Goal: Transaction & Acquisition: Purchase product/service

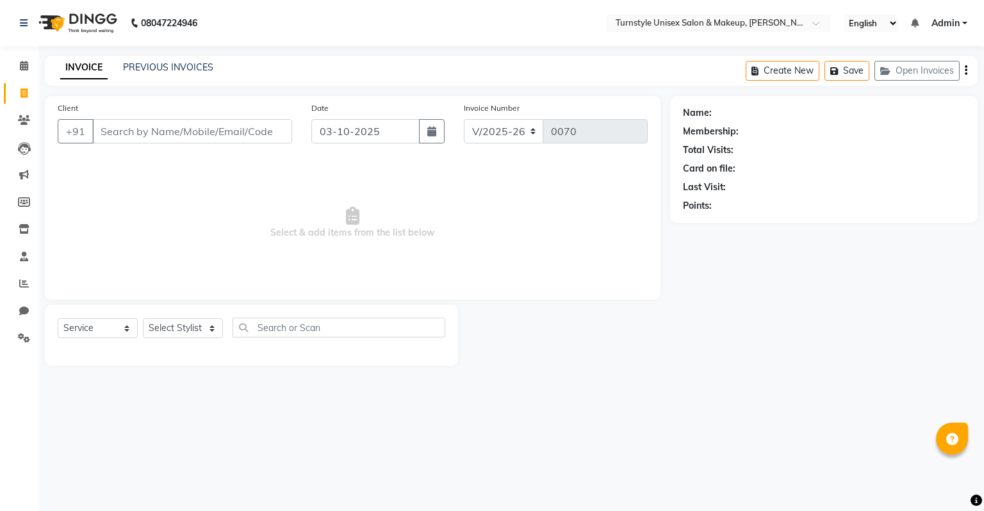
select select "9091"
select select "service"
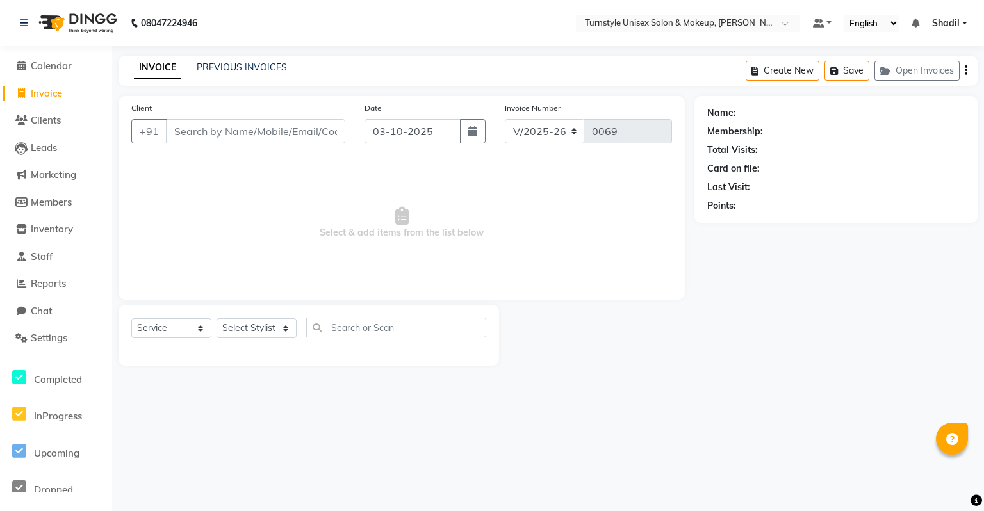
select select "9091"
select select "service"
click at [70, 73] on li "Calendar" at bounding box center [56, 67] width 112 height 28
click at [964, 19] on link "Shadil" at bounding box center [949, 23] width 35 height 13
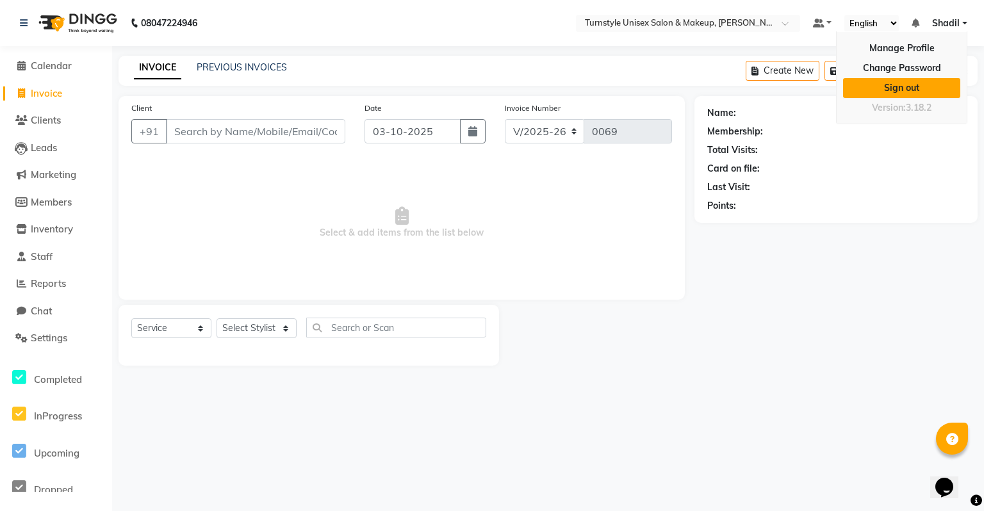
click at [911, 81] on link "Sign out" at bounding box center [901, 88] width 117 height 20
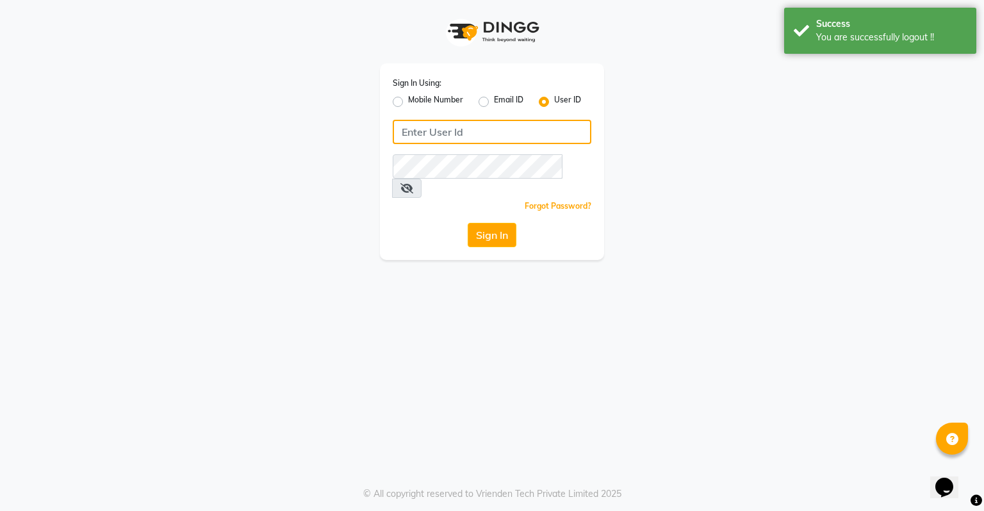
click at [511, 135] on input "Username" at bounding box center [492, 132] width 199 height 24
type input "turnstyle"
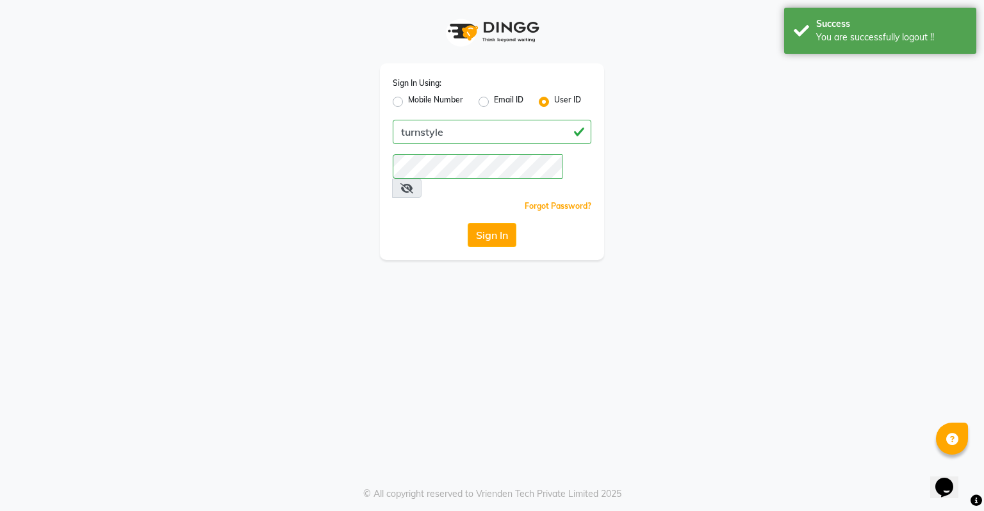
click at [490, 229] on div "Sign In Using: Mobile Number Email ID User ID turnstyle Remember me Forgot Pass…" at bounding box center [492, 161] width 224 height 197
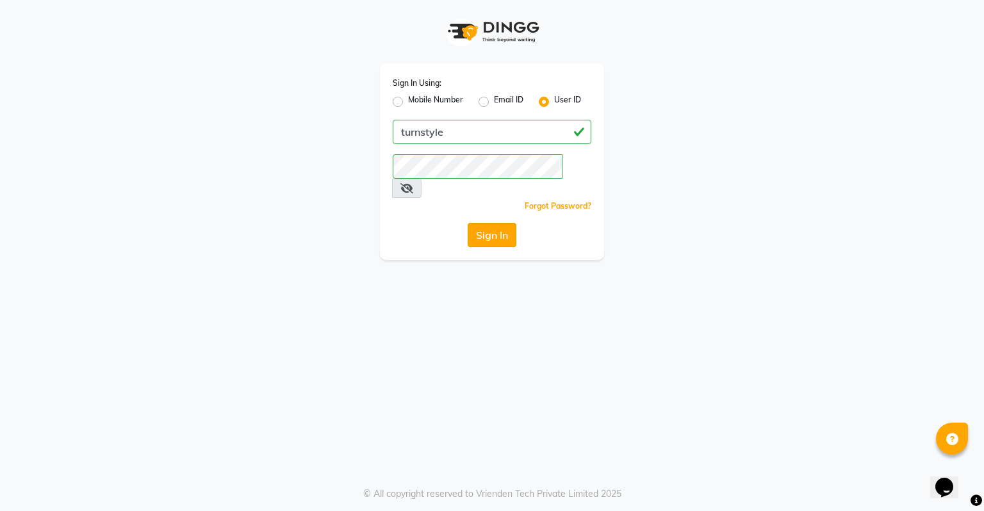
click at [495, 223] on button "Sign In" at bounding box center [492, 235] width 49 height 24
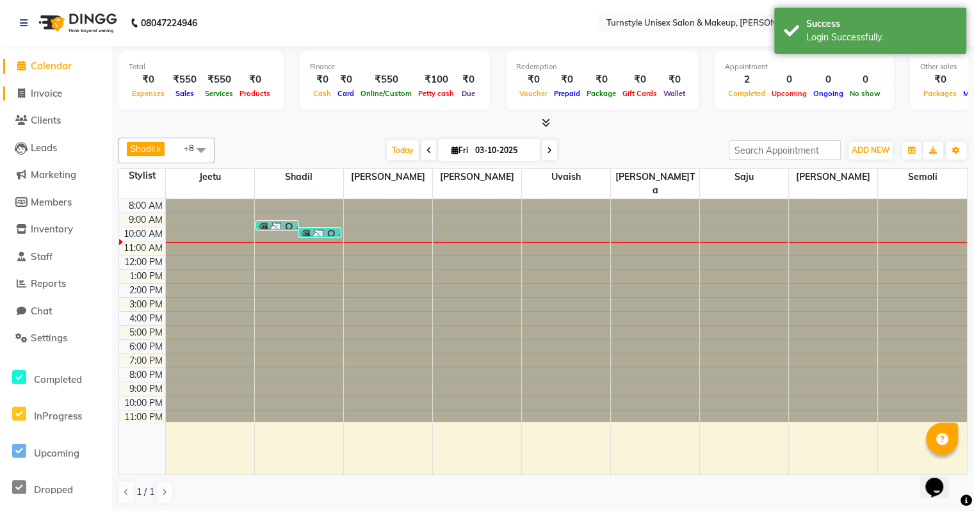
click at [65, 95] on link "Invoice" at bounding box center [56, 93] width 106 height 15
select select "9091"
select select "service"
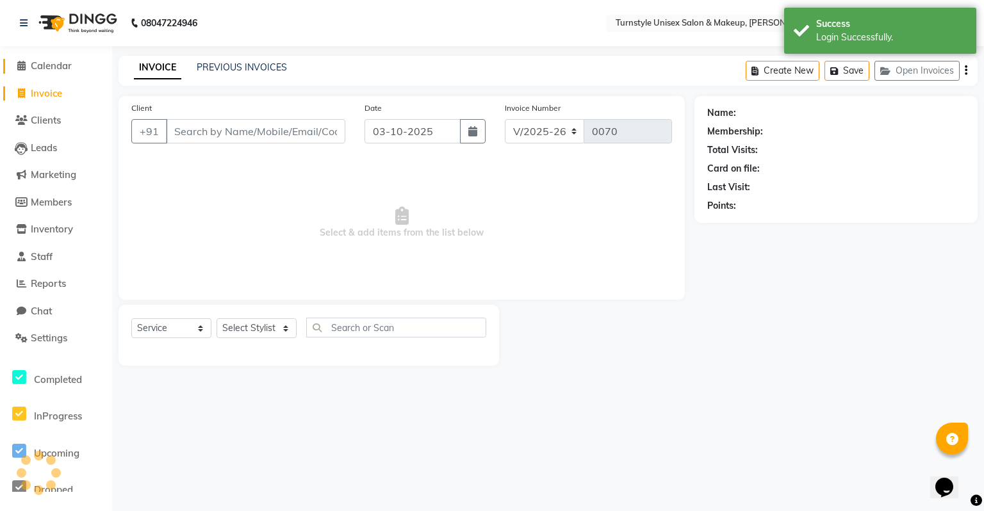
click at [68, 70] on span "Calendar" at bounding box center [51, 66] width 41 height 12
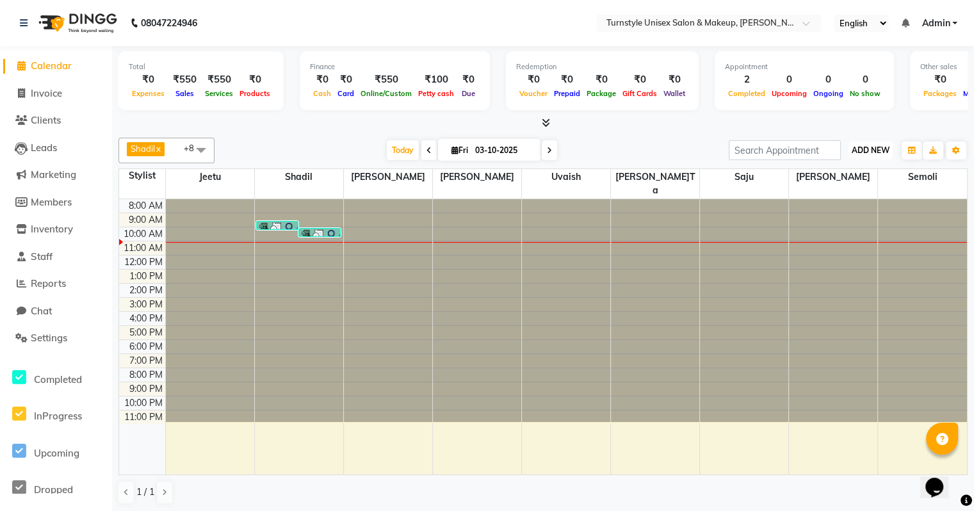
click at [872, 150] on span "ADD NEW" at bounding box center [871, 150] width 38 height 10
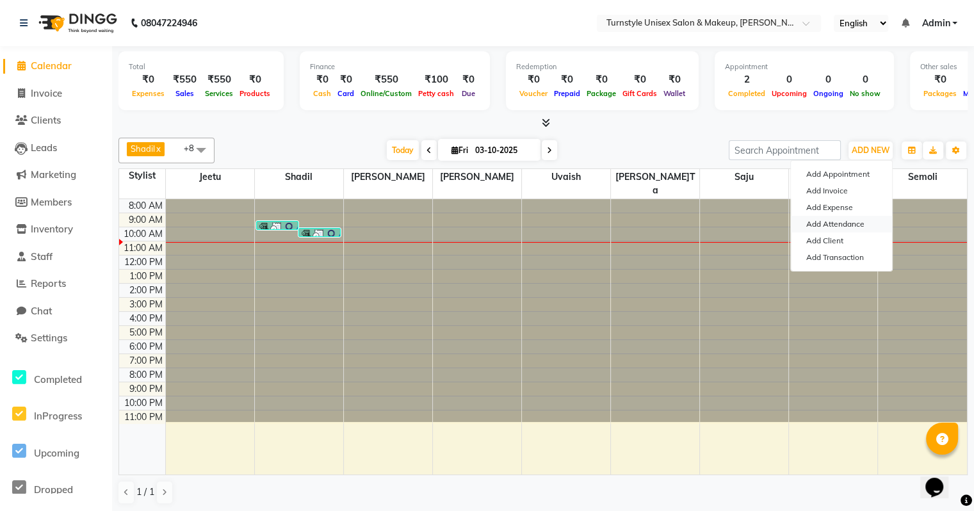
click at [830, 220] on link "Add Attendance" at bounding box center [841, 224] width 101 height 17
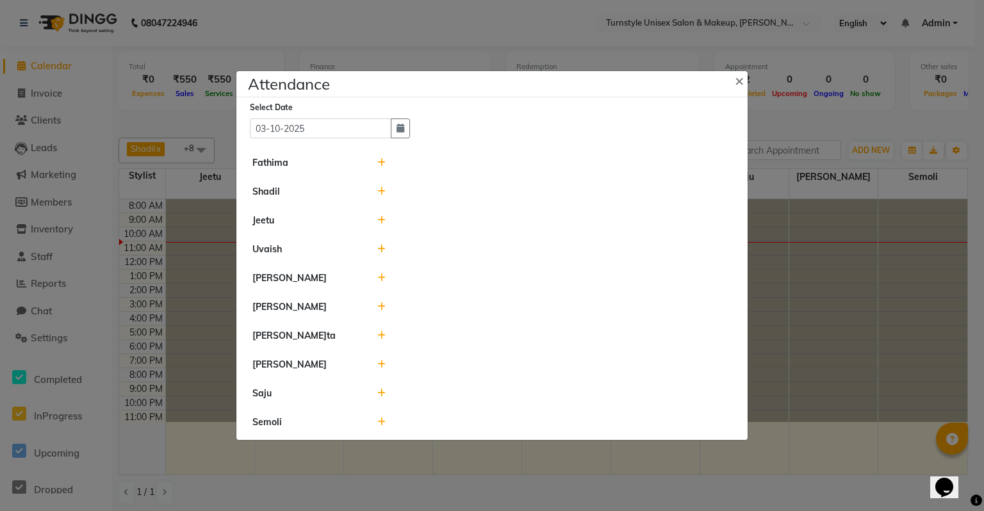
click at [383, 162] on icon at bounding box center [381, 162] width 8 height 9
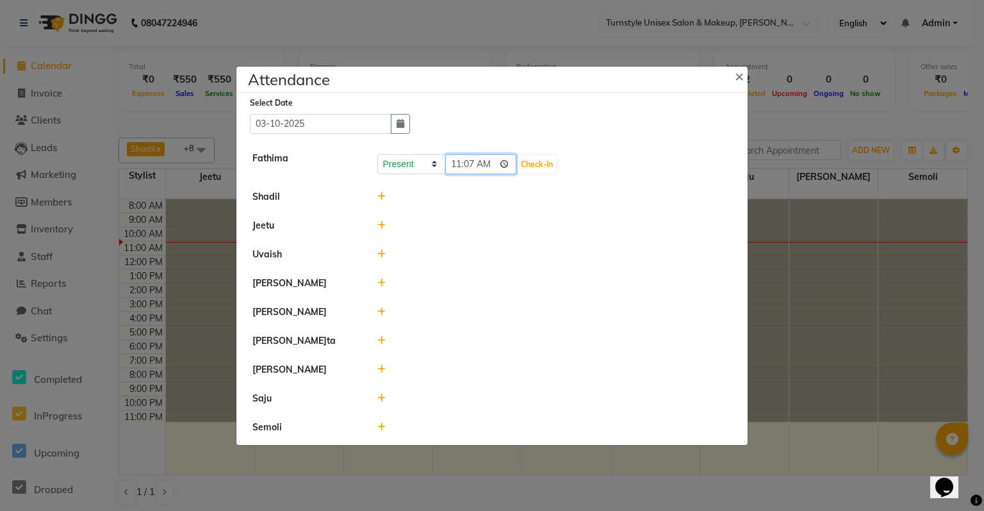
click at [487, 165] on input "11:07" at bounding box center [481, 164] width 72 height 20
type input "09:45"
click at [523, 165] on button "Check-In" at bounding box center [537, 165] width 38 height 18
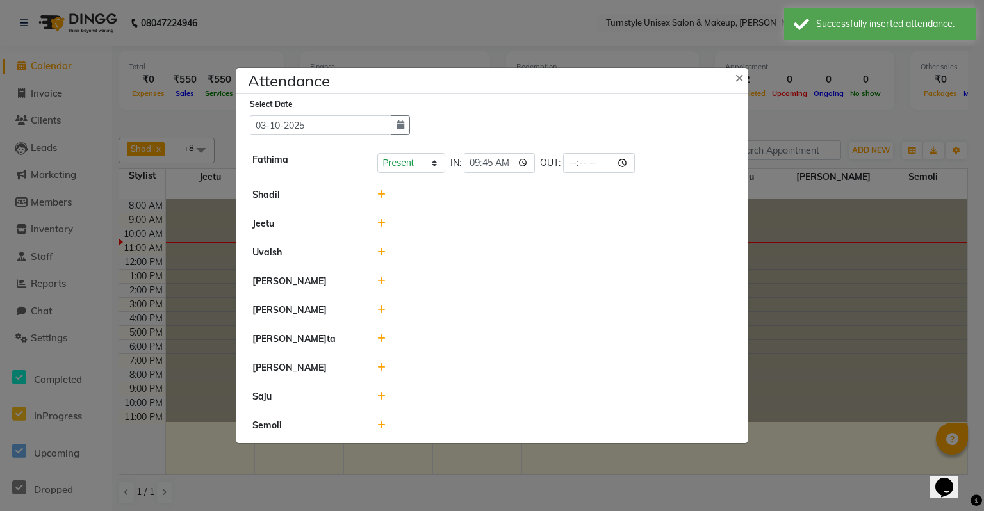
click at [377, 193] on icon at bounding box center [381, 194] width 8 height 9
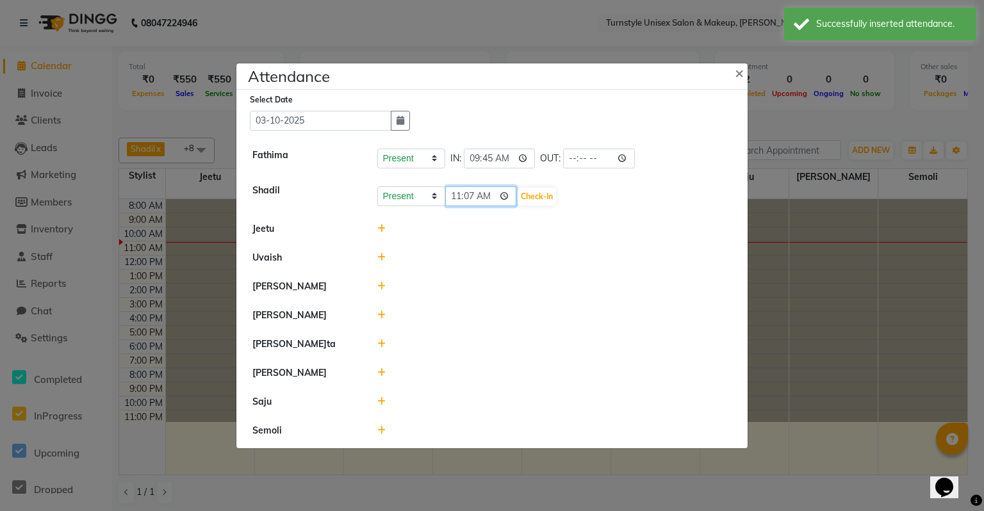
click at [487, 195] on input "11:07" at bounding box center [481, 196] width 72 height 20
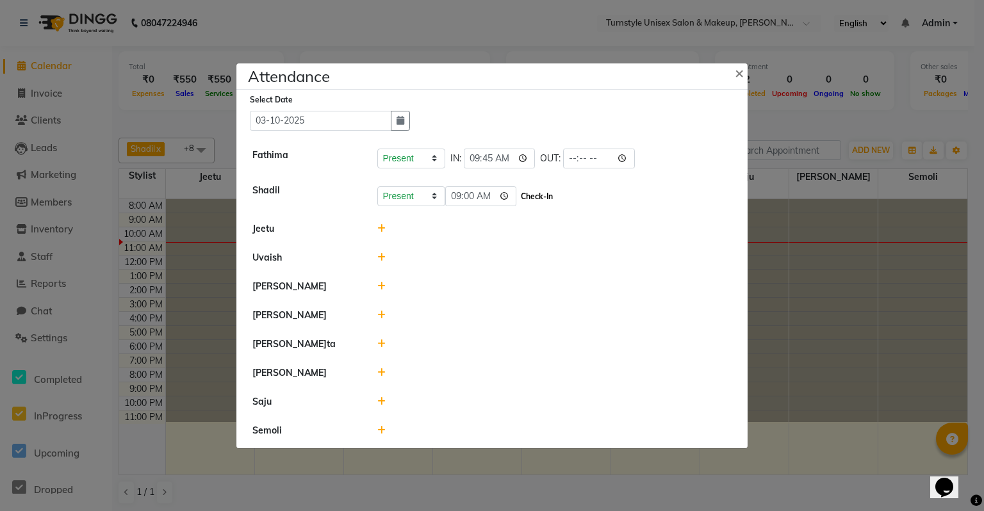
type input "09:00"
click at [519, 195] on button "Check-In" at bounding box center [537, 197] width 38 height 18
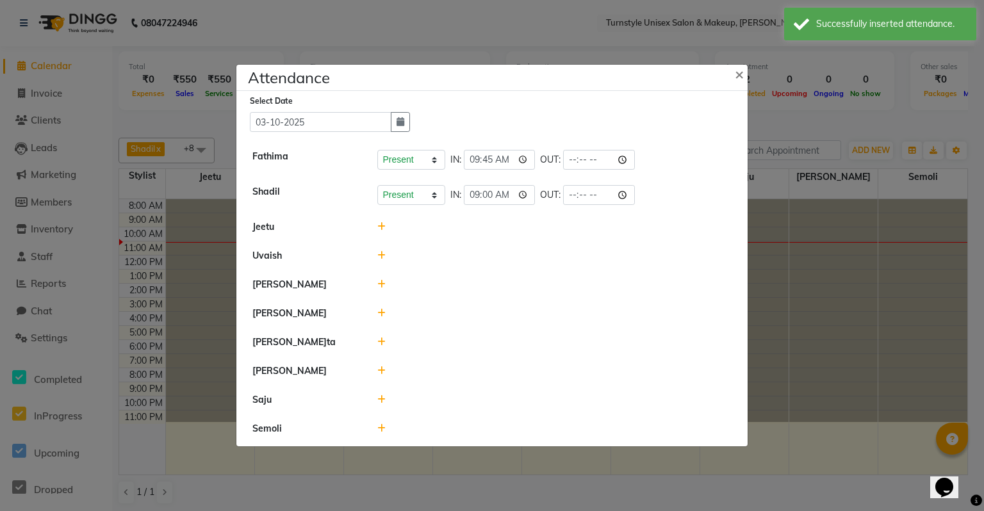
click at [384, 230] on icon at bounding box center [381, 226] width 8 height 9
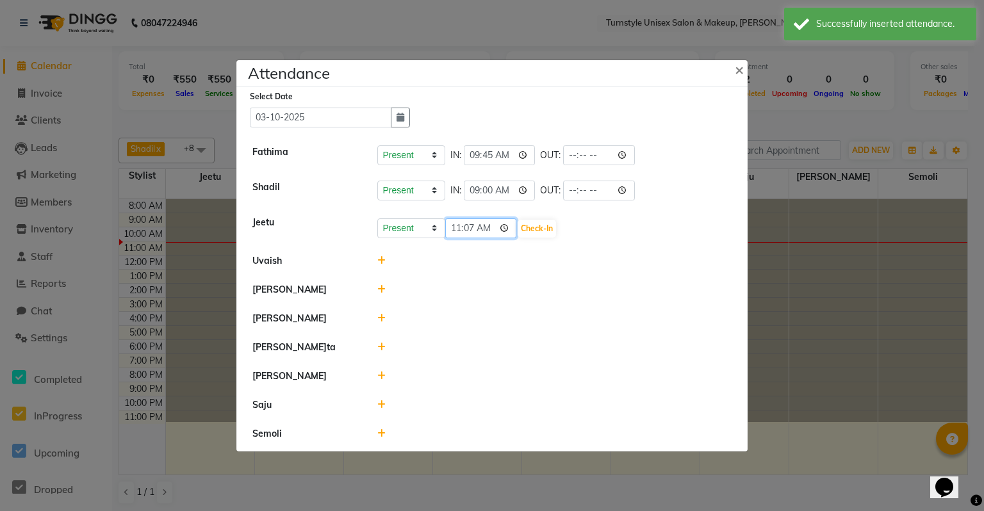
click at [490, 229] on input "11:07" at bounding box center [481, 228] width 72 height 20
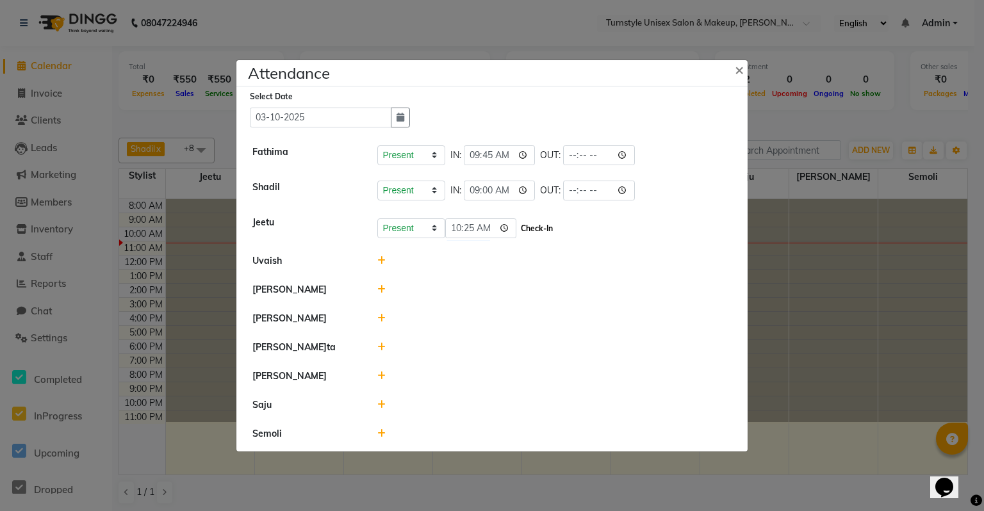
type input "10:25"
click at [518, 231] on button "Check-In" at bounding box center [537, 229] width 38 height 18
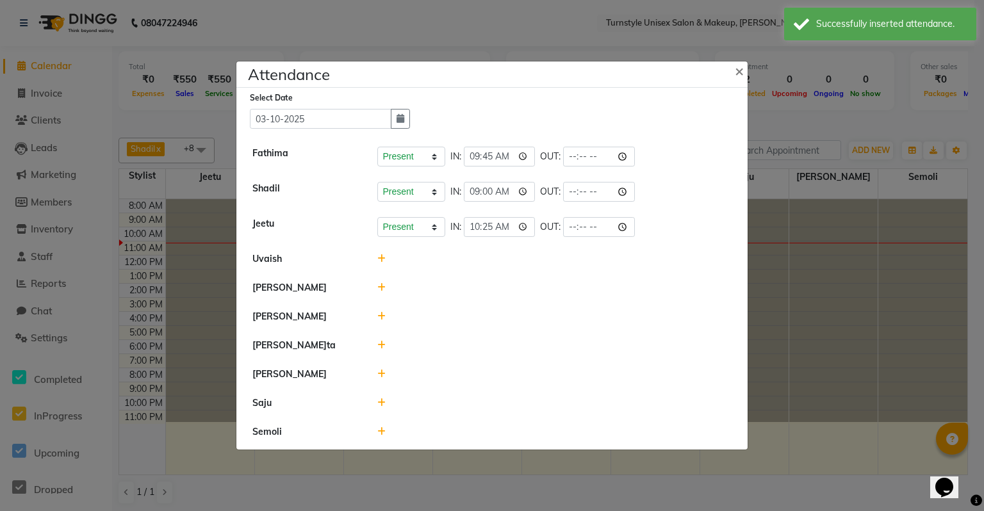
click at [384, 348] on icon at bounding box center [381, 345] width 8 height 9
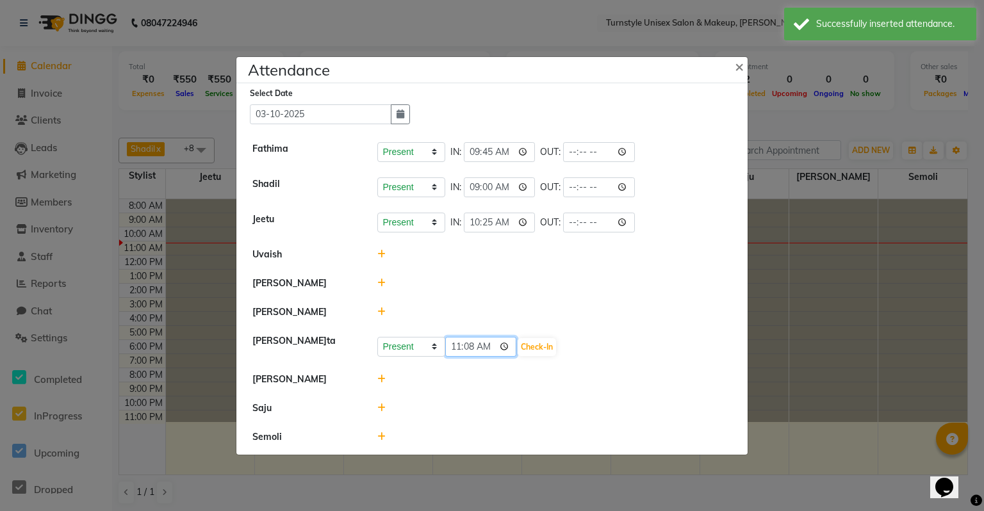
click at [487, 350] on input "11:08" at bounding box center [481, 347] width 72 height 20
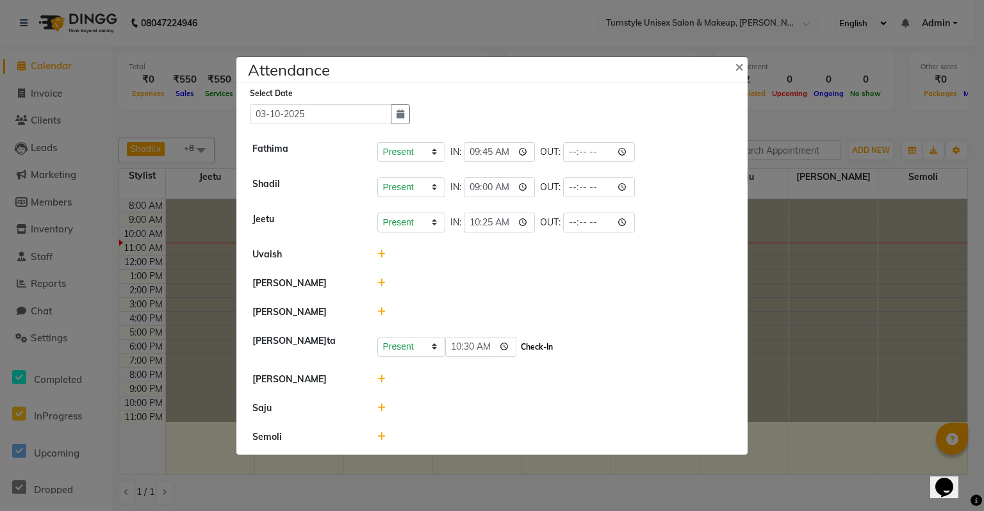
type input "10:30"
click at [528, 347] on button "Check-In" at bounding box center [537, 347] width 38 height 18
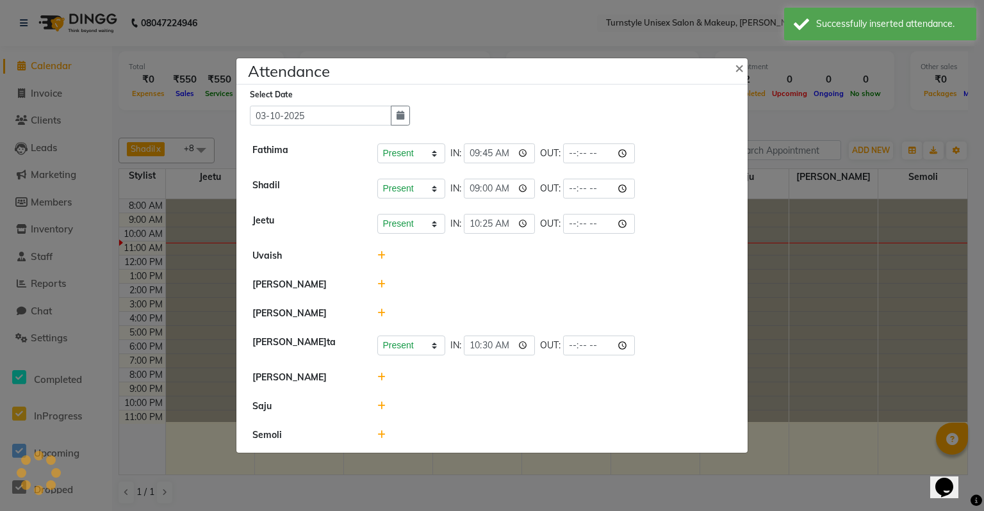
click at [379, 316] on icon at bounding box center [381, 313] width 8 height 9
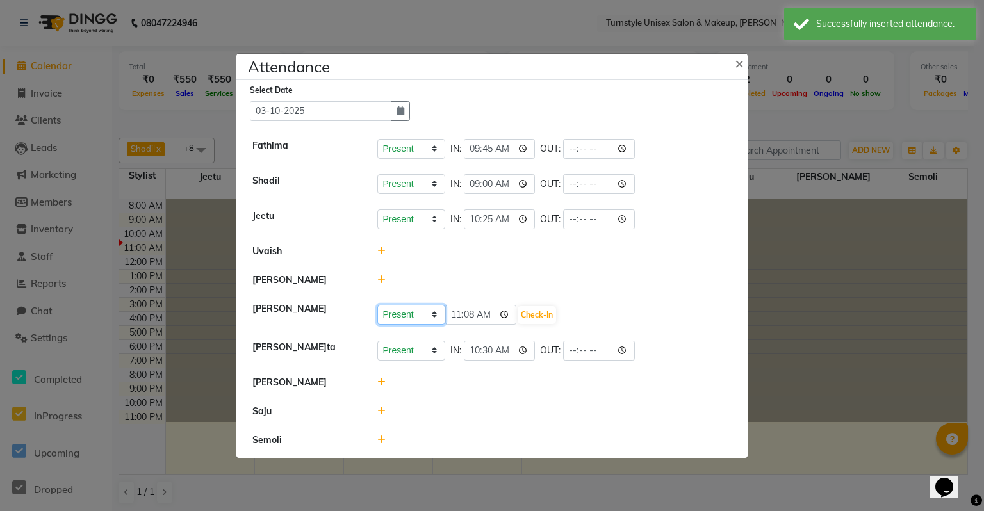
click at [436, 316] on select "Present Absent Late Half Day Weekly Off" at bounding box center [411, 315] width 68 height 20
click at [377, 305] on select "Present Absent Late Half Day Weekly Off" at bounding box center [411, 315] width 68 height 20
click at [436, 311] on select "Present Absent Late Half Day Weekly Off" at bounding box center [411, 315] width 68 height 20
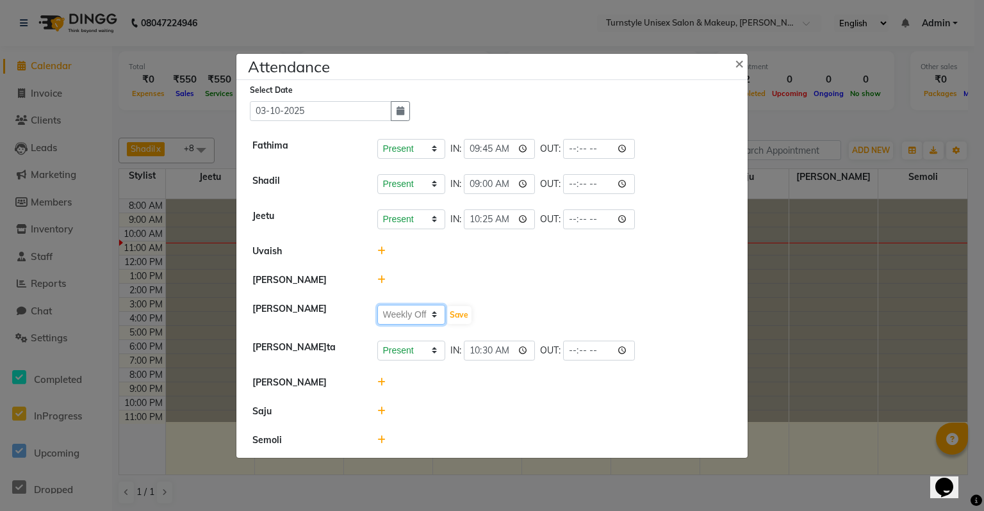
select select "P"
click at [377, 305] on select "Present Absent Late Half Day Weekly Off" at bounding box center [411, 315] width 68 height 20
click at [382, 407] on icon at bounding box center [381, 411] width 8 height 9
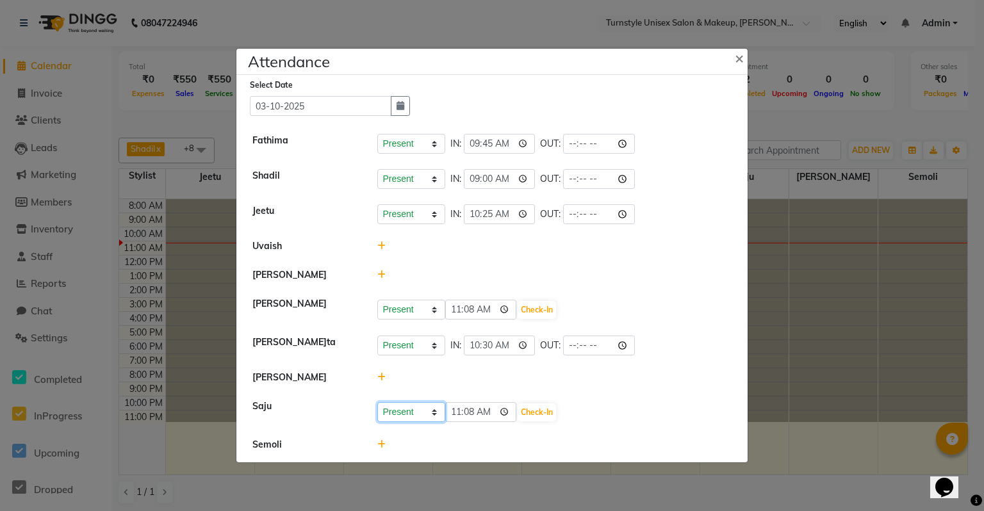
click at [438, 414] on select "Present Absent Late Half Day Weekly Off" at bounding box center [411, 412] width 68 height 20
select select "W"
click at [377, 402] on select "Present Absent Late Half Day Weekly Off" at bounding box center [411, 412] width 68 height 20
click at [462, 416] on button "Save" at bounding box center [458, 413] width 25 height 18
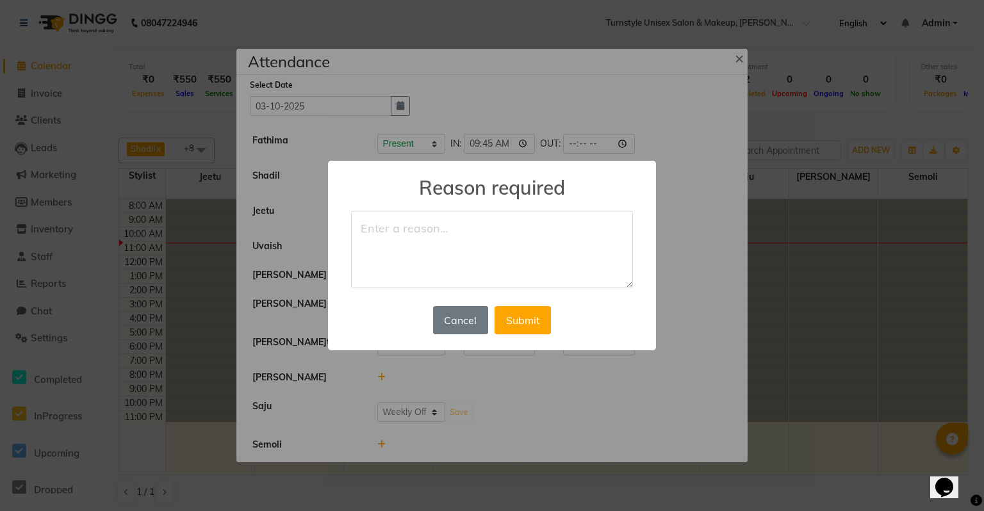
click at [416, 254] on textarea at bounding box center [492, 250] width 282 height 78
type textarea "week off FEVER"
click at [539, 316] on button "Submit" at bounding box center [523, 320] width 56 height 28
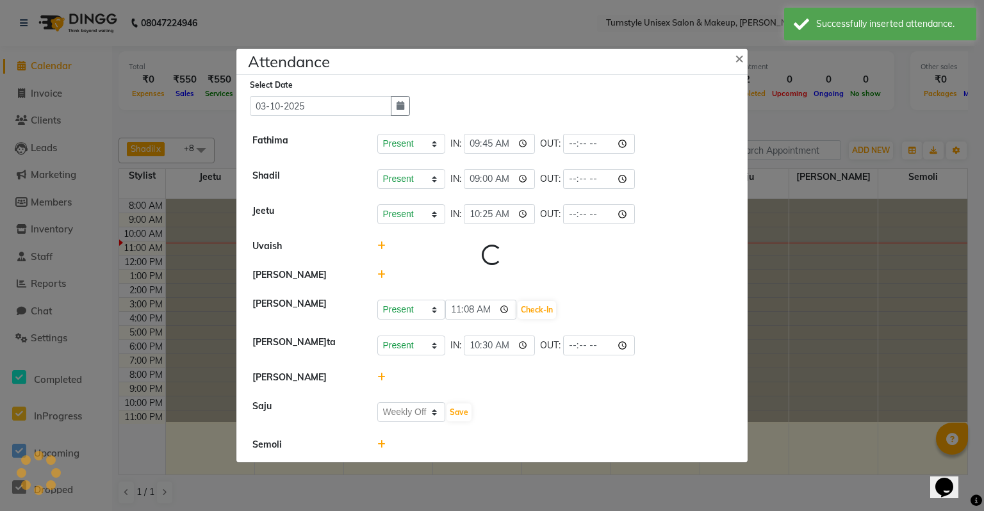
select select "W"
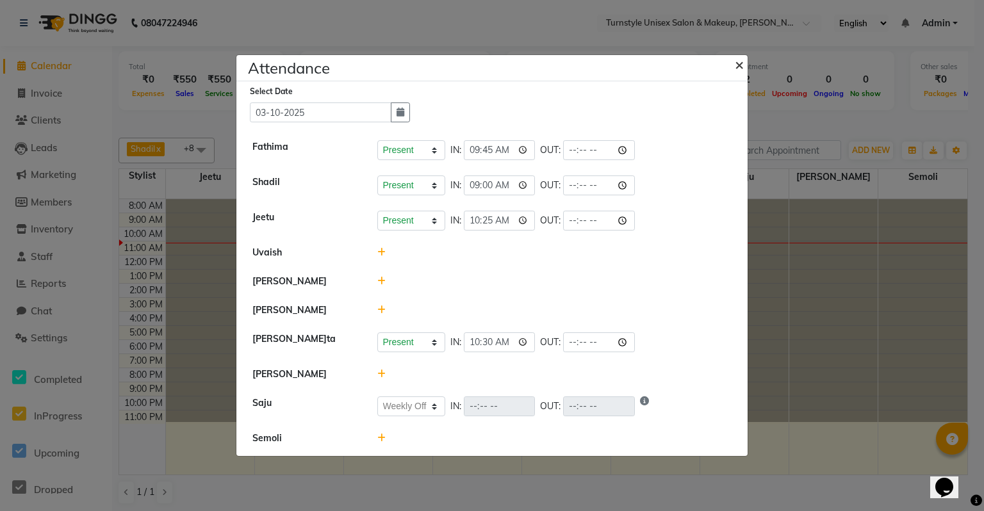
click at [736, 61] on span "×" at bounding box center [739, 63] width 9 height 19
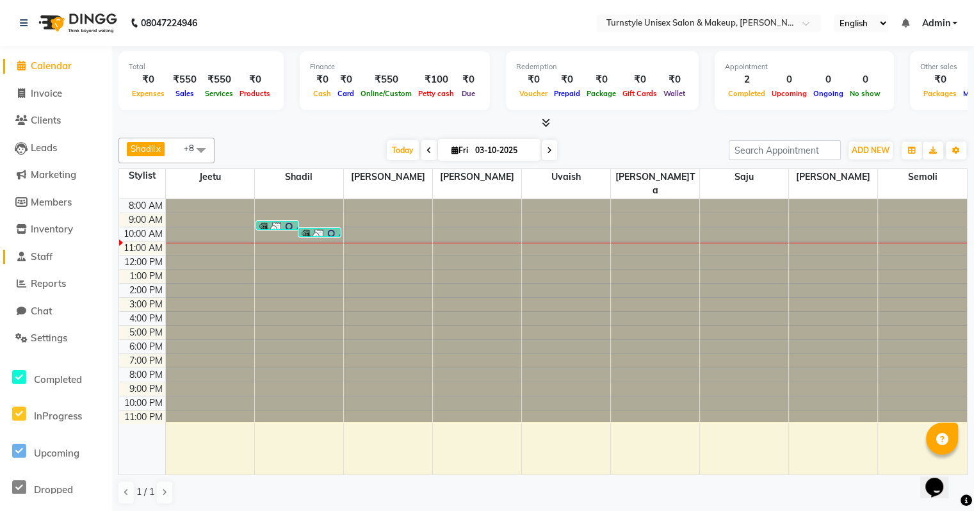
click at [49, 263] on span "Staff" at bounding box center [42, 256] width 22 height 12
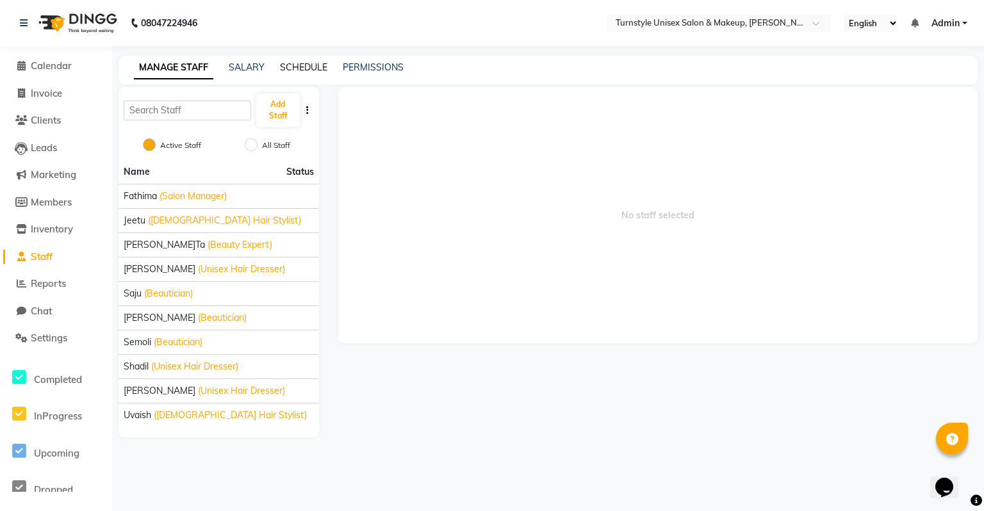
click at [288, 68] on link "SCHEDULE" at bounding box center [303, 67] width 47 height 12
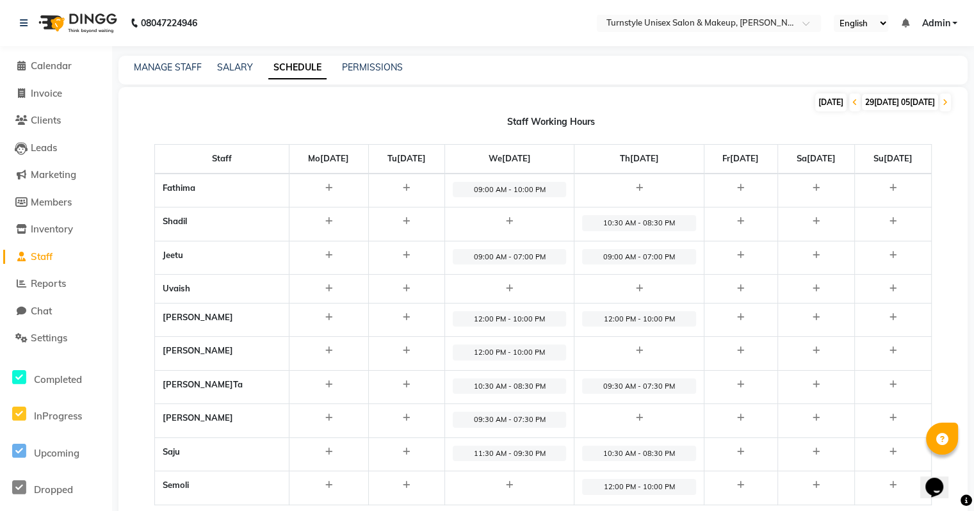
click at [815, 105] on div "[DATE]" at bounding box center [830, 103] width 31 height 18
click at [891, 106] on span "29[DATE] 05[DATE]" at bounding box center [900, 102] width 76 height 16
select select "10"
select select "2025"
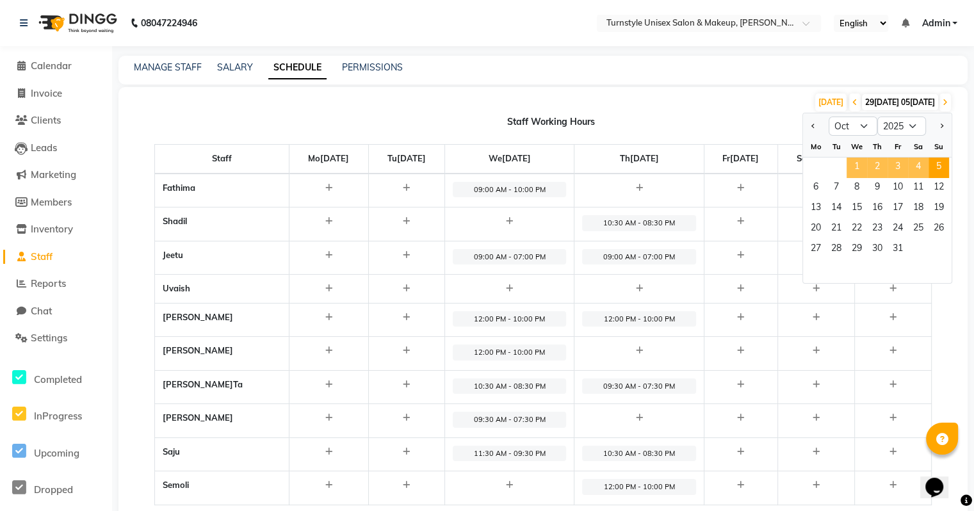
click at [851, 168] on span "1" at bounding box center [857, 168] width 20 height 20
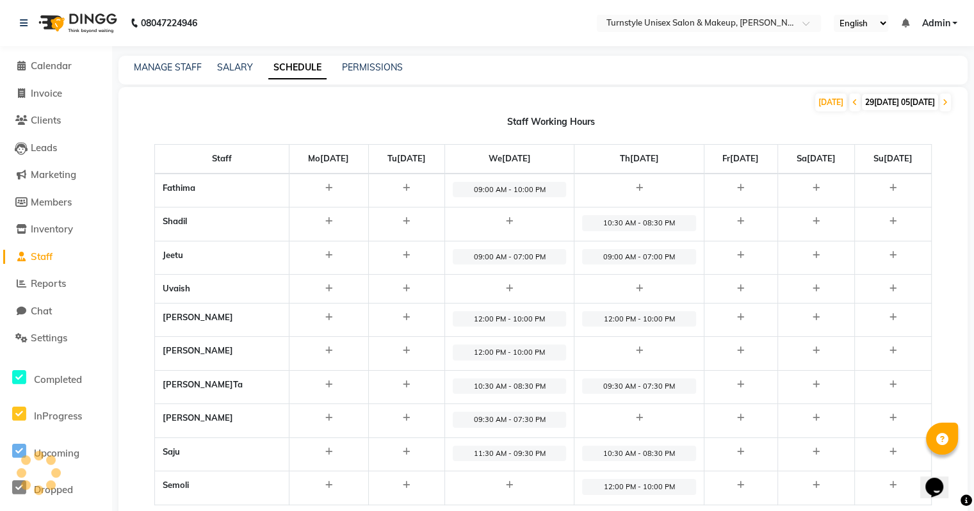
click at [862, 109] on span "29[DATE] 05[DATE]" at bounding box center [900, 102] width 76 height 16
select select "10"
select select "2025"
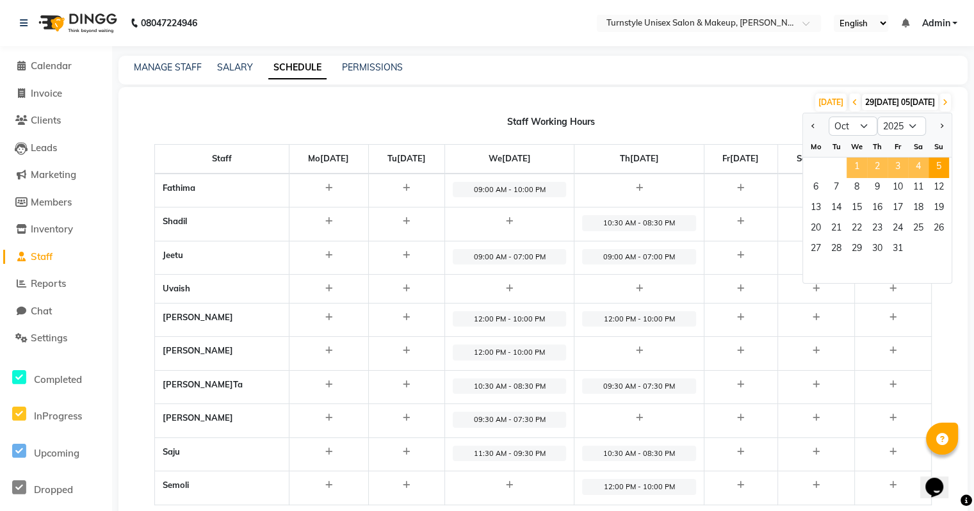
click at [862, 183] on span "8" at bounding box center [857, 188] width 20 height 20
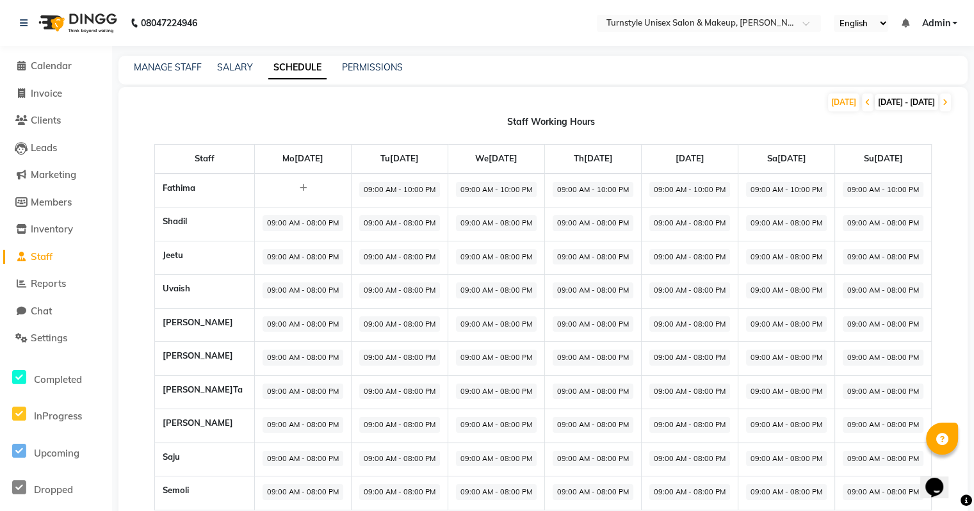
scroll to position [42, 0]
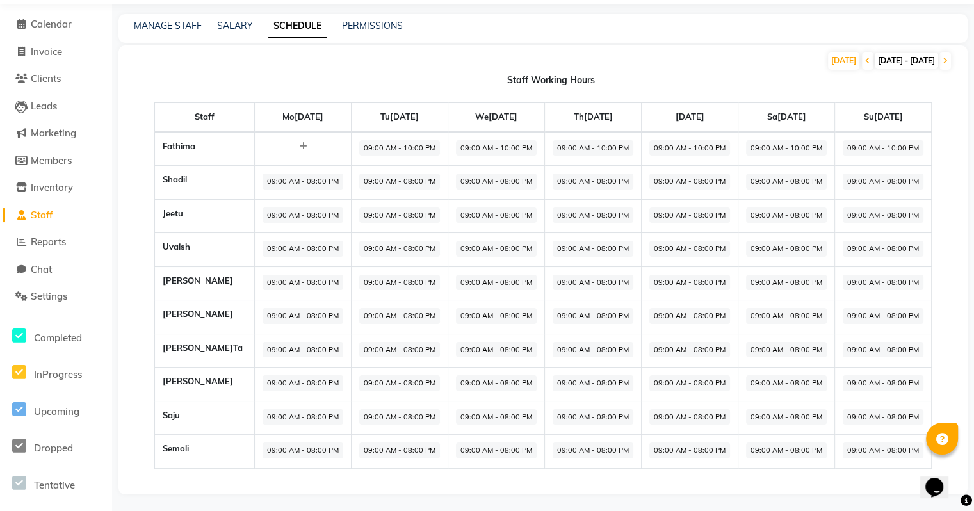
click at [875, 65] on span "[DATE] - [DATE]" at bounding box center [906, 61] width 63 height 16
select select "10"
select select "2025"
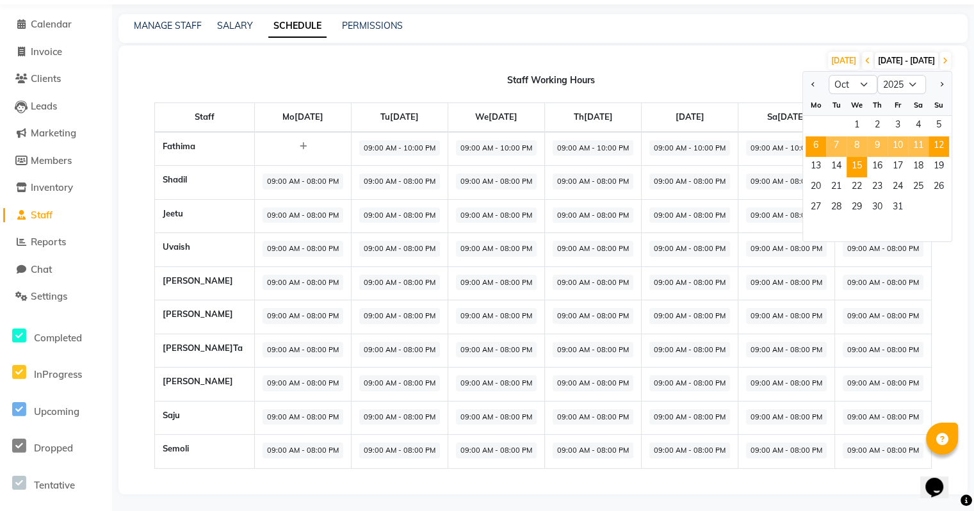
click at [860, 163] on span "15" at bounding box center [857, 167] width 20 height 20
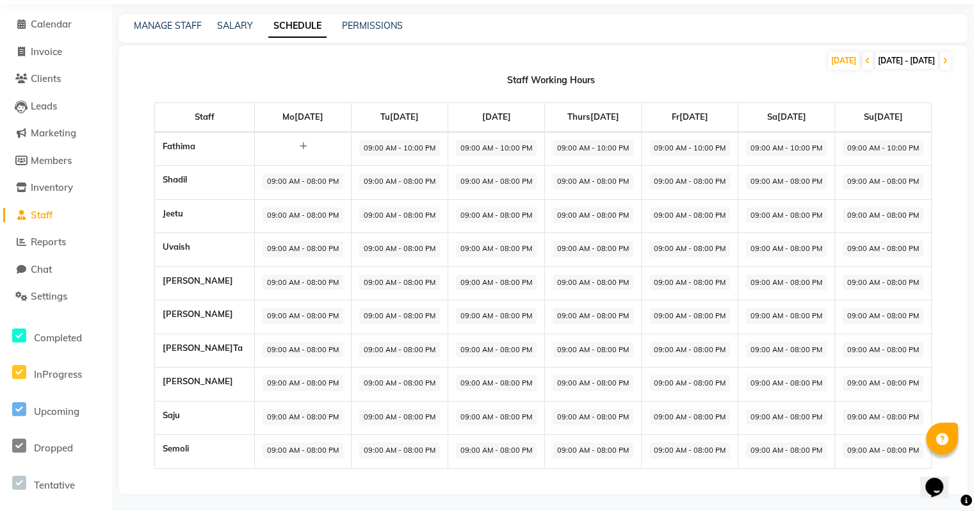
click at [875, 65] on span "[DATE] - [DATE]" at bounding box center [906, 61] width 63 height 16
select select "10"
select select "2025"
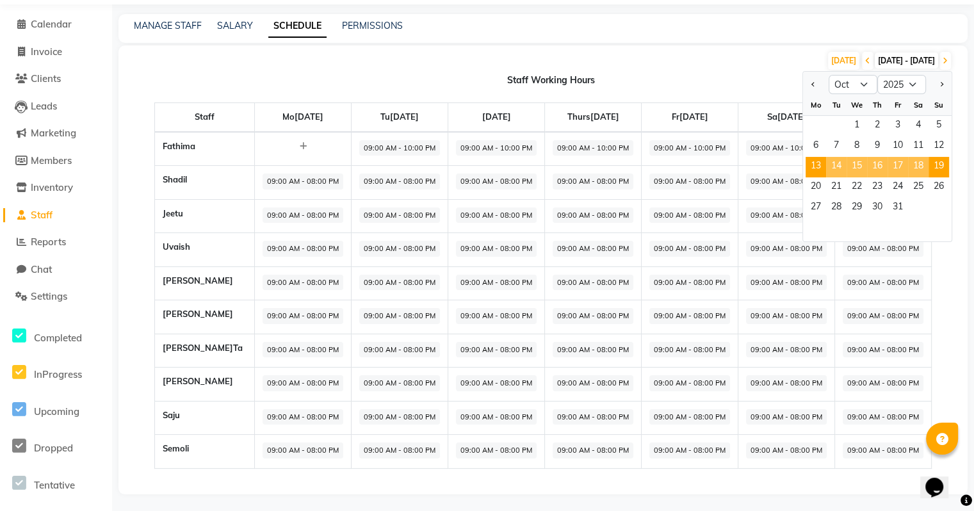
click at [389, 147] on span "09:00 AM - 10:00 PM" at bounding box center [399, 148] width 81 height 16
select select "09:00 AM"
select select "10:00 PM"
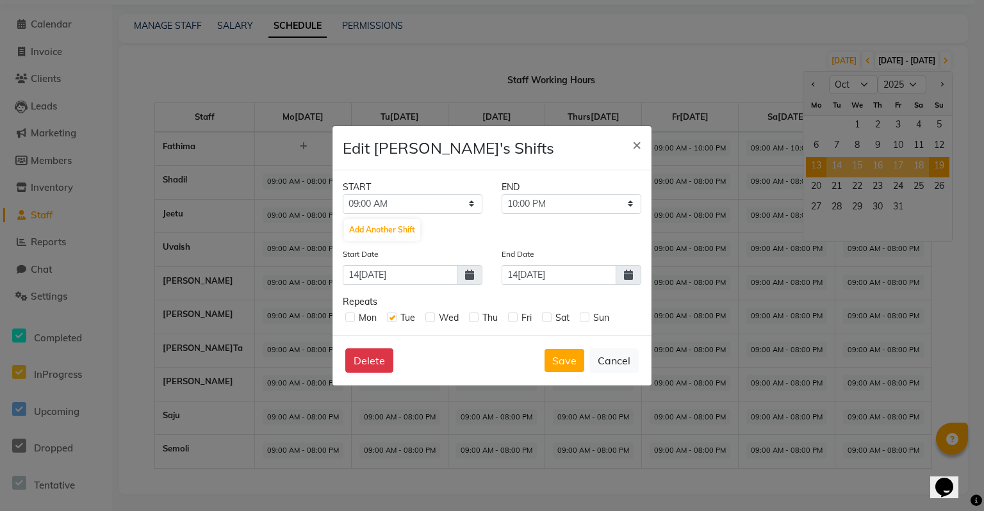
click at [429, 318] on label at bounding box center [430, 318] width 10 height 10
click at [429, 318] on input "checkbox" at bounding box center [429, 317] width 8 height 8
checkbox input "true"
click at [469, 317] on label at bounding box center [474, 318] width 10 height 10
click at [469, 317] on input "checkbox" at bounding box center [473, 317] width 8 height 8
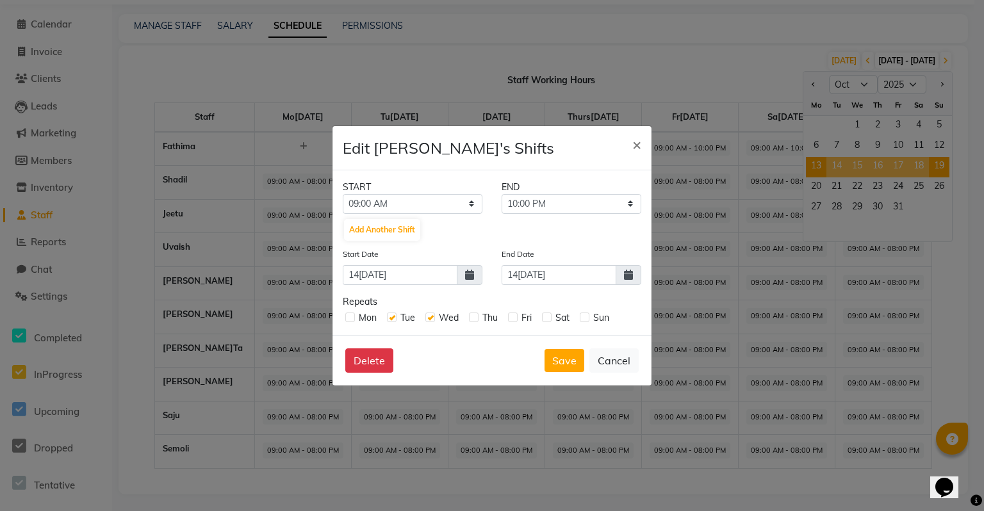
checkbox input "true"
click at [520, 318] on div "Fri" at bounding box center [520, 317] width 24 height 13
click at [514, 321] on label at bounding box center [513, 318] width 10 height 10
click at [514, 321] on input "checkbox" at bounding box center [512, 317] width 8 height 8
checkbox input "true"
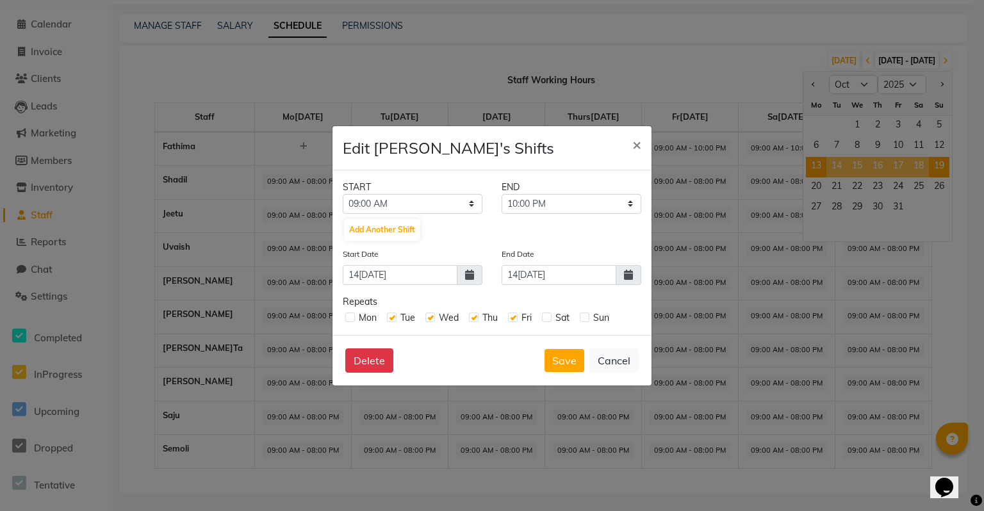
click at [545, 321] on label at bounding box center [547, 318] width 10 height 10
click at [545, 321] on input "checkbox" at bounding box center [546, 317] width 8 height 8
checkbox input "true"
click at [584, 318] on label at bounding box center [585, 318] width 10 height 10
click at [584, 318] on input "checkbox" at bounding box center [584, 317] width 8 height 8
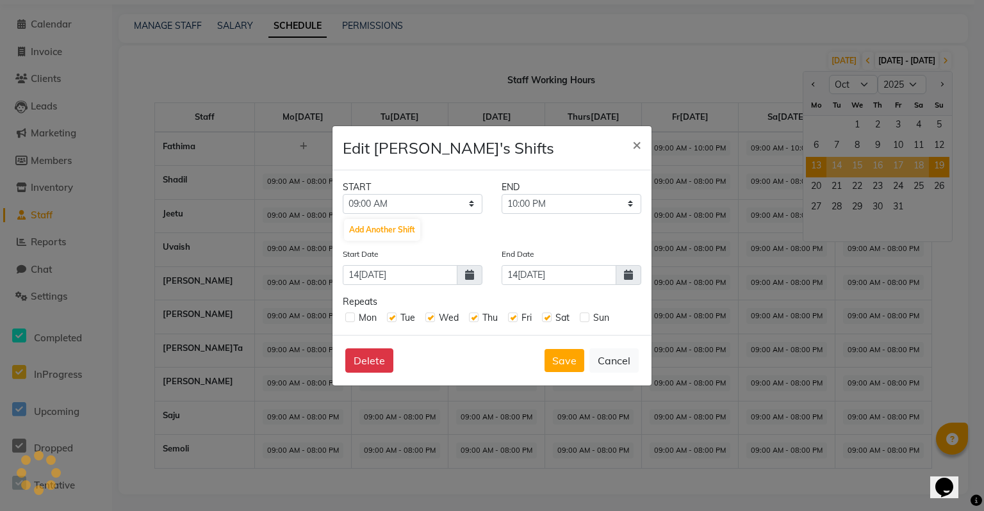
checkbox input "true"
click at [354, 316] on label at bounding box center [350, 318] width 10 height 10
click at [354, 316] on input "checkbox" at bounding box center [349, 317] width 8 height 8
click at [354, 316] on label at bounding box center [350, 318] width 10 height 10
click at [354, 316] on input "checkbox" at bounding box center [349, 317] width 8 height 8
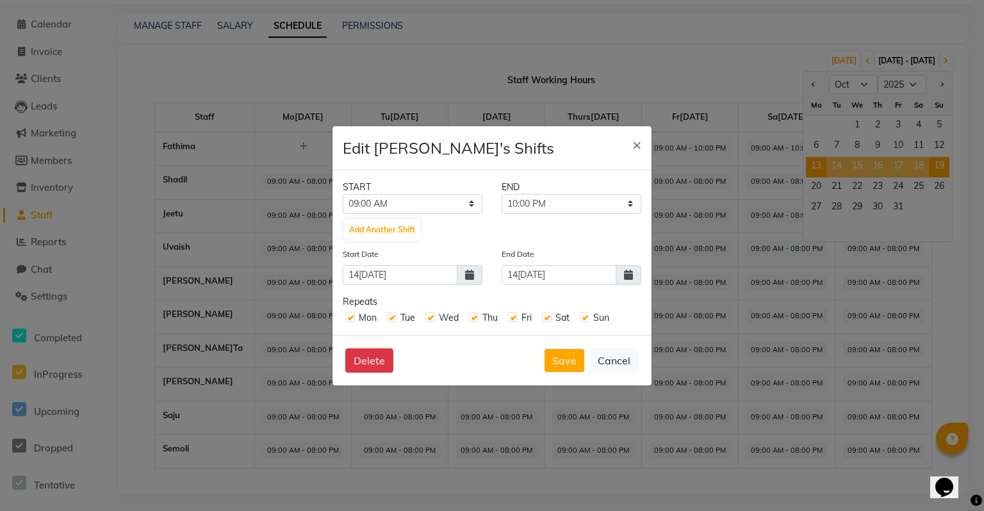
checkbox input "false"
click at [475, 204] on select "12:00 AM 12:15 AM 12:30 AM 12:45 AM 01:00 AM 01:15 AM 01:30 AM 01:45 AM 02:00 A…" at bounding box center [413, 204] width 140 height 20
click at [450, 197] on select "12:00 AM 12:15 AM 12:30 AM 12:45 AM 01:00 AM 01:15 AM 01:30 AM 01:45 AM 02:00 A…" at bounding box center [413, 204] width 140 height 20
click at [568, 204] on select "09:15 AM 09:30 AM 09:45 AM 10:00 AM 10:15 AM 10:30 AM 10:45 AM 11:00 AM 11:15 A…" at bounding box center [572, 204] width 140 height 20
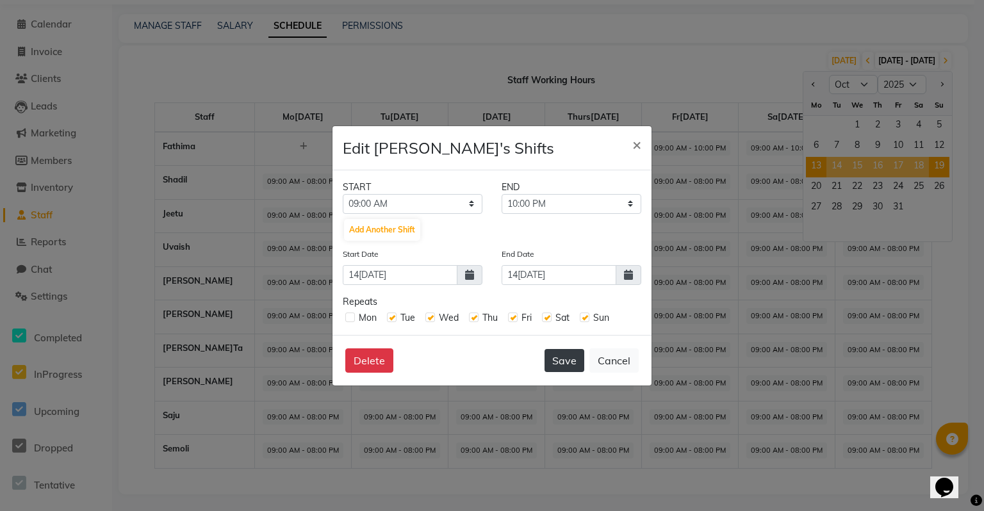
click at [572, 355] on button "Save" at bounding box center [564, 360] width 40 height 23
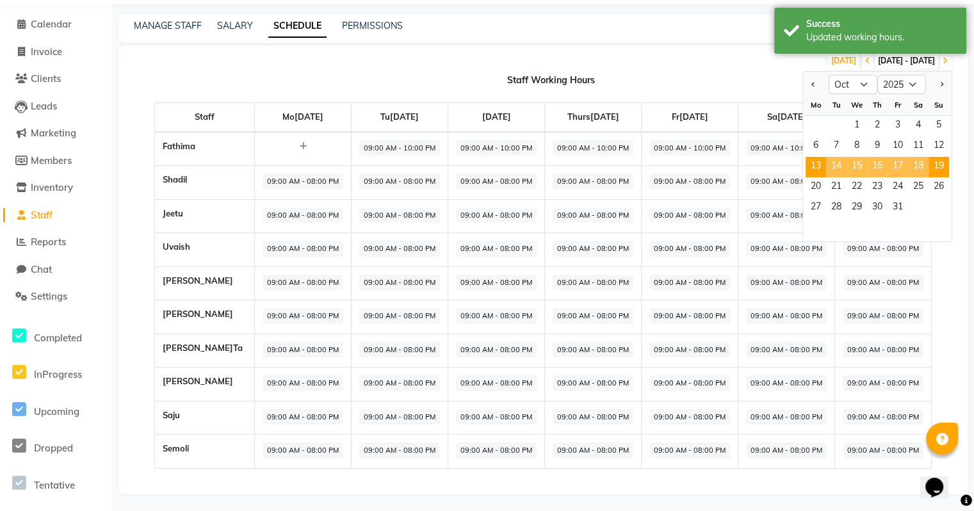
click at [666, 67] on div "[DATE] [DATE] - [DATE] Jan Feb Mar Apr May Jun [DATE] Aug Sep Oct Nov [DATE] 20…" at bounding box center [536, 61] width 834 height 20
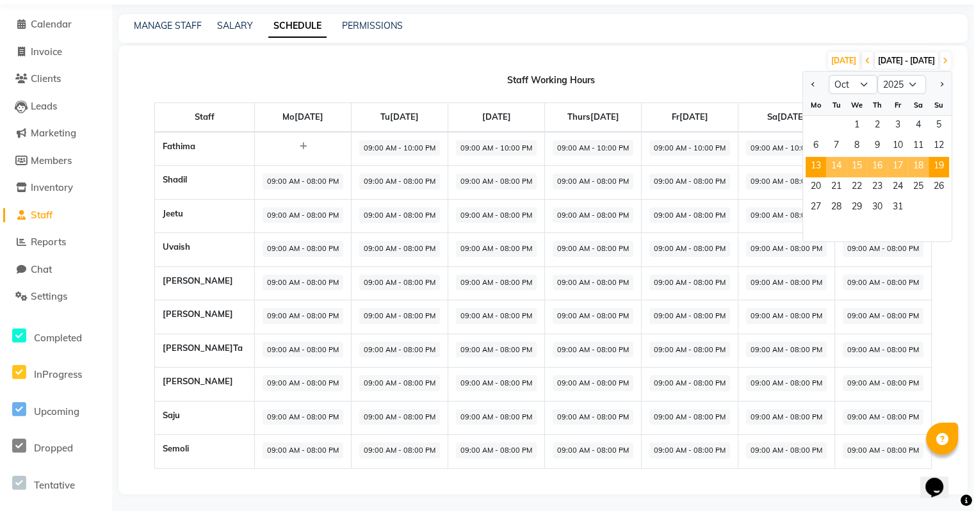
click at [263, 178] on span "09:00 AM - 08:00 PM" at bounding box center [303, 182] width 81 height 16
select select "09:00 AM"
select select "08:00 PM"
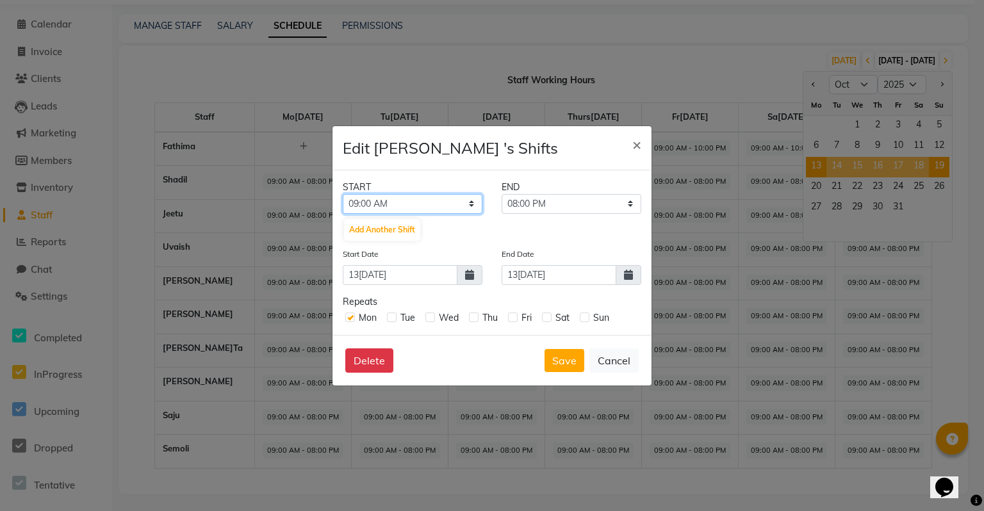
click at [471, 204] on select "12:00 AM 12:15 AM 12:30 AM 12:45 AM 01:00 AM 01:15 AM 01:30 AM 01:45 AM 02:00 A…" at bounding box center [413, 204] width 140 height 20
click at [632, 147] on span "×" at bounding box center [636, 144] width 9 height 19
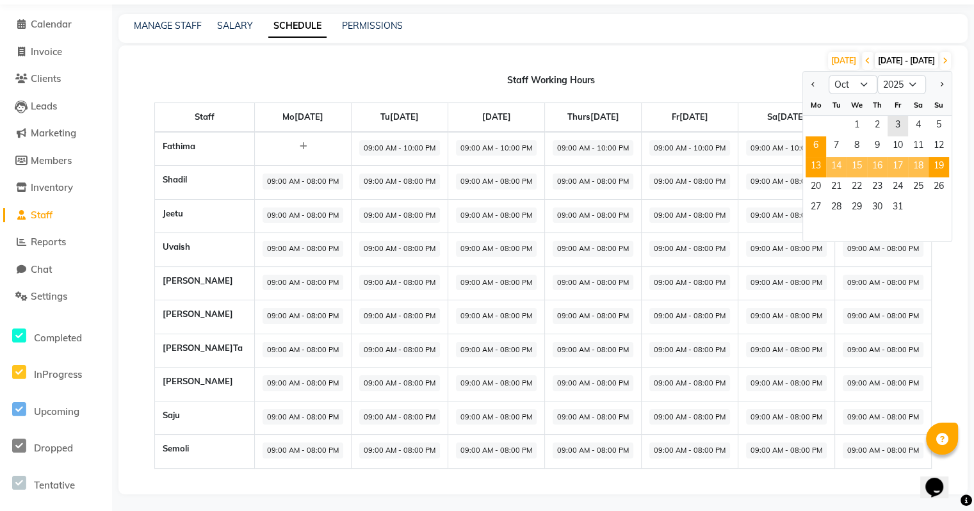
click at [809, 150] on span "6" at bounding box center [816, 146] width 20 height 20
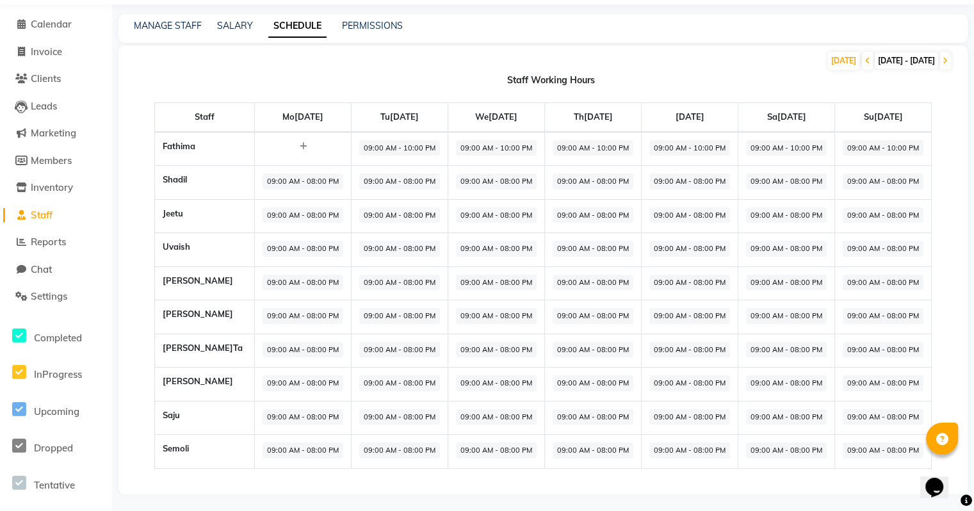
click at [288, 181] on span "09:00 AM - 08:00 PM" at bounding box center [303, 182] width 81 height 16
select select "09:00 AM"
select select "08:00 PM"
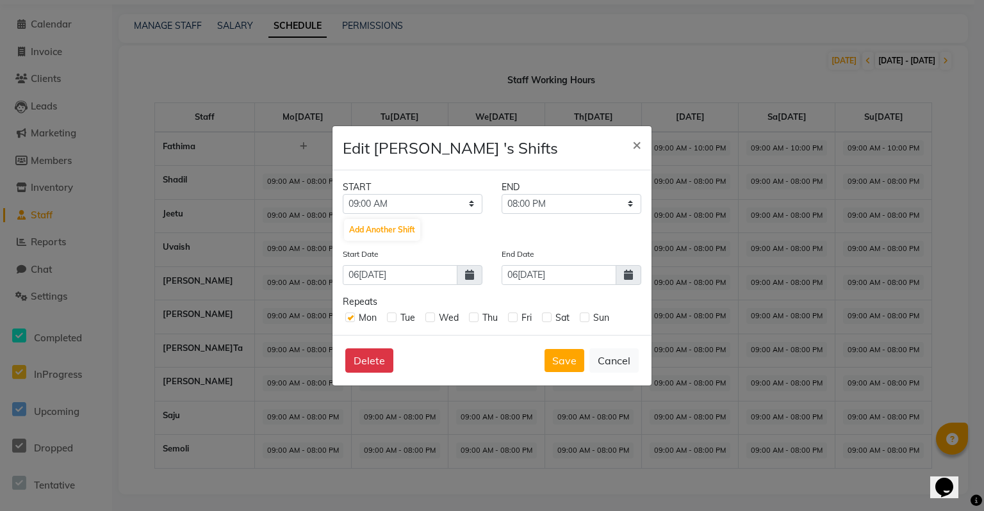
click at [390, 319] on label at bounding box center [392, 318] width 10 height 10
click at [390, 319] on input "checkbox" at bounding box center [391, 317] width 8 height 8
checkbox input "true"
click at [431, 320] on label at bounding box center [430, 318] width 10 height 10
click at [431, 320] on input "checkbox" at bounding box center [429, 317] width 8 height 8
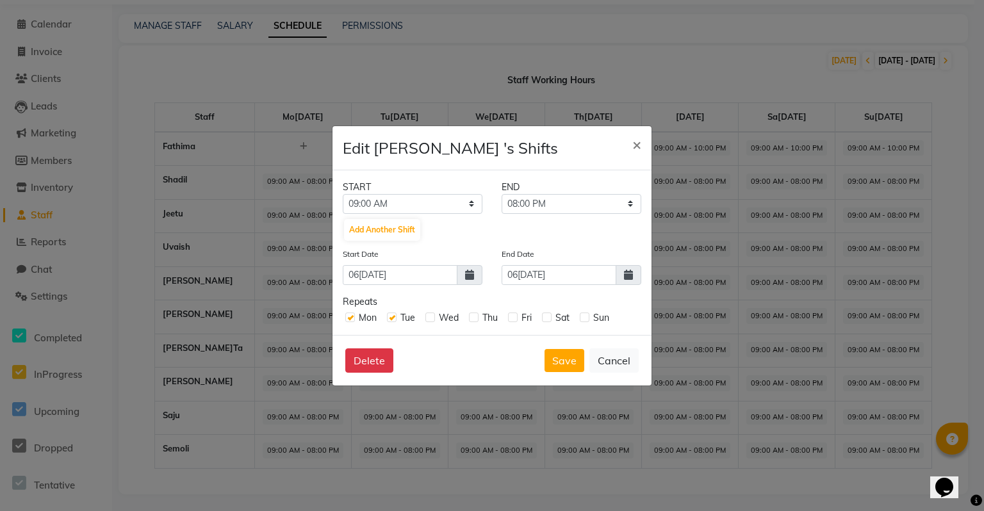
checkbox input "true"
click at [467, 322] on div "Mon Tue Wed Thu Fri Sat Sun" at bounding box center [492, 317] width 299 height 16
click at [470, 322] on div "Thu" at bounding box center [483, 317] width 29 height 13
click at [474, 322] on label at bounding box center [474, 318] width 10 height 10
click at [474, 321] on input "checkbox" at bounding box center [473, 317] width 8 height 8
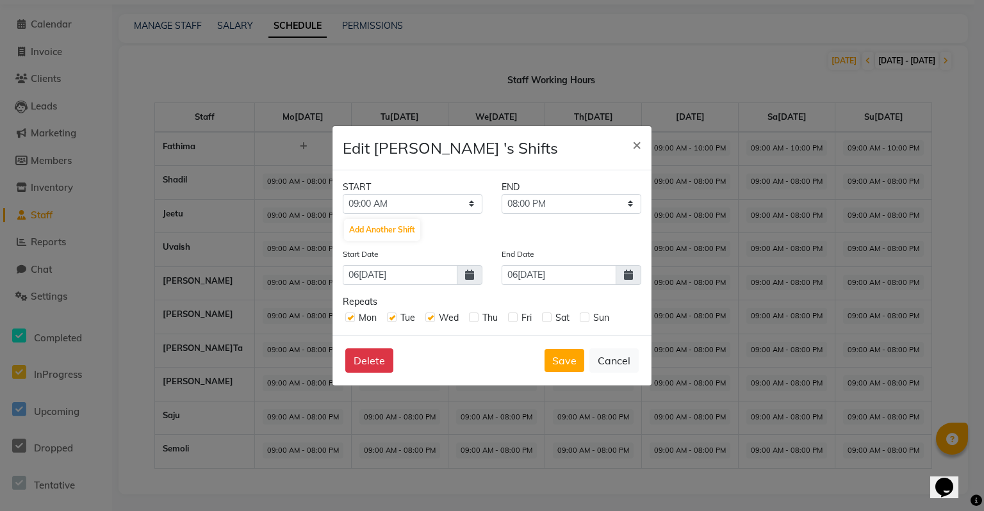
checkbox input "true"
click at [514, 318] on label at bounding box center [513, 318] width 10 height 10
click at [514, 318] on input "checkbox" at bounding box center [512, 317] width 8 height 8
checkbox input "true"
click at [548, 315] on label at bounding box center [547, 318] width 10 height 10
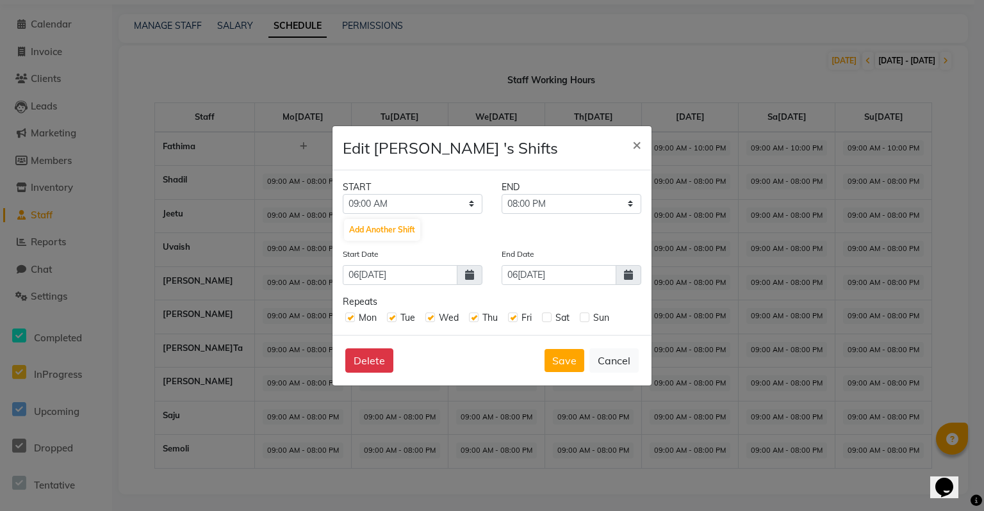
click at [548, 315] on input "checkbox" at bounding box center [546, 317] width 8 height 8
checkbox input "true"
click at [588, 319] on label at bounding box center [585, 318] width 10 height 10
click at [588, 319] on input "checkbox" at bounding box center [584, 317] width 8 height 8
checkbox input "true"
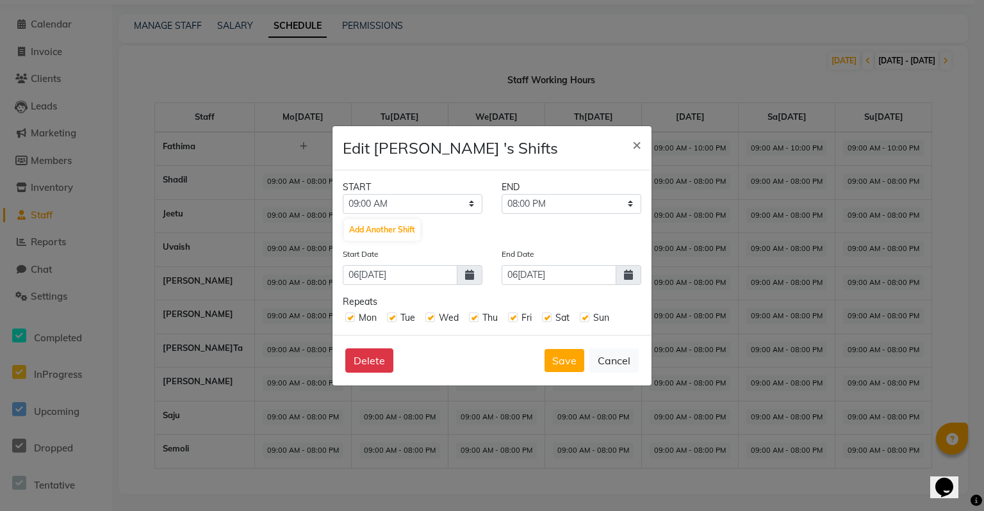
click at [623, 285] on span at bounding box center [629, 275] width 26 height 20
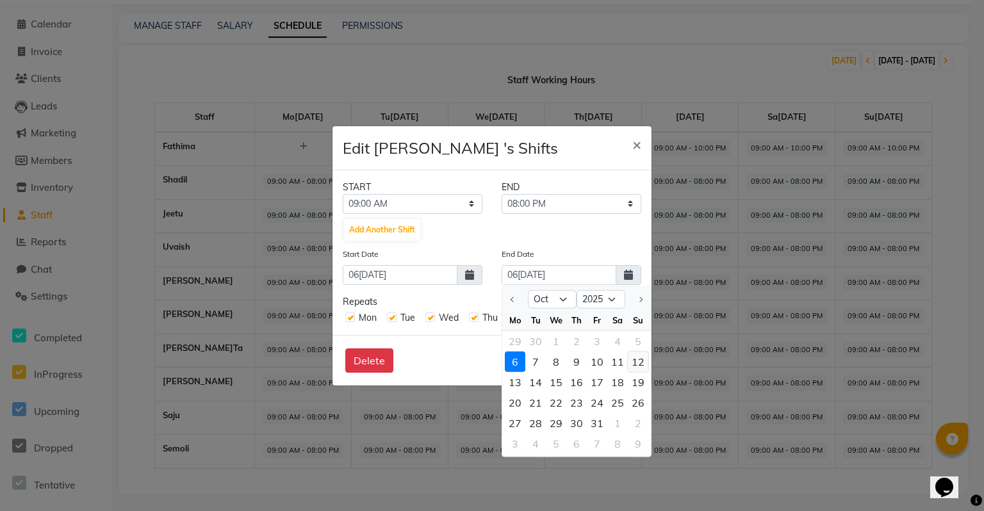
click at [641, 363] on div "12" at bounding box center [638, 361] width 20 height 20
type input "12[DATE]"
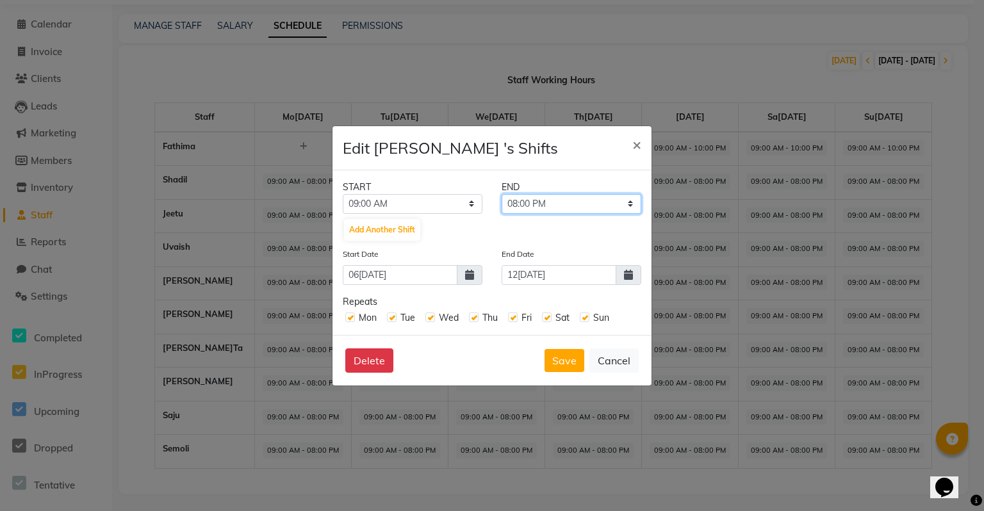
click at [543, 206] on select "09:15 AM 09:30 AM 09:45 AM 10:00 AM 10:15 AM 10:30 AM 10:45 AM 11:00 AM 11:15 A…" at bounding box center [572, 204] width 140 height 20
select select "07:00 PM"
click at [502, 194] on select "09:15 AM 09:30 AM 09:45 AM 10:00 AM 10:15 AM 10:30 AM 10:45 AM 11:00 AM 11:15 A…" at bounding box center [572, 204] width 140 height 20
click at [543, 320] on label at bounding box center [547, 318] width 10 height 10
click at [543, 320] on input "checkbox" at bounding box center [546, 317] width 8 height 8
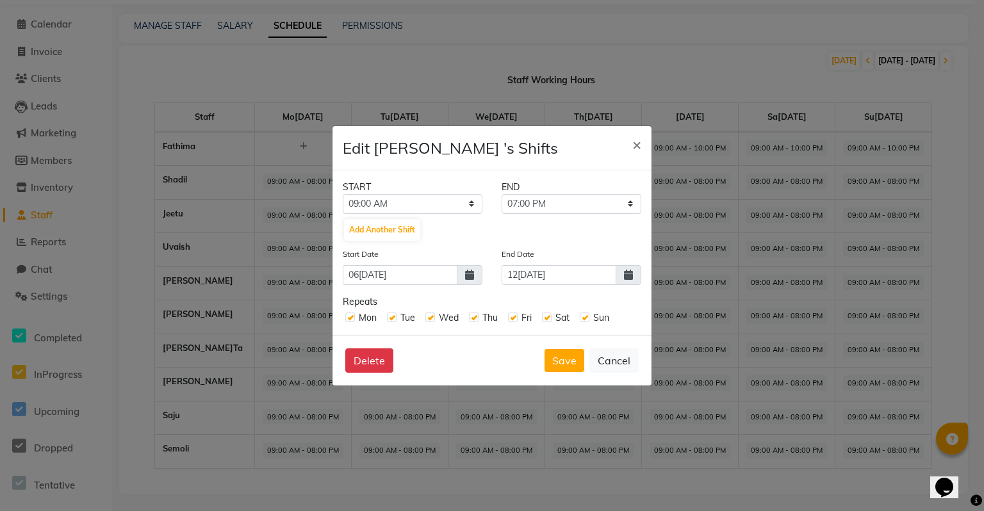
checkbox input "false"
click at [583, 320] on label at bounding box center [585, 318] width 10 height 10
click at [583, 320] on input "checkbox" at bounding box center [584, 317] width 8 height 8
checkbox input "false"
click at [552, 319] on div "Sat" at bounding box center [556, 317] width 28 height 13
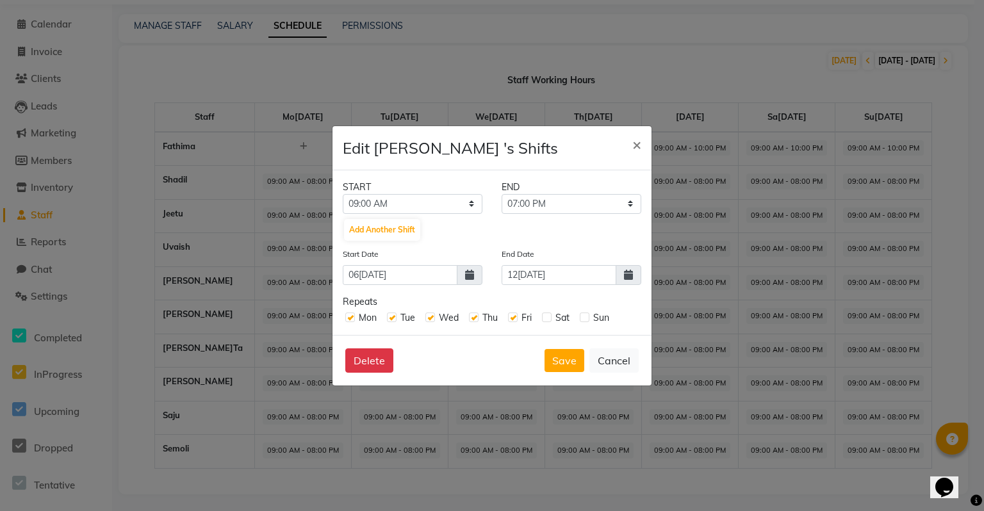
click at [550, 317] on label at bounding box center [547, 318] width 10 height 10
click at [550, 317] on input "checkbox" at bounding box center [546, 317] width 8 height 8
checkbox input "true"
click at [587, 318] on label at bounding box center [585, 318] width 10 height 10
click at [587, 318] on input "checkbox" at bounding box center [584, 317] width 8 height 8
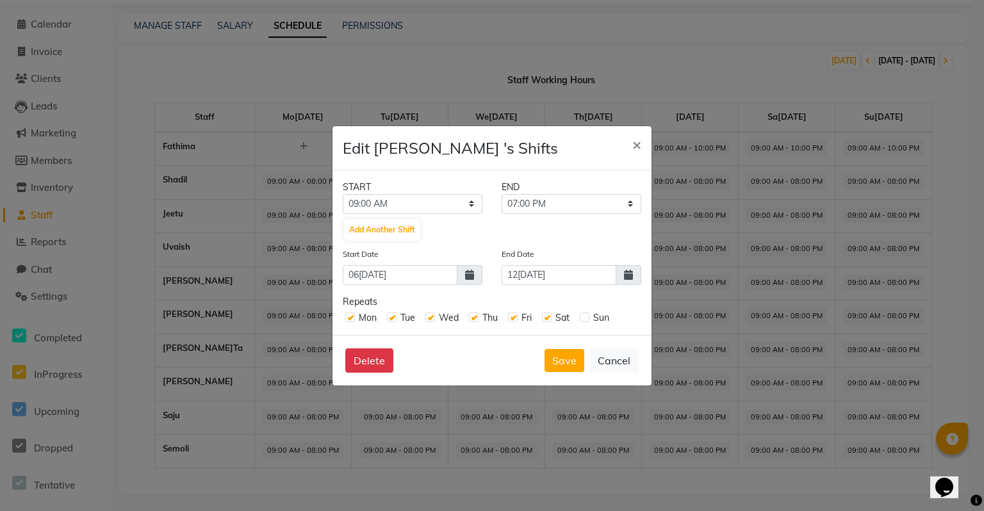
checkbox input "true"
click at [568, 364] on button "Save" at bounding box center [564, 360] width 40 height 23
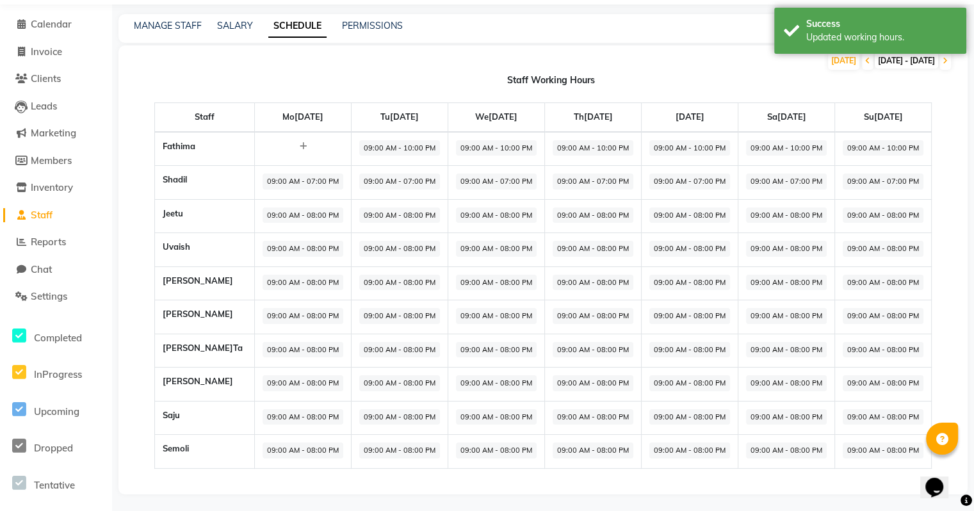
click at [275, 213] on span "09:00 AM - 08:00 PM" at bounding box center [303, 216] width 81 height 16
select select "09:00 AM"
select select "08:00 PM"
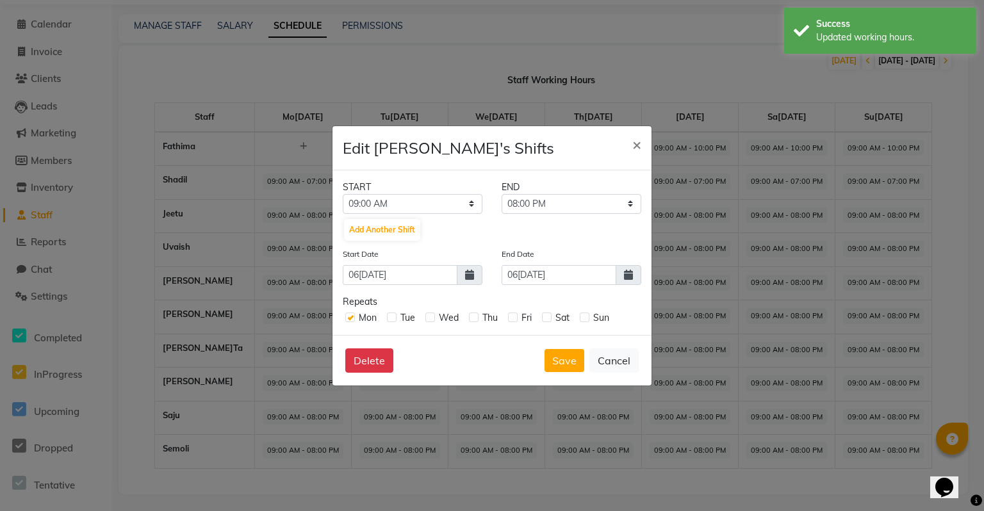
click at [391, 322] on label at bounding box center [392, 318] width 10 height 10
click at [391, 321] on input "checkbox" at bounding box center [391, 317] width 8 height 8
checkbox input "true"
click at [433, 317] on label at bounding box center [430, 318] width 10 height 10
click at [433, 317] on input "checkbox" at bounding box center [429, 317] width 8 height 8
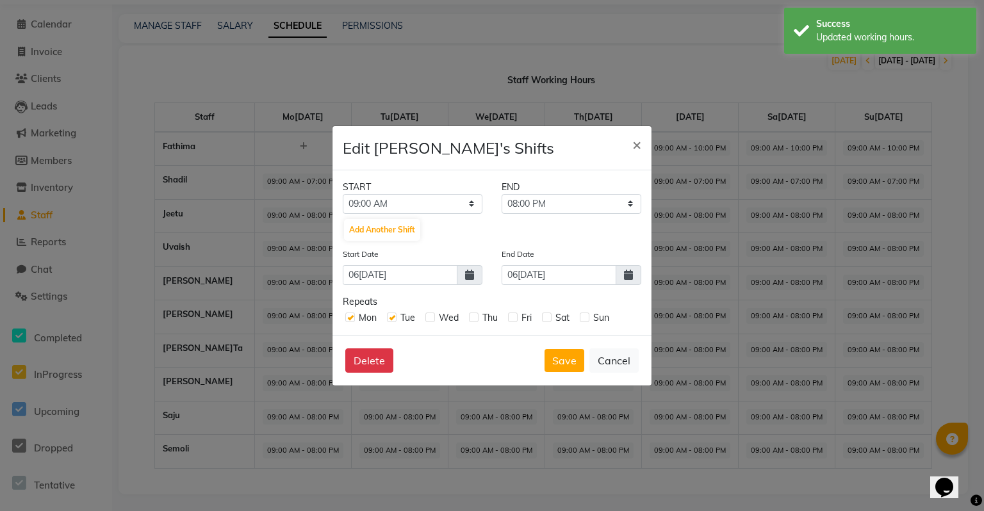
checkbox input "true"
click at [473, 318] on label at bounding box center [474, 318] width 10 height 10
click at [473, 318] on input "checkbox" at bounding box center [473, 317] width 8 height 8
checkbox input "true"
click at [510, 319] on label at bounding box center [513, 318] width 10 height 10
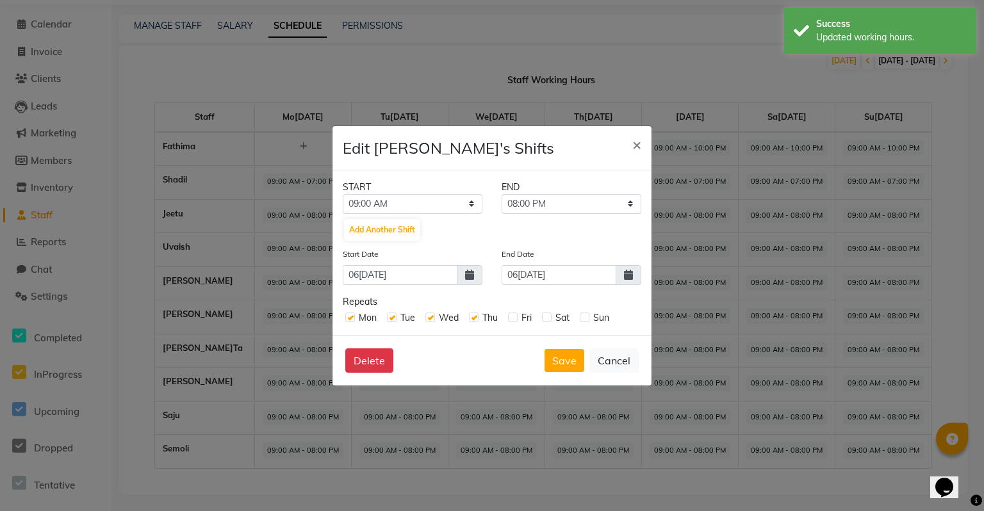
click at [510, 319] on input "checkbox" at bounding box center [512, 317] width 8 height 8
checkbox input "true"
click at [543, 319] on label at bounding box center [547, 318] width 10 height 10
click at [543, 319] on input "checkbox" at bounding box center [546, 317] width 8 height 8
checkbox input "true"
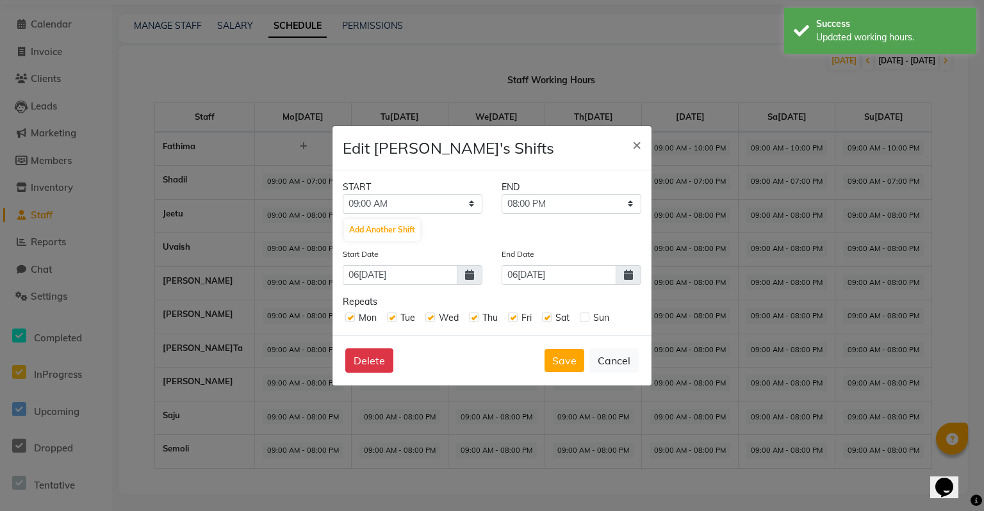
click at [587, 322] on label at bounding box center [585, 318] width 10 height 10
click at [587, 321] on input "checkbox" at bounding box center [584, 317] width 8 height 8
checkbox input "true"
click at [558, 206] on select "09:15 AM 09:30 AM 09:45 AM 10:00 AM 10:15 AM 10:30 AM 10:45 AM 11:00 AM 11:15 A…" at bounding box center [572, 204] width 140 height 20
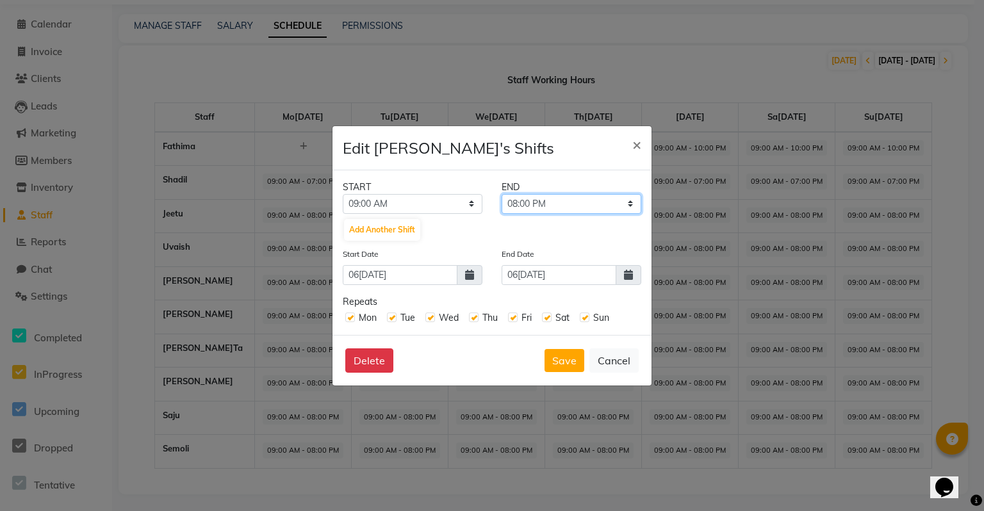
select select "10:30 PM"
click at [502, 194] on select "09:15 AM 09:30 AM 09:45 AM 10:00 AM 10:15 AM 10:30 AM 10:45 AM 11:00 AM 11:15 A…" at bounding box center [572, 204] width 140 height 20
click at [571, 353] on button "Save" at bounding box center [564, 360] width 40 height 23
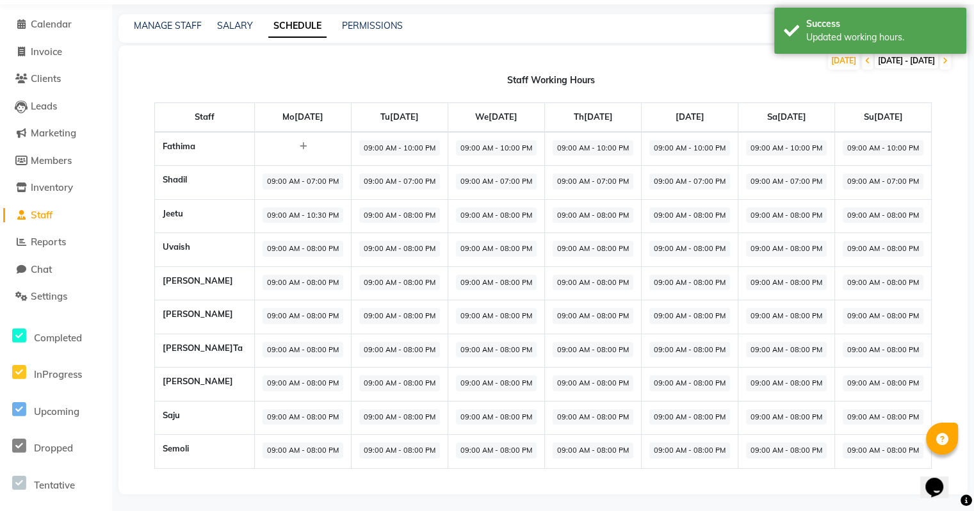
click at [263, 176] on span "09:00 AM - 07:00 PM" at bounding box center [303, 182] width 81 height 16
select select "09:00 AM"
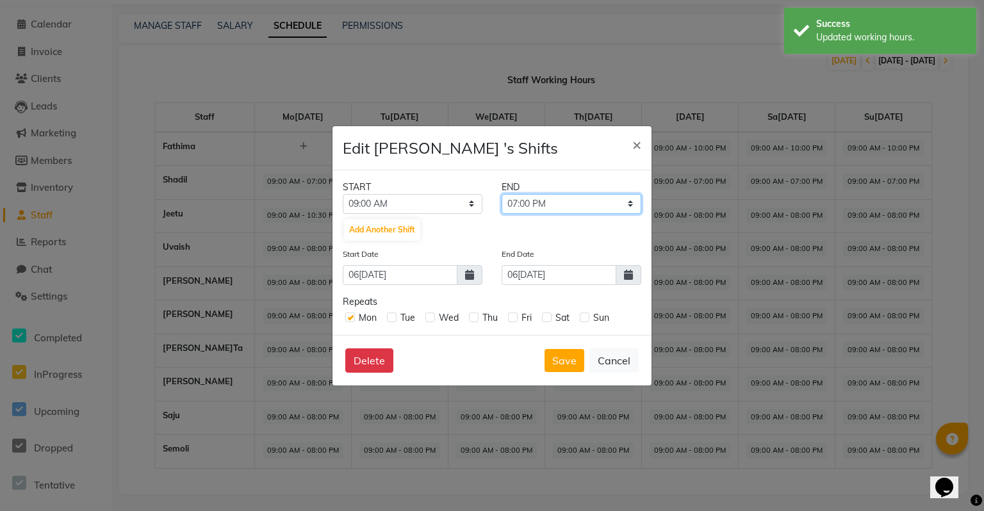
click at [594, 204] on select "09:15 AM 09:30 AM 09:45 AM 10:00 AM 10:15 AM 10:30 AM 10:45 AM 11:00 AM 11:15 A…" at bounding box center [572, 204] width 140 height 20
select select "10:00 PM"
click at [502, 194] on select "09:15 AM 09:30 AM 09:45 AM 10:00 AM 10:15 AM 10:30 AM 10:45 AM 11:00 AM 11:15 A…" at bounding box center [572, 204] width 140 height 20
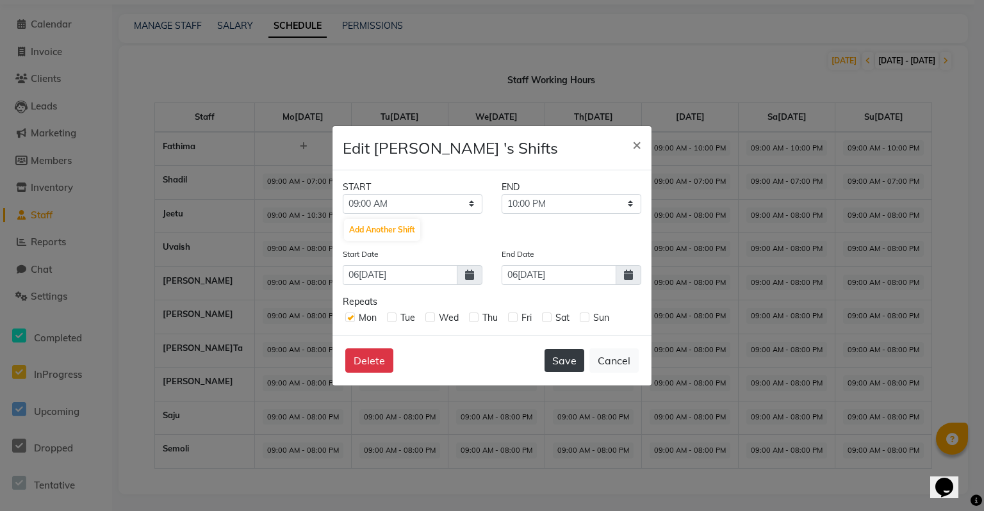
click at [565, 357] on button "Save" at bounding box center [564, 360] width 40 height 23
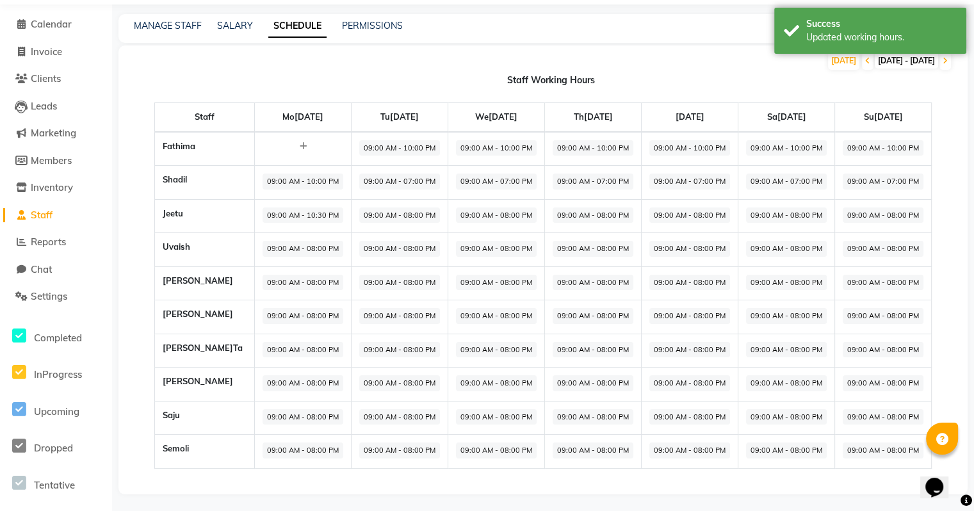
click at [284, 184] on span "09:00 AM - 10:00 PM" at bounding box center [303, 182] width 81 height 16
select select "09:00 AM"
select select "10:00 PM"
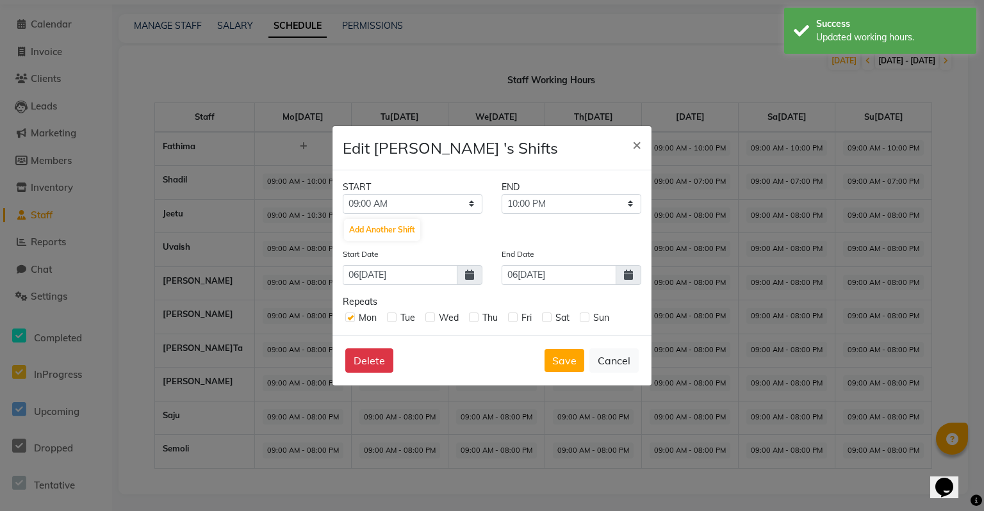
click at [633, 275] on span at bounding box center [629, 275] width 26 height 20
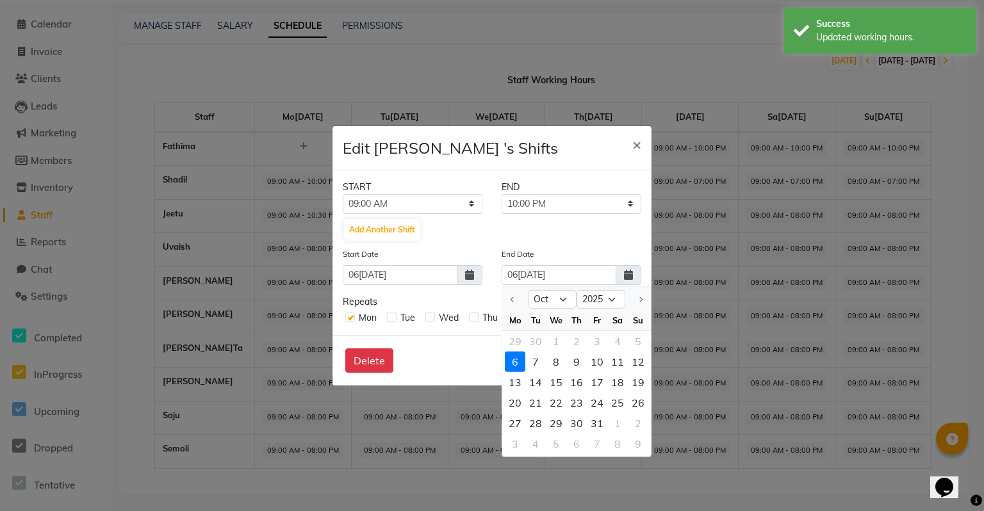
click at [648, 359] on div "6 7 8 9 10 11 12" at bounding box center [576, 361] width 149 height 20
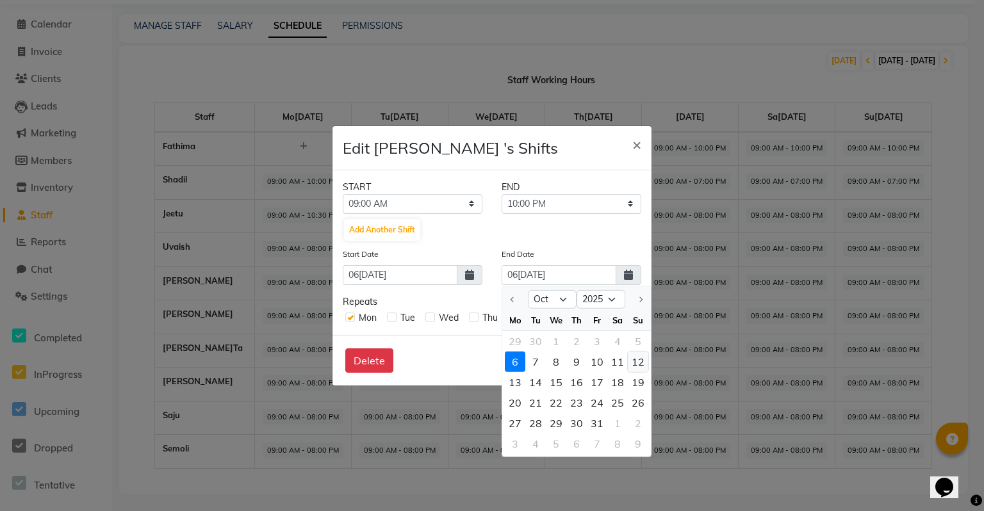
click at [632, 361] on div "12" at bounding box center [638, 361] width 20 height 20
type input "12[DATE]"
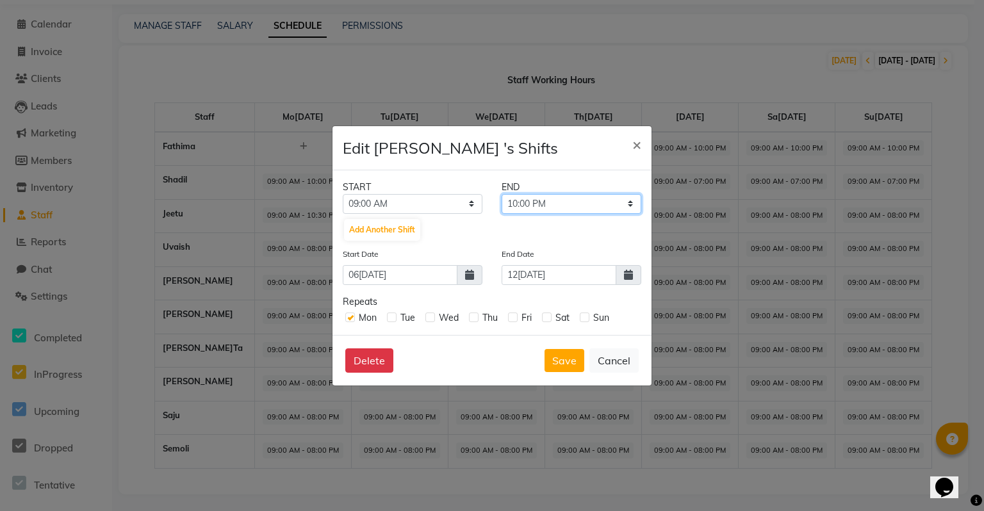
click at [592, 194] on select "09:15 AM 09:30 AM 09:45 AM 10:00 AM 10:15 AM 10:30 AM 10:45 AM 11:00 AM 11:15 A…" at bounding box center [572, 204] width 140 height 20
select select "10:30 PM"
click at [502, 194] on select "09:15 AM 09:30 AM 09:45 AM 10:00 AM 10:15 AM 10:30 AM 10:45 AM 11:00 AM 11:15 A…" at bounding box center [572, 204] width 140 height 20
click at [566, 365] on button "Save" at bounding box center [564, 360] width 40 height 23
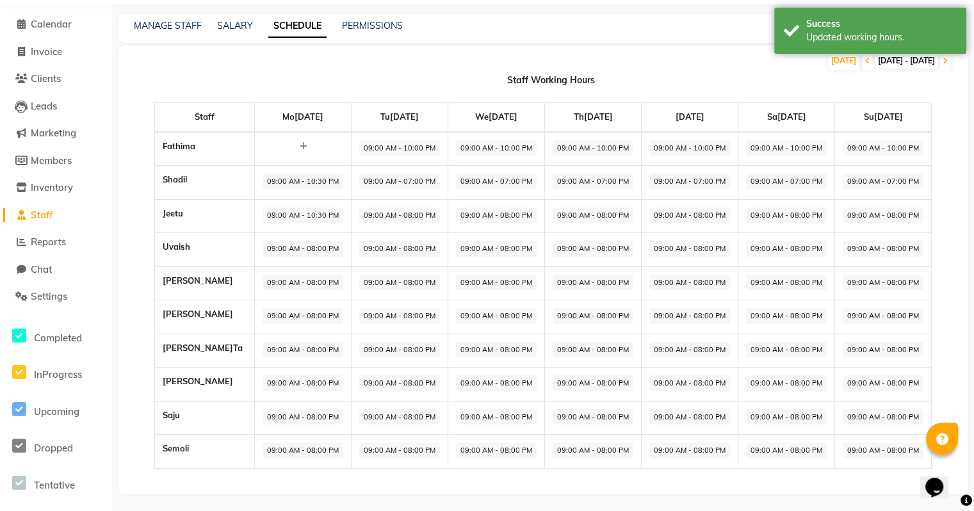
click at [305, 183] on span "09:00 AM - 10:30 PM" at bounding box center [303, 182] width 81 height 16
select select "09:00 AM"
select select "10:30 PM"
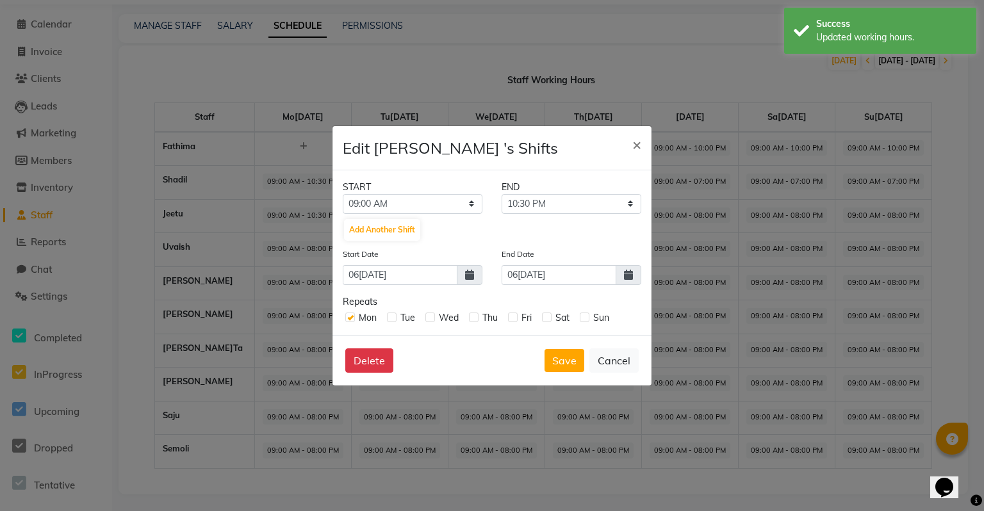
click at [395, 318] on label at bounding box center [392, 318] width 10 height 10
click at [395, 318] on input "checkbox" at bounding box center [391, 317] width 8 height 8
checkbox input "true"
click at [430, 323] on div "Wed" at bounding box center [441, 317] width 33 height 13
click at [430, 319] on label at bounding box center [430, 318] width 10 height 10
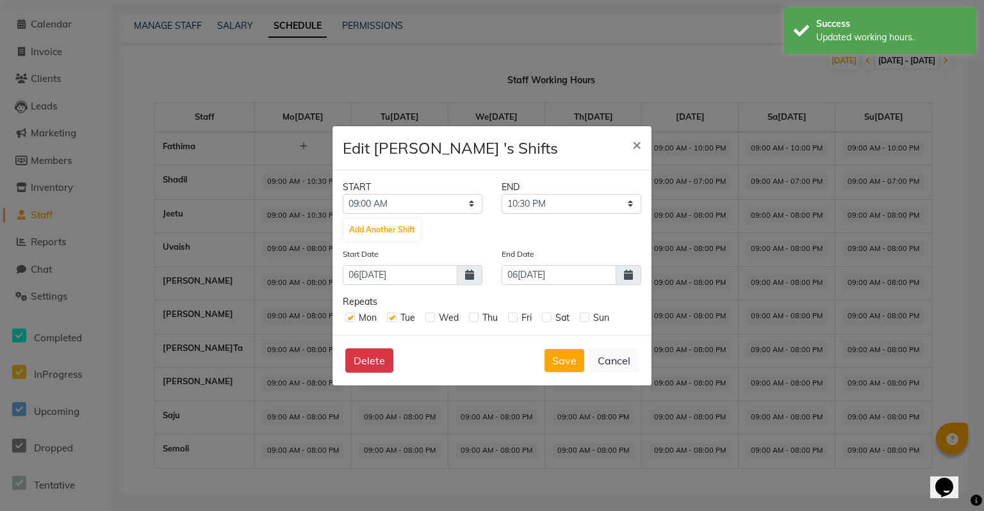
click at [430, 319] on input "checkbox" at bounding box center [429, 317] width 8 height 8
checkbox input "true"
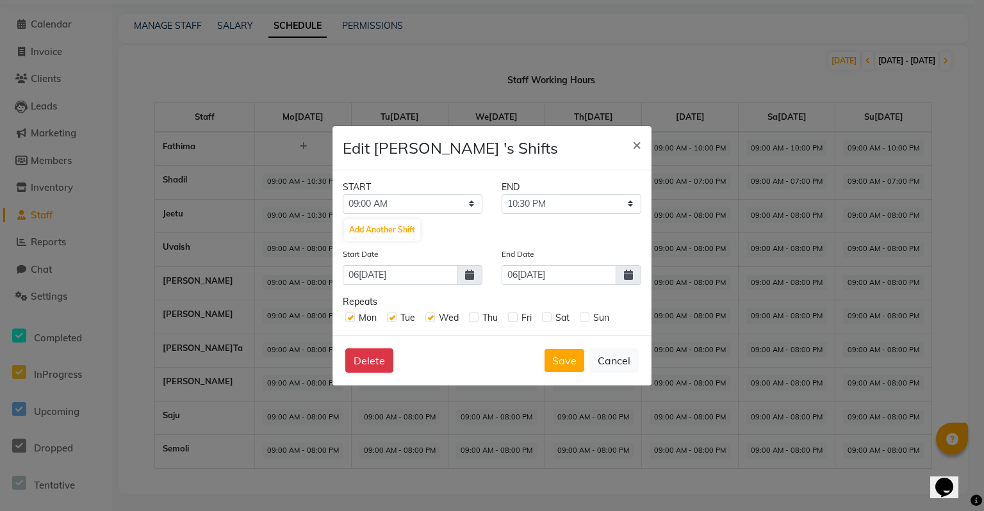
click at [472, 320] on label at bounding box center [474, 318] width 10 height 10
click at [472, 320] on input "checkbox" at bounding box center [473, 317] width 8 height 8
checkbox input "true"
click at [511, 317] on label at bounding box center [513, 318] width 10 height 10
click at [511, 317] on input "checkbox" at bounding box center [512, 317] width 8 height 8
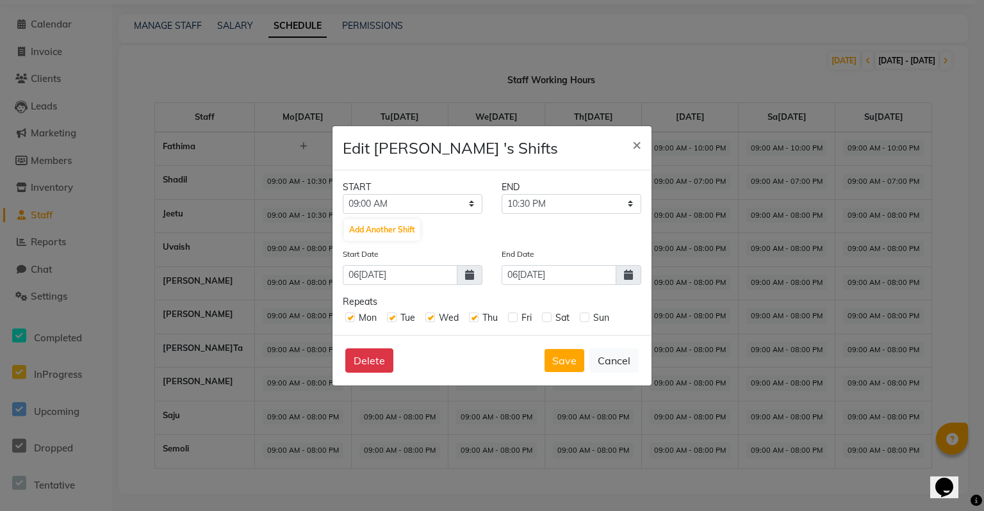
checkbox input "true"
click at [550, 318] on label at bounding box center [547, 318] width 10 height 10
click at [550, 318] on input "checkbox" at bounding box center [546, 317] width 8 height 8
checkbox input "true"
click at [583, 320] on label at bounding box center [585, 318] width 10 height 10
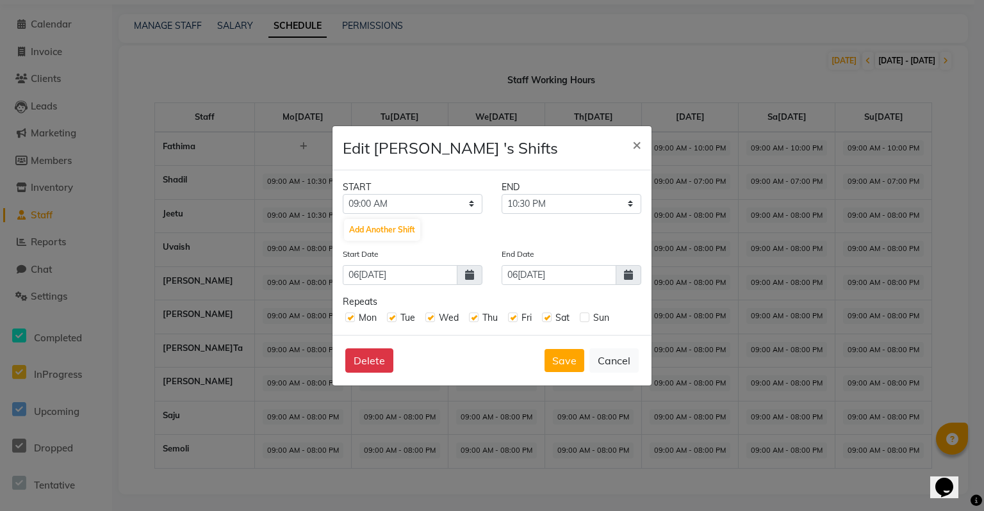
click at [583, 320] on input "checkbox" at bounding box center [584, 317] width 8 height 8
checkbox input "true"
click at [634, 275] on span at bounding box center [629, 275] width 26 height 20
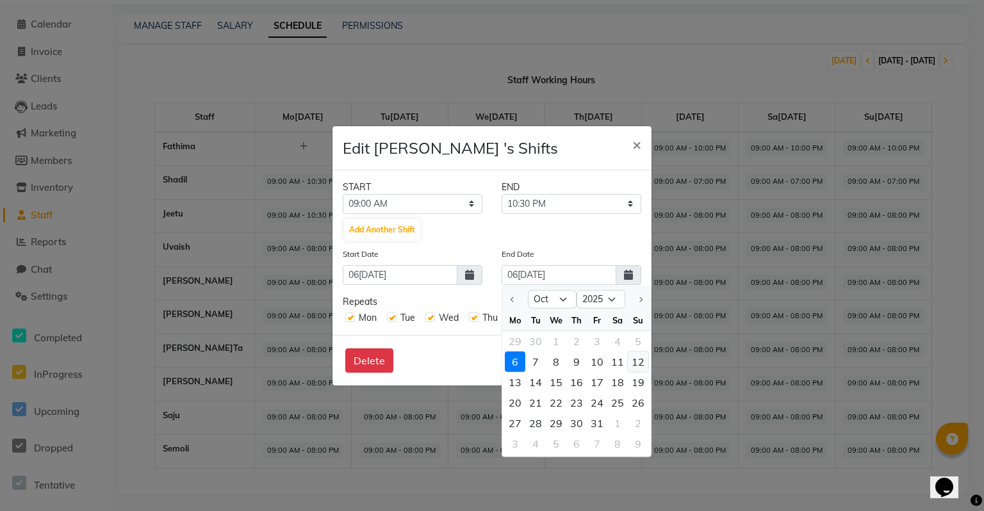
click at [637, 364] on div "12" at bounding box center [638, 361] width 20 height 20
type input "12[DATE]"
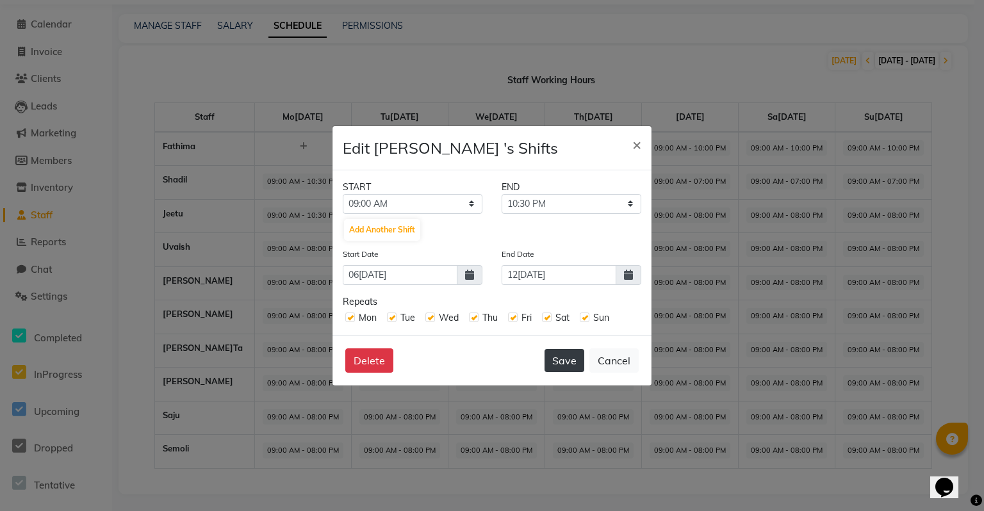
click at [566, 361] on button "Save" at bounding box center [564, 360] width 40 height 23
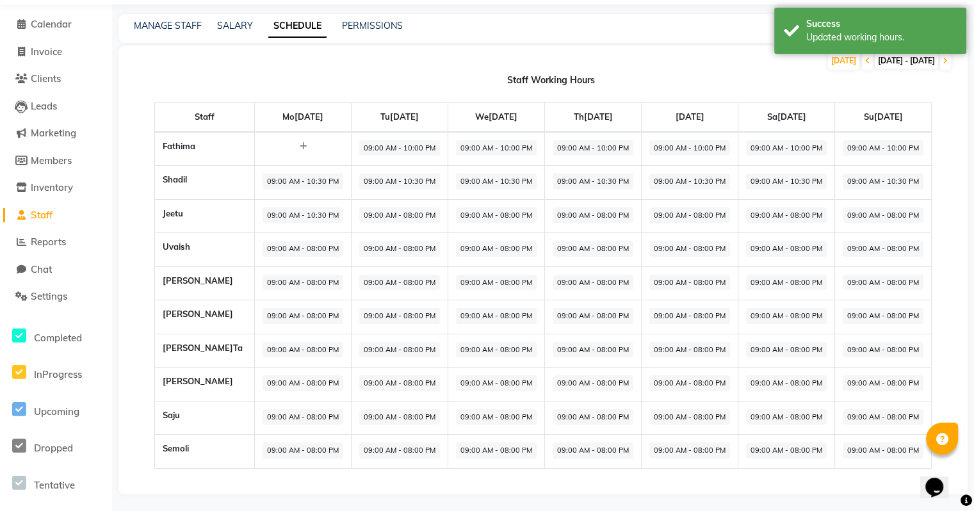
click at [277, 222] on span "09:00 AM - 10:30 PM" at bounding box center [303, 216] width 81 height 16
select select "09:00 AM"
select select "10:30 PM"
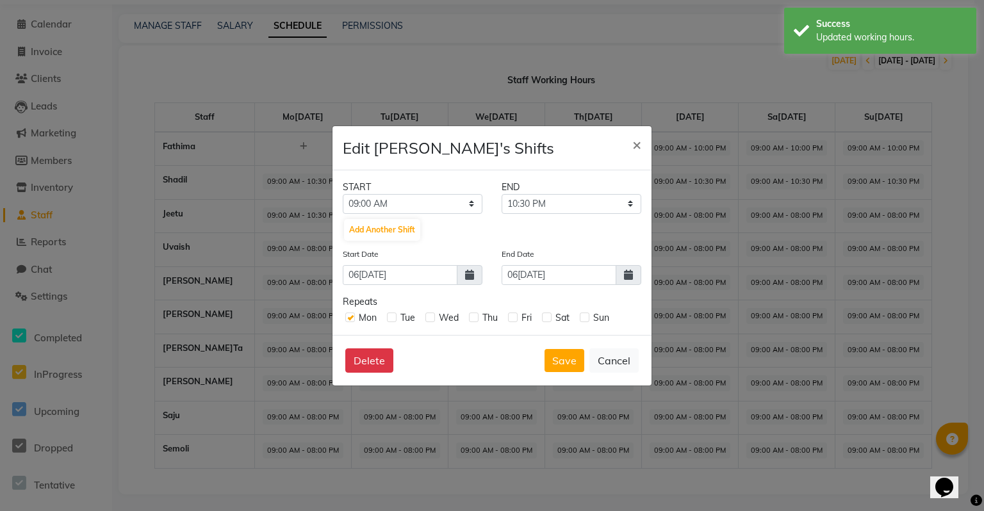
click at [392, 318] on label at bounding box center [392, 318] width 10 height 10
click at [392, 318] on input "checkbox" at bounding box center [391, 317] width 8 height 8
checkbox input "true"
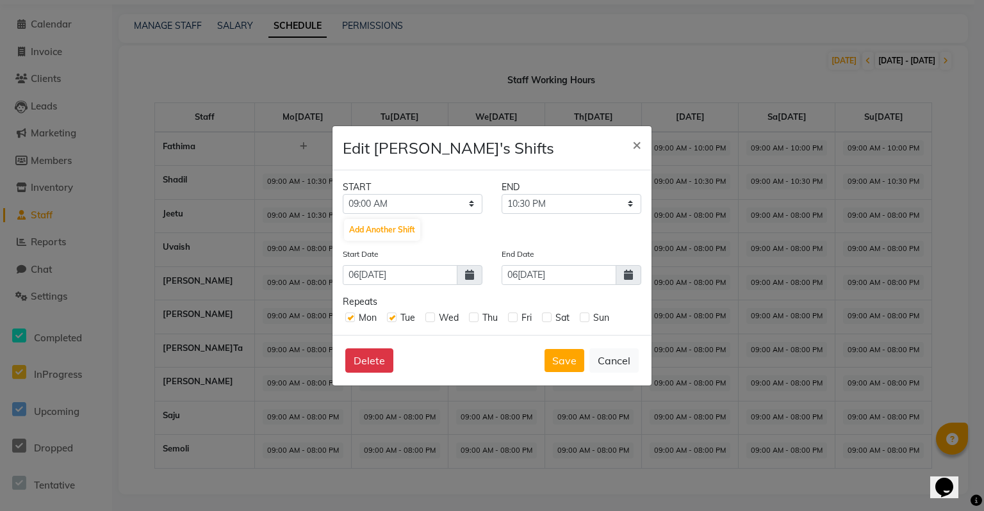
click at [584, 320] on label at bounding box center [585, 318] width 10 height 10
click at [584, 320] on input "checkbox" at bounding box center [584, 317] width 8 height 8
checkbox input "true"
click at [545, 319] on label at bounding box center [547, 318] width 10 height 10
click at [545, 319] on input "checkbox" at bounding box center [546, 317] width 8 height 8
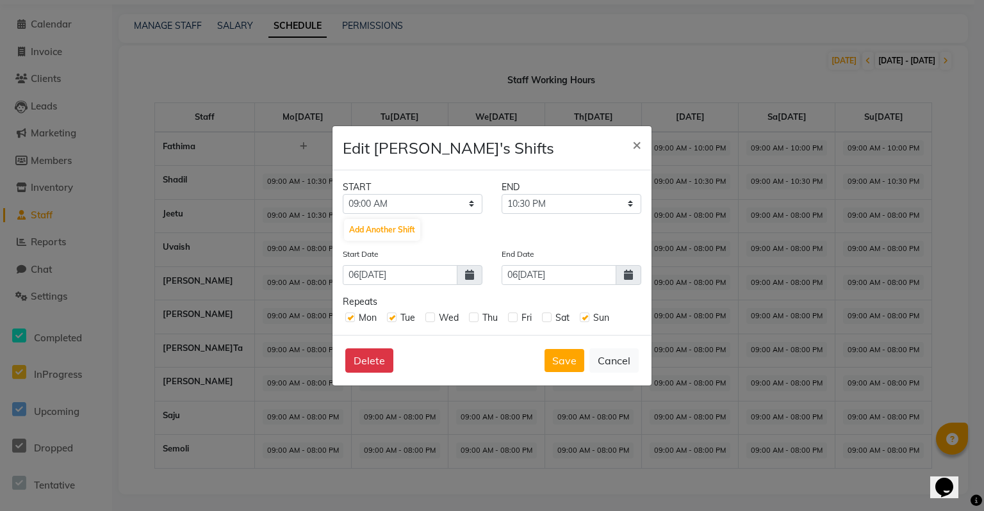
checkbox input "true"
click at [514, 319] on label at bounding box center [513, 318] width 10 height 10
click at [514, 319] on input "checkbox" at bounding box center [512, 317] width 8 height 8
checkbox input "true"
click at [473, 321] on label at bounding box center [474, 318] width 10 height 10
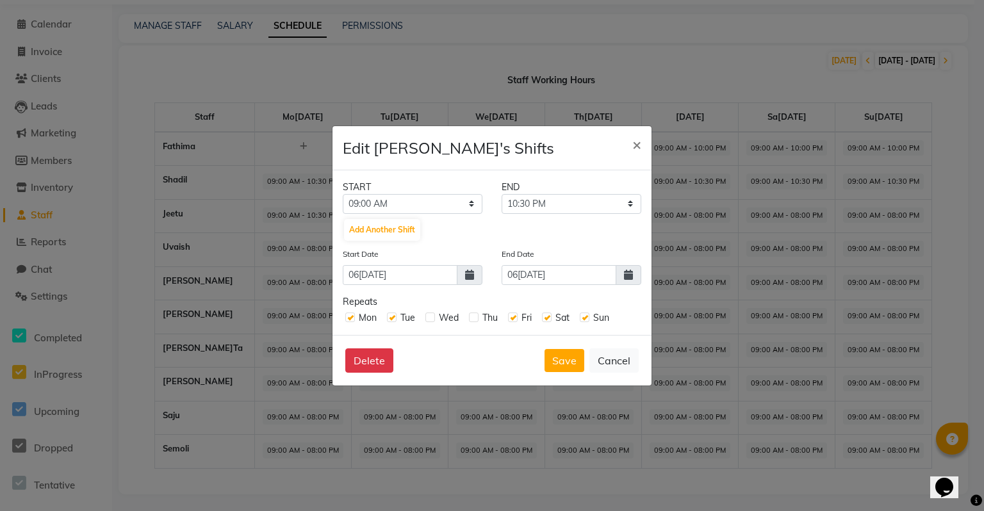
click at [473, 321] on input "checkbox" at bounding box center [473, 317] width 8 height 8
checkbox input "true"
click at [428, 318] on label at bounding box center [430, 318] width 10 height 10
click at [428, 318] on input "checkbox" at bounding box center [429, 317] width 8 height 8
checkbox input "true"
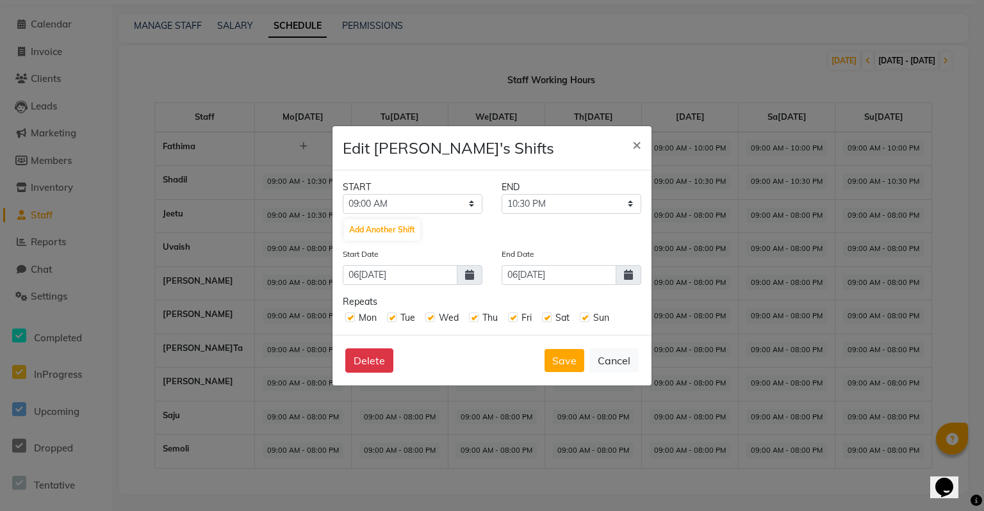
click at [634, 277] on span at bounding box center [629, 275] width 26 height 20
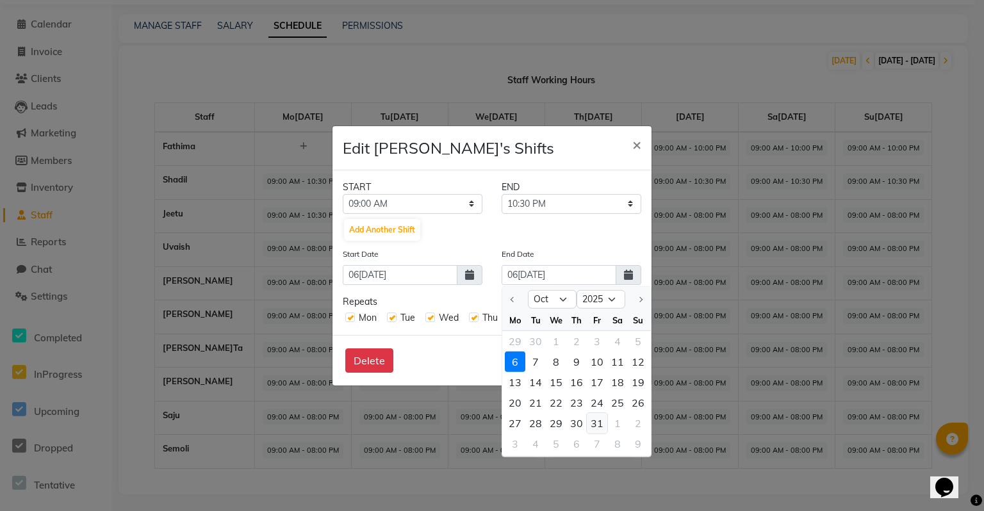
click at [594, 424] on div "31" at bounding box center [597, 423] width 20 height 20
type input "[DATE]"
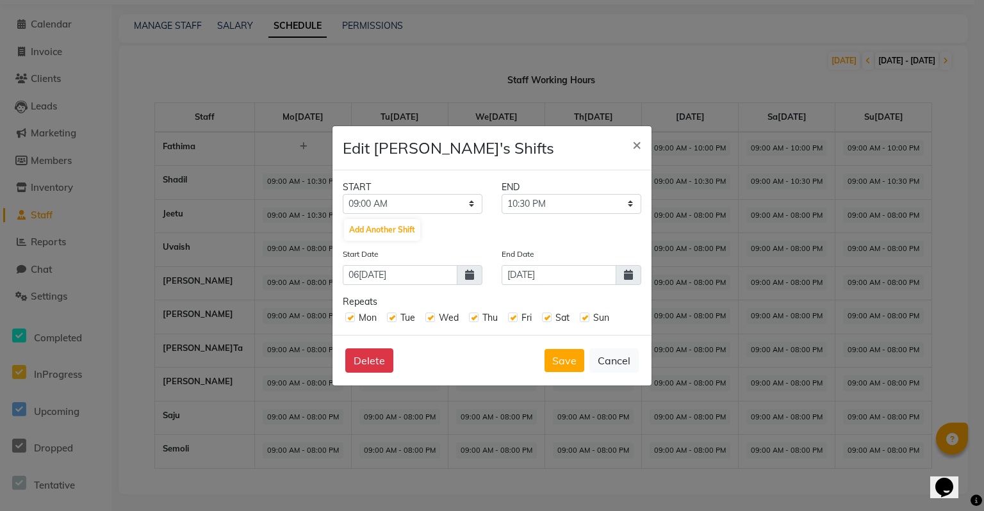
click at [471, 273] on icon at bounding box center [469, 275] width 9 height 10
select select "10"
select select "2025"
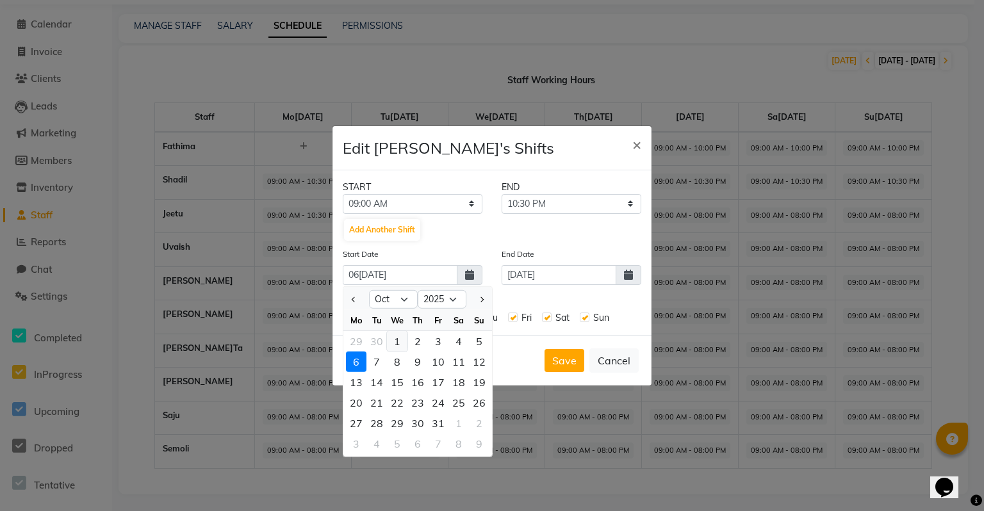
click at [397, 342] on div "1" at bounding box center [397, 341] width 20 height 20
type input "01-10-2025"
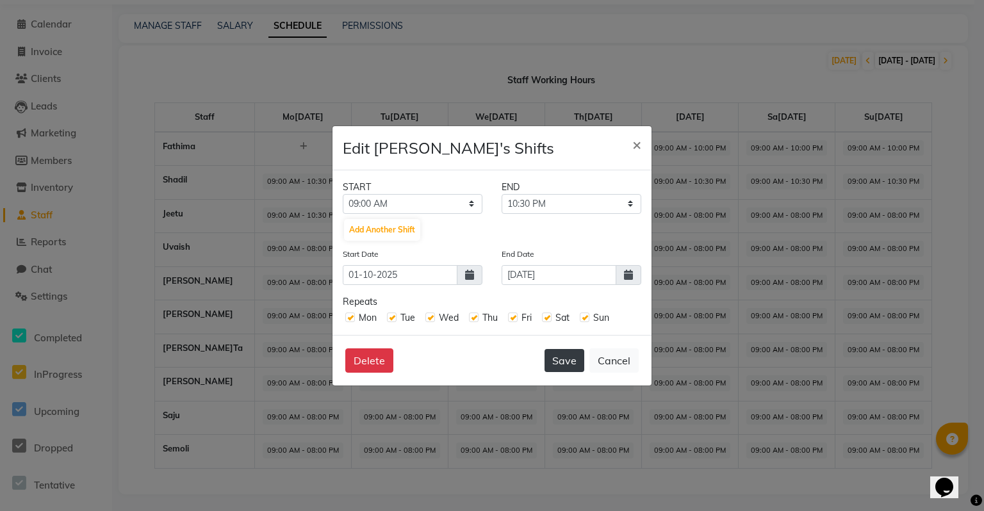
click at [578, 363] on button "Save" at bounding box center [564, 360] width 40 height 23
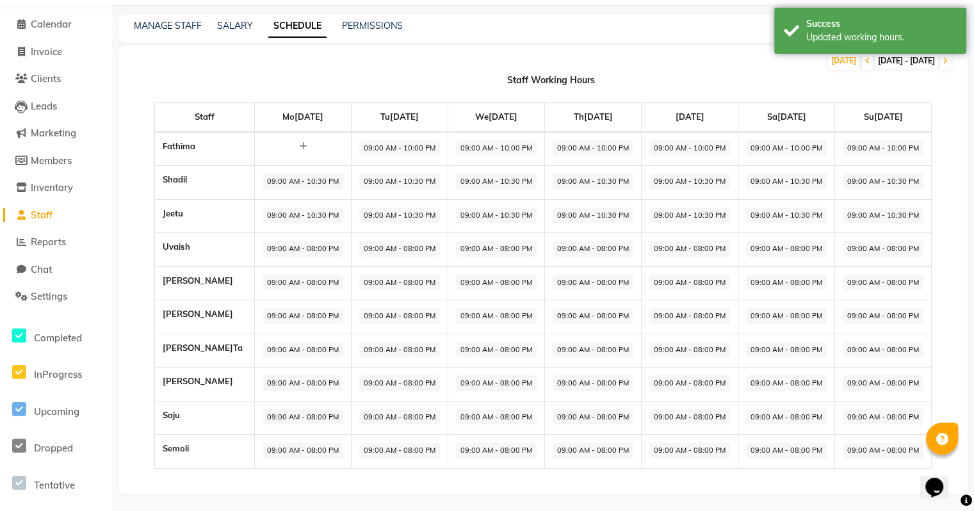
click at [264, 181] on span "09:00 AM - 10:30 PM" at bounding box center [303, 182] width 81 height 16
select select "09:00 AM"
select select "10:30 PM"
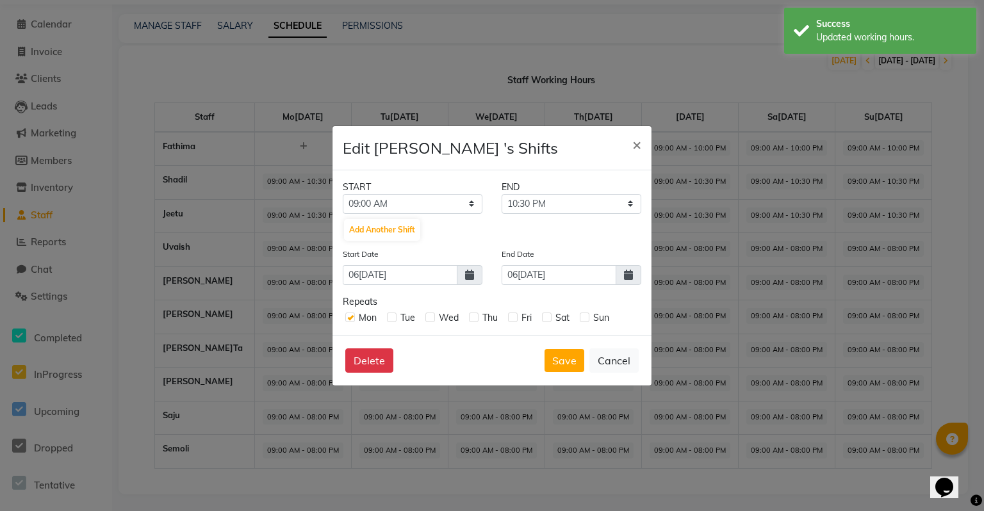
click at [629, 275] on icon at bounding box center [628, 275] width 9 height 10
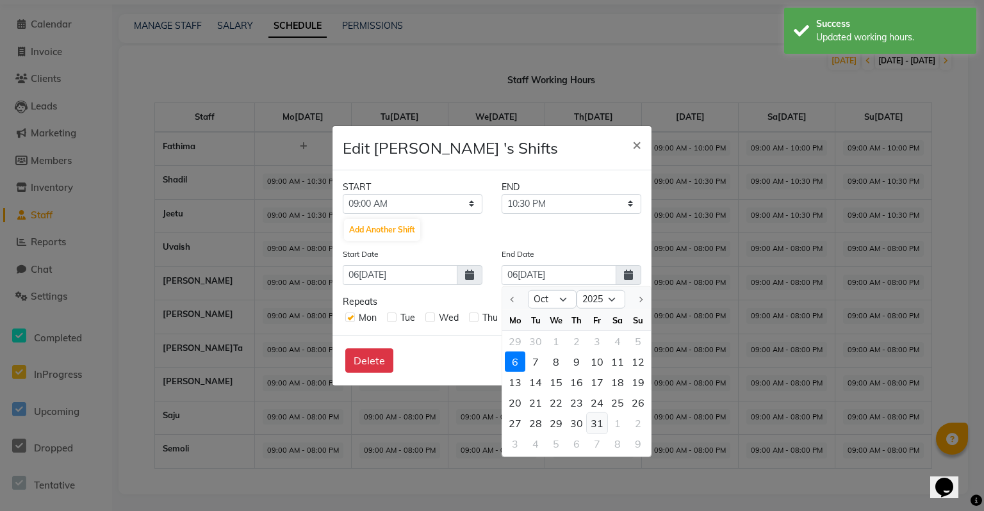
click at [601, 420] on div "31" at bounding box center [597, 423] width 20 height 20
type input "[DATE]"
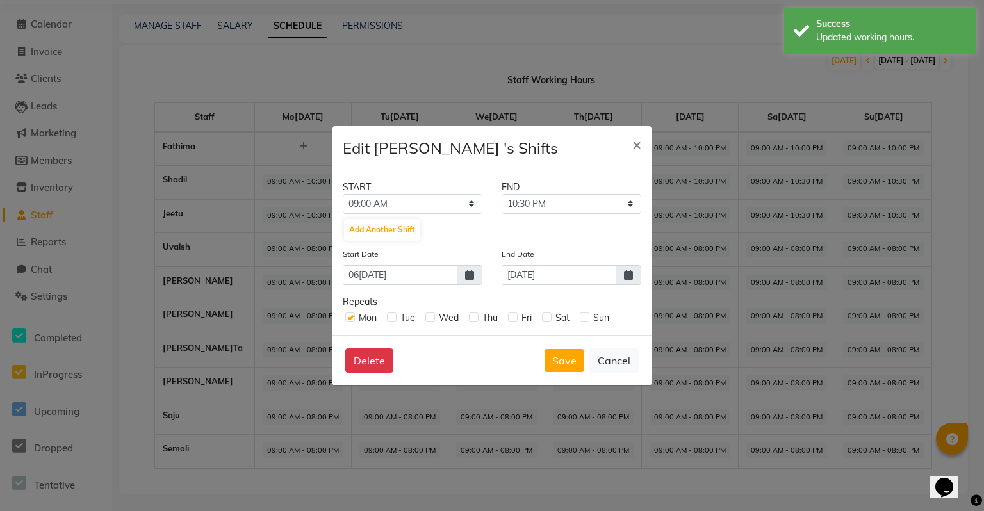
click at [465, 277] on icon at bounding box center [469, 275] width 9 height 10
select select "10"
select select "2025"
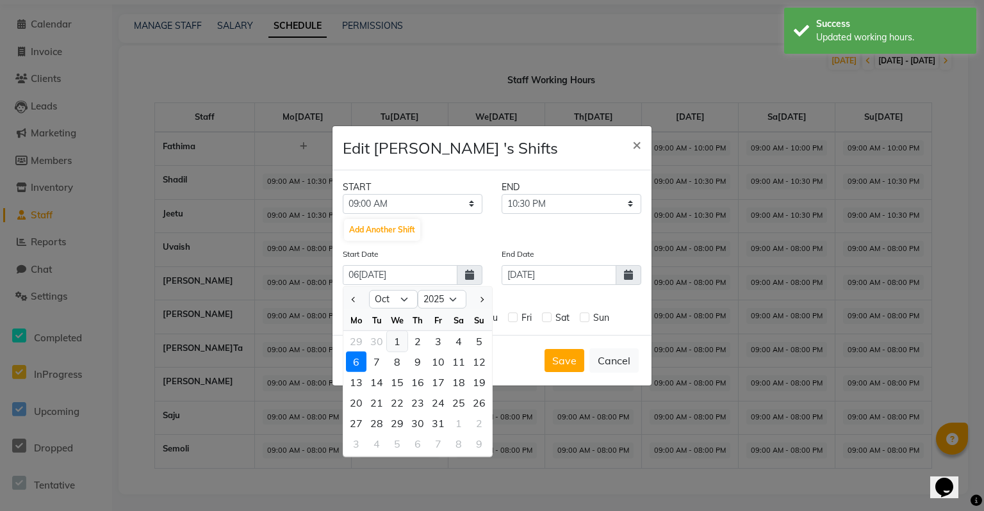
click at [394, 338] on div "1" at bounding box center [397, 341] width 20 height 20
type input "01-10-2025"
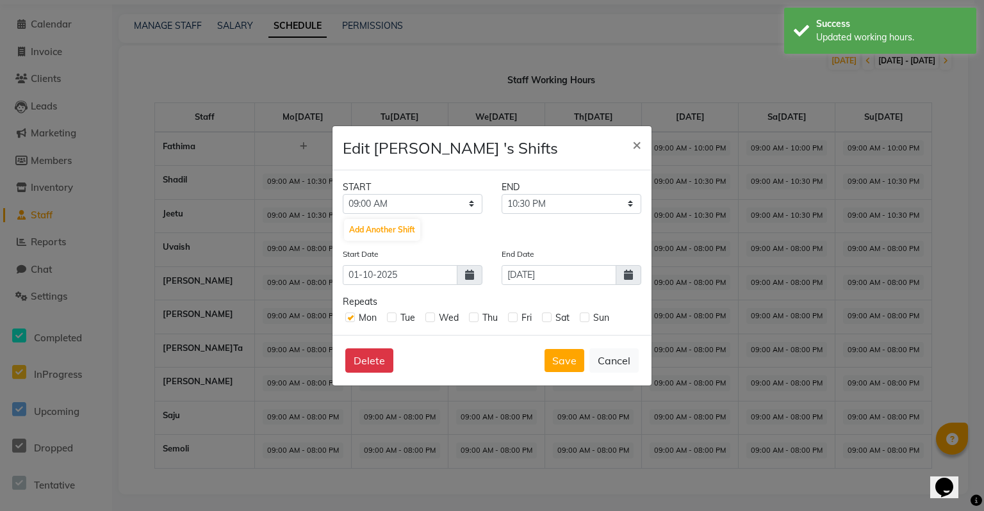
click at [583, 317] on label at bounding box center [585, 318] width 10 height 10
click at [583, 317] on input "checkbox" at bounding box center [584, 317] width 8 height 8
checkbox input "true"
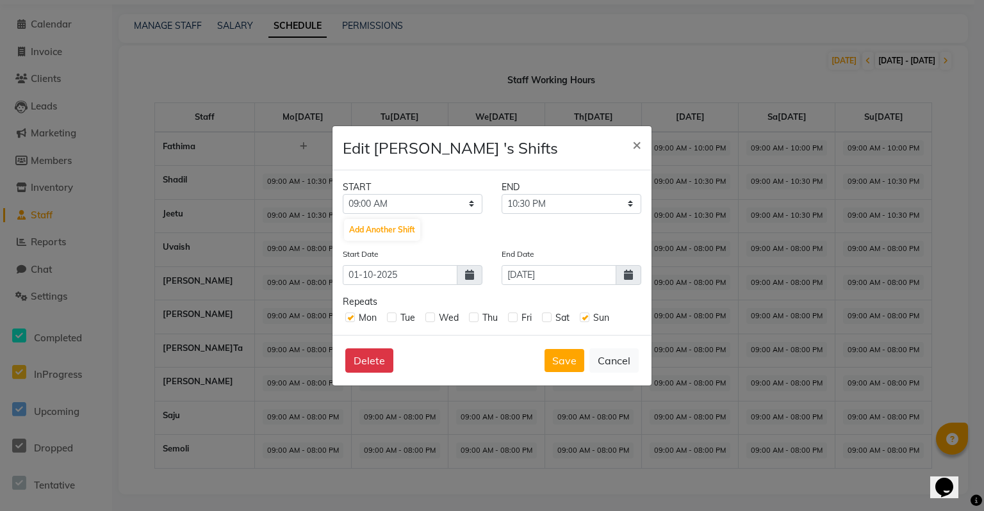
click at [543, 314] on label at bounding box center [547, 318] width 10 height 10
click at [543, 314] on input "checkbox" at bounding box center [546, 317] width 8 height 8
checkbox input "true"
click at [514, 321] on label at bounding box center [513, 318] width 10 height 10
click at [514, 321] on input "checkbox" at bounding box center [512, 317] width 8 height 8
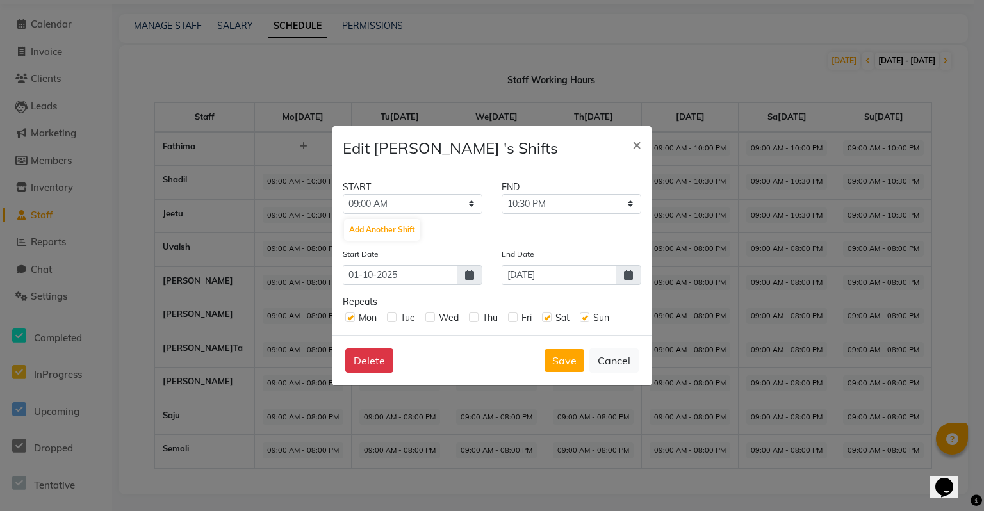
checkbox input "true"
click at [477, 318] on label at bounding box center [474, 318] width 10 height 10
click at [477, 318] on input "checkbox" at bounding box center [473, 317] width 8 height 8
checkbox input "true"
click at [433, 319] on label at bounding box center [430, 318] width 10 height 10
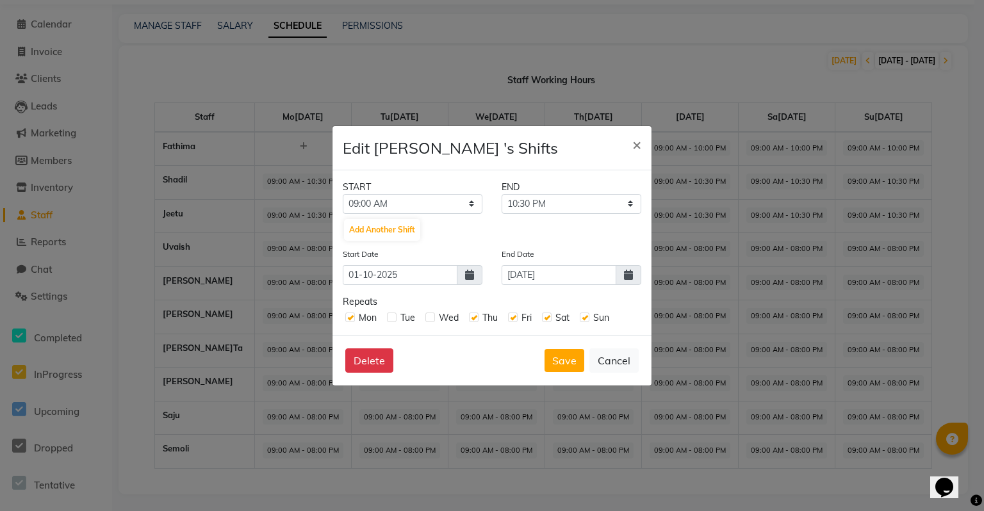
click at [433, 319] on input "checkbox" at bounding box center [429, 317] width 8 height 8
checkbox input "true"
click at [392, 318] on label at bounding box center [392, 318] width 10 height 10
click at [392, 318] on input "checkbox" at bounding box center [391, 317] width 8 height 8
checkbox input "true"
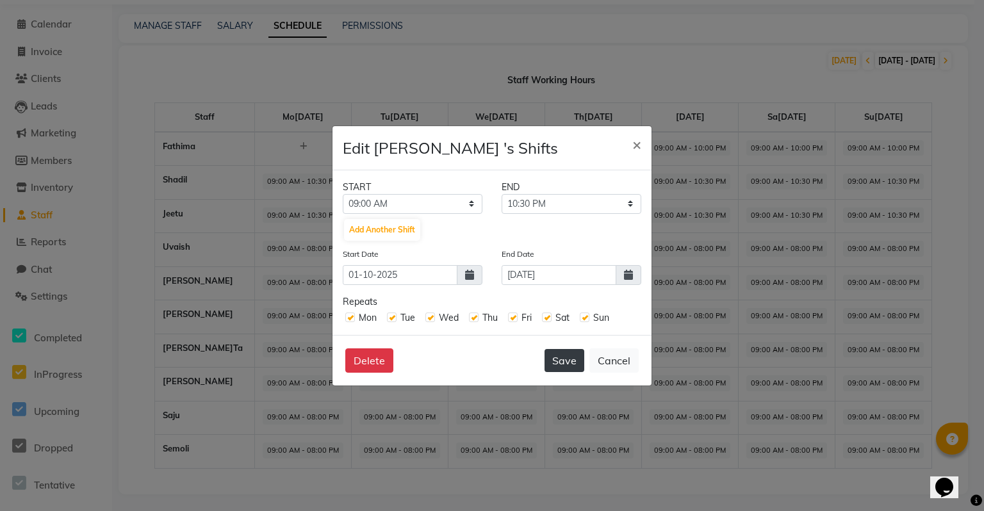
click at [568, 357] on button "Save" at bounding box center [564, 360] width 40 height 23
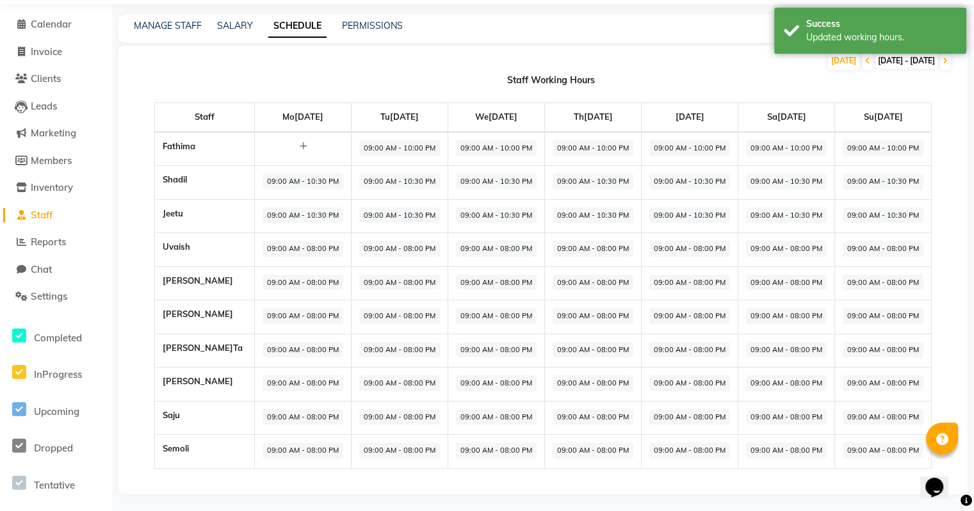
click at [263, 249] on span "09:00 AM - 08:00 PM" at bounding box center [303, 249] width 81 height 16
select select "09:00 AM"
select select "08:00 PM"
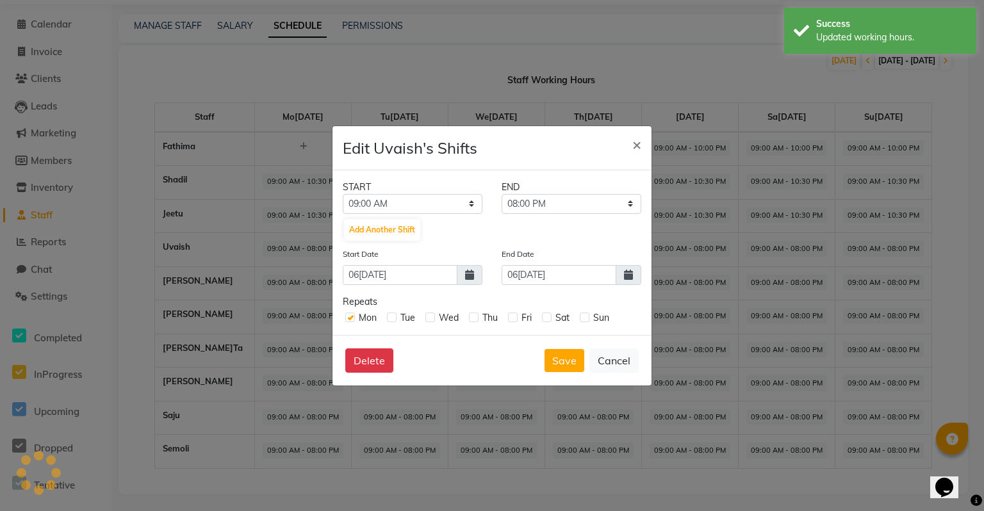
click at [474, 272] on span at bounding box center [470, 275] width 26 height 20
select select "10"
select select "2025"
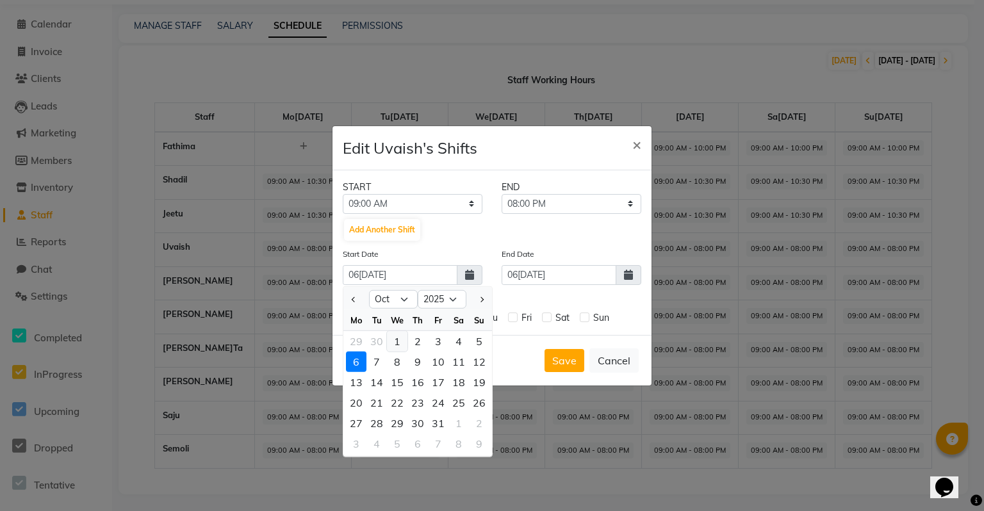
click at [394, 338] on div "1" at bounding box center [397, 341] width 20 height 20
type input "01-10-2025"
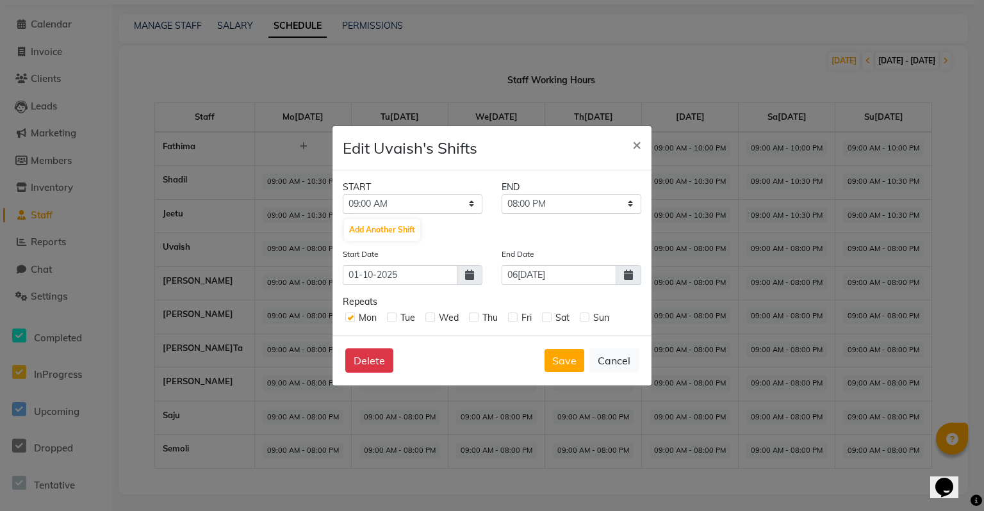
click at [633, 274] on icon at bounding box center [628, 275] width 9 height 10
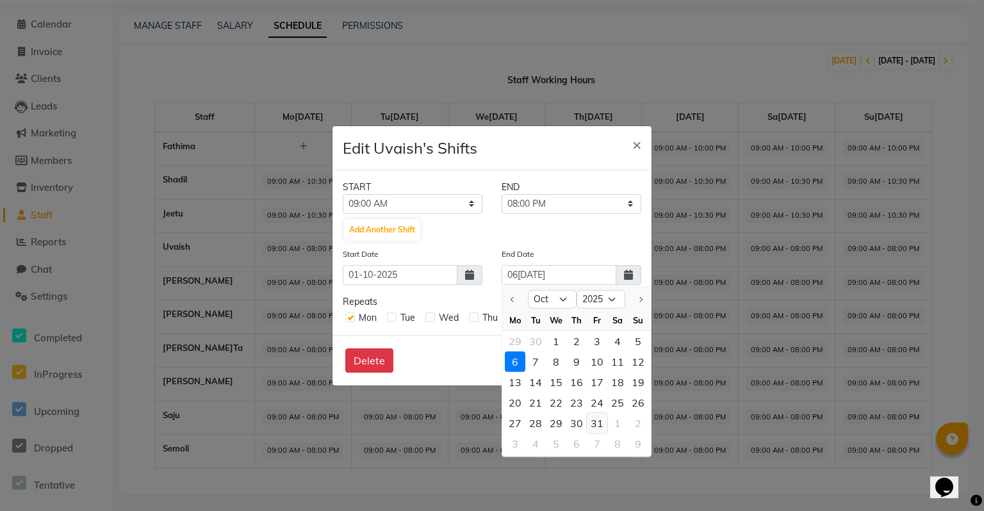
click at [589, 416] on div "31" at bounding box center [597, 423] width 20 height 20
type input "[DATE]"
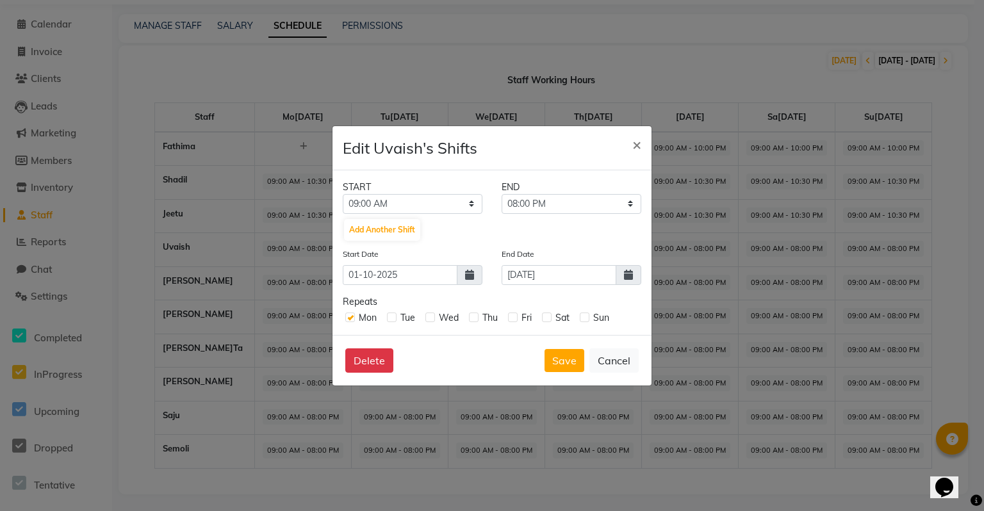
click at [584, 316] on label at bounding box center [585, 318] width 10 height 10
click at [584, 316] on input "checkbox" at bounding box center [584, 317] width 8 height 8
checkbox input "true"
click at [541, 318] on div "Mon Tue Wed Thu Fri Sat Sun" at bounding box center [492, 317] width 299 height 16
click at [505, 318] on div "Mon Tue Wed Thu Fri Sat Sun" at bounding box center [492, 317] width 299 height 16
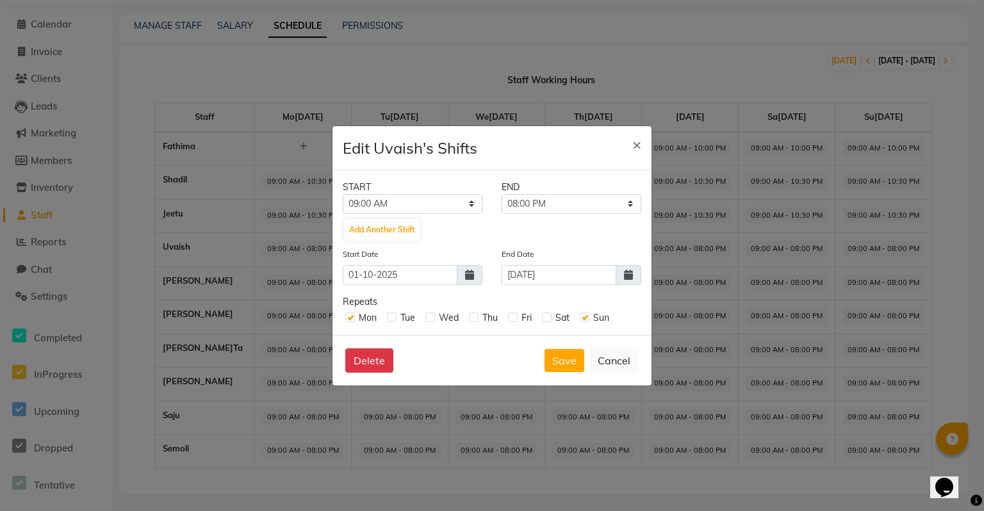
click at [522, 318] on span "Fri" at bounding box center [526, 318] width 10 height 12
click at [543, 318] on label at bounding box center [547, 318] width 10 height 10
click at [543, 318] on input "checkbox" at bounding box center [546, 317] width 8 height 8
checkbox input "true"
click at [512, 321] on label at bounding box center [513, 318] width 10 height 10
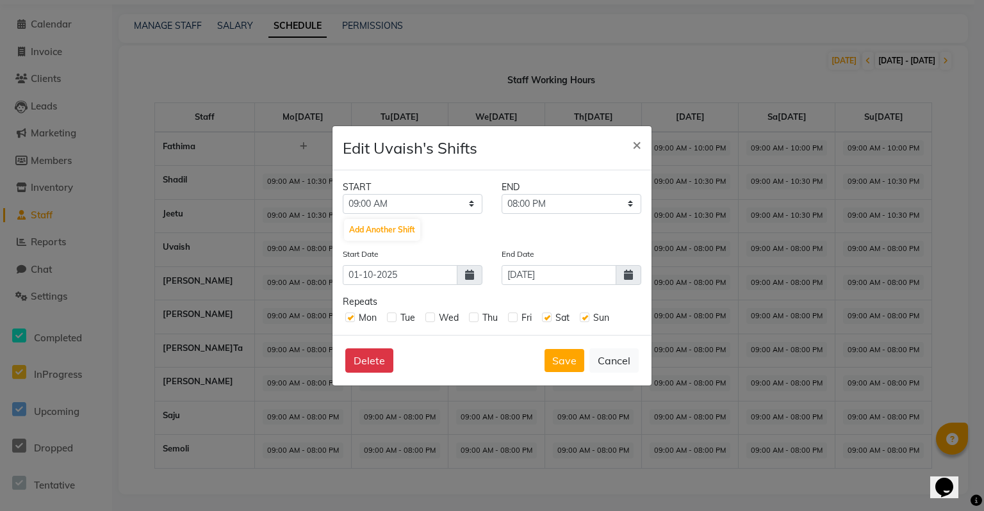
click at [512, 321] on input "checkbox" at bounding box center [512, 317] width 8 height 8
checkbox input "true"
click at [475, 320] on label at bounding box center [474, 318] width 10 height 10
click at [475, 320] on input "checkbox" at bounding box center [473, 317] width 8 height 8
checkbox input "true"
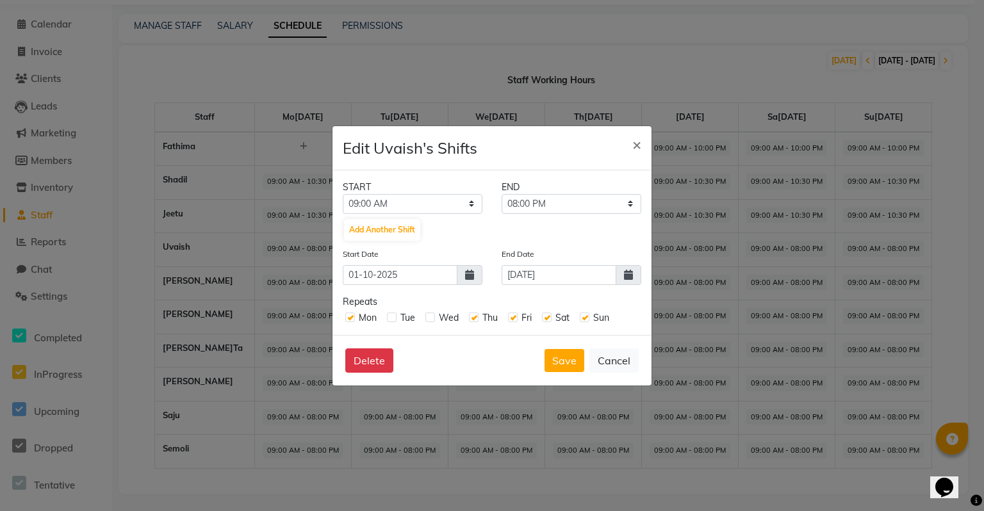
click at [433, 321] on label at bounding box center [430, 318] width 10 height 10
click at [433, 321] on input "checkbox" at bounding box center [429, 317] width 8 height 8
checkbox input "true"
click at [392, 319] on label at bounding box center [392, 318] width 10 height 10
click at [392, 319] on input "checkbox" at bounding box center [391, 317] width 8 height 8
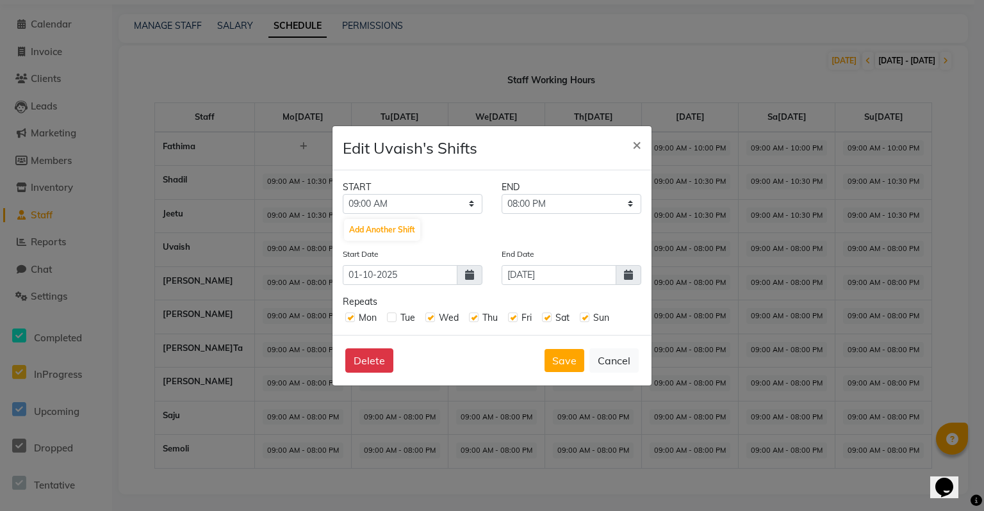
checkbox input "true"
click at [567, 206] on select "09:15 AM 09:30 AM 09:45 AM 10:00 AM 10:15 AM 10:30 AM 10:45 AM 11:00 AM 11:15 A…" at bounding box center [572, 204] width 140 height 20
click at [502, 194] on select "09:15 AM 09:30 AM 09:45 AM 10:00 AM 10:15 AM 10:30 AM 10:45 AM 11:00 AM 11:15 A…" at bounding box center [572, 204] width 140 height 20
click at [589, 173] on div "START END 12:00 AM 12:15 AM 12:30 AM 12:45 AM 01:00 AM 01:15 AM 01:30 AM 01:45 …" at bounding box center [491, 252] width 319 height 165
click at [576, 197] on select "09:15 AM 09:30 AM 09:45 AM 10:00 AM 10:15 AM 10:30 AM 10:45 AM 11:00 AM 11:15 A…" at bounding box center [572, 204] width 140 height 20
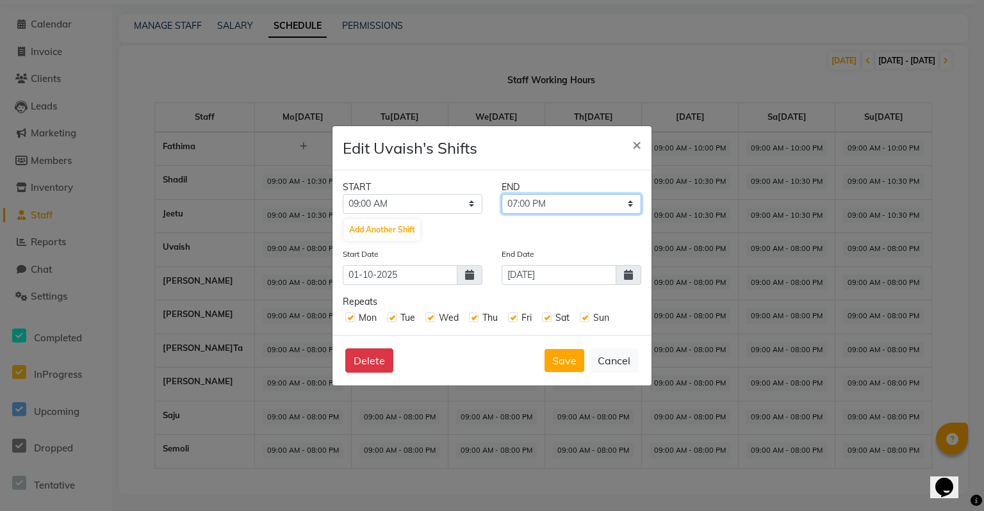
select select "10:30 PM"
click at [502, 194] on select "09:15 AM 09:30 AM 09:45 AM 10:00 AM 10:15 AM 10:30 AM 10:45 AM 11:00 AM 11:15 A…" at bounding box center [572, 204] width 140 height 20
click at [563, 368] on button "Save" at bounding box center [564, 360] width 40 height 23
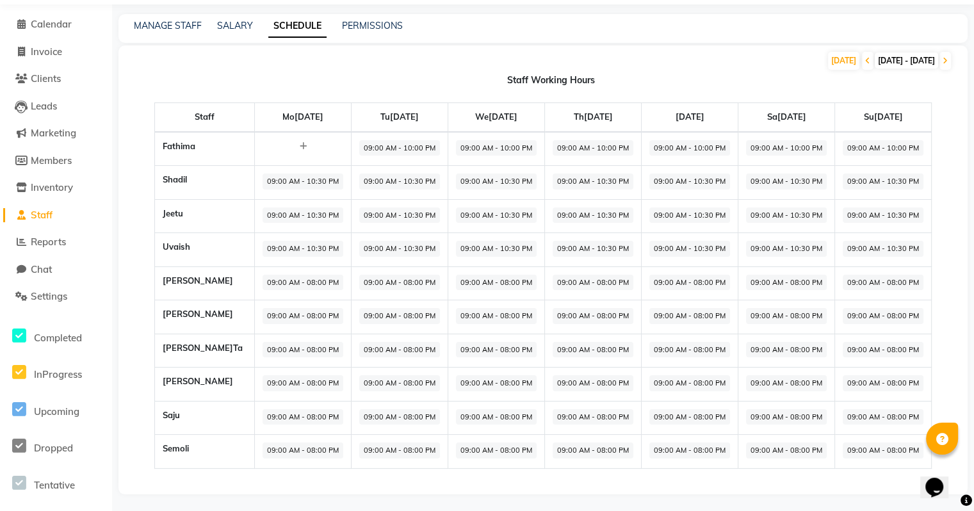
click at [263, 281] on span "09:00 AM - 08:00 PM" at bounding box center [303, 283] width 81 height 16
select select "09:00 AM"
select select "08:00 PM"
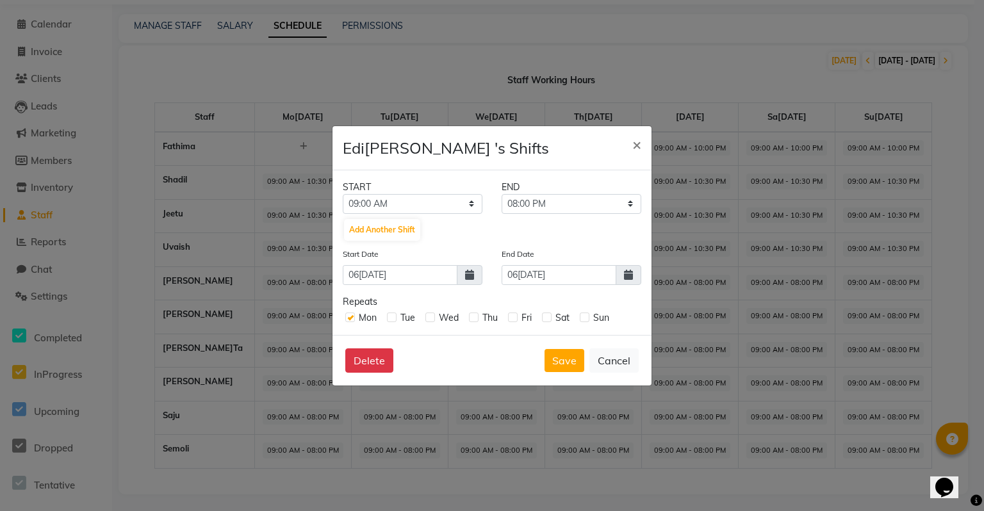
click at [394, 320] on label at bounding box center [392, 318] width 10 height 10
click at [394, 320] on input "checkbox" at bounding box center [391, 317] width 8 height 8
checkbox input "true"
click at [434, 320] on label at bounding box center [430, 318] width 10 height 10
click at [434, 320] on input "checkbox" at bounding box center [429, 317] width 8 height 8
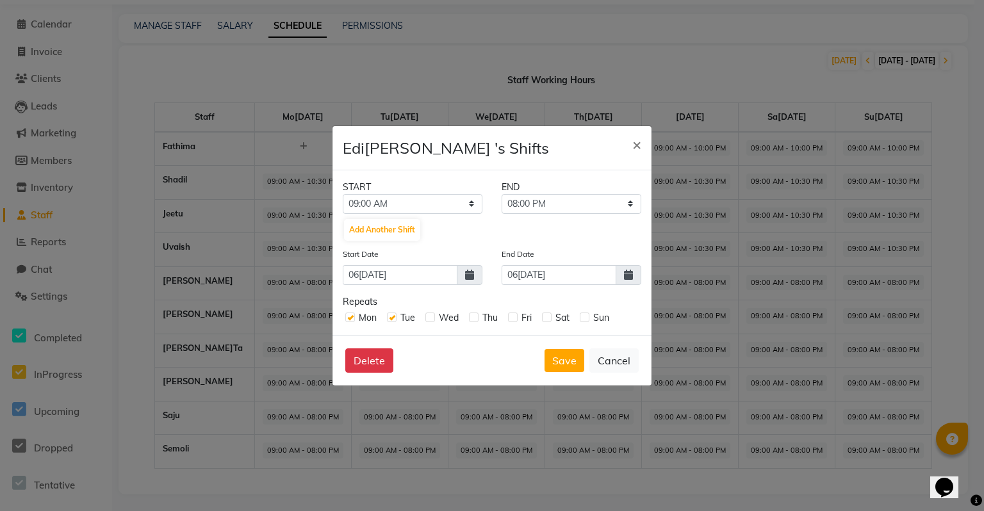
checkbox input "true"
click at [474, 321] on label at bounding box center [474, 318] width 10 height 10
click at [474, 321] on input "checkbox" at bounding box center [473, 317] width 8 height 8
checkbox input "true"
click at [510, 320] on label at bounding box center [513, 318] width 10 height 10
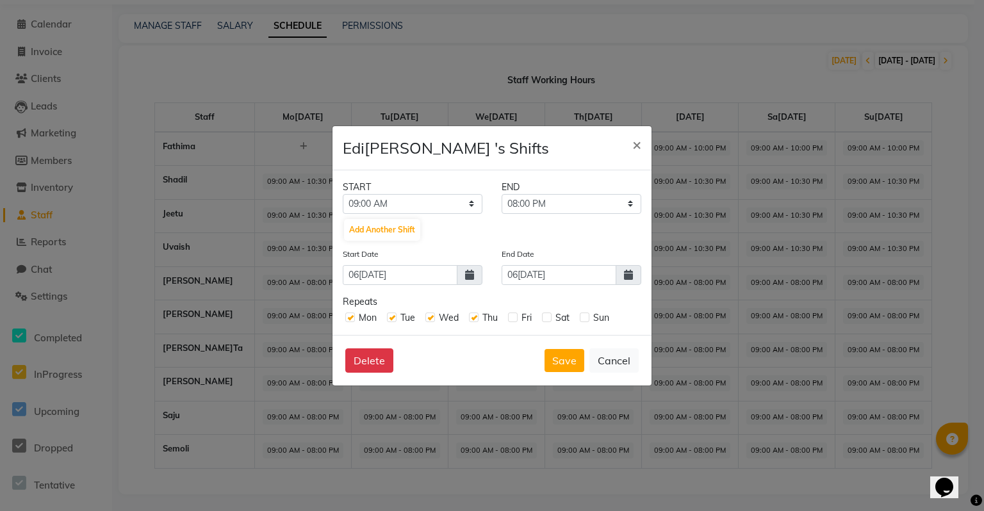
click at [510, 320] on input "checkbox" at bounding box center [512, 317] width 8 height 8
checkbox input "true"
click at [546, 317] on label at bounding box center [547, 318] width 10 height 10
click at [546, 317] on input "checkbox" at bounding box center [546, 317] width 8 height 8
checkbox input "true"
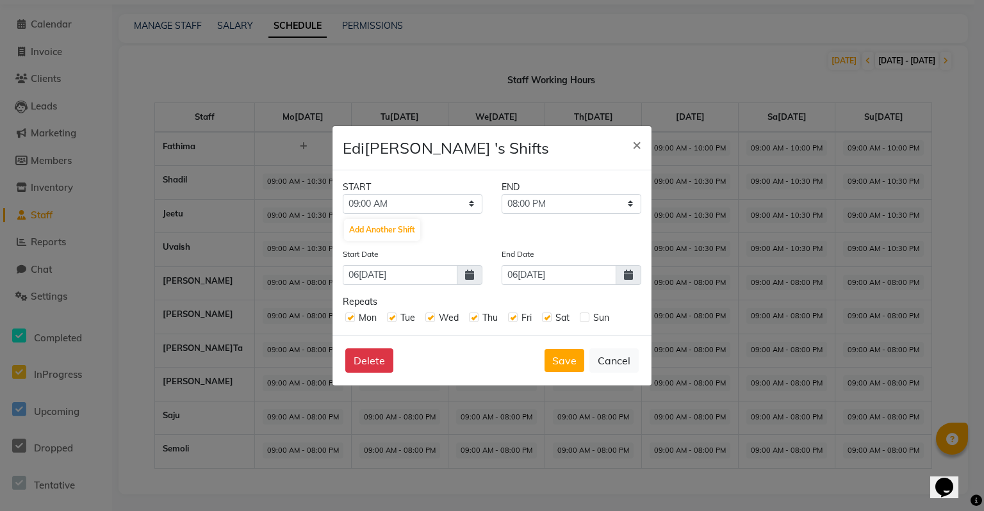
click at [584, 316] on label at bounding box center [585, 318] width 10 height 10
click at [584, 316] on input "checkbox" at bounding box center [584, 317] width 8 height 8
checkbox input "true"
click at [621, 202] on select "09:15 AM 09:30 AM 09:45 AM 10:00 AM 10:15 AM 10:30 AM 10:45 AM 11:00 AM 11:15 A…" at bounding box center [572, 204] width 140 height 20
select select "10:30 PM"
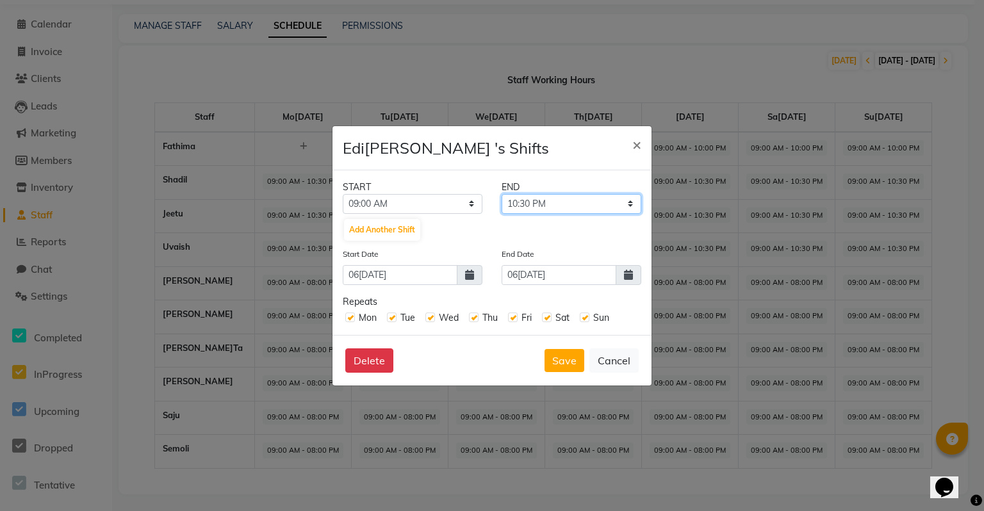
click at [502, 194] on select "09:15 AM 09:30 AM 09:45 AM 10:00 AM 10:15 AM 10:30 AM 10:45 AM 11:00 AM 11:15 A…" at bounding box center [572, 204] width 140 height 20
click at [621, 277] on span at bounding box center [629, 275] width 26 height 20
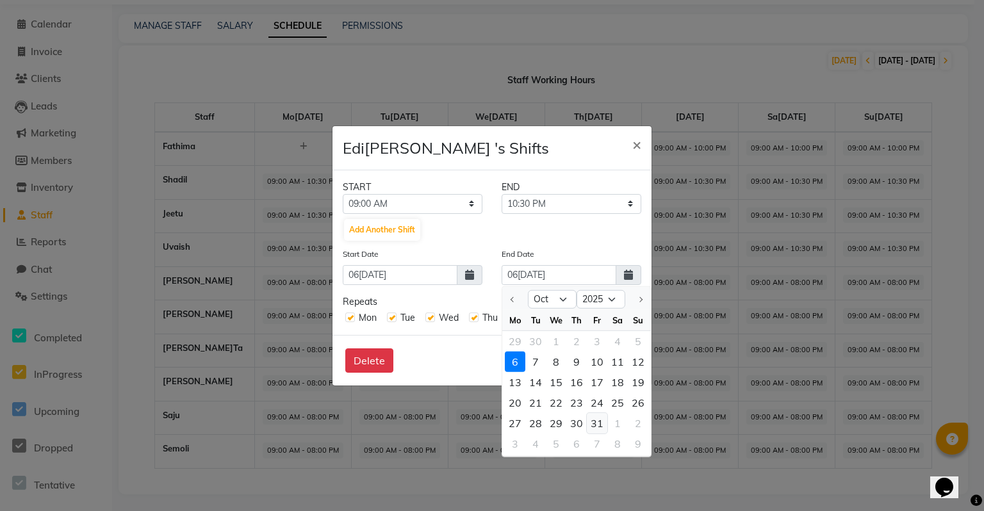
click at [592, 420] on div "31" at bounding box center [597, 423] width 20 height 20
type input "[DATE]"
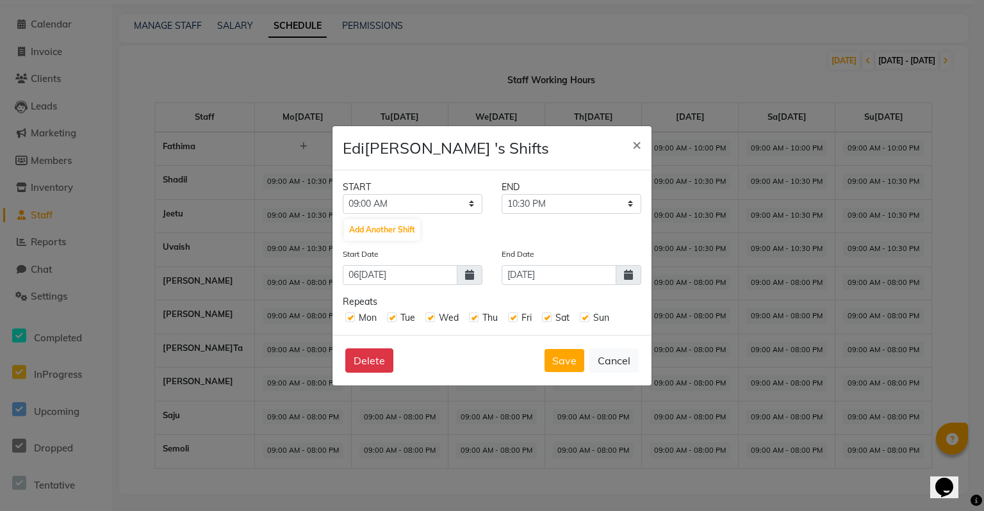
click at [466, 274] on icon at bounding box center [469, 275] width 9 height 10
select select "10"
select select "2025"
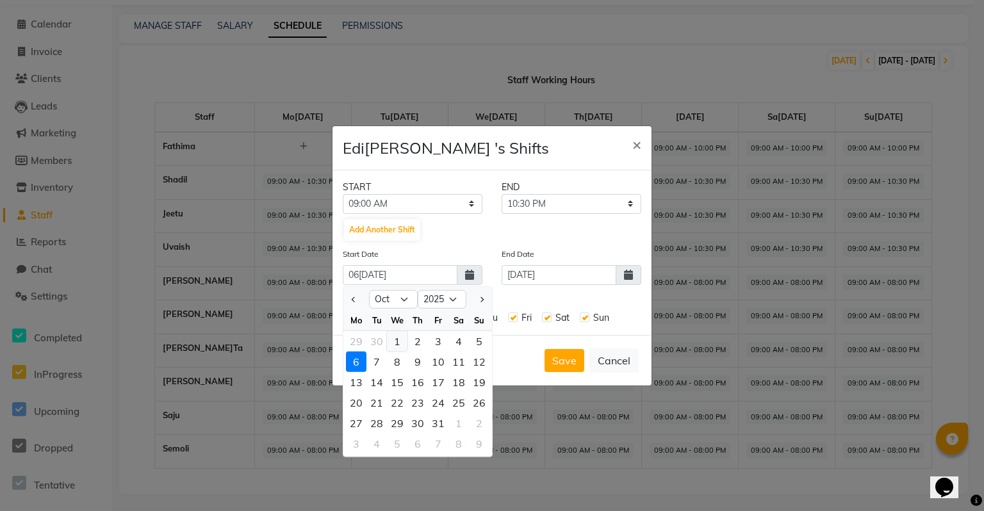
click at [395, 334] on div "1" at bounding box center [397, 341] width 20 height 20
type input "01-10-2025"
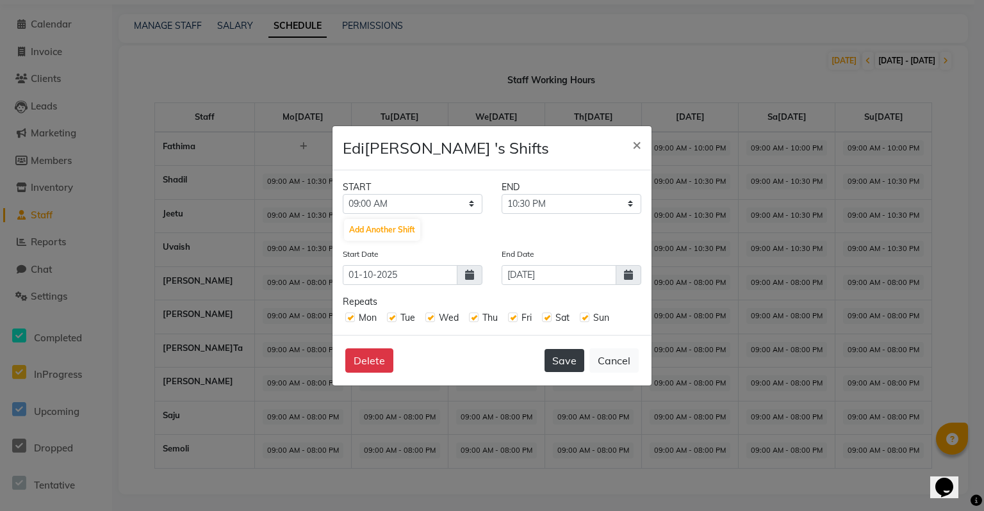
click at [562, 357] on button "Save" at bounding box center [564, 360] width 40 height 23
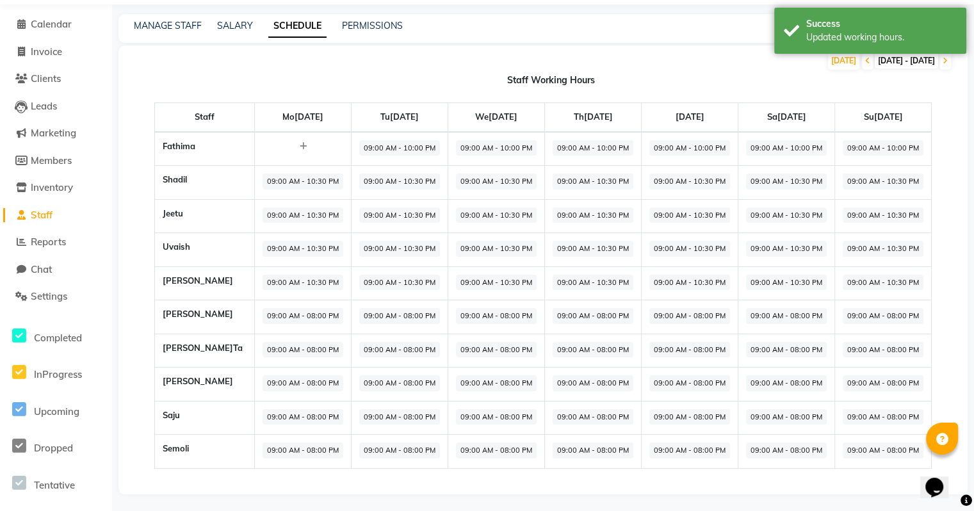
click at [300, 145] on icon at bounding box center [303, 146] width 7 height 8
select select "09:00 AM"
select select "10:00 PM"
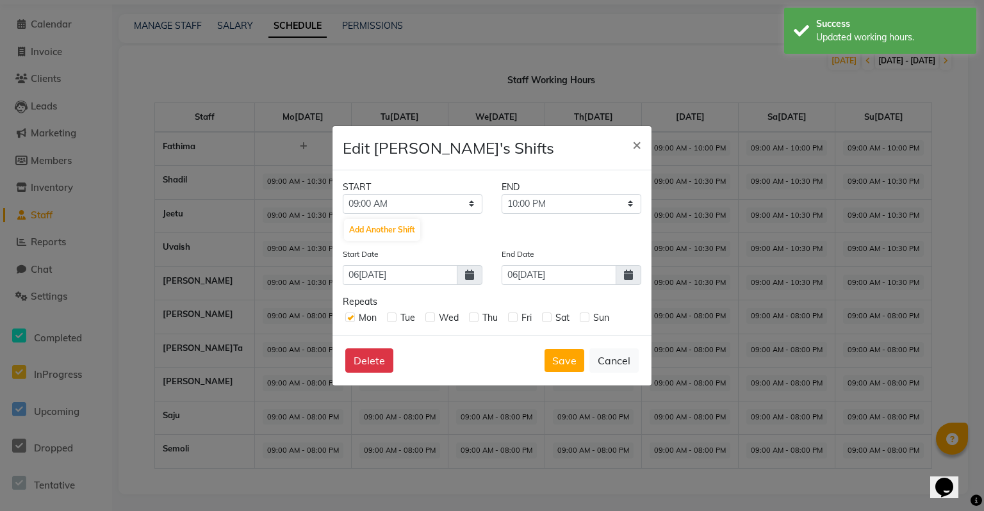
click at [466, 281] on span at bounding box center [470, 275] width 26 height 20
select select "10"
select select "2025"
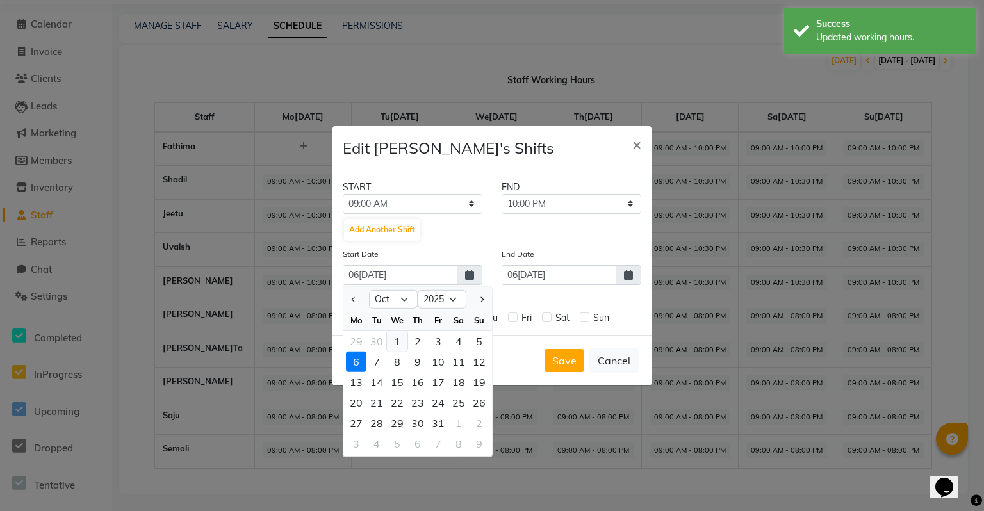
click at [400, 337] on div "1" at bounding box center [397, 341] width 20 height 20
type input "01-10-2025"
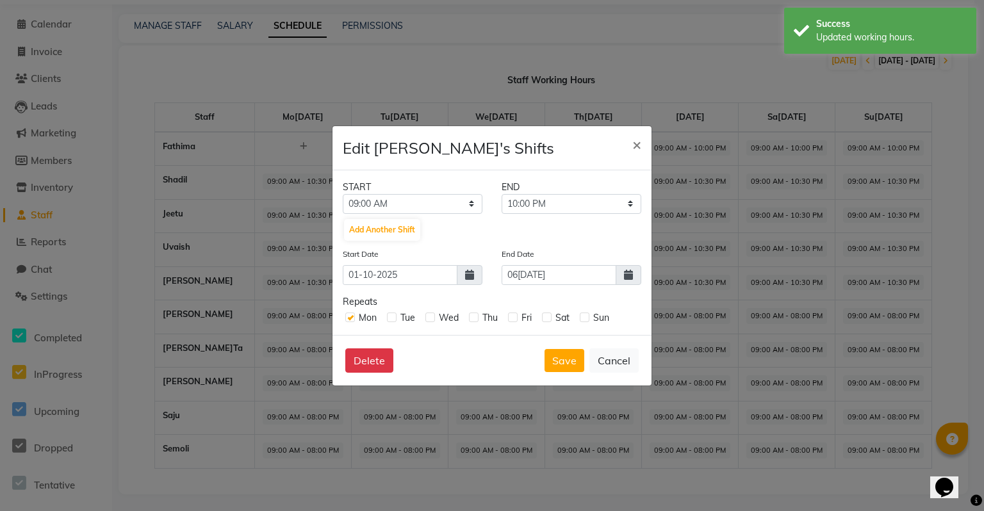
click at [623, 277] on span at bounding box center [629, 275] width 26 height 20
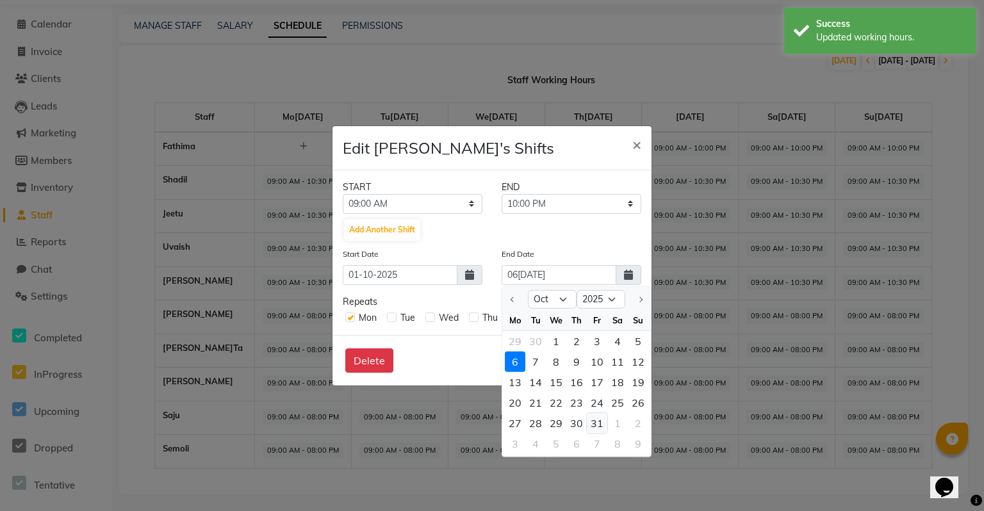
click at [598, 423] on div "31" at bounding box center [597, 423] width 20 height 20
type input "[DATE]"
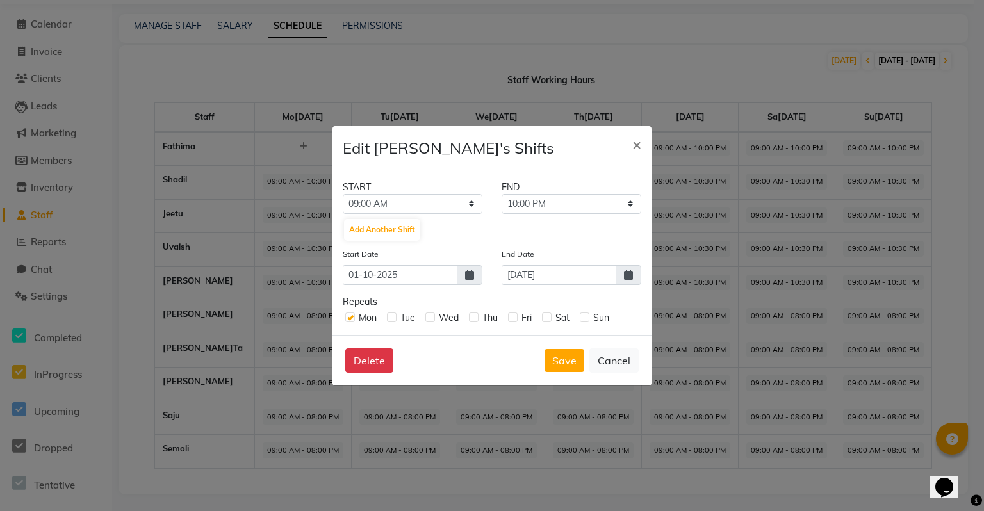
click at [512, 321] on label at bounding box center [513, 318] width 10 height 10
click at [512, 321] on input "checkbox" at bounding box center [512, 317] width 8 height 8
checkbox input "true"
click at [474, 319] on label at bounding box center [474, 318] width 10 height 10
click at [474, 319] on input "checkbox" at bounding box center [473, 317] width 8 height 8
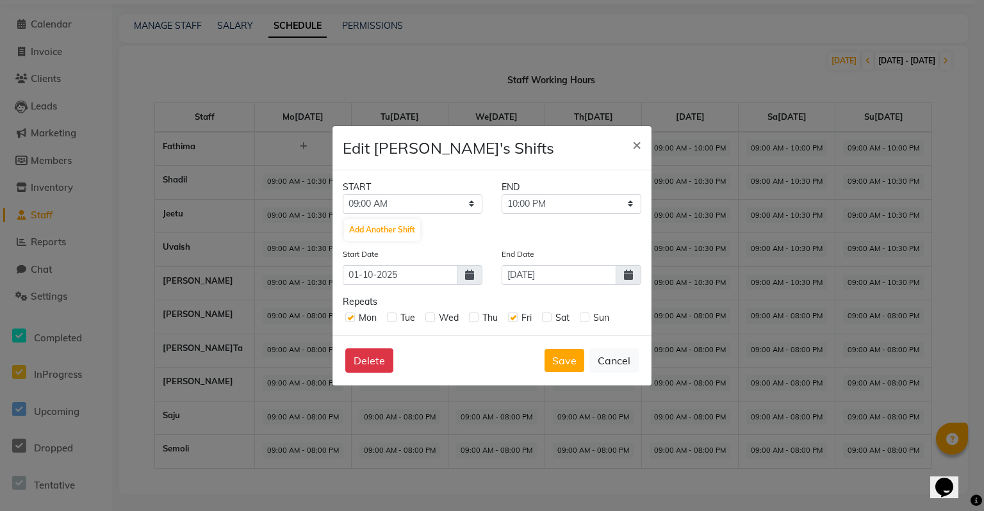
checkbox input "true"
click at [431, 321] on label at bounding box center [430, 318] width 10 height 10
click at [431, 321] on input "checkbox" at bounding box center [429, 317] width 8 height 8
checkbox input "true"
click at [393, 320] on label at bounding box center [392, 318] width 10 height 10
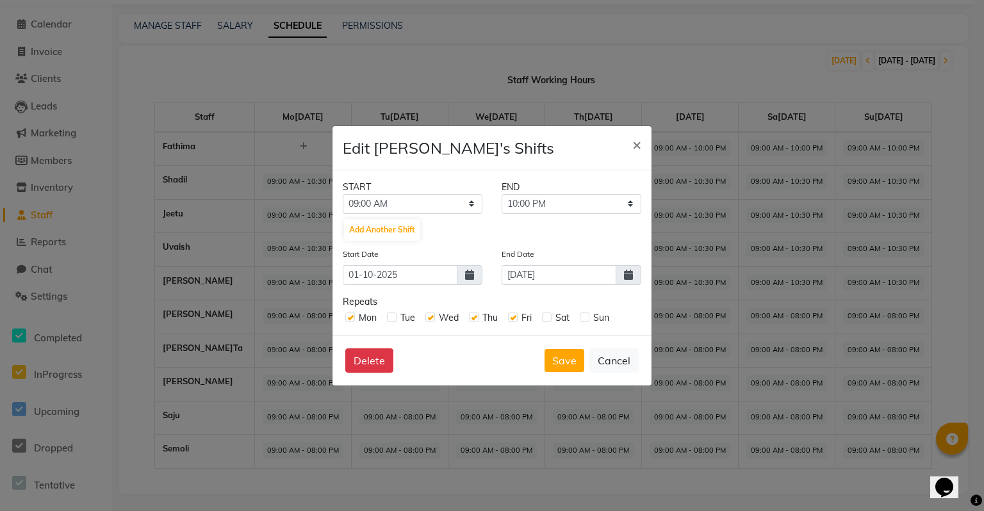
click at [393, 320] on input "checkbox" at bounding box center [391, 317] width 8 height 8
checkbox input "true"
click at [546, 319] on label at bounding box center [547, 318] width 10 height 10
click at [546, 319] on input "checkbox" at bounding box center [546, 317] width 8 height 8
checkbox input "true"
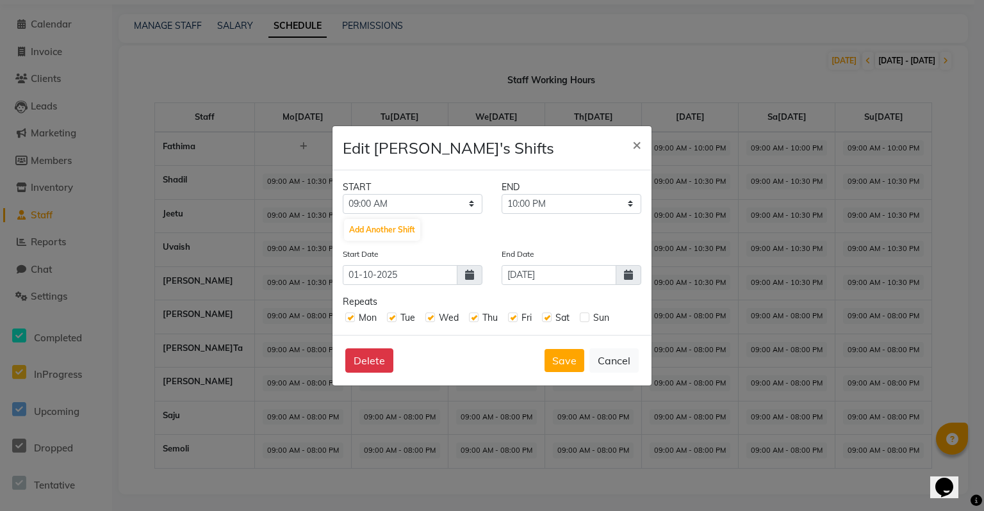
click at [584, 319] on label at bounding box center [585, 318] width 10 height 10
click at [584, 319] on input "checkbox" at bounding box center [584, 317] width 8 height 8
checkbox input "true"
click at [568, 200] on select "09:15 AM 09:30 AM 09:45 AM 10:00 AM 10:15 AM 10:30 AM 10:45 AM 11:00 AM 11:15 A…" at bounding box center [572, 204] width 140 height 20
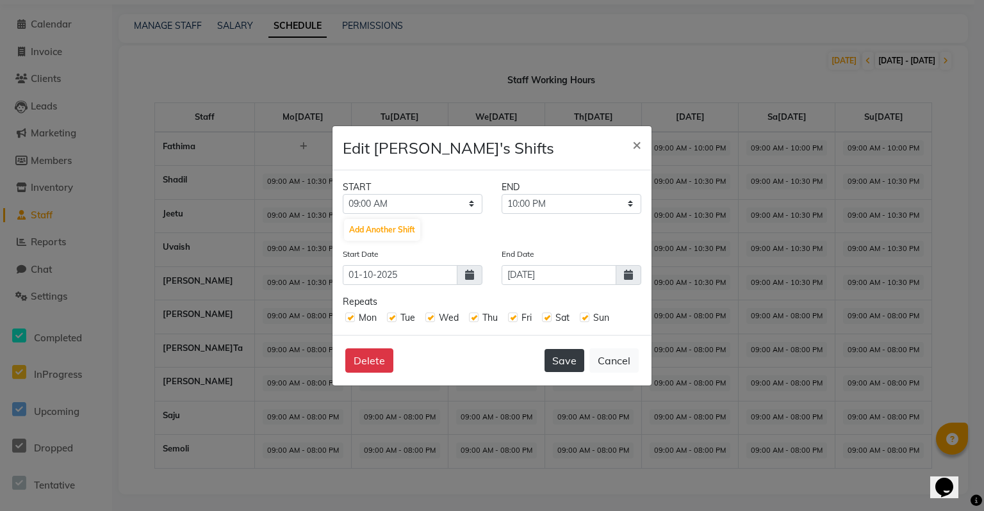
click at [570, 363] on button "Save" at bounding box center [564, 360] width 40 height 23
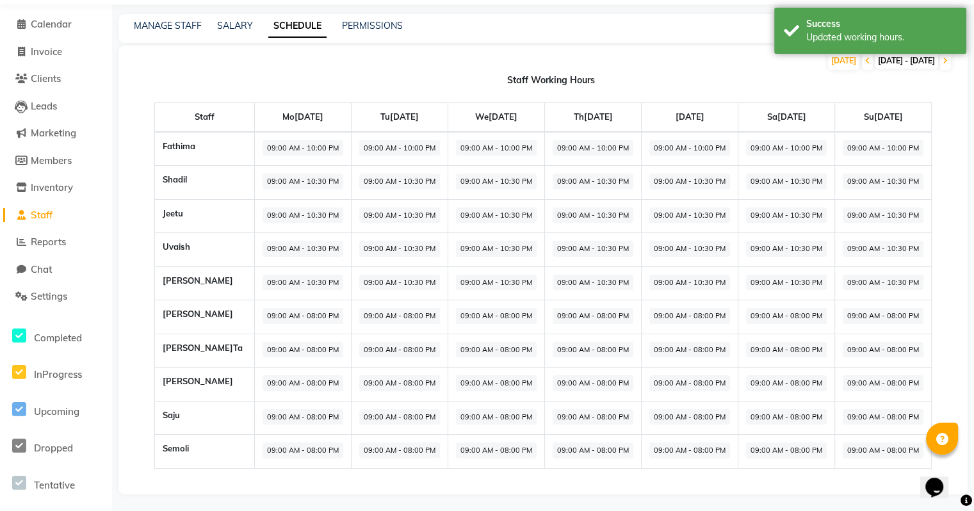
click at [263, 318] on span "09:00 AM - 08:00 PM" at bounding box center [303, 316] width 81 height 16
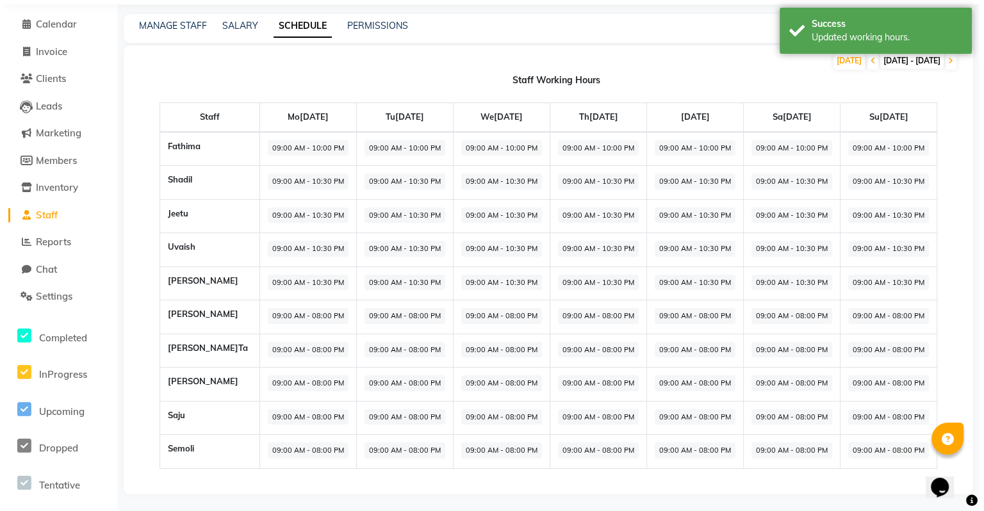
select select "09:00 AM"
select select "08:00 PM"
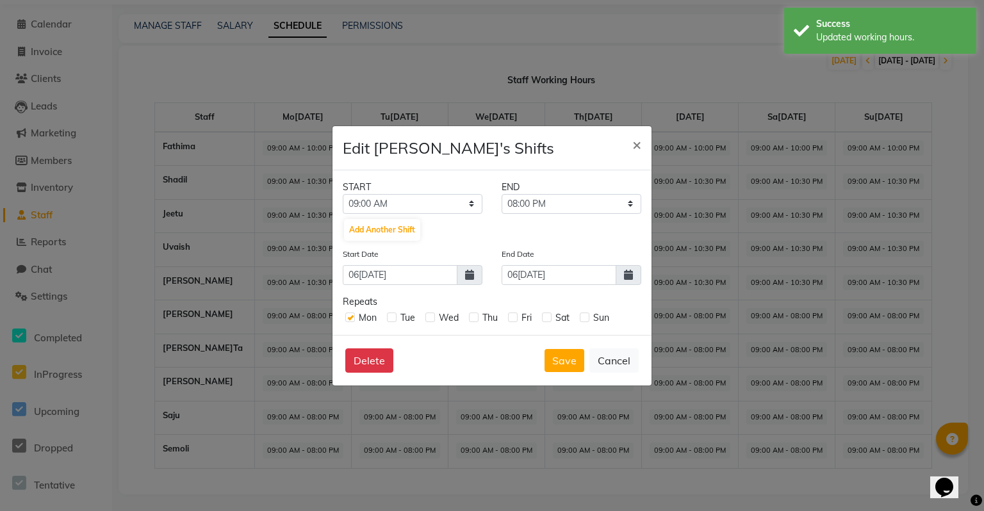
click at [388, 316] on label at bounding box center [392, 318] width 10 height 10
click at [388, 316] on input "checkbox" at bounding box center [391, 317] width 8 height 8
checkbox input "true"
click at [428, 316] on label at bounding box center [430, 318] width 10 height 10
click at [428, 316] on input "checkbox" at bounding box center [429, 317] width 8 height 8
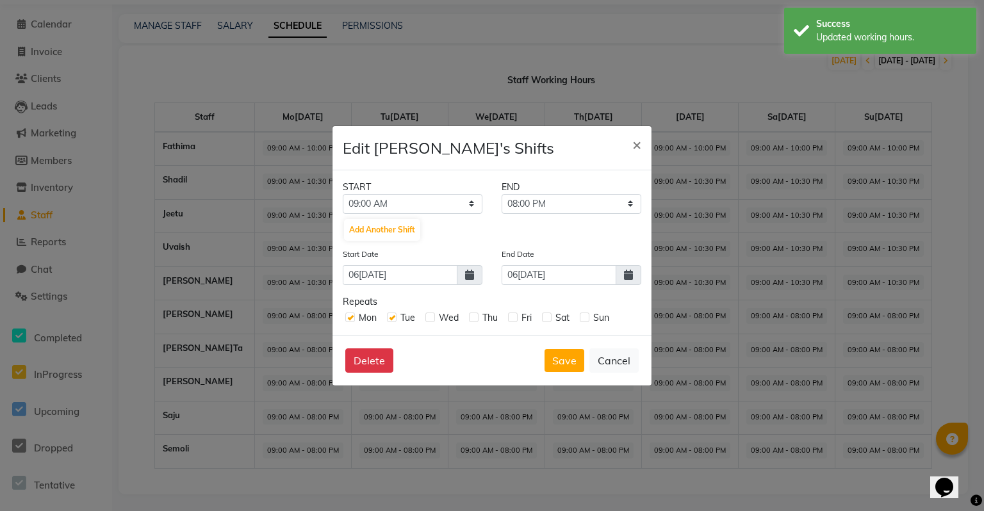
checkbox input "true"
click at [477, 322] on label at bounding box center [474, 318] width 10 height 10
click at [477, 321] on input "checkbox" at bounding box center [473, 317] width 8 height 8
checkbox input "true"
click at [515, 317] on label at bounding box center [513, 318] width 10 height 10
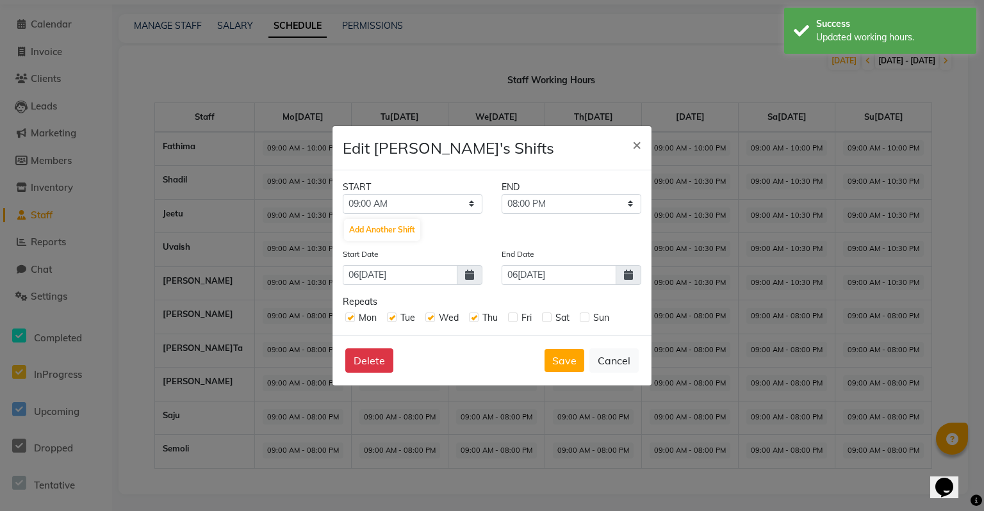
click at [515, 317] on input "checkbox" at bounding box center [512, 317] width 8 height 8
checkbox input "true"
click at [551, 317] on label at bounding box center [547, 318] width 10 height 10
click at [550, 317] on input "checkbox" at bounding box center [546, 317] width 8 height 8
checkbox input "true"
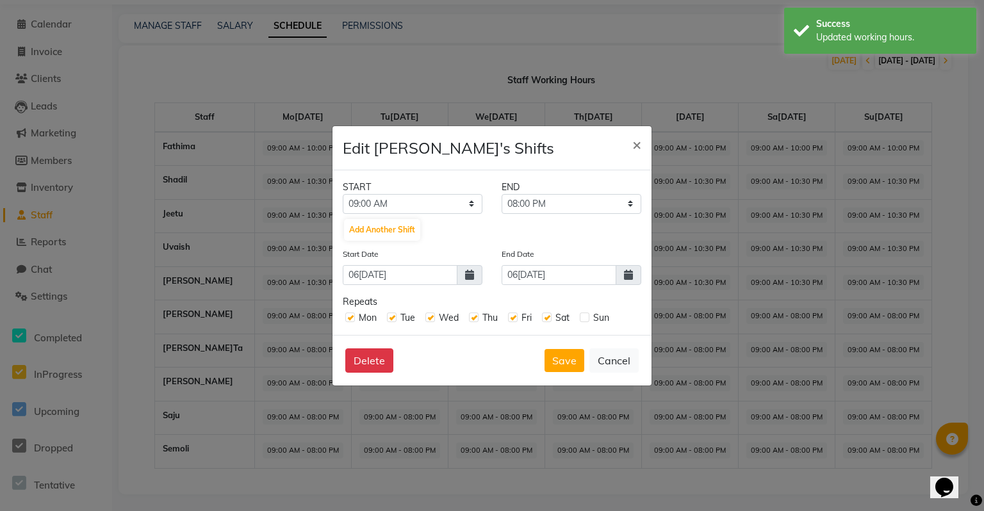
click at [584, 319] on label at bounding box center [585, 318] width 10 height 10
click at [584, 319] on input "checkbox" at bounding box center [584, 317] width 8 height 8
checkbox input "true"
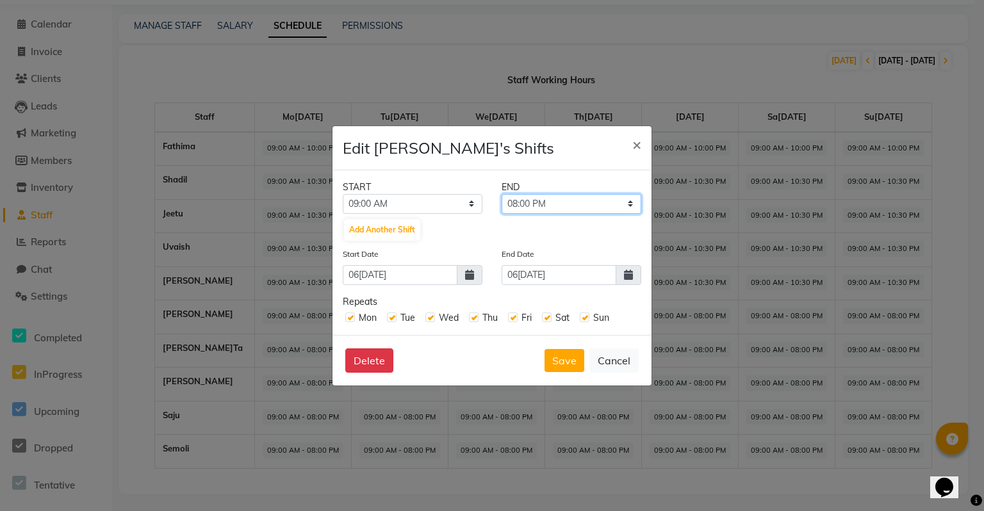
click at [597, 203] on select "09:15 AM 09:30 AM 09:45 AM 10:00 AM 10:15 AM 10:30 AM 10:45 AM 11:00 AM 11:15 A…" at bounding box center [572, 204] width 140 height 20
select select "10:30 PM"
click at [502, 194] on select "09:15 AM 09:30 AM 09:45 AM 10:00 AM 10:15 AM 10:30 AM 10:45 AM 11:00 AM 11:15 A…" at bounding box center [572, 204] width 140 height 20
click at [541, 271] on input "06[DATE]" at bounding box center [559, 275] width 115 height 20
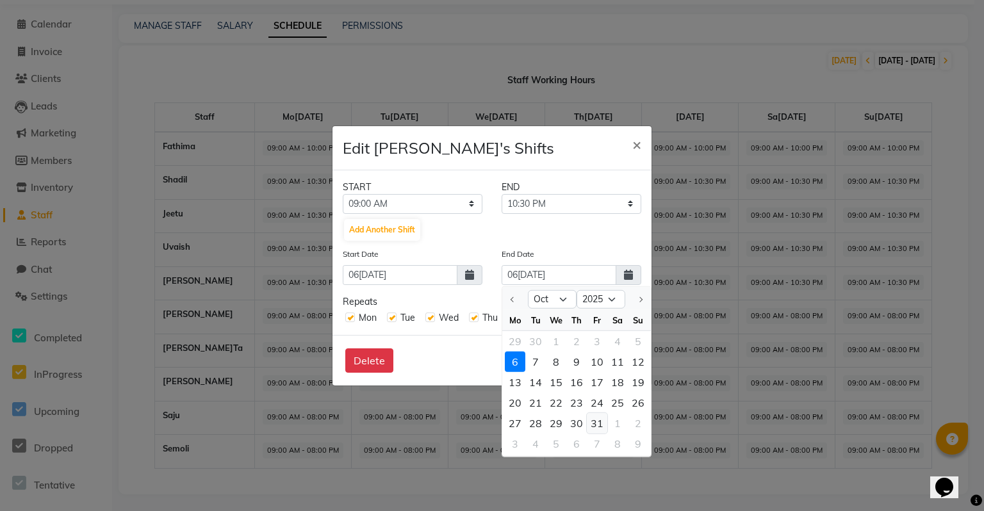
click at [601, 420] on div "31" at bounding box center [597, 423] width 20 height 20
type input "[DATE]"
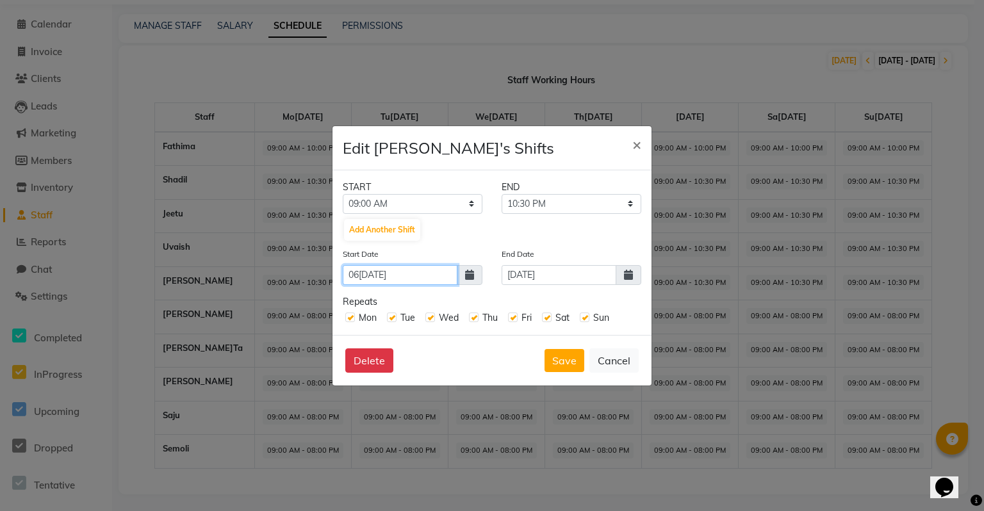
click at [434, 271] on input "06[DATE]" at bounding box center [400, 275] width 115 height 20
select select "10"
select select "2025"
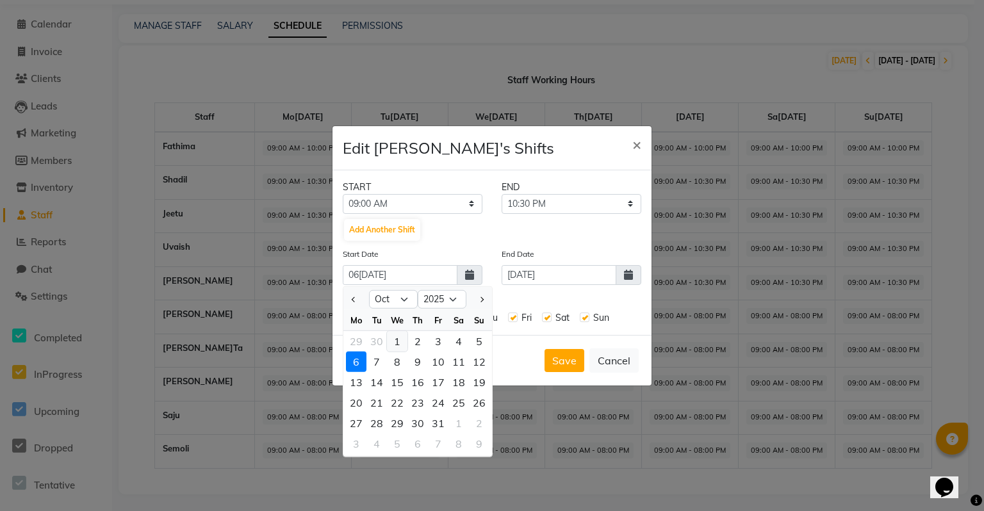
click at [402, 336] on div "1" at bounding box center [397, 341] width 20 height 20
type input "01-10-2025"
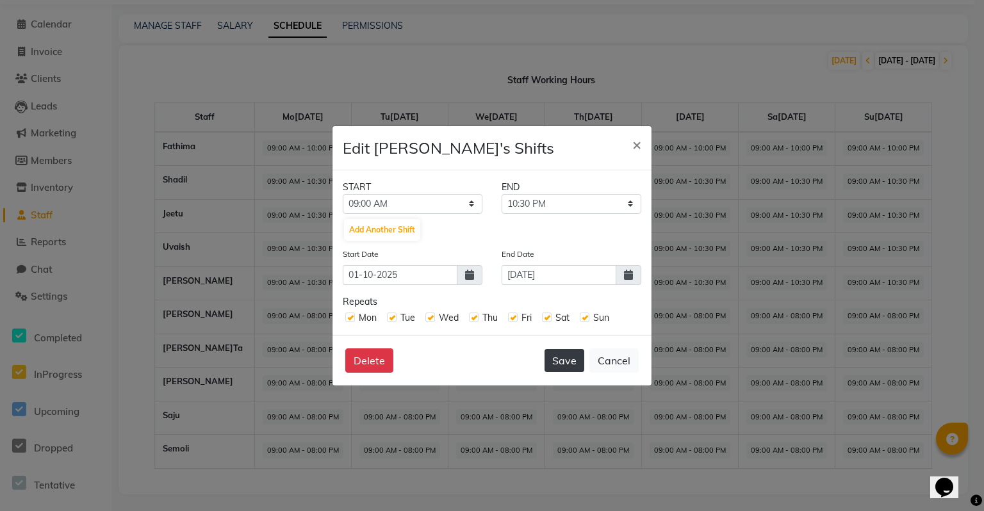
click at [564, 351] on button "Save" at bounding box center [564, 360] width 40 height 23
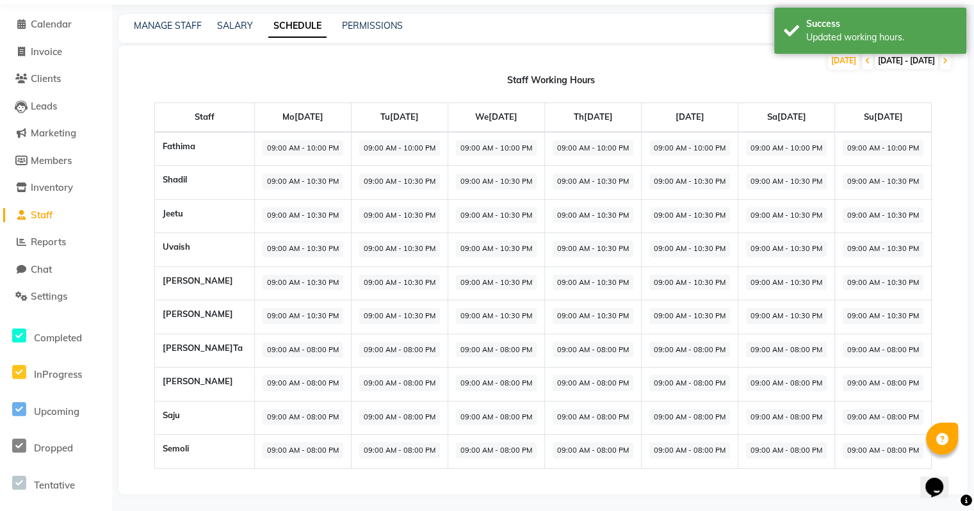
click at [279, 350] on span "09:00 AM - 08:00 PM" at bounding box center [303, 350] width 81 height 16
select select "09:00 AM"
select select "08:00 PM"
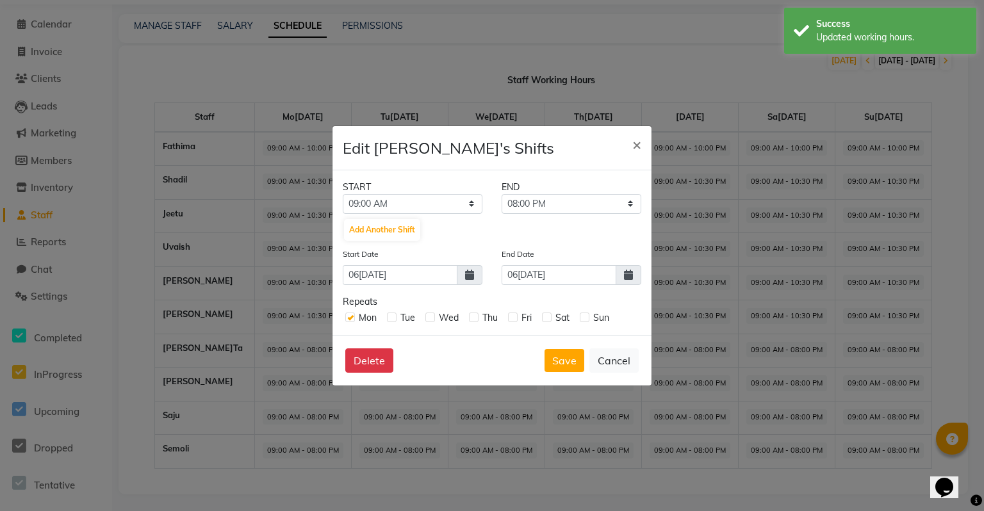
click at [383, 316] on div "Mon Tue Wed Thu Fri Sat Sun" at bounding box center [492, 317] width 299 height 16
click at [397, 318] on div "Tue" at bounding box center [401, 317] width 28 height 13
click at [395, 318] on label at bounding box center [392, 318] width 10 height 10
click at [395, 318] on input "checkbox" at bounding box center [391, 317] width 8 height 8
checkbox input "true"
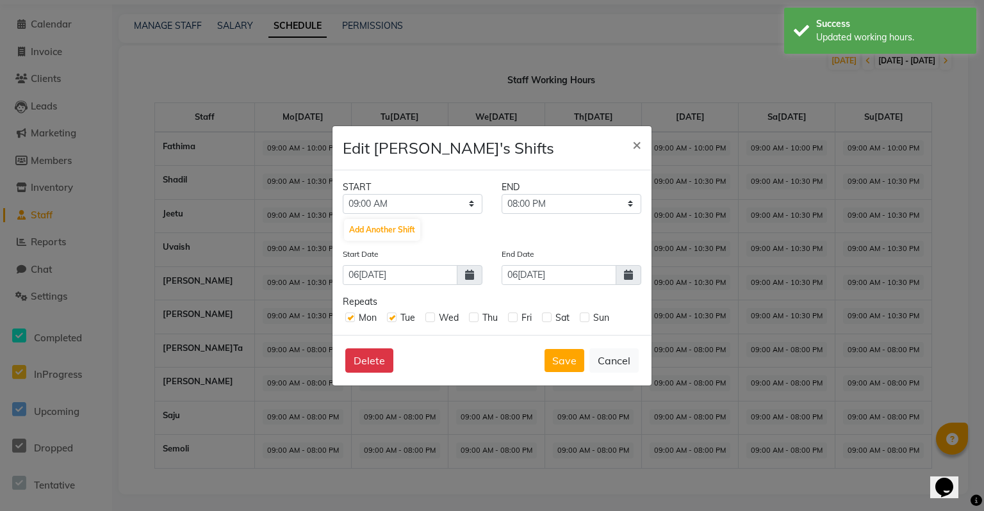
click at [433, 319] on label at bounding box center [430, 318] width 10 height 10
click at [433, 319] on input "checkbox" at bounding box center [429, 317] width 8 height 8
checkbox input "true"
click at [465, 316] on div "Mon Tue Wed Thu Fri Sat Sun" at bounding box center [492, 317] width 299 height 16
click at [471, 316] on label at bounding box center [474, 318] width 10 height 10
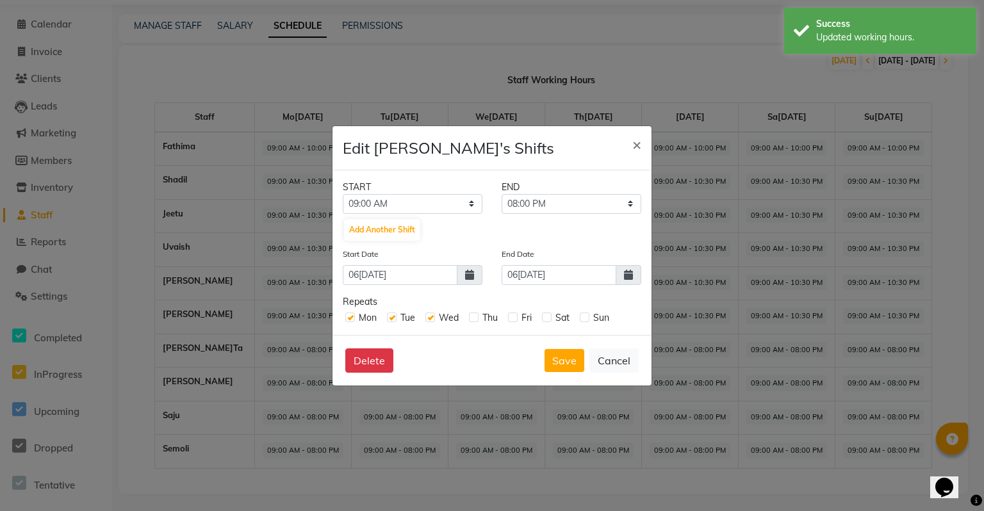
click at [471, 316] on input "checkbox" at bounding box center [473, 317] width 8 height 8
checkbox input "true"
click at [510, 319] on label at bounding box center [513, 318] width 10 height 10
click at [510, 319] on input "checkbox" at bounding box center [512, 317] width 8 height 8
checkbox input "true"
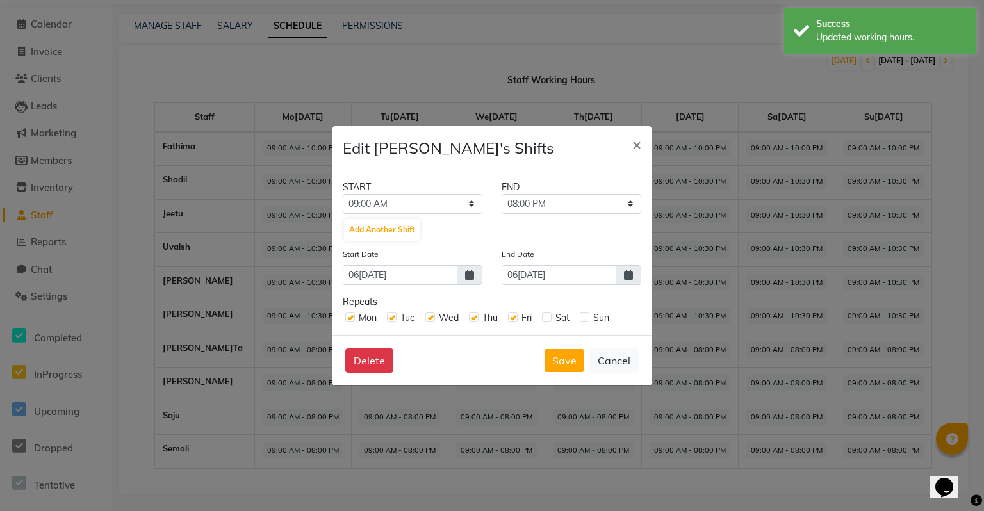
click at [551, 317] on label at bounding box center [547, 318] width 10 height 10
click at [550, 317] on input "checkbox" at bounding box center [546, 317] width 8 height 8
checkbox input "true"
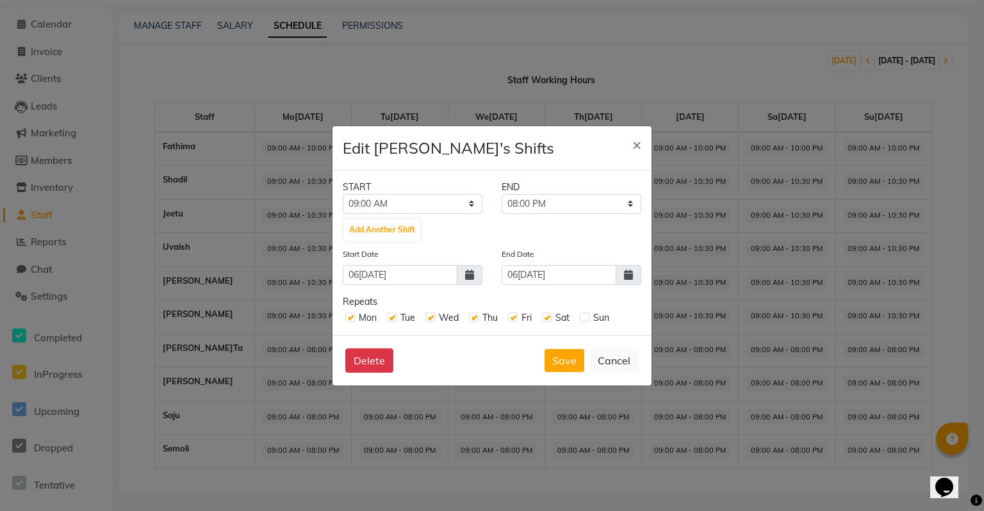
click at [584, 322] on div "Sun" at bounding box center [594, 317] width 29 height 13
click at [587, 319] on label at bounding box center [585, 318] width 10 height 10
click at [587, 319] on input "checkbox" at bounding box center [584, 317] width 8 height 8
checkbox input "true"
click at [625, 282] on span at bounding box center [629, 275] width 26 height 20
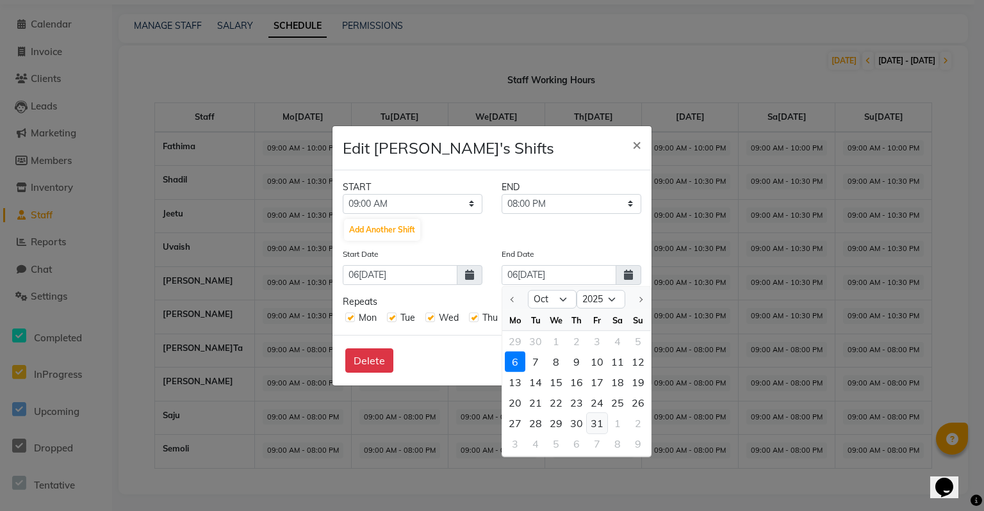
click at [600, 421] on div "31" at bounding box center [597, 423] width 20 height 20
type input "[DATE]"
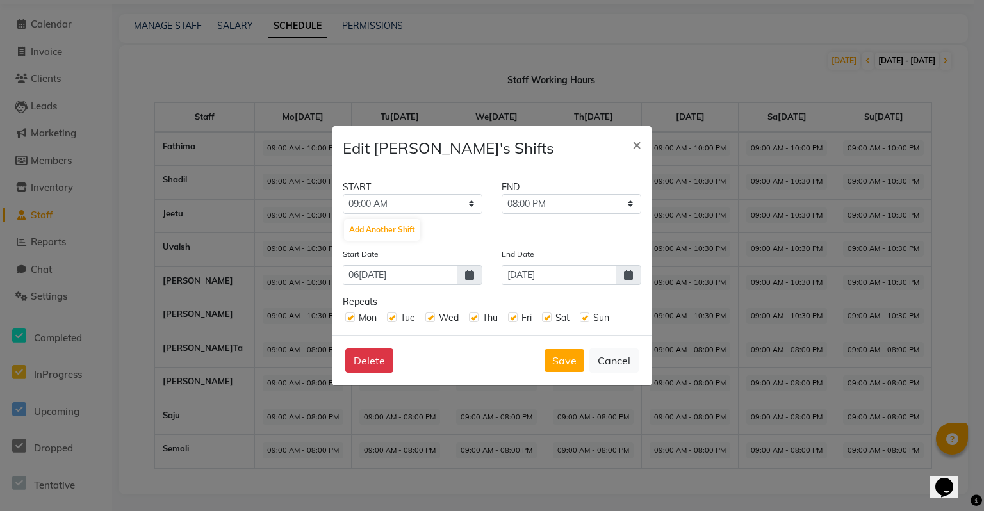
click at [464, 281] on span at bounding box center [470, 275] width 26 height 20
select select "10"
select select "2025"
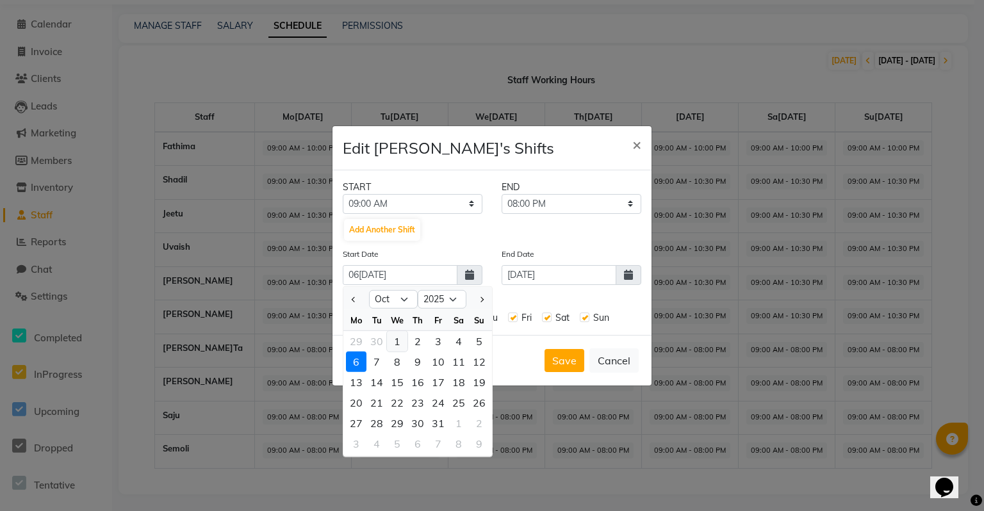
click at [397, 345] on div "1" at bounding box center [397, 341] width 20 height 20
type input "01-10-2025"
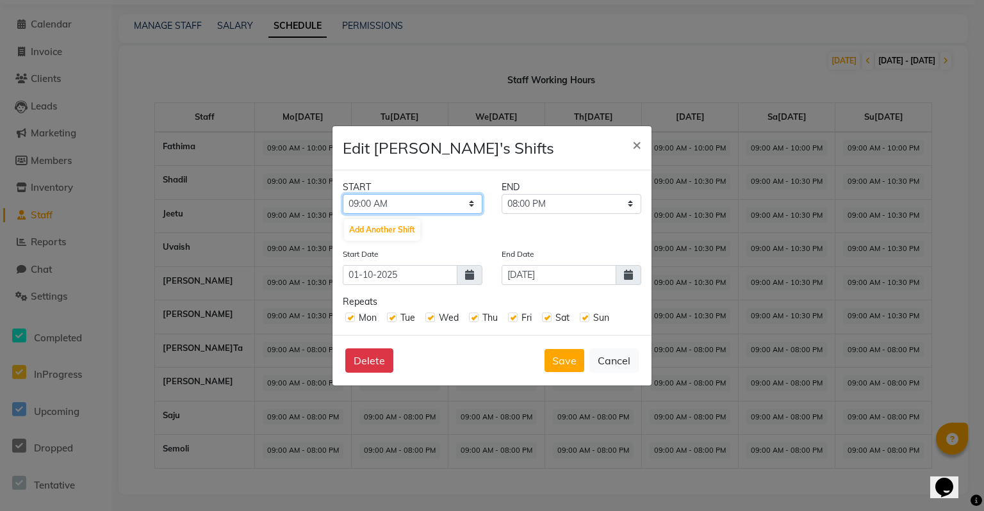
click at [466, 209] on select "12:00 AM 12:15 AM 12:30 AM 12:45 AM 01:00 AM 01:15 AM 01:30 AM 01:45 AM 02:00 A…" at bounding box center [413, 204] width 140 height 20
click at [343, 194] on select "12:00 AM 12:15 AM 12:30 AM 12:45 AM 01:00 AM 01:15 AM 01:30 AM 01:45 AM 02:00 A…" at bounding box center [413, 204] width 140 height 20
click at [602, 211] on select "09:15 AM 09:30 AM 09:45 AM 10:00 AM 10:15 AM 10:30 AM 10:45 AM 11:00 AM 11:15 A…" at bounding box center [572, 204] width 140 height 20
select select "10:30 PM"
click at [502, 194] on select "09:15 AM 09:30 AM 09:45 AM 10:00 AM 10:15 AM 10:30 AM 10:45 AM 11:00 AM 11:15 A…" at bounding box center [572, 204] width 140 height 20
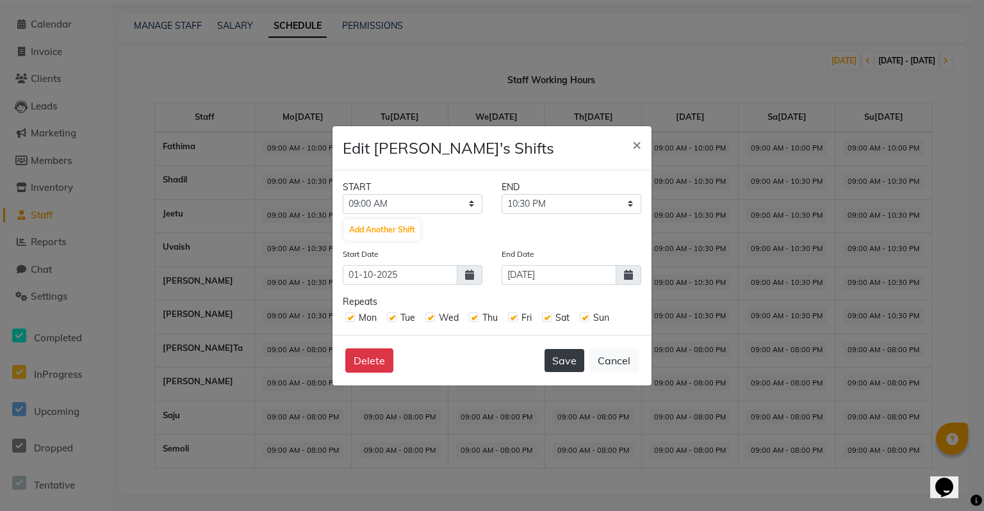
click at [569, 364] on button "Save" at bounding box center [564, 360] width 40 height 23
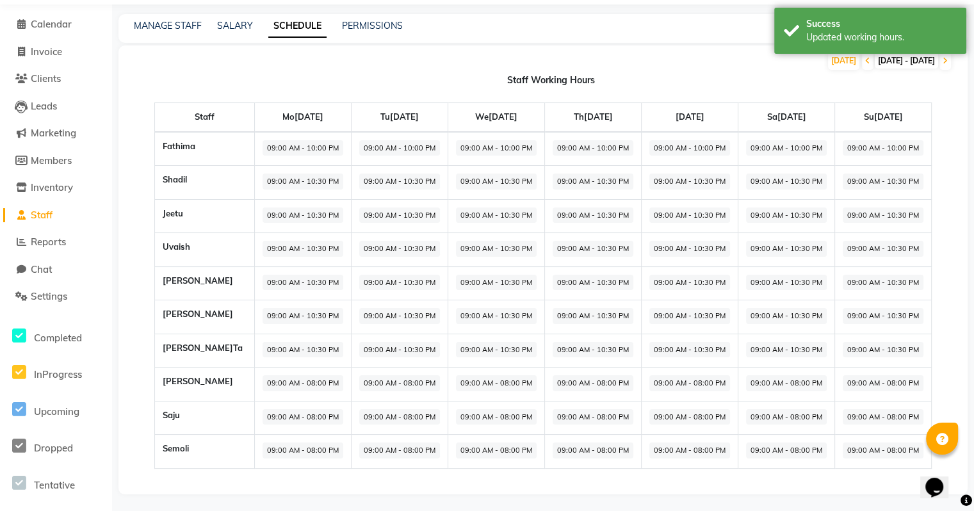
click at [263, 383] on span "09:00 AM - 08:00 PM" at bounding box center [303, 383] width 81 height 16
select select "09:00 AM"
select select "08:00 PM"
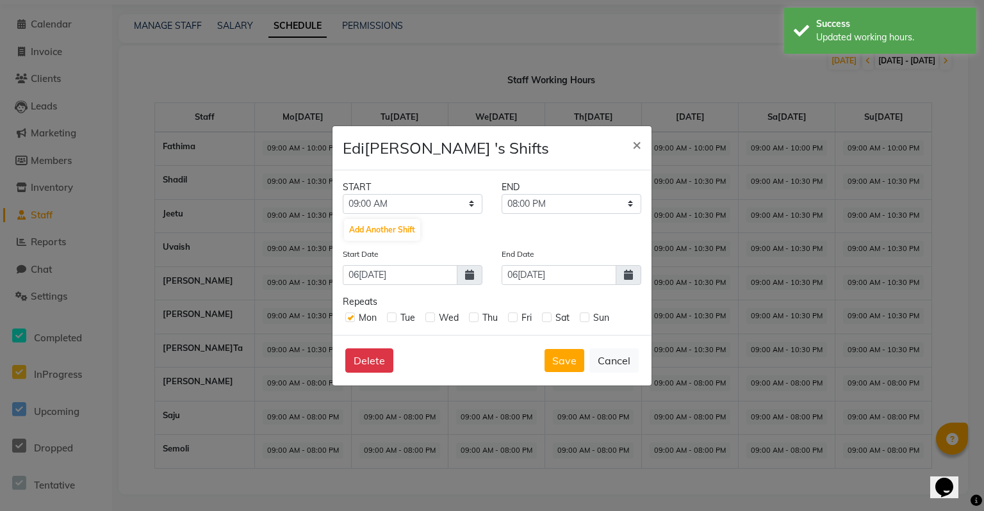
click at [389, 311] on div "Tue" at bounding box center [401, 317] width 28 height 13
click at [395, 320] on label at bounding box center [392, 318] width 10 height 10
click at [395, 320] on input "checkbox" at bounding box center [391, 317] width 8 height 8
checkbox input "true"
click at [429, 318] on label at bounding box center [430, 318] width 10 height 10
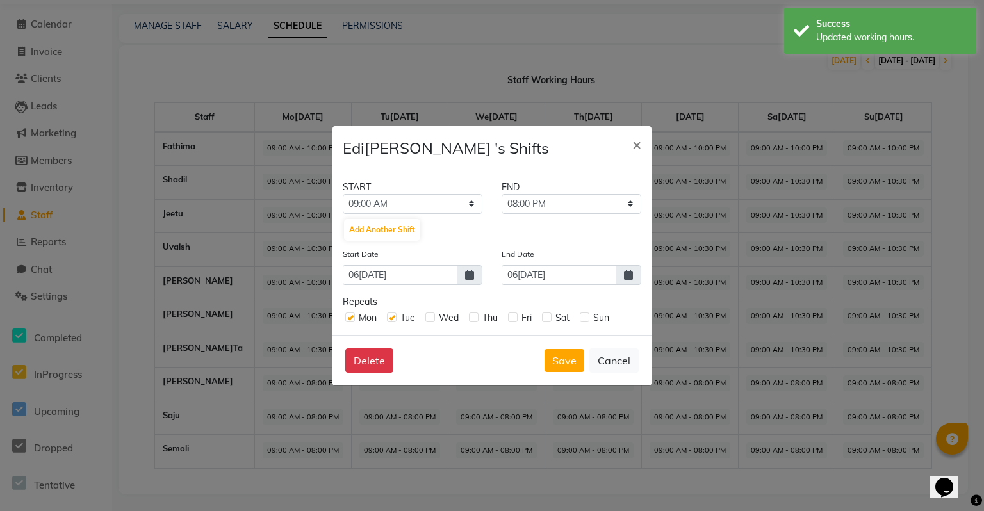
click at [429, 318] on input "checkbox" at bounding box center [429, 317] width 8 height 8
checkbox input "true"
click at [469, 319] on label at bounding box center [474, 318] width 10 height 10
click at [469, 319] on input "checkbox" at bounding box center [473, 317] width 8 height 8
checkbox input "true"
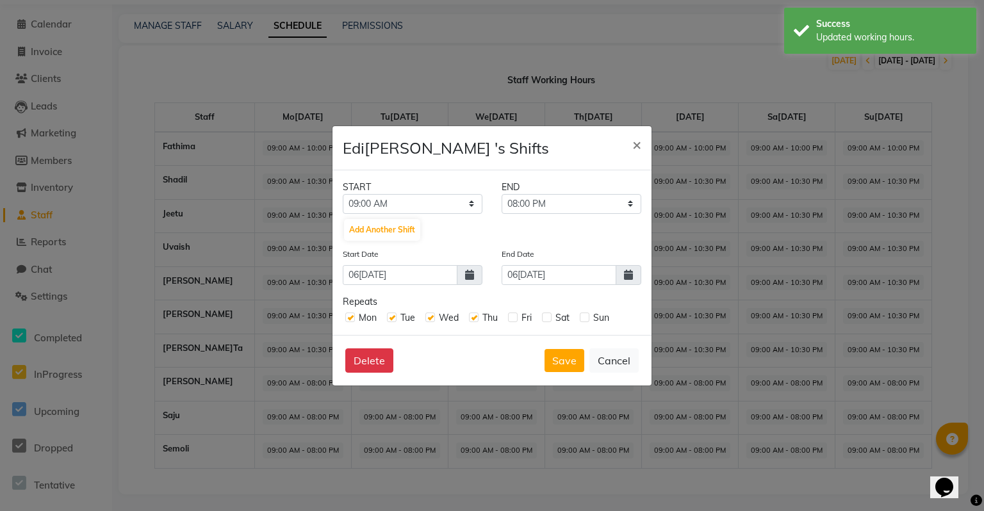
click at [513, 320] on label at bounding box center [513, 318] width 10 height 10
click at [513, 320] on input "checkbox" at bounding box center [512, 317] width 8 height 8
checkbox input "true"
click at [548, 318] on label at bounding box center [547, 318] width 10 height 10
click at [548, 318] on input "checkbox" at bounding box center [546, 317] width 8 height 8
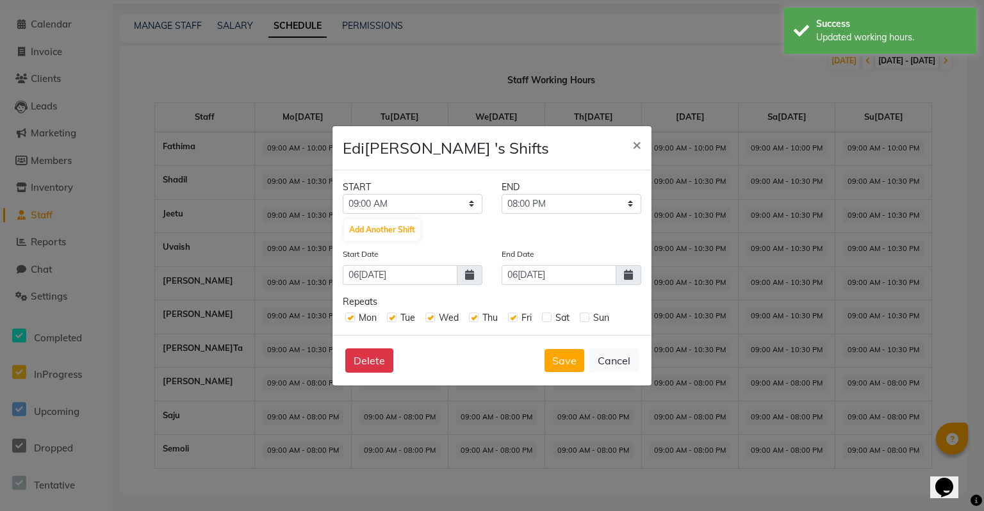
checkbox input "true"
click at [589, 322] on label at bounding box center [585, 318] width 10 height 10
click at [588, 321] on input "checkbox" at bounding box center [584, 317] width 8 height 8
checkbox input "true"
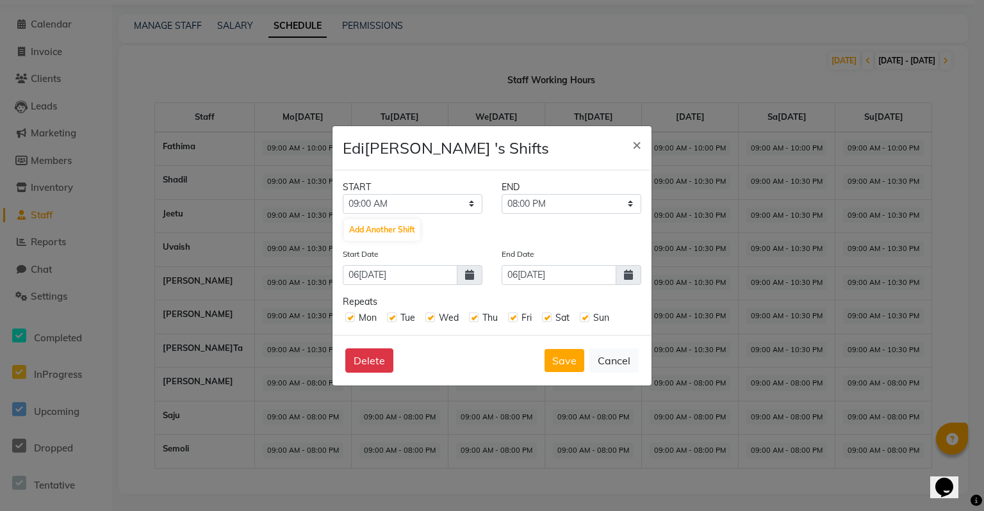
click at [626, 277] on icon at bounding box center [628, 275] width 9 height 10
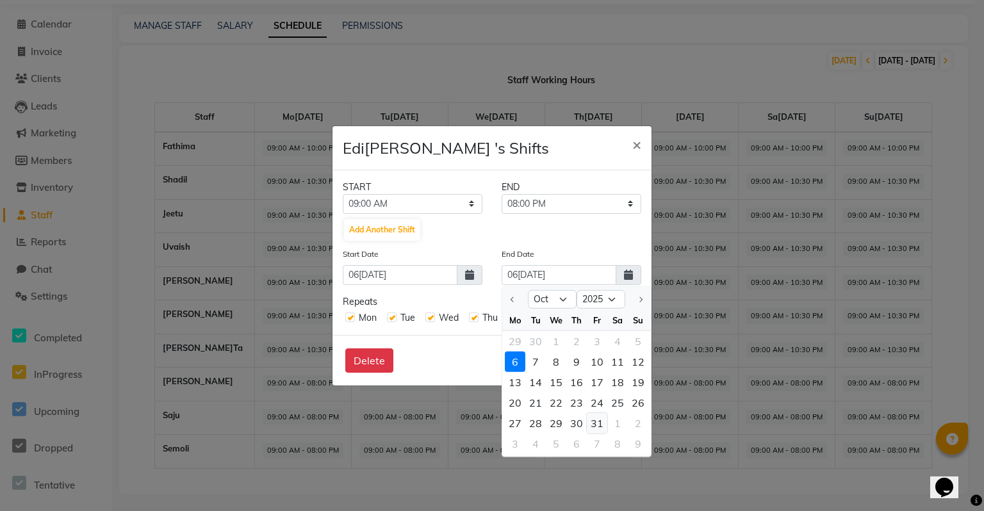
click at [589, 420] on div "31" at bounding box center [597, 423] width 20 height 20
type input "[DATE]"
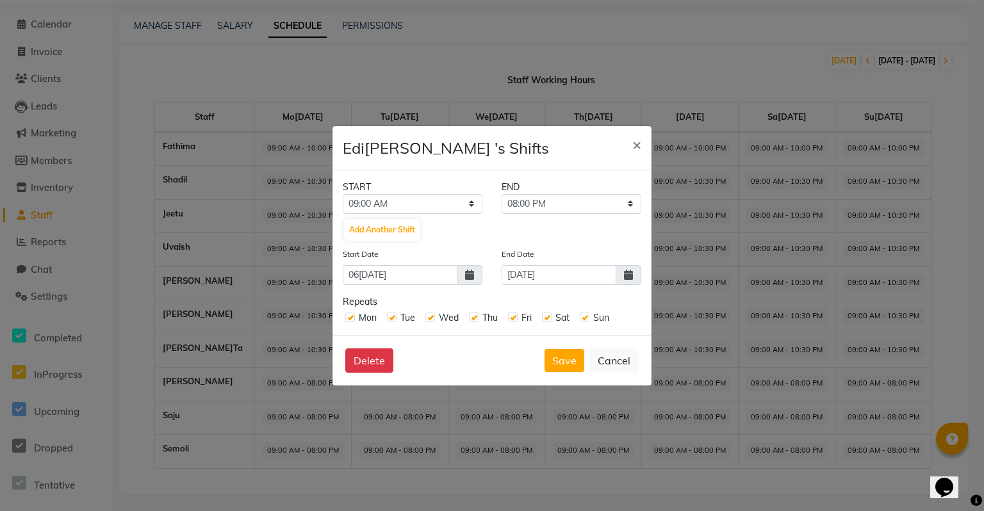
click at [472, 279] on icon at bounding box center [469, 275] width 9 height 10
select select "10"
select select "2025"
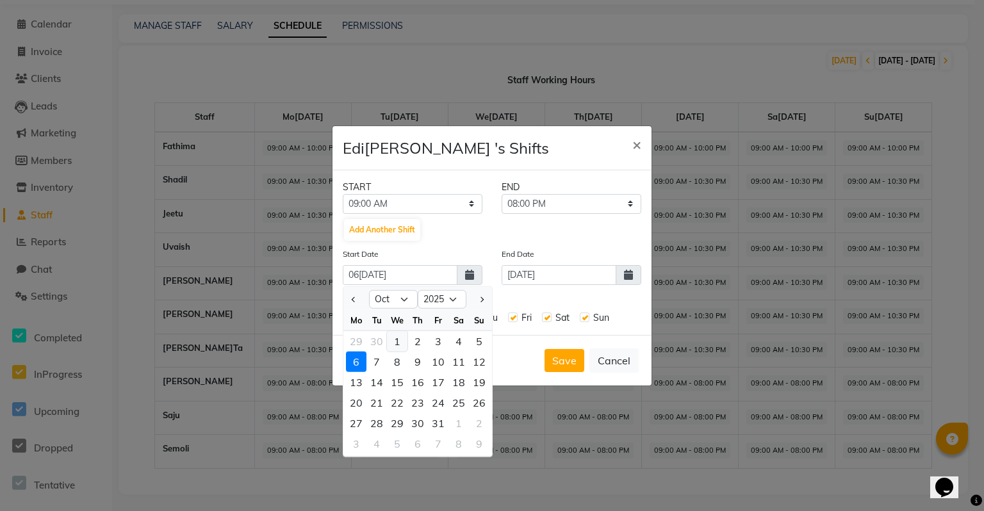
click at [404, 340] on div "1" at bounding box center [397, 341] width 20 height 20
type input "01-10-2025"
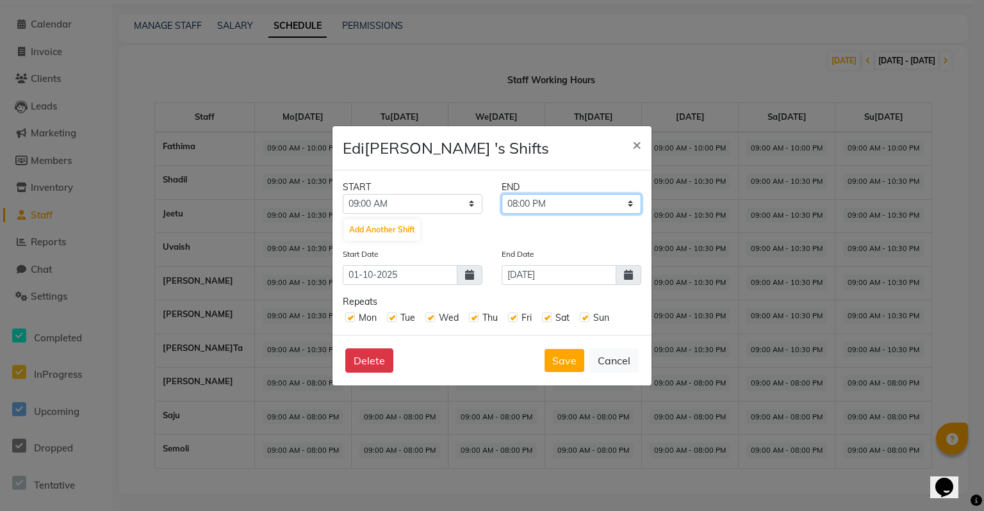
click at [525, 204] on select "09:15 AM 09:30 AM 09:45 AM 10:00 AM 10:15 AM 10:30 AM 10:45 AM 11:00 AM 11:15 A…" at bounding box center [572, 204] width 140 height 20
select select "10:30 PM"
click at [502, 194] on select "09:15 AM 09:30 AM 09:45 AM 10:00 AM 10:15 AM 10:30 AM 10:45 AM 11:00 AM 11:15 A…" at bounding box center [572, 204] width 140 height 20
click at [571, 360] on button "Save" at bounding box center [564, 360] width 40 height 23
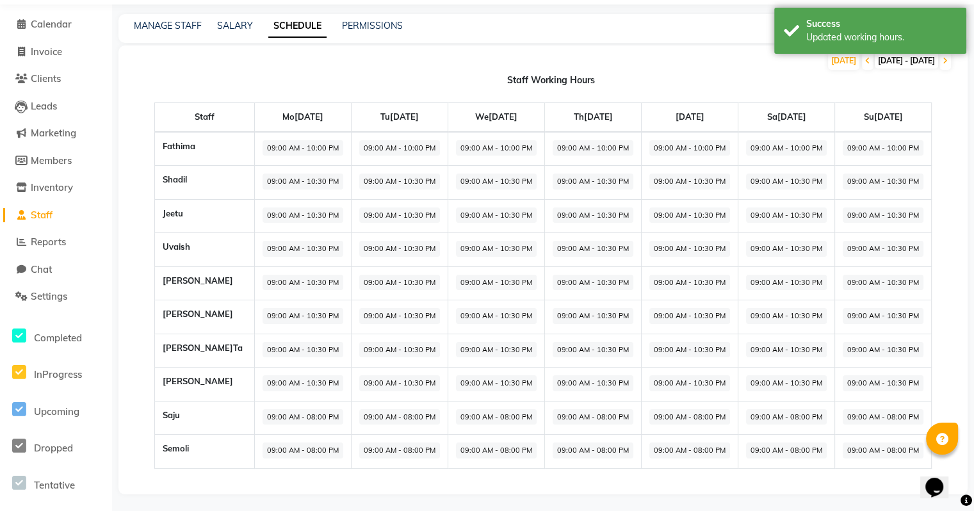
click at [263, 418] on span "09:00 AM - 08:00 PM" at bounding box center [303, 417] width 81 height 16
select select "09:00 AM"
select select "08:00 PM"
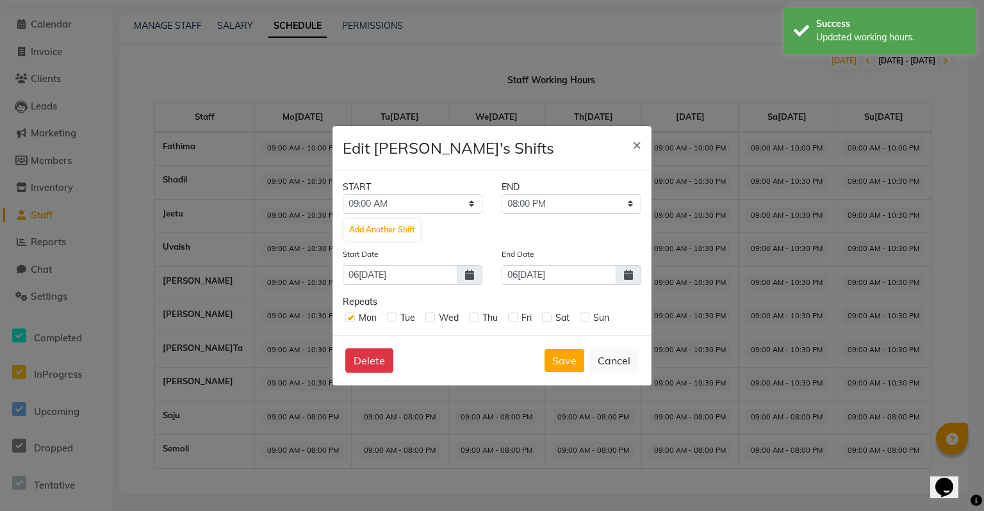
click at [389, 316] on label at bounding box center [392, 318] width 10 height 10
click at [389, 316] on input "checkbox" at bounding box center [391, 317] width 8 height 8
checkbox input "true"
click at [430, 316] on label at bounding box center [430, 318] width 10 height 10
click at [430, 316] on input "checkbox" at bounding box center [429, 317] width 8 height 8
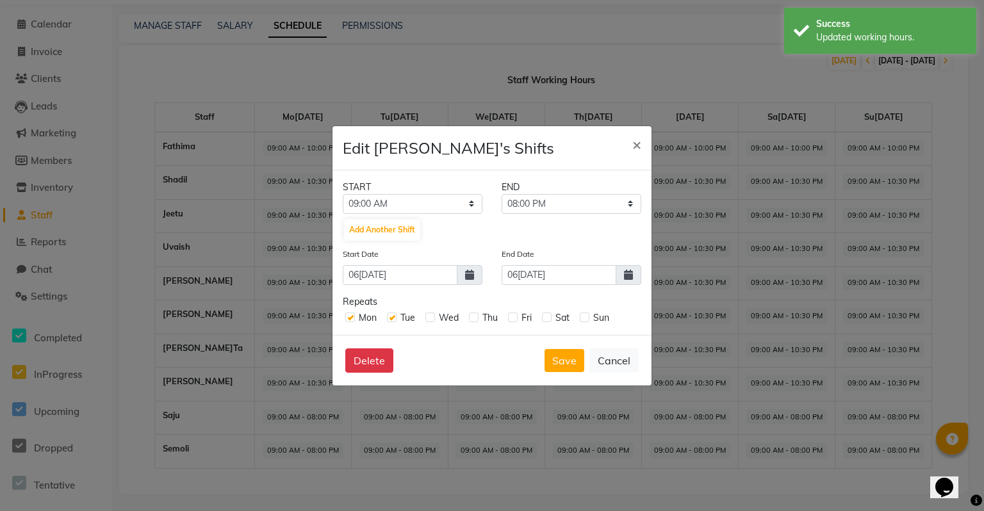
checkbox input "true"
click at [476, 318] on label at bounding box center [474, 318] width 10 height 10
click at [476, 318] on input "checkbox" at bounding box center [473, 317] width 8 height 8
checkbox input "true"
click at [514, 319] on label at bounding box center [513, 318] width 10 height 10
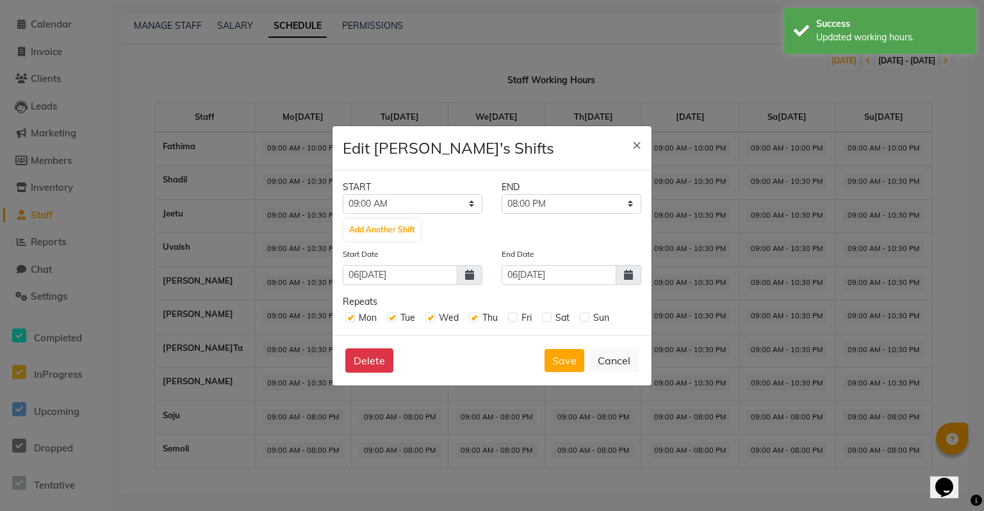
click at [514, 319] on input "checkbox" at bounding box center [512, 317] width 8 height 8
checkbox input "true"
click at [550, 321] on label at bounding box center [547, 318] width 10 height 10
click at [550, 321] on input "checkbox" at bounding box center [546, 317] width 8 height 8
checkbox input "true"
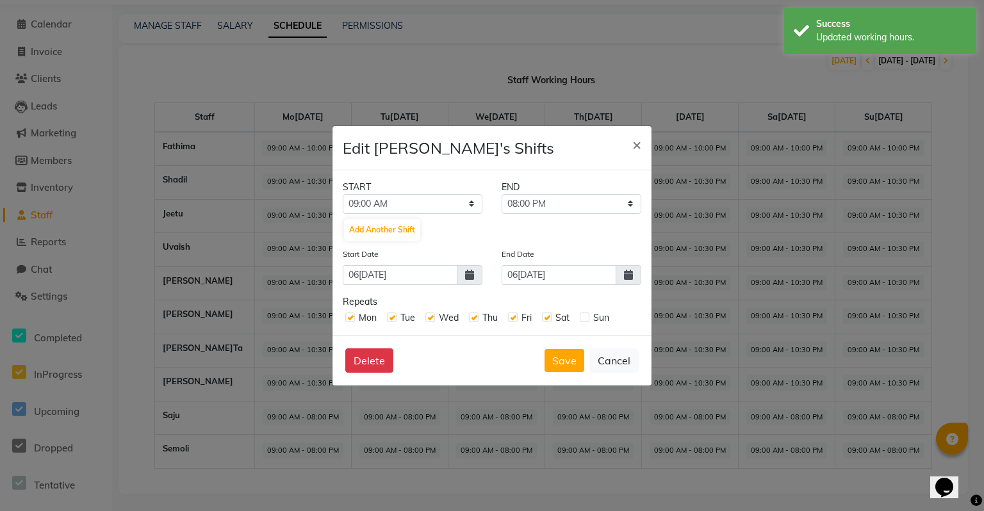
click at [588, 323] on div "Sun" at bounding box center [594, 317] width 29 height 13
click at [585, 322] on label at bounding box center [585, 318] width 10 height 10
click at [585, 321] on input "checkbox" at bounding box center [584, 317] width 8 height 8
checkbox input "true"
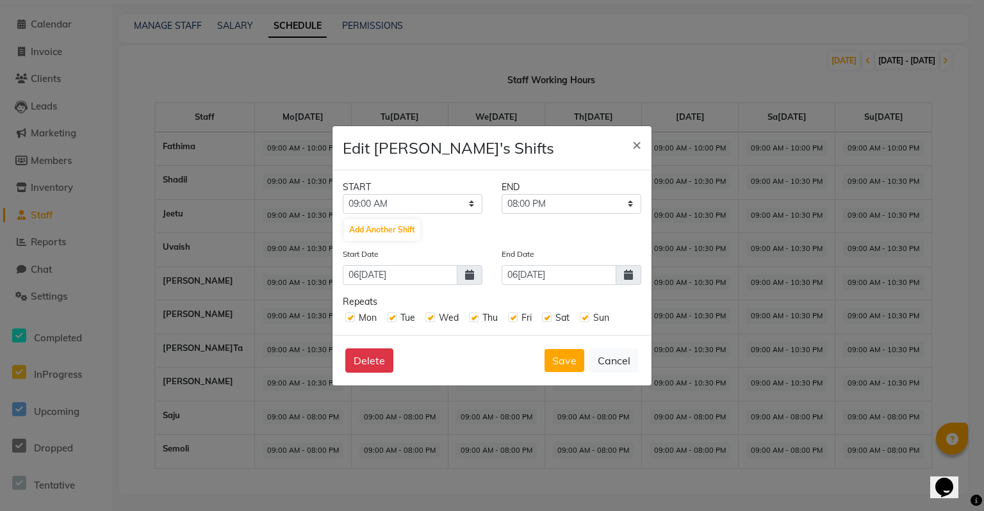
click at [631, 275] on icon at bounding box center [628, 275] width 9 height 10
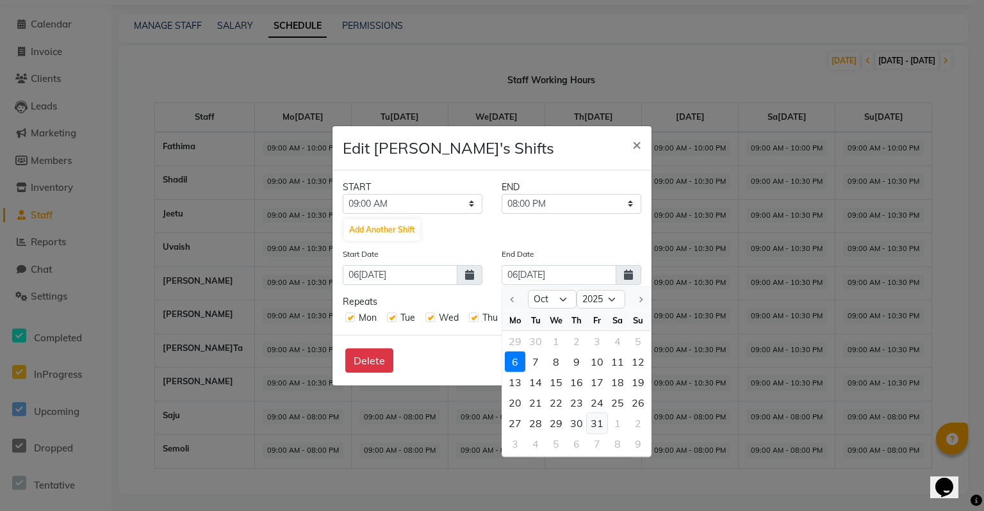
click at [593, 416] on div "31" at bounding box center [597, 423] width 20 height 20
type input "[DATE]"
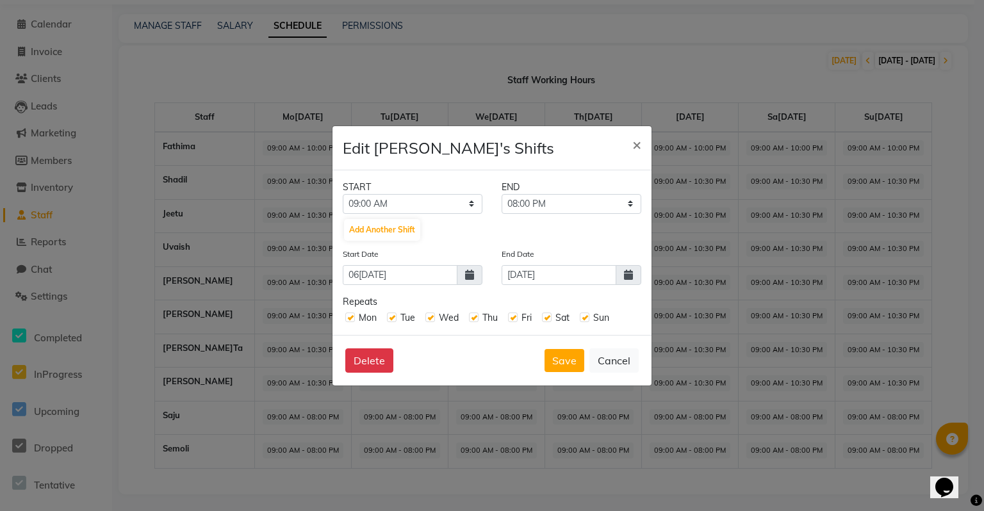
click at [474, 277] on icon at bounding box center [469, 275] width 9 height 10
select select "10"
select select "2025"
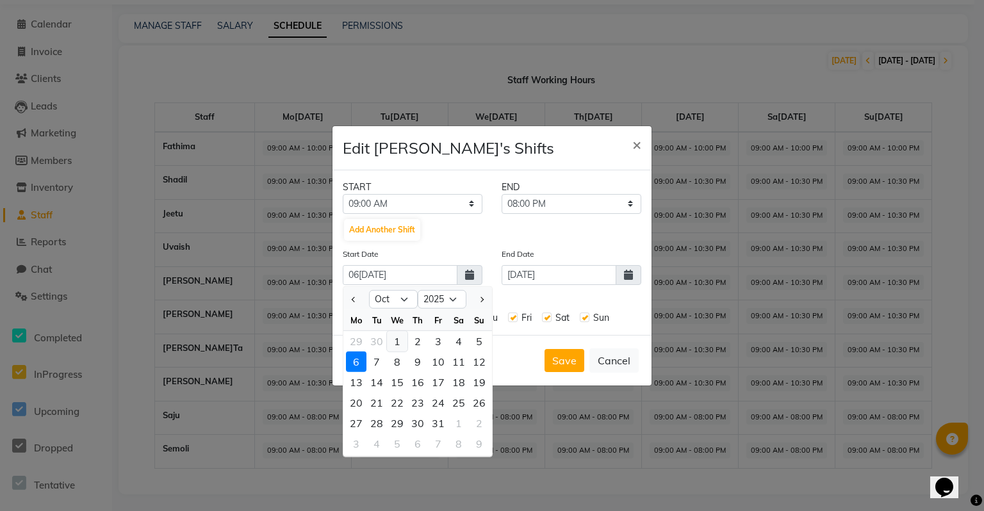
click at [397, 343] on div "1" at bounding box center [397, 341] width 20 height 20
type input "01-10-2025"
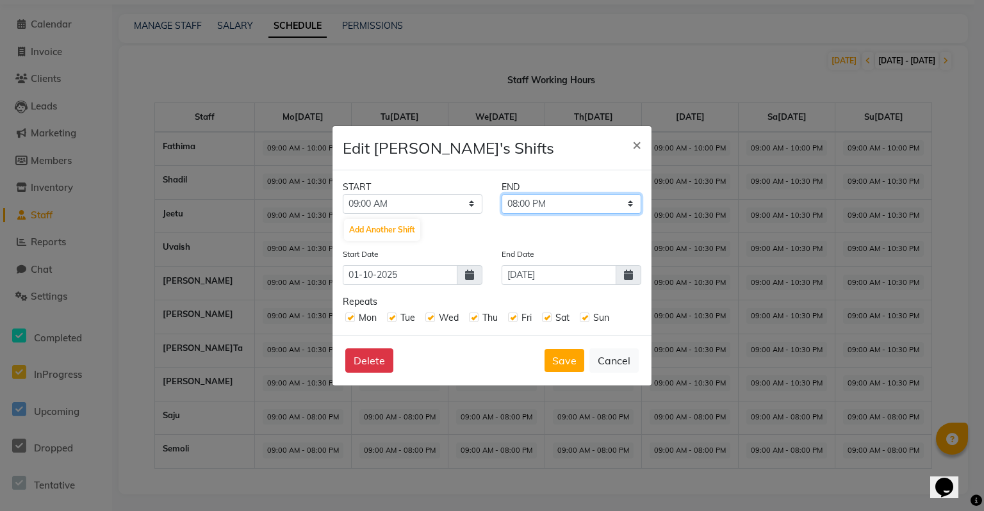
click at [530, 202] on select "09:15 AM 09:30 AM 09:45 AM 10:00 AM 10:15 AM 10:30 AM 10:45 AM 11:00 AM 11:15 A…" at bounding box center [572, 204] width 140 height 20
select select "10:00 PM"
click at [502, 194] on select "09:15 AM 09:30 AM 09:45 AM 10:00 AM 10:15 AM 10:30 AM 10:45 AM 11:00 AM 11:15 A…" at bounding box center [572, 204] width 140 height 20
click at [574, 356] on button "Save" at bounding box center [564, 360] width 40 height 23
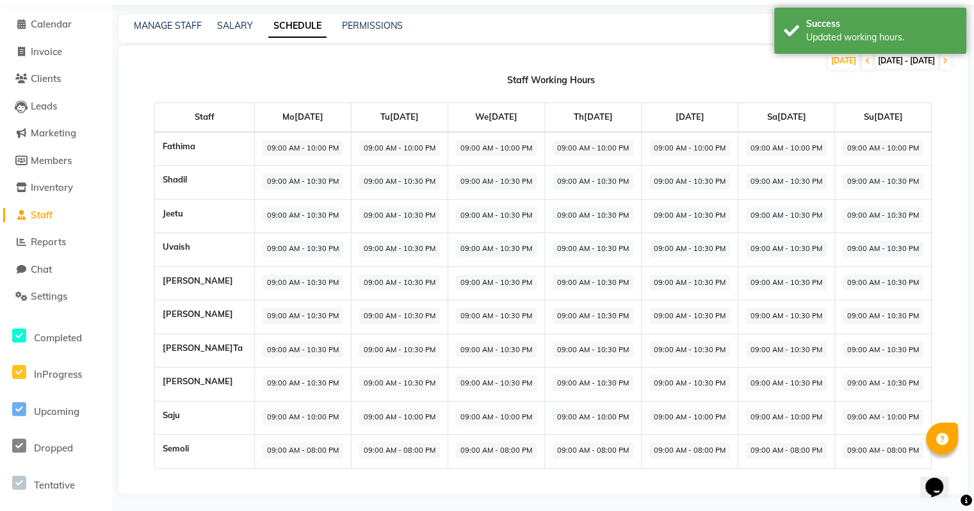
click at [265, 450] on span "09:00 AM - 08:00 PM" at bounding box center [303, 451] width 81 height 16
select select "09:00 AM"
select select "08:00 PM"
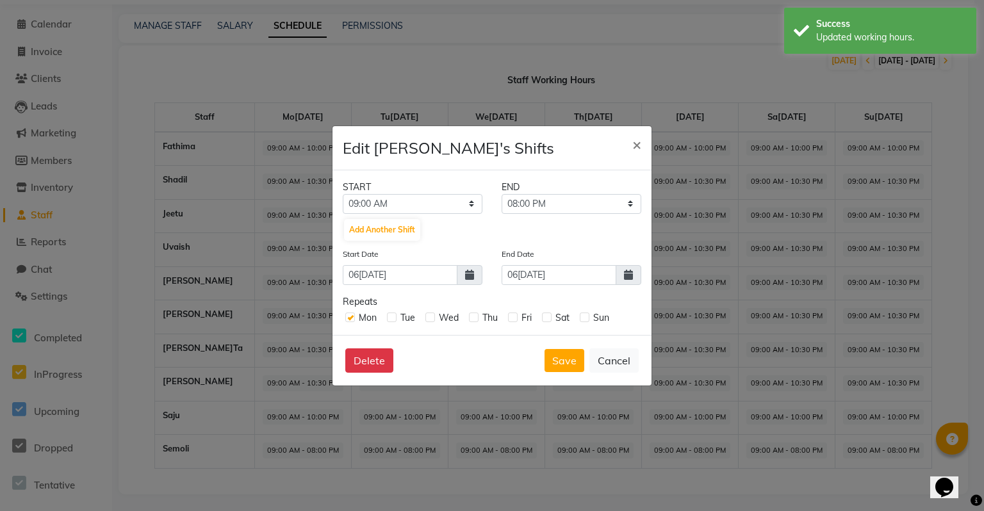
click at [389, 317] on label at bounding box center [392, 318] width 10 height 10
click at [389, 317] on input "checkbox" at bounding box center [391, 317] width 8 height 8
checkbox input "true"
click at [427, 319] on label at bounding box center [430, 318] width 10 height 10
click at [427, 319] on input "checkbox" at bounding box center [429, 317] width 8 height 8
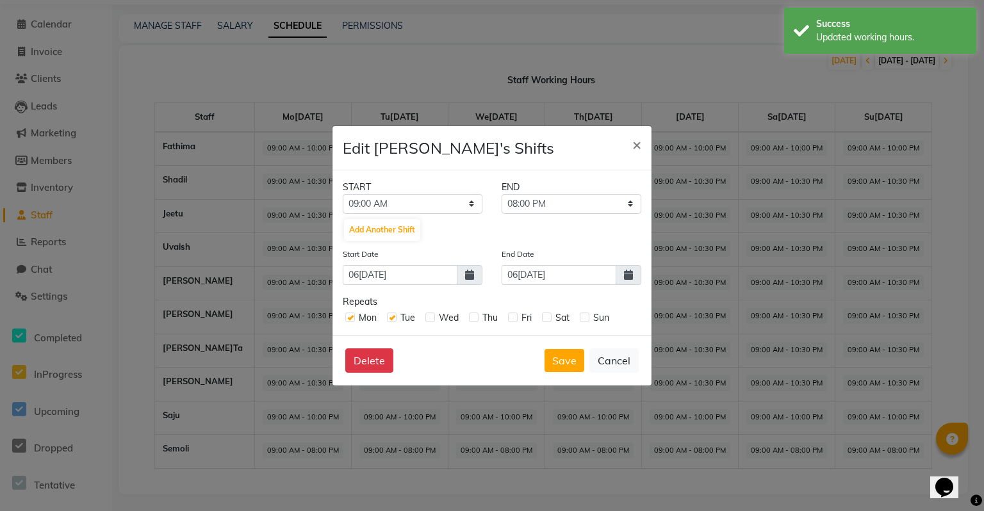
checkbox input "true"
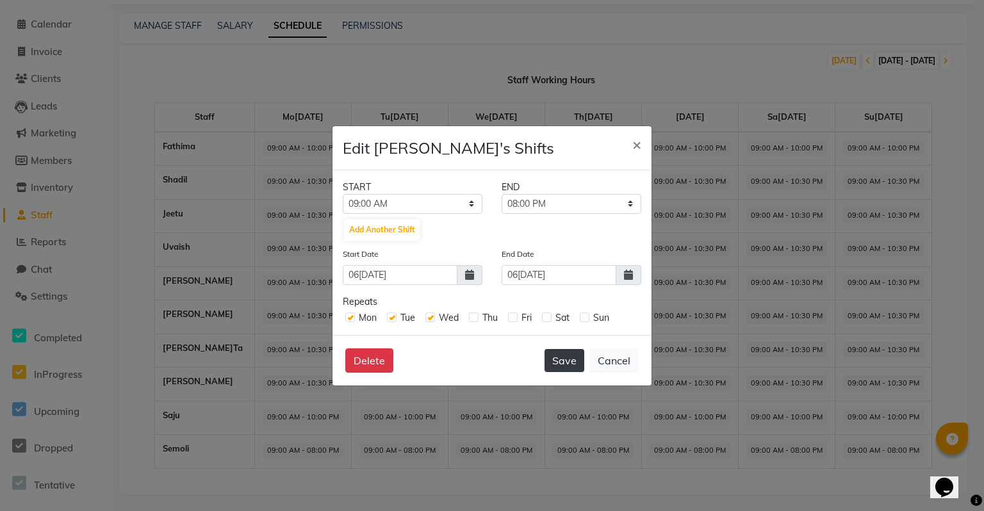
click at [568, 358] on button "Save" at bounding box center [564, 360] width 40 height 23
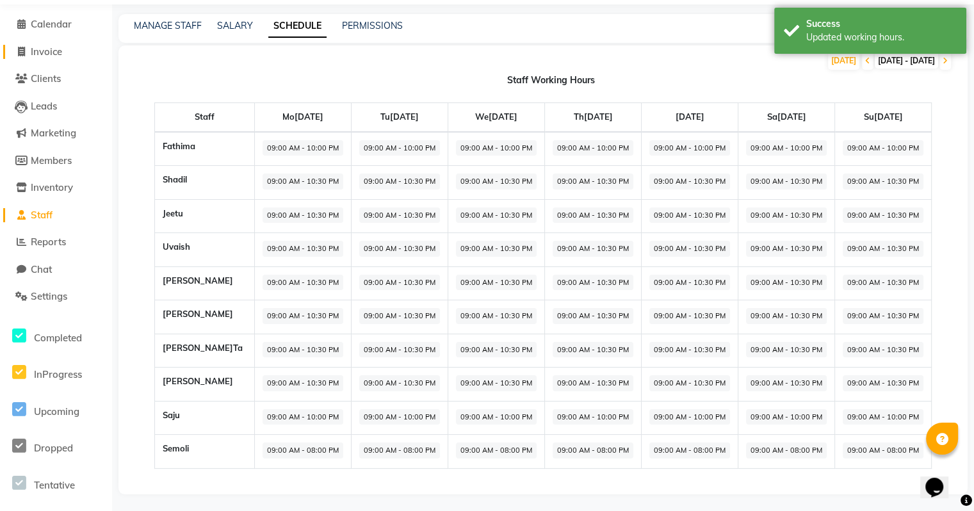
click at [53, 55] on span "Invoice" at bounding box center [46, 51] width 31 height 12
select select "9091"
select select "service"
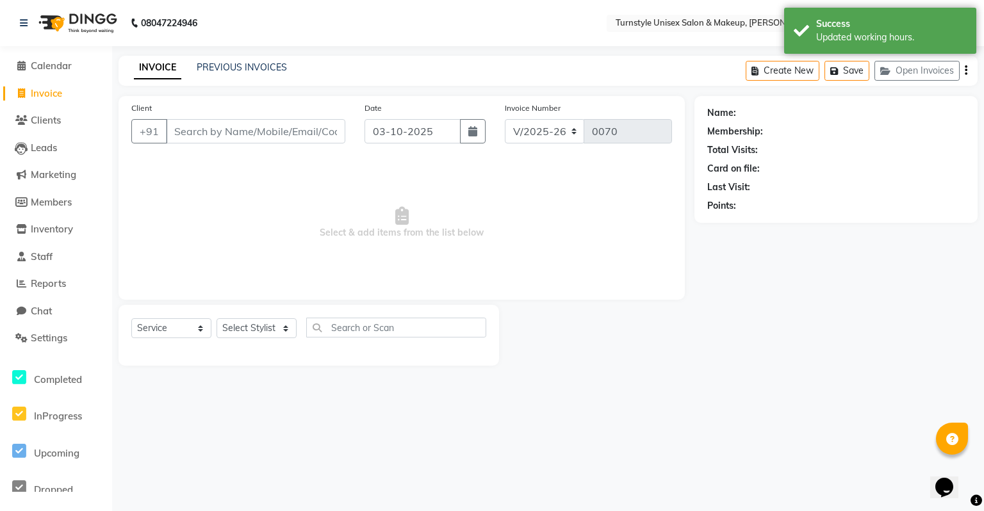
click at [212, 140] on input "Client" at bounding box center [255, 131] width 179 height 24
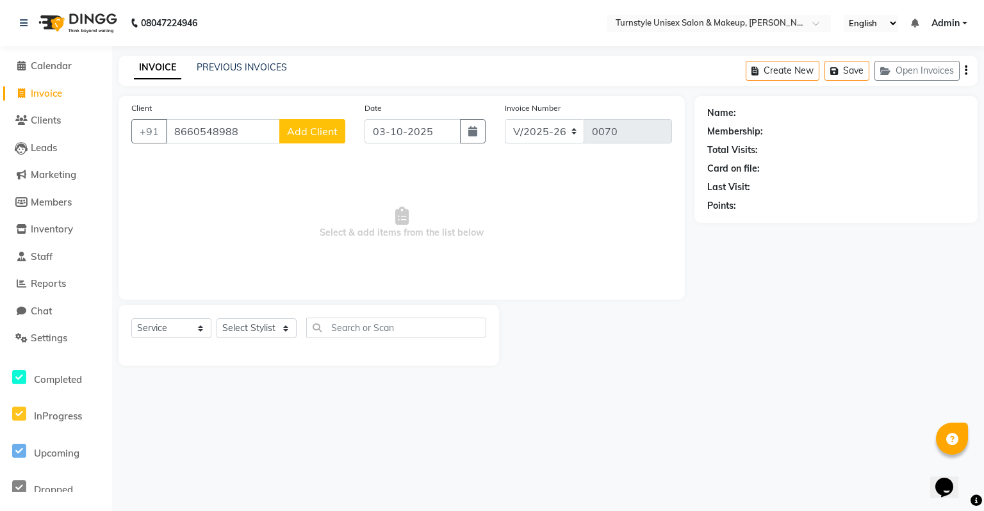
type input "8660548988"
click at [316, 142] on button "Add Client" at bounding box center [312, 131] width 66 height 24
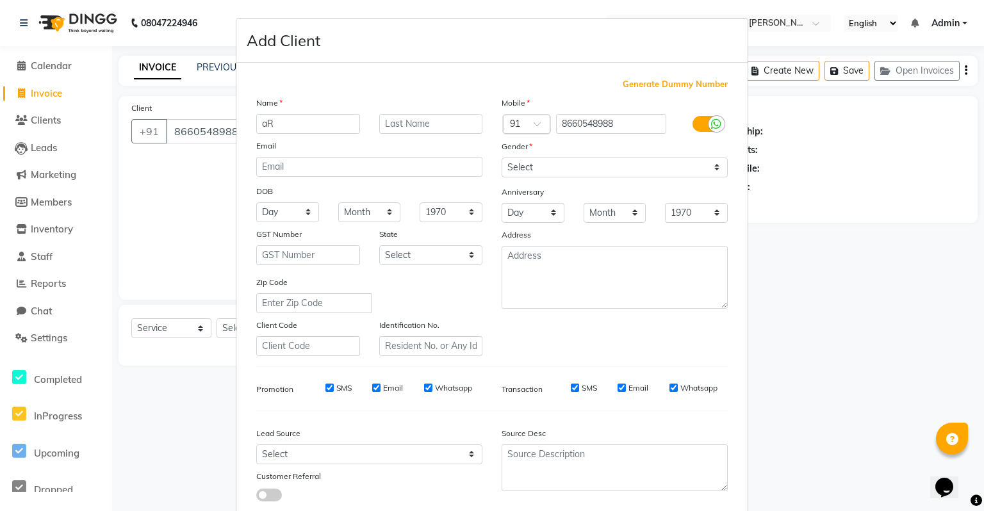
type input "a"
type input "Arjun"
click at [528, 173] on select "Select [DEMOGRAPHIC_DATA] [DEMOGRAPHIC_DATA] Other Prefer Not To Say" at bounding box center [615, 168] width 226 height 20
select select "[DEMOGRAPHIC_DATA]"
click at [502, 158] on select "Select [DEMOGRAPHIC_DATA] [DEMOGRAPHIC_DATA] Other Prefer Not To Say" at bounding box center [615, 168] width 226 height 20
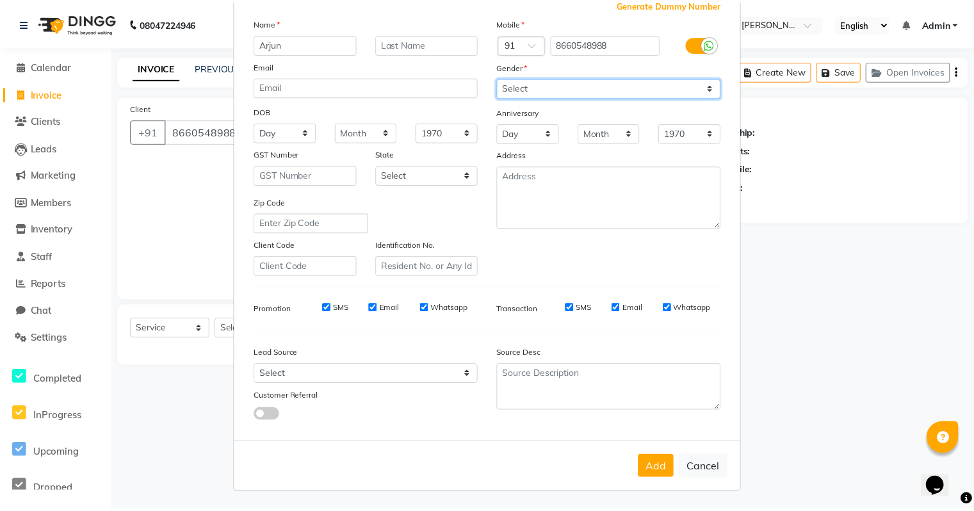
scroll to position [86, 0]
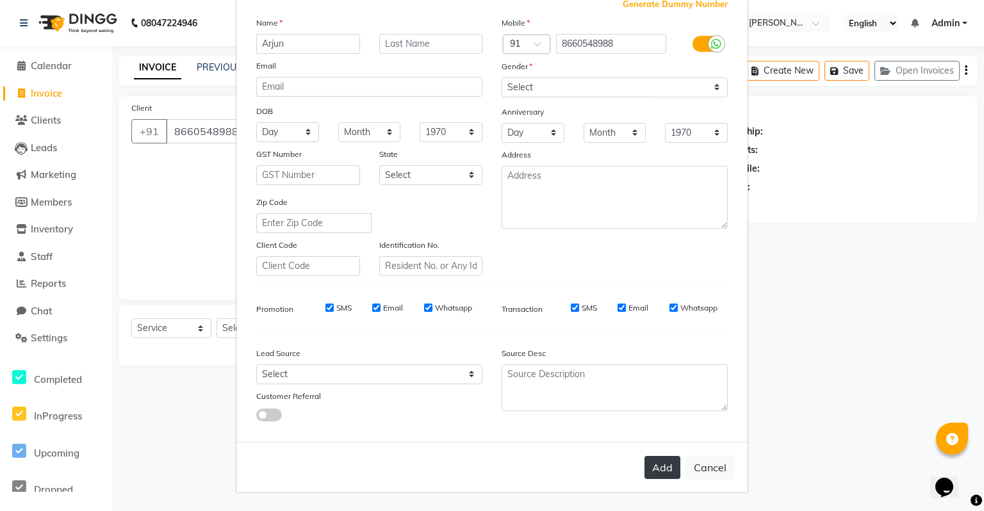
click at [653, 458] on button "Add" at bounding box center [662, 467] width 36 height 23
select select
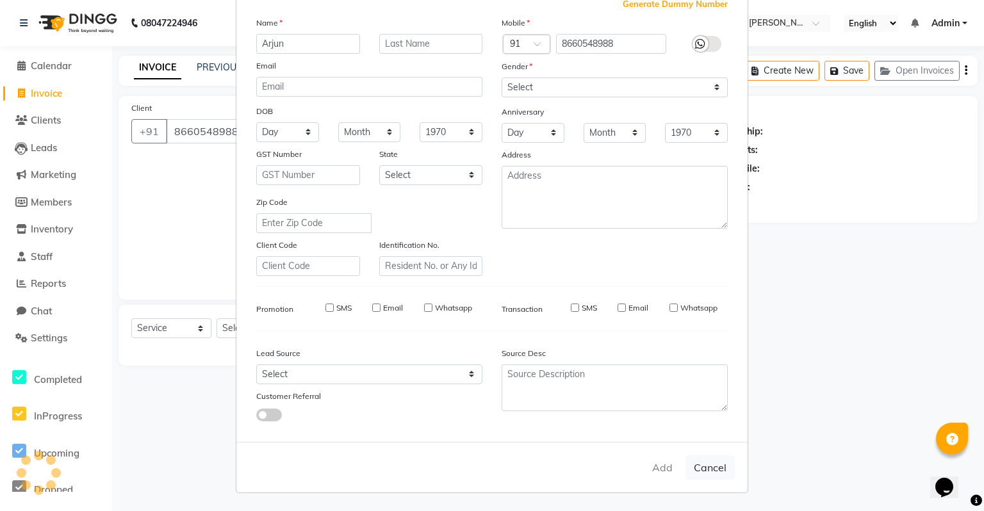
select select
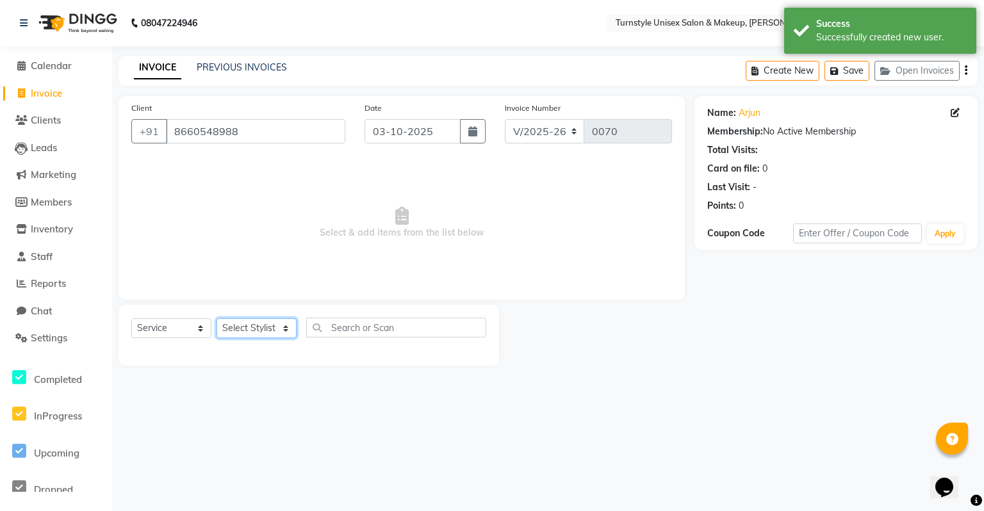
click at [266, 334] on select "Select Stylis[PERSON_NAME]t[PERSON_NAME]ta [PERSON_NAME]ra Semol[PERSON_NAME][P…" at bounding box center [257, 328] width 80 height 20
click at [217, 319] on select "Select Stylis[PERSON_NAME]t[PERSON_NAME]ta [PERSON_NAME]ra Semol[PERSON_NAME][P…" at bounding box center [257, 328] width 80 height 20
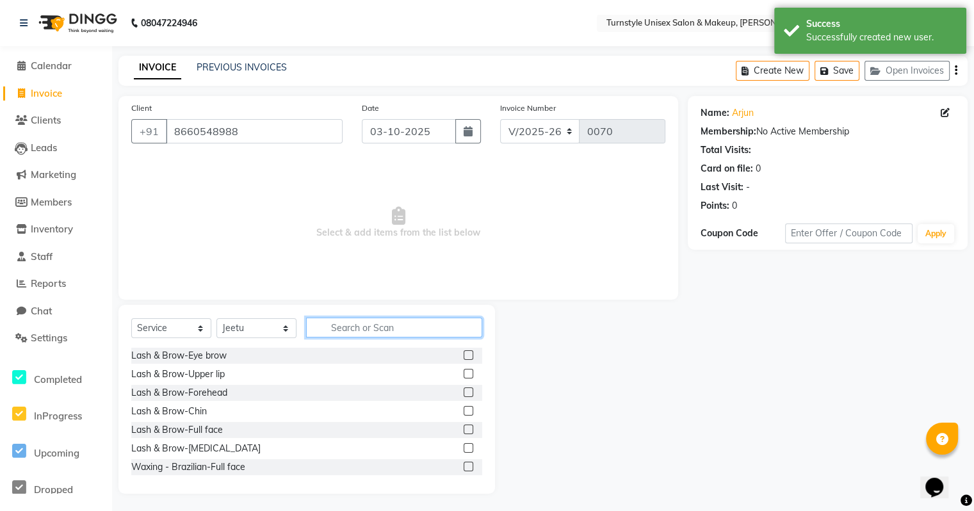
click at [364, 333] on input "text" at bounding box center [394, 328] width 176 height 20
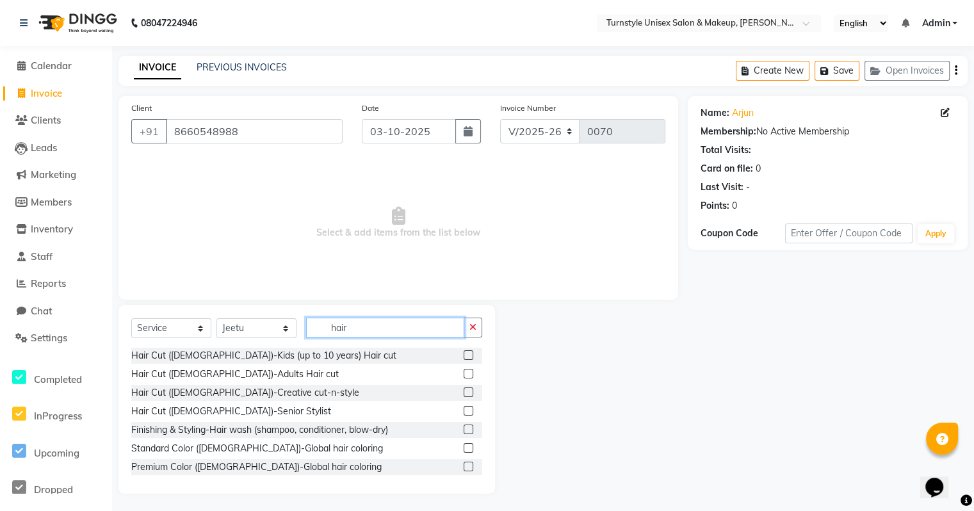
scroll to position [64, 0]
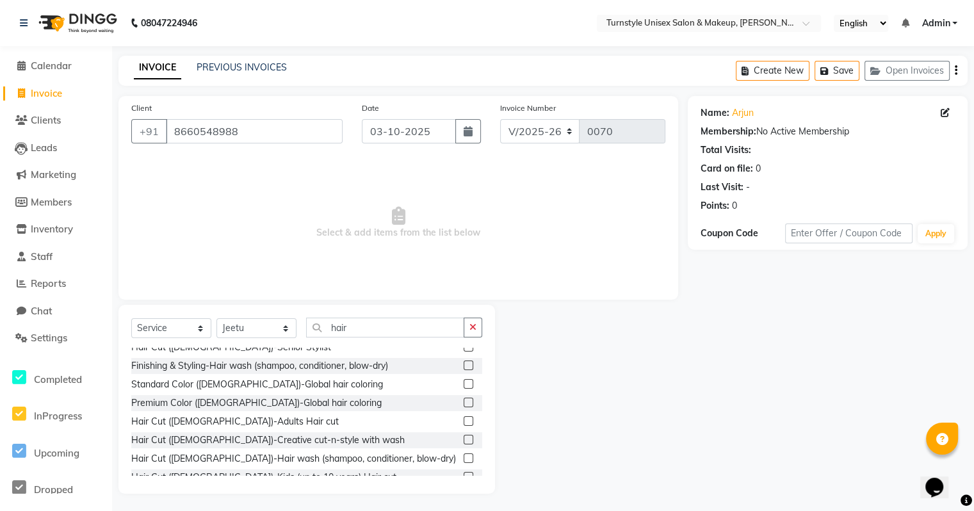
click at [464, 421] on label at bounding box center [469, 421] width 10 height 10
click at [464, 421] on input "checkbox" at bounding box center [468, 422] width 8 height 8
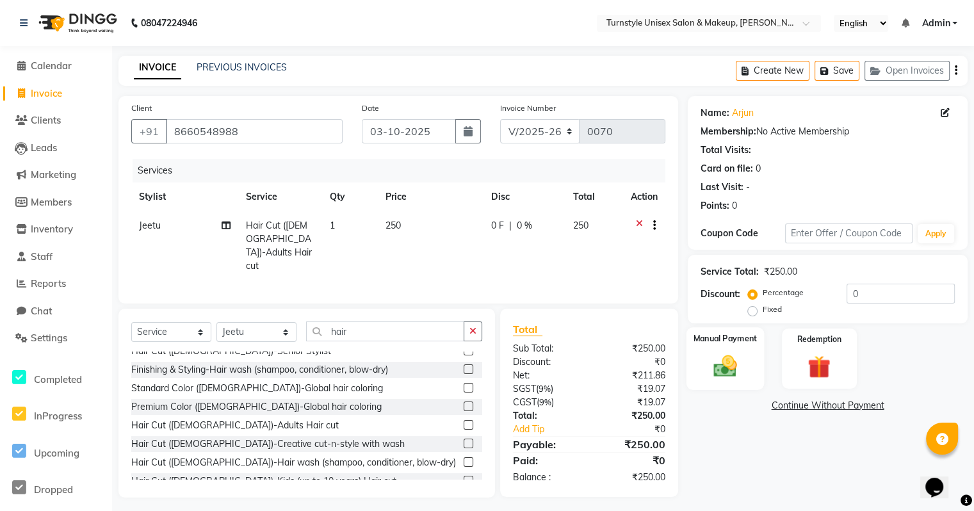
click at [733, 375] on img at bounding box center [725, 365] width 38 height 27
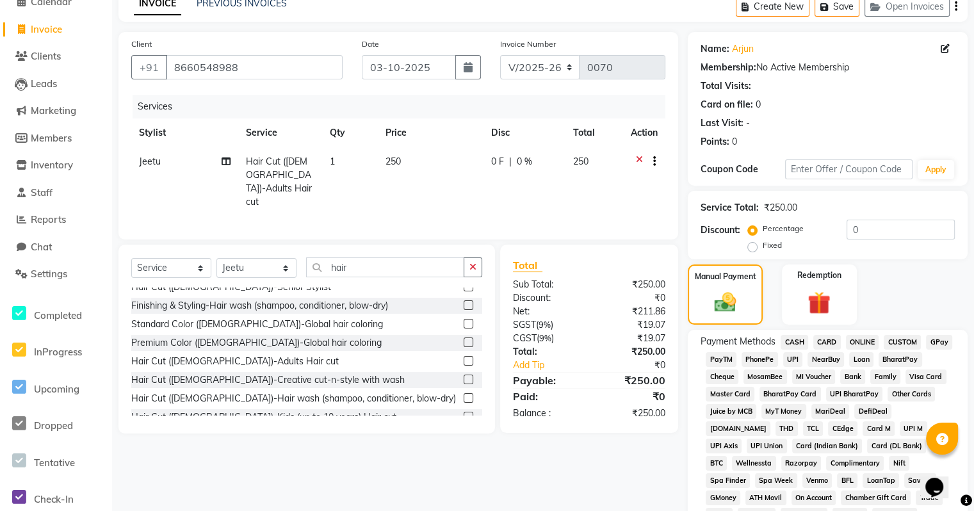
click at [791, 366] on span "UPI" at bounding box center [793, 359] width 20 height 15
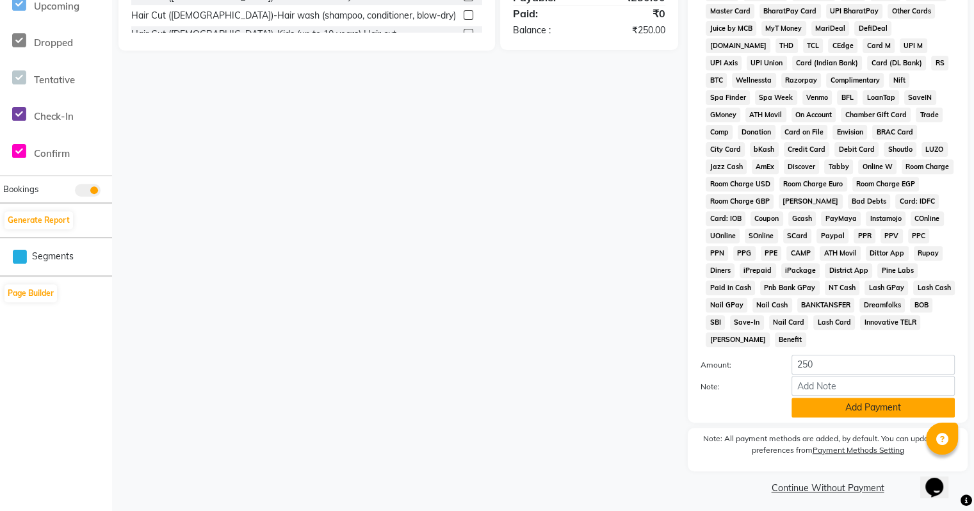
click at [889, 405] on button "Add Payment" at bounding box center [873, 408] width 163 height 20
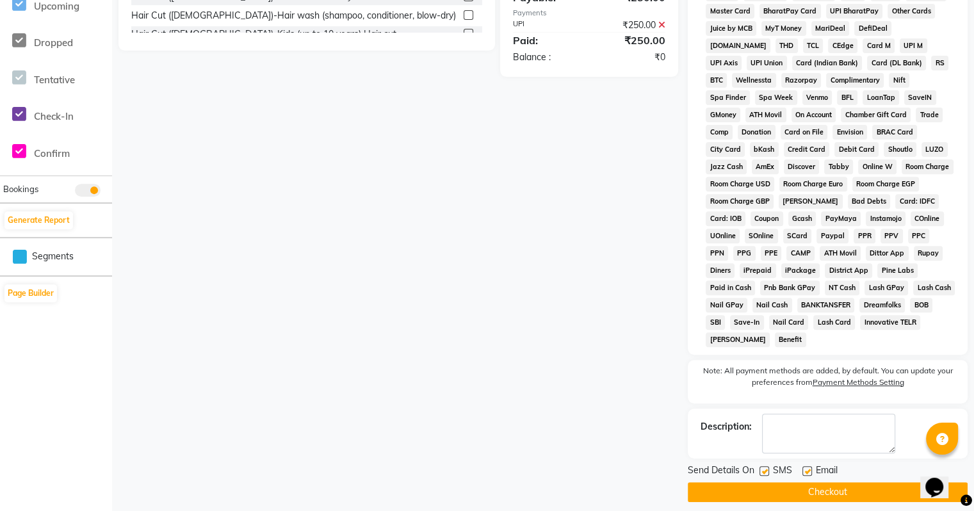
scroll to position [450, 0]
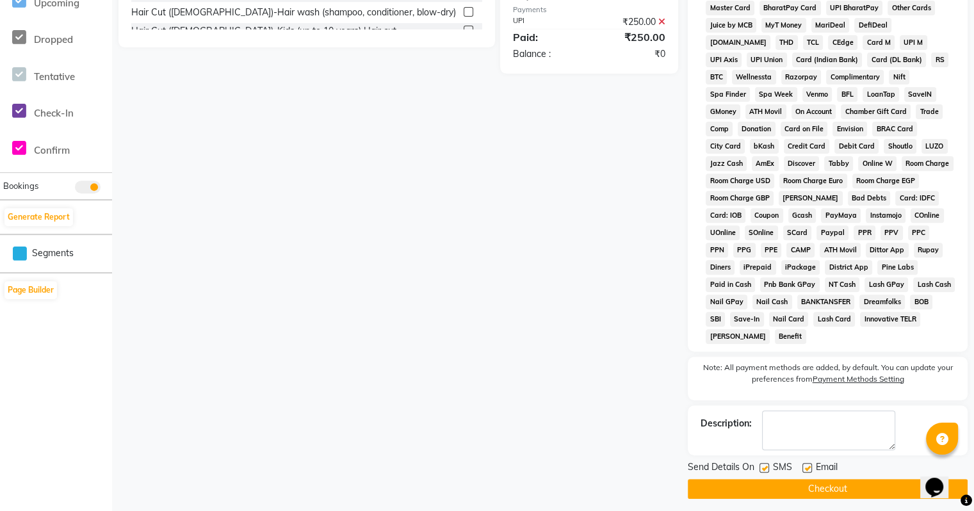
click at [821, 487] on button "Checkout" at bounding box center [828, 489] width 280 height 20
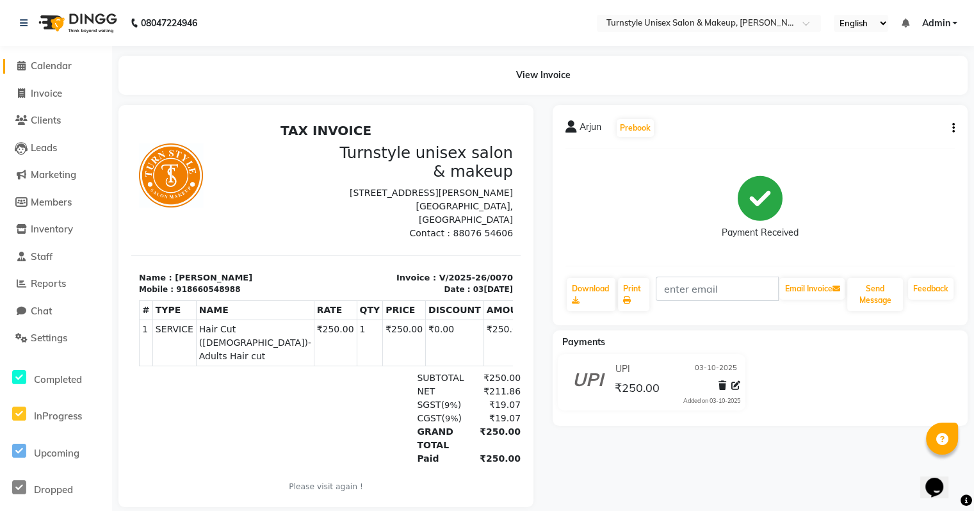
click at [74, 65] on link "Calendar" at bounding box center [56, 66] width 106 height 15
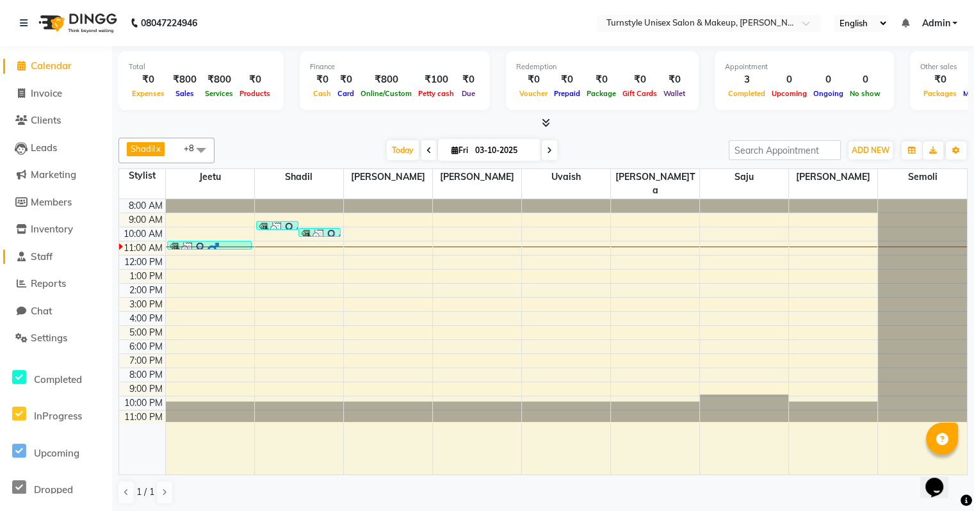
click at [49, 263] on link "Staff" at bounding box center [56, 257] width 106 height 15
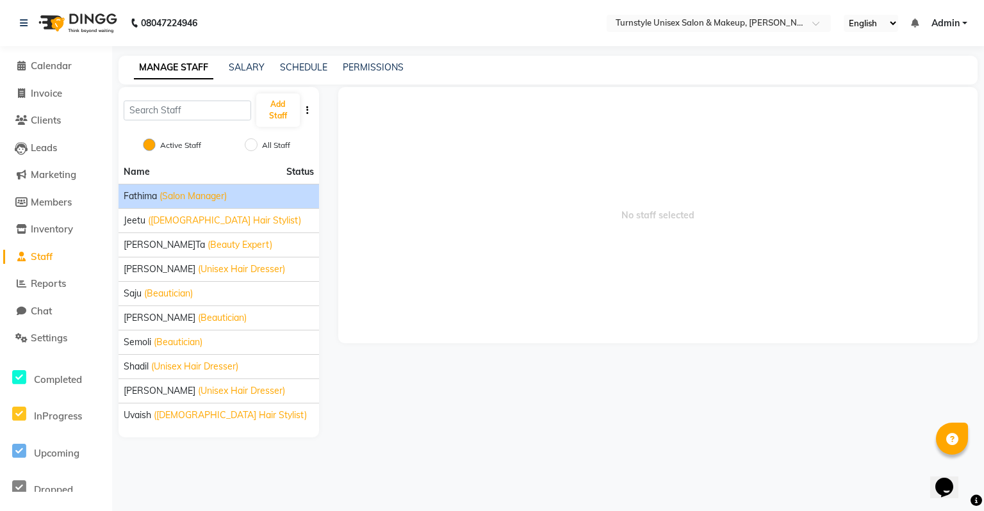
click at [213, 205] on li "[PERSON_NAME] (Salon Manager)" at bounding box center [219, 196] width 200 height 24
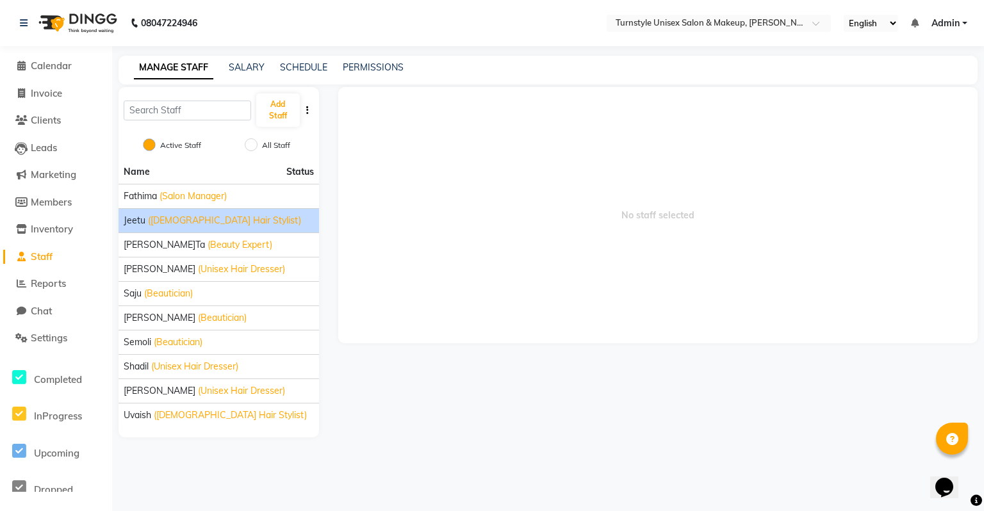
click at [217, 224] on span "([DEMOGRAPHIC_DATA] Hair Stylist)" at bounding box center [224, 220] width 153 height 13
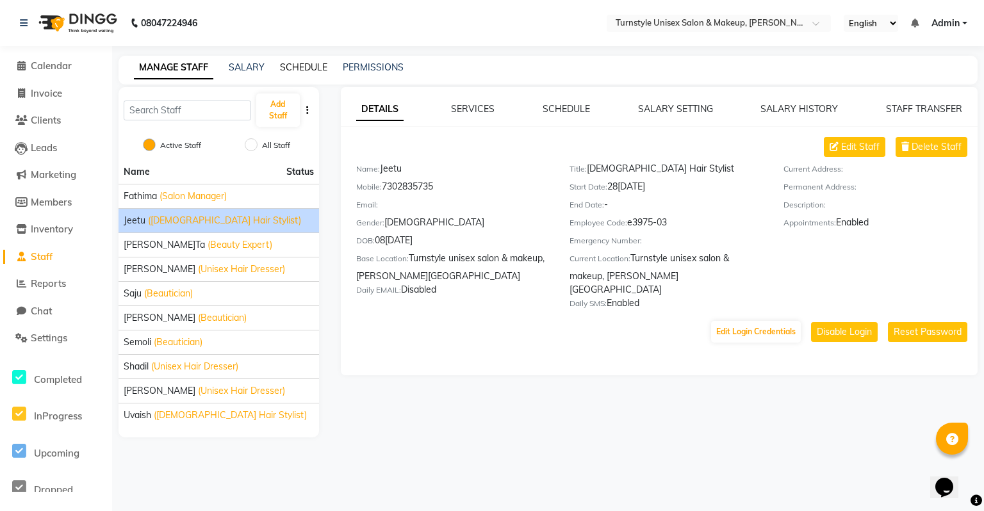
click at [293, 70] on link "SCHEDULE" at bounding box center [303, 67] width 47 height 12
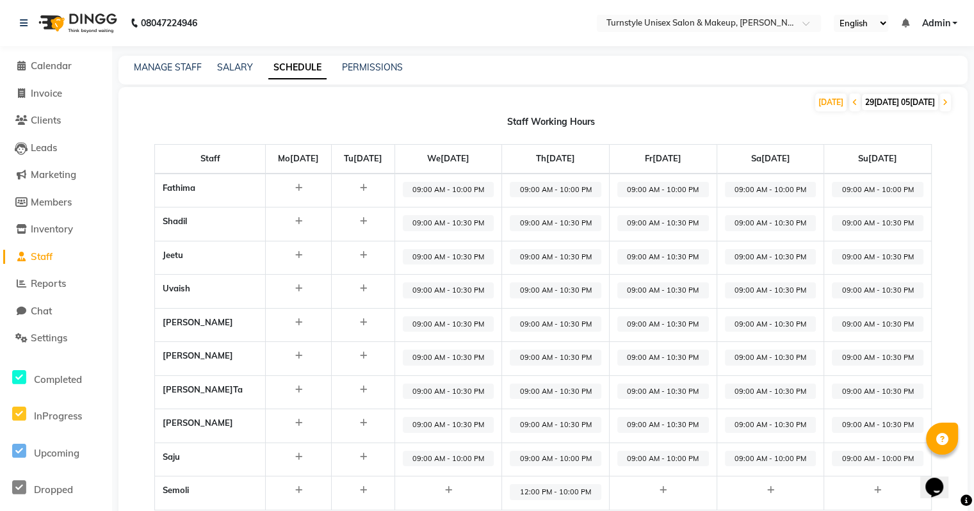
click at [873, 106] on span "29[DATE] 05[DATE]" at bounding box center [900, 102] width 76 height 16
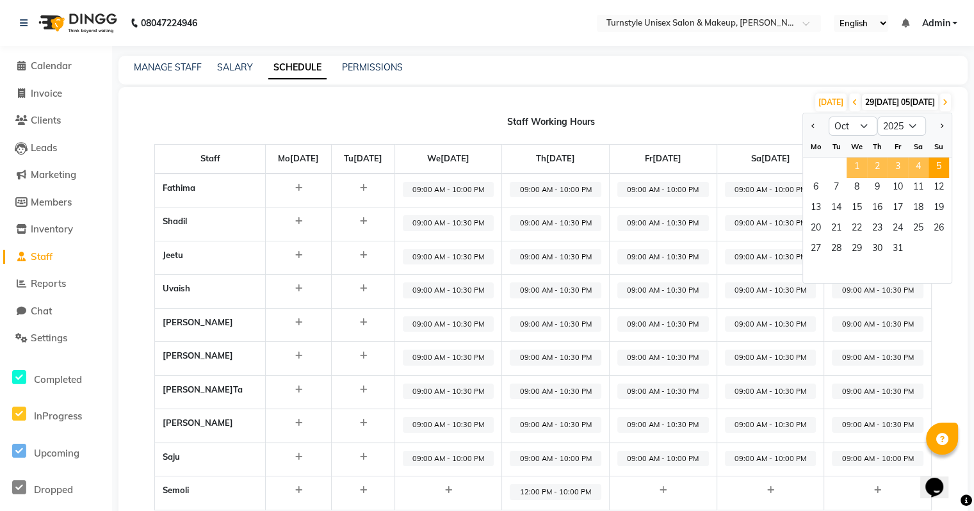
click at [856, 162] on span "1" at bounding box center [857, 168] width 20 height 20
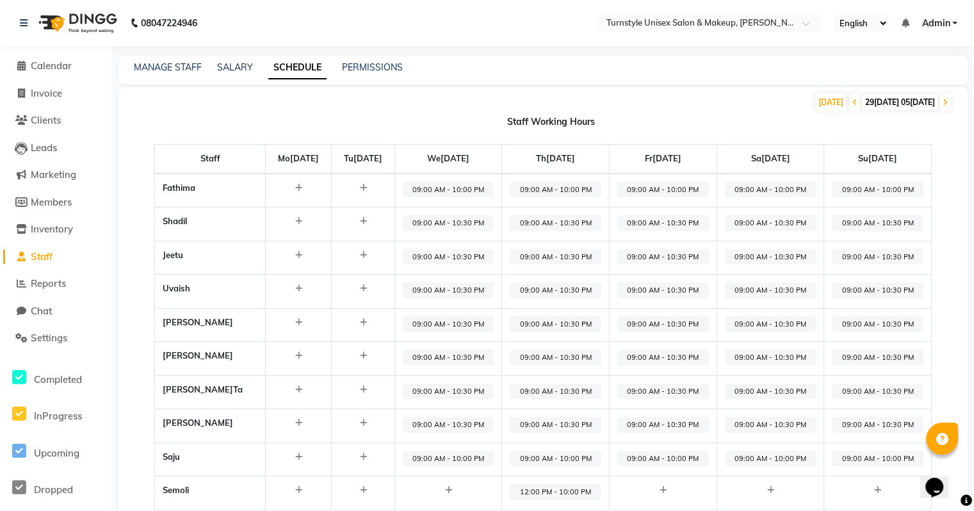
click at [495, 191] on span "09:00 AM - 10:00 PM" at bounding box center [449, 190] width 92 height 16
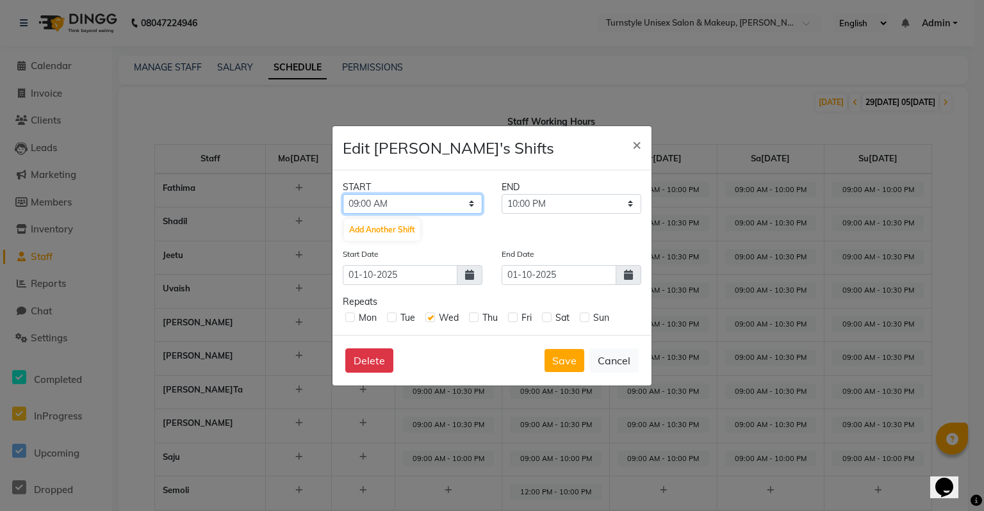
click at [436, 199] on select "12:00 AM 12:15 AM 12:30 AM 12:45 AM 01:00 AM 01:15 AM 01:30 AM 01:45 AM 02:00 A…" at bounding box center [413, 204] width 140 height 20
click at [626, 366] on button "Cancel" at bounding box center [613, 360] width 49 height 24
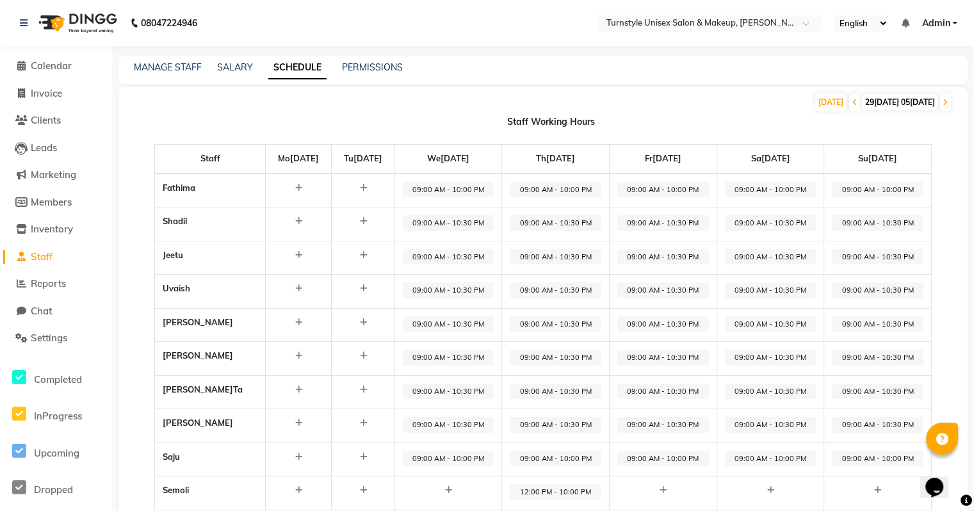
click at [274, 225] on div at bounding box center [299, 221] width 50 height 13
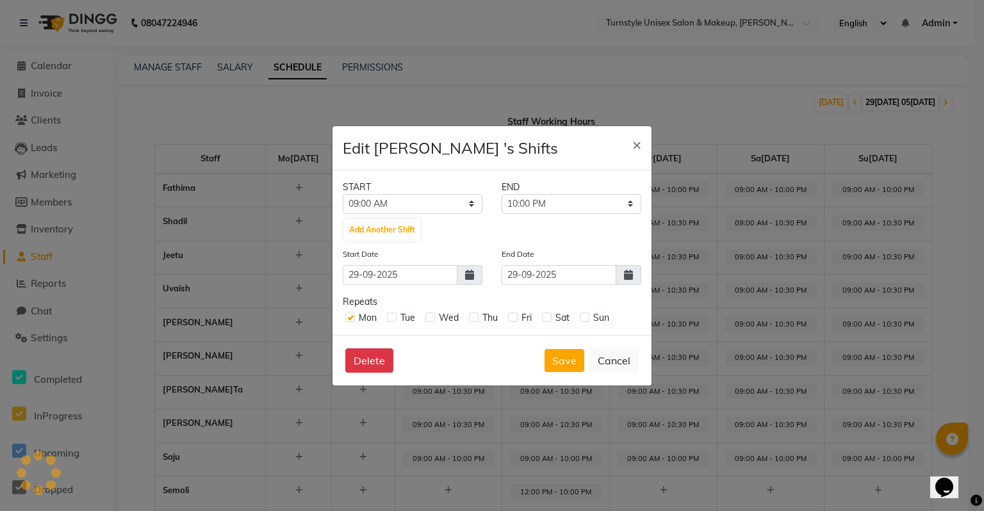
click at [466, 278] on icon at bounding box center [469, 275] width 9 height 10
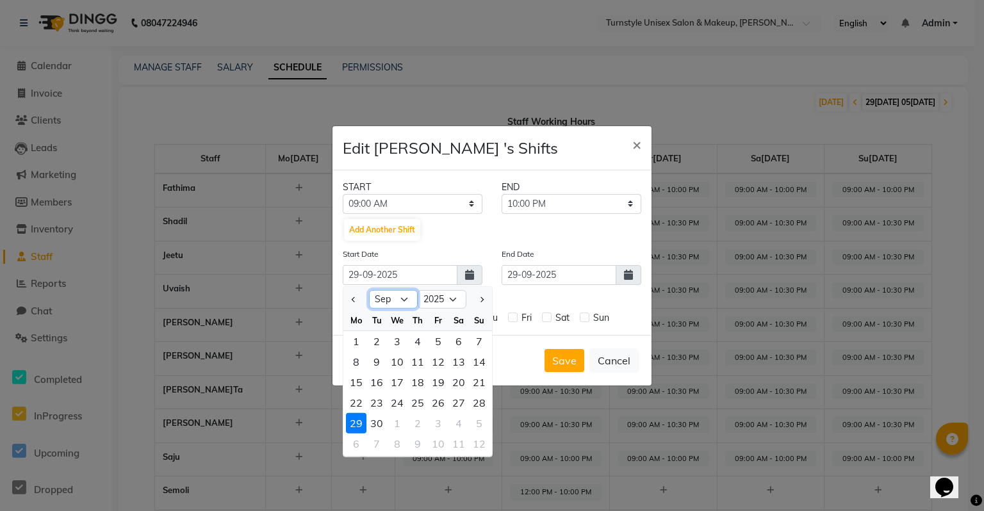
click at [407, 298] on select "Jan Feb Mar Apr May Jun [DATE] Aug Sep Oct Nov Dec" at bounding box center [393, 299] width 49 height 19
click at [369, 290] on select "Jan Feb Mar Apr May Jun [DATE] Aug Sep Oct Nov Dec" at bounding box center [393, 299] width 49 height 19
click at [454, 299] on select "2015 2016 2017 2018 2019 2020 2021 2022 2023 2024 2025 2026 2027 2028 2029 2030…" at bounding box center [442, 299] width 49 height 19
click at [418, 290] on select "2015 2016 2017 2018 2019 2020 2021 2022 2023 2024 2025 2026 2027 2028 2029 2030…" at bounding box center [442, 299] width 49 height 19
click at [455, 301] on select "2016 2017 2018 2019 2020 2021 2022 2023 2024 2025 2026 2027 2028 2029 2030 2031…" at bounding box center [442, 299] width 49 height 19
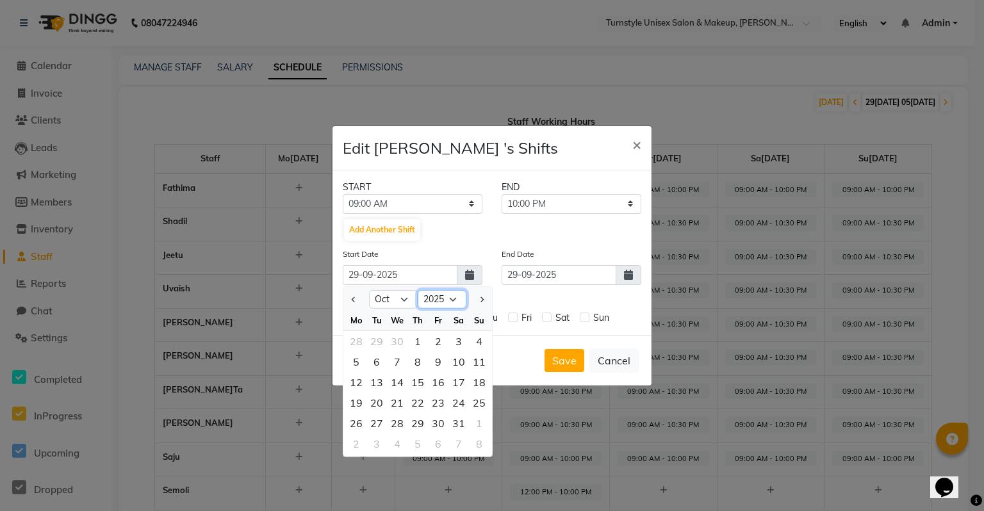
click at [418, 290] on select "2016 2017 2018 2019 2020 2021 2022 2023 2024 2025 2026 2027 2028 2029 2030 2031…" at bounding box center [442, 299] width 49 height 19
click at [399, 337] on div "1" at bounding box center [397, 341] width 20 height 20
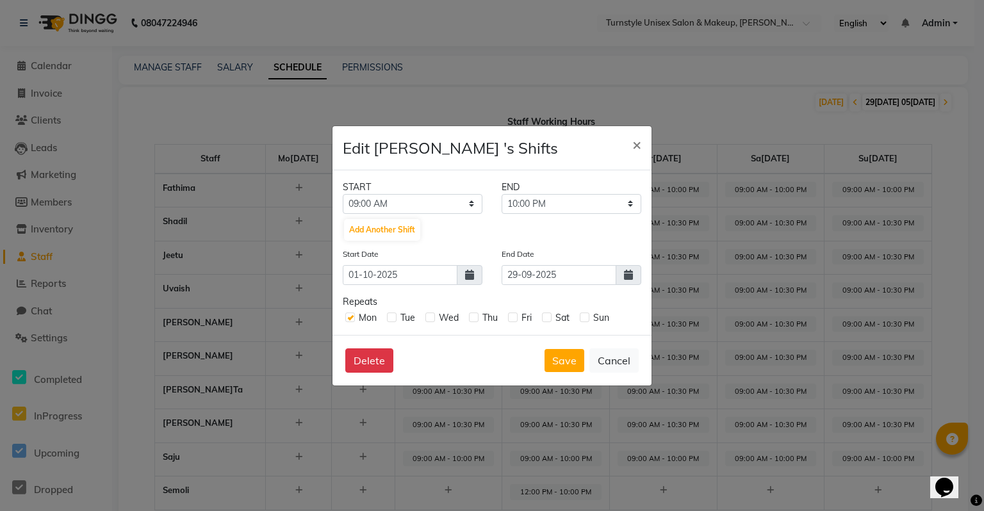
click at [631, 270] on icon at bounding box center [628, 275] width 9 height 10
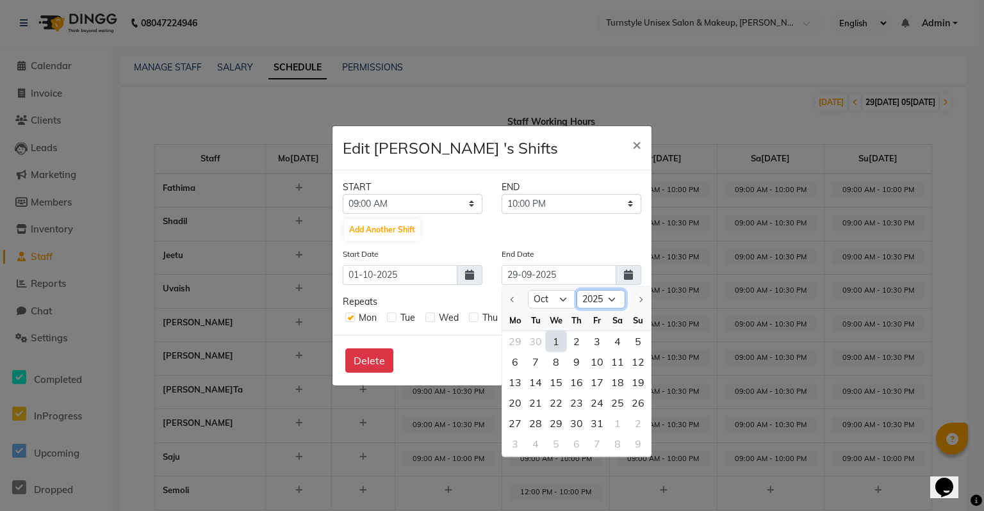
click at [609, 299] on select "2025" at bounding box center [601, 299] width 49 height 19
click at [615, 293] on select "2025" at bounding box center [601, 299] width 49 height 19
click at [600, 429] on div "31" at bounding box center [597, 423] width 20 height 20
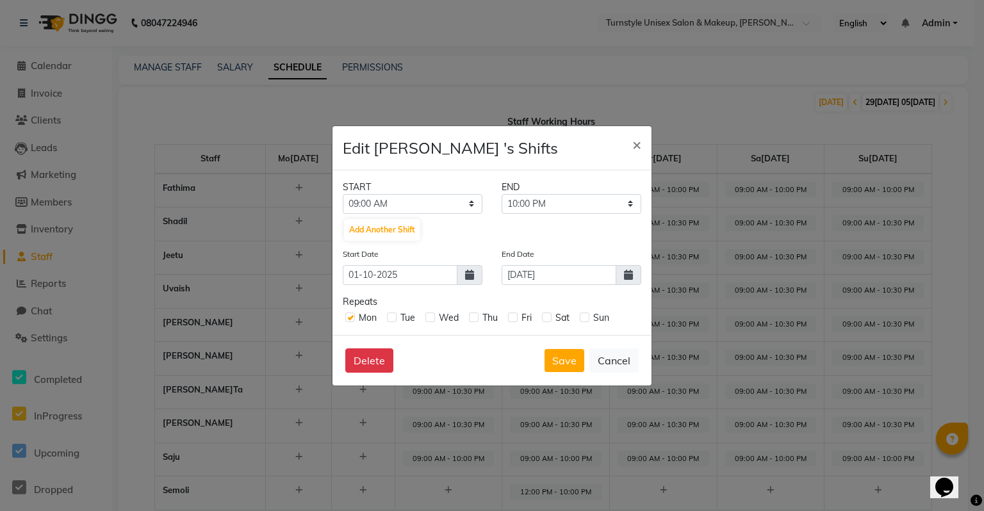
click at [631, 273] on icon at bounding box center [628, 275] width 9 height 10
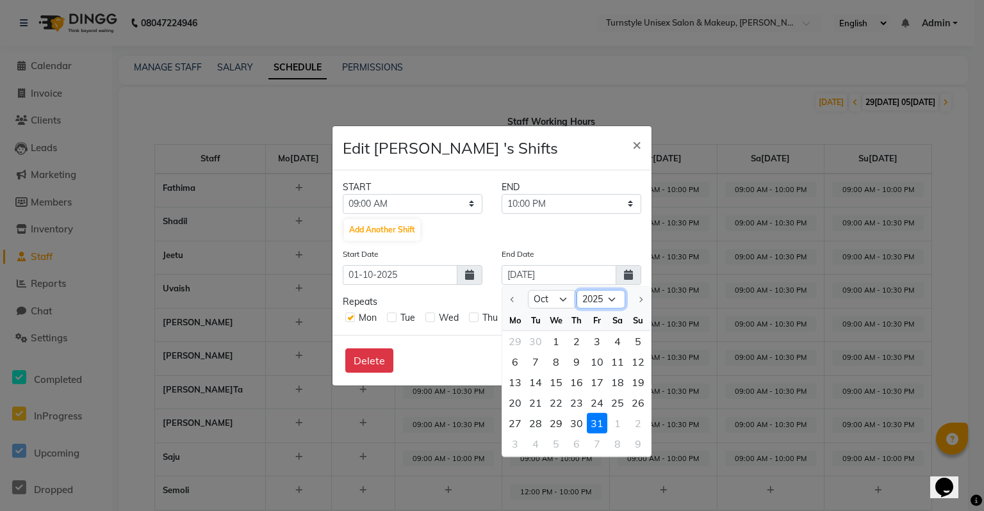
click at [614, 298] on select "2025" at bounding box center [601, 299] width 49 height 19
click at [641, 300] on div at bounding box center [638, 299] width 26 height 20
click at [559, 300] on select "Oct" at bounding box center [552, 299] width 49 height 19
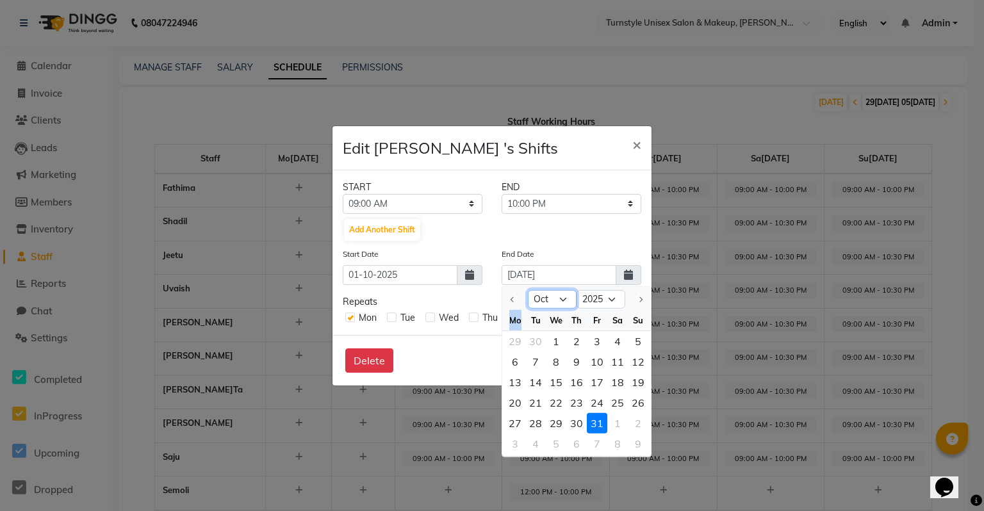
click at [559, 300] on select "Oct" at bounding box center [552, 299] width 49 height 19
click at [596, 423] on div "31" at bounding box center [597, 423] width 20 height 20
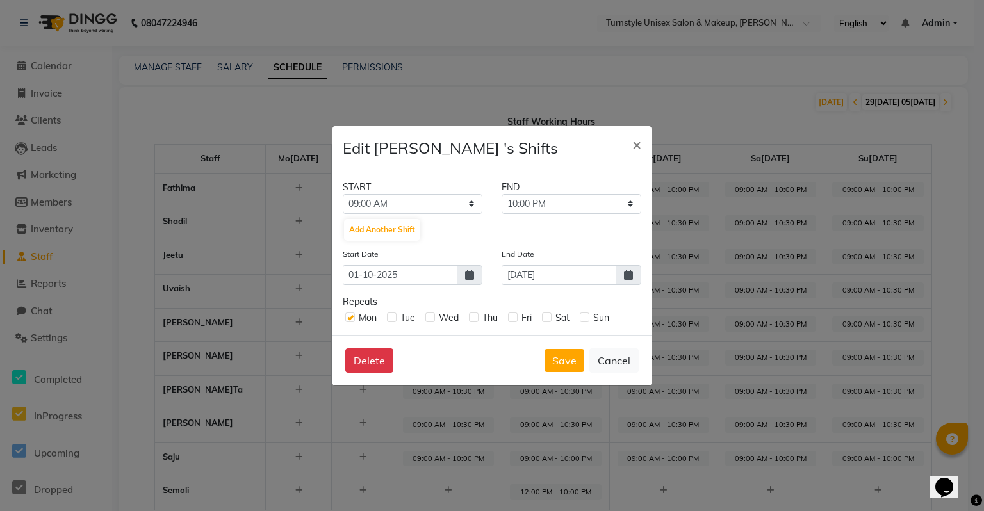
click at [394, 320] on label at bounding box center [392, 318] width 10 height 10
click at [394, 320] on input "checkbox" at bounding box center [391, 317] width 8 height 8
click at [428, 320] on label at bounding box center [430, 318] width 10 height 10
click at [428, 320] on input "checkbox" at bounding box center [429, 317] width 8 height 8
click at [470, 319] on label at bounding box center [474, 318] width 10 height 10
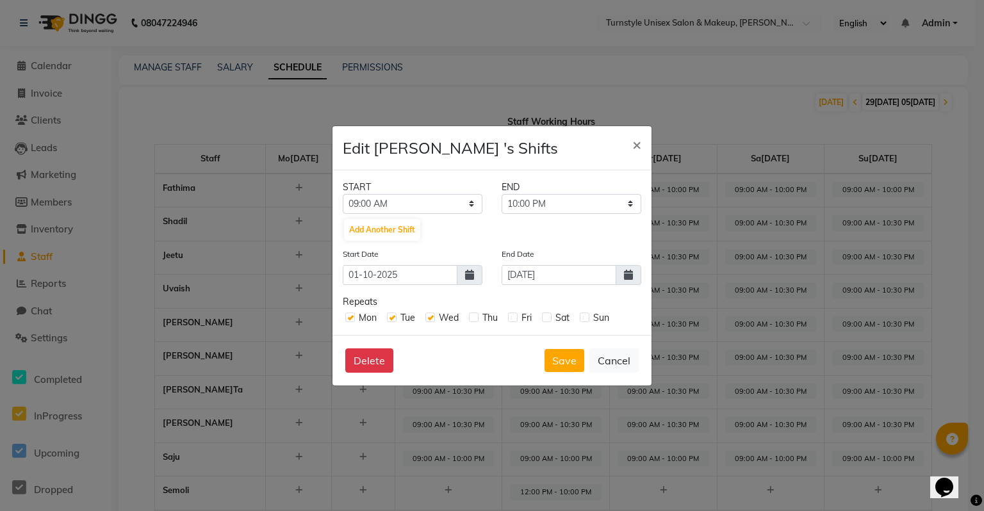
click at [470, 319] on input "checkbox" at bounding box center [473, 317] width 8 height 8
click at [511, 320] on label at bounding box center [513, 318] width 10 height 10
click at [511, 320] on input "checkbox" at bounding box center [512, 317] width 8 height 8
click at [547, 319] on label at bounding box center [547, 318] width 10 height 10
click at [547, 319] on input "checkbox" at bounding box center [546, 317] width 8 height 8
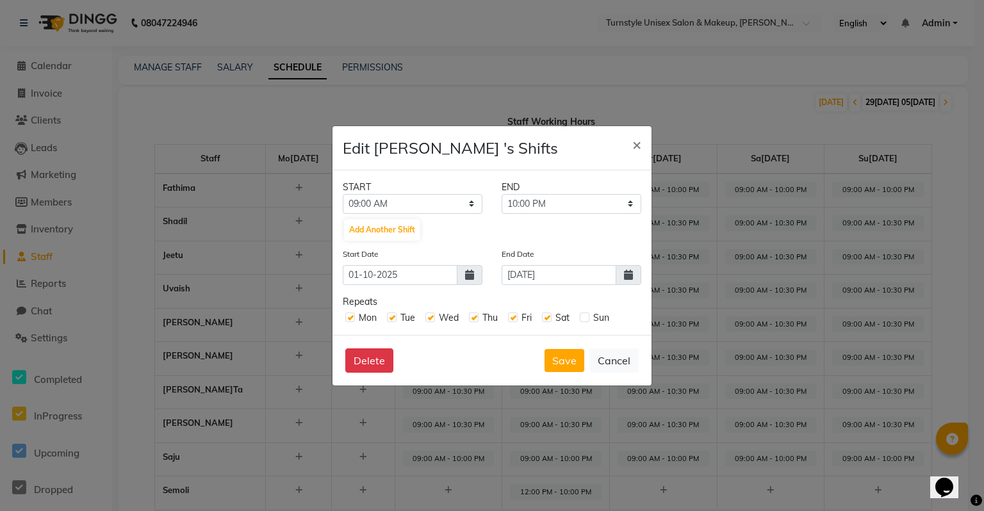
click at [584, 319] on label at bounding box center [585, 318] width 10 height 10
click at [584, 319] on input "checkbox" at bounding box center [584, 317] width 8 height 8
click at [457, 206] on select "12:00 AM 12:15 AM 12:30 AM 12:45 AM 01:00 AM 01:15 AM 01:30 AM 01:45 AM 02:00 A…" at bounding box center [413, 204] width 140 height 20
click at [343, 194] on select "12:00 AM 12:15 AM 12:30 AM 12:45 AM 01:00 AM 01:15 AM 01:30 AM 01:45 AM 02:00 A…" at bounding box center [413, 204] width 140 height 20
click at [571, 203] on select "08:15 AM 08:30 AM 08:45 AM 09:00 AM 09:15 AM 09:30 AM 09:45 AM 10:00 AM 10:15 A…" at bounding box center [572, 204] width 140 height 20
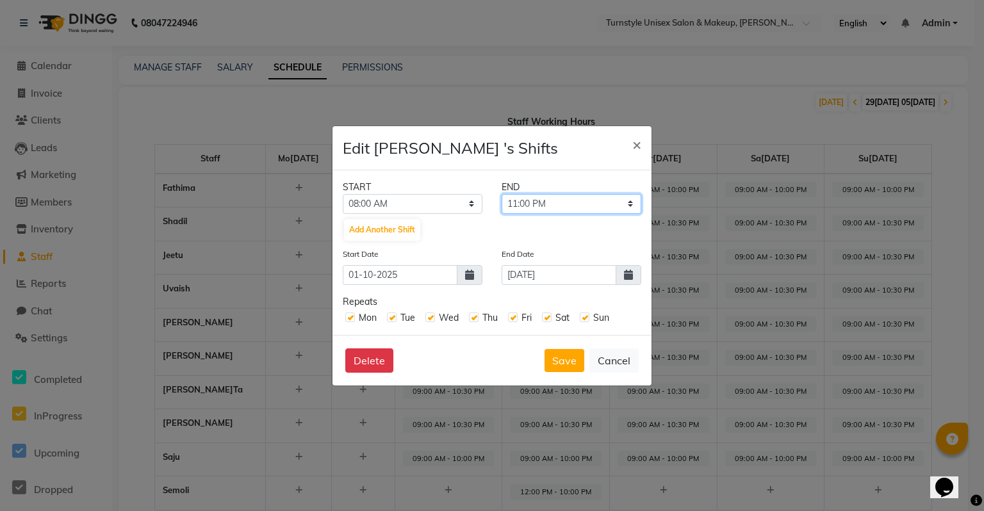
click at [502, 194] on select "08:15 AM 08:30 AM 08:45 AM 09:00 AM 09:15 AM 09:30 AM 09:45 AM 10:00 AM 10:15 A…" at bounding box center [572, 204] width 140 height 20
click at [565, 360] on button "Save" at bounding box center [564, 360] width 40 height 23
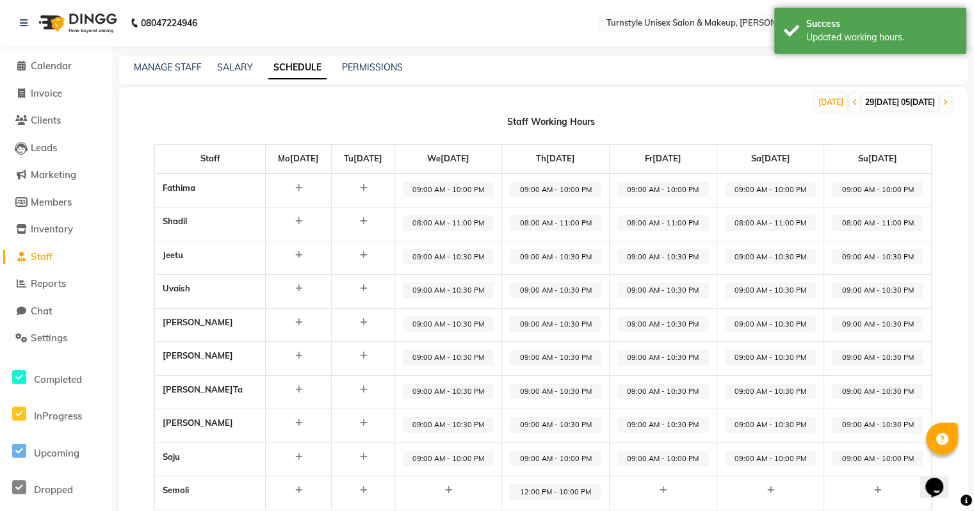
click at [470, 261] on span "09:00 AM - 10:30 PM" at bounding box center [449, 257] width 92 height 16
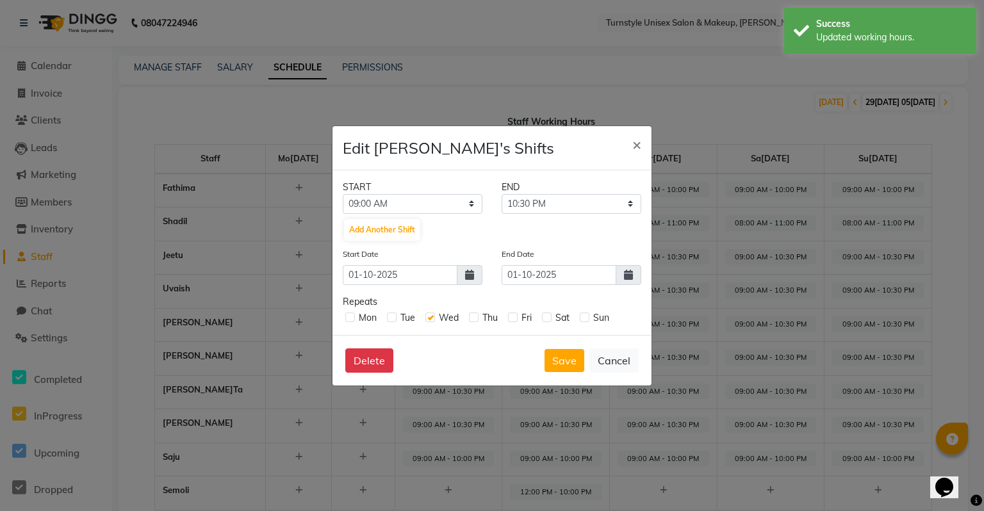
click at [628, 272] on icon at bounding box center [628, 275] width 9 height 10
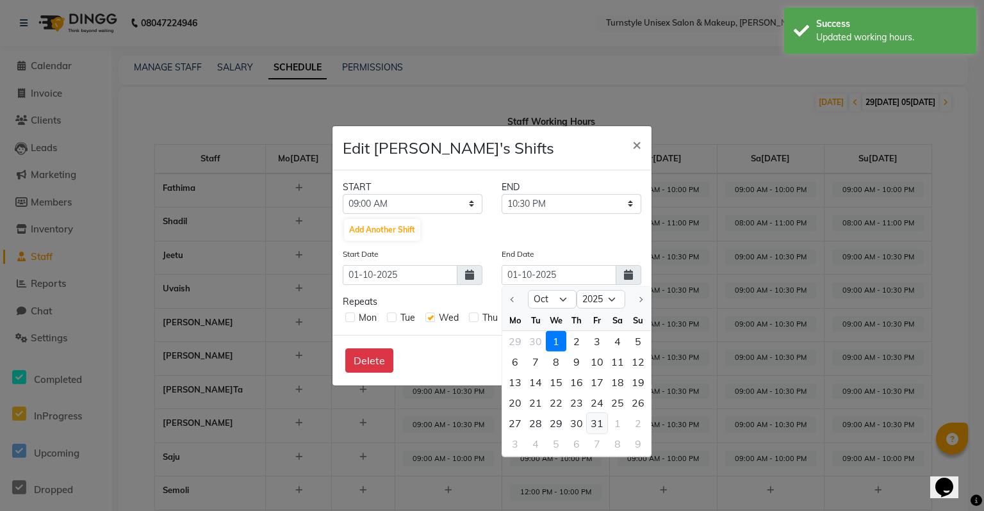
click at [597, 425] on div "31" at bounding box center [597, 423] width 20 height 20
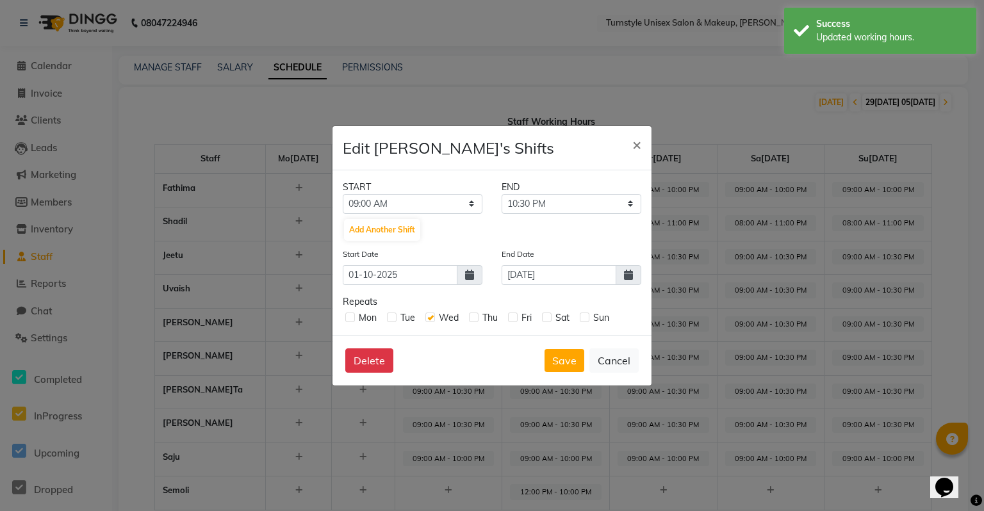
click at [468, 319] on div "Mon Tue Wed Thu Fri Sat Sun" at bounding box center [492, 317] width 299 height 16
click at [477, 316] on label at bounding box center [474, 318] width 10 height 10
click at [477, 316] on input "checkbox" at bounding box center [473, 317] width 8 height 8
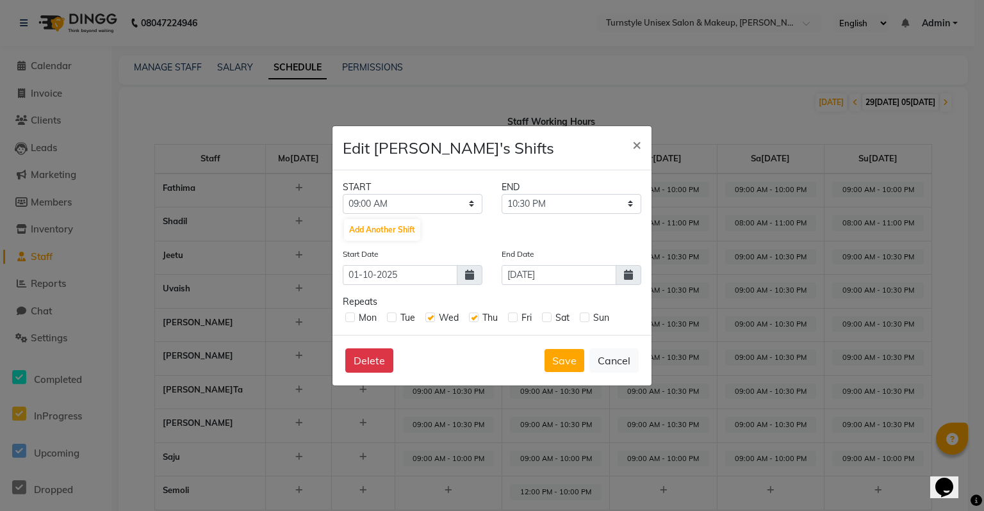
click at [519, 321] on div "Fri" at bounding box center [520, 317] width 24 height 13
click at [514, 319] on label at bounding box center [513, 318] width 10 height 10
click at [514, 319] on input "checkbox" at bounding box center [512, 317] width 8 height 8
click at [550, 316] on label at bounding box center [547, 318] width 10 height 10
click at [550, 316] on input "checkbox" at bounding box center [546, 317] width 8 height 8
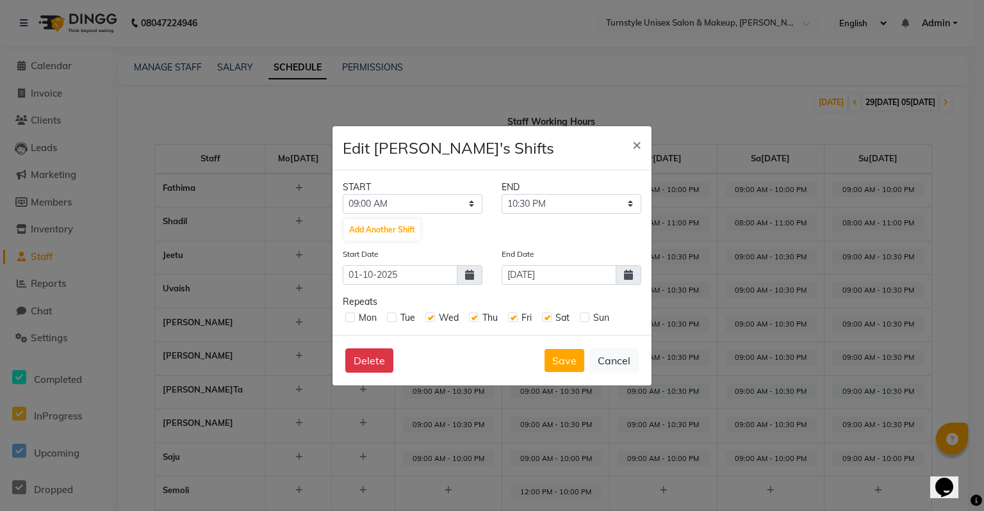
click at [580, 320] on label at bounding box center [585, 318] width 10 height 10
click at [580, 320] on input "checkbox" at bounding box center [584, 317] width 8 height 8
click at [346, 317] on label at bounding box center [350, 318] width 10 height 10
click at [346, 317] on input "checkbox" at bounding box center [349, 317] width 8 height 8
click at [389, 323] on div "Tue" at bounding box center [401, 317] width 28 height 13
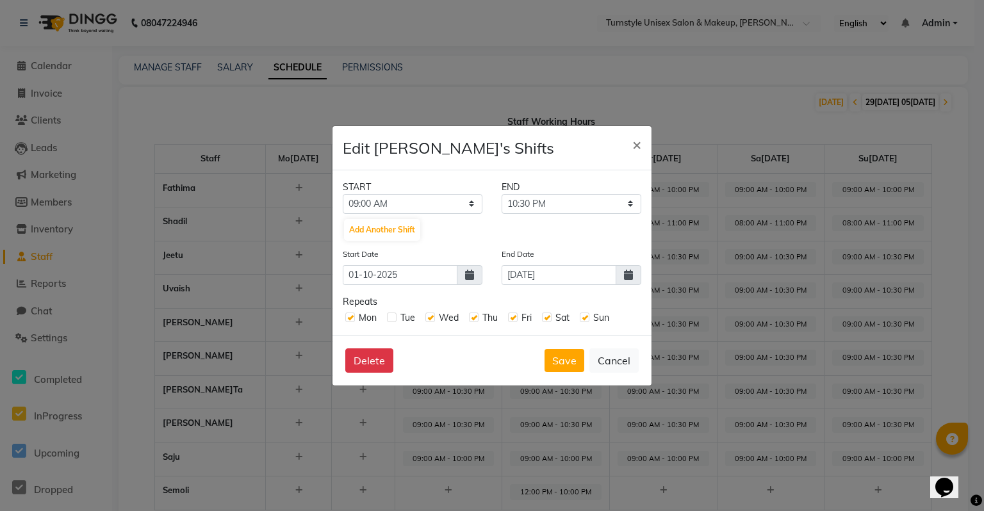
click at [390, 321] on label at bounding box center [392, 318] width 10 height 10
click at [390, 321] on input "checkbox" at bounding box center [391, 317] width 8 height 8
click at [466, 201] on select "12:00 AM 12:15 AM 12:30 AM 12:45 AM 01:00 AM 01:15 AM 01:30 AM 01:45 AM 02:00 A…" at bounding box center [413, 204] width 140 height 20
click at [461, 203] on select "12:00 AM 12:15 AM 12:30 AM 12:45 AM 01:00 AM 01:15 AM 01:30 AM 01:45 AM 02:00 A…" at bounding box center [413, 204] width 140 height 20
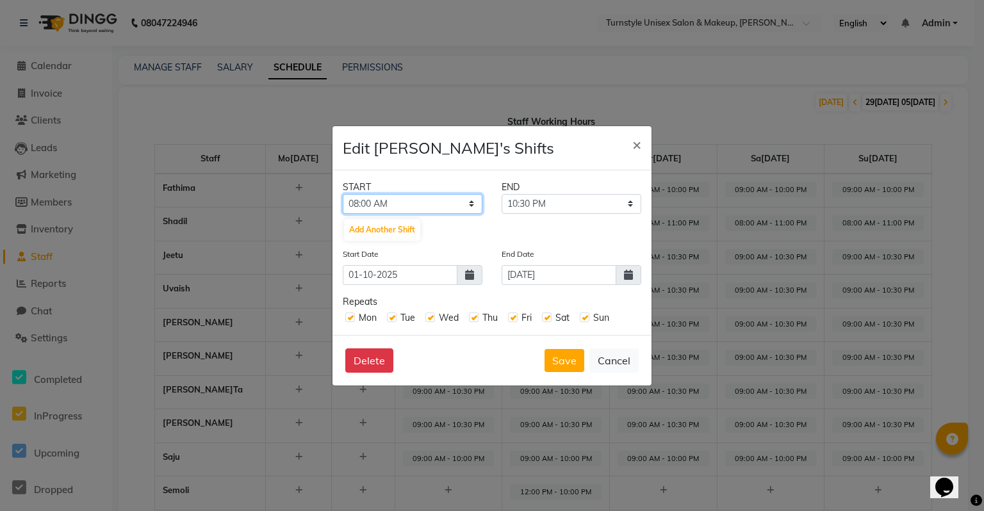
click at [343, 194] on select "12:00 AM 12:15 AM 12:30 AM 12:45 AM 01:00 AM 01:15 AM 01:30 AM 01:45 AM 02:00 A…" at bounding box center [413, 204] width 140 height 20
click at [579, 208] on select "08:15 AM 08:30 AM 08:45 AM 09:00 AM 09:15 AM 09:30 AM 09:45 AM 10:00 AM 10:15 A…" at bounding box center [572, 204] width 140 height 20
click at [502, 194] on select "08:15 AM 08:30 AM 08:45 AM 09:00 AM 09:15 AM 09:30 AM 09:45 AM 10:00 AM 10:15 A…" at bounding box center [572, 204] width 140 height 20
click at [559, 347] on div "Delete Save Cancel" at bounding box center [491, 360] width 319 height 51
click at [564, 355] on button "Save" at bounding box center [564, 360] width 40 height 23
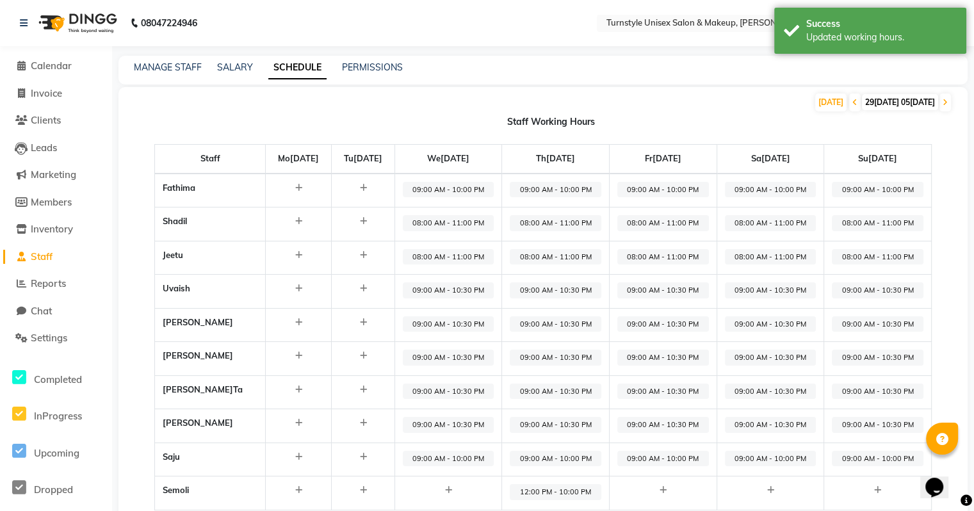
click at [359, 291] on icon at bounding box center [362, 288] width 7 height 8
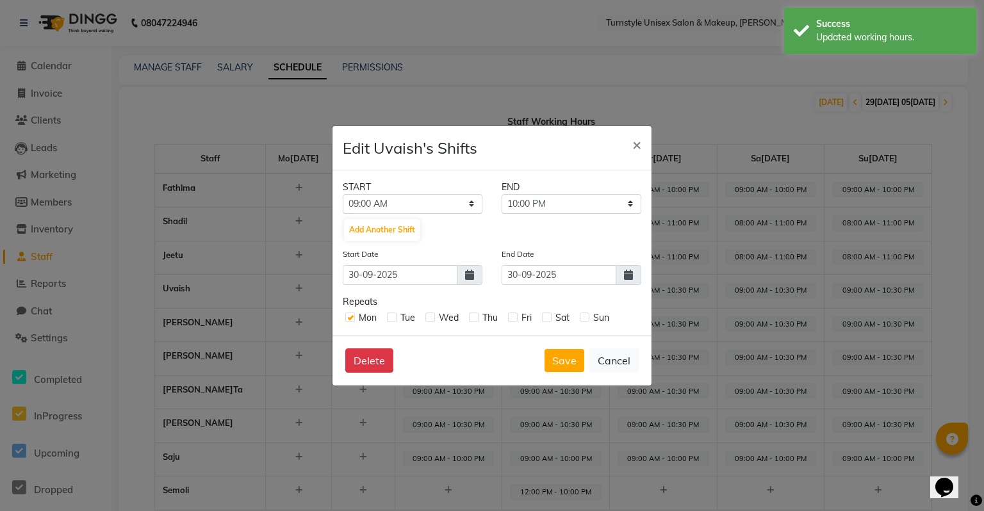
click at [479, 186] on div "START" at bounding box center [412, 187] width 159 height 13
click at [473, 204] on select "12:00 AM 12:15 AM 12:30 AM 12:45 AM 01:00 AM 01:15 AM 01:30 AM 01:45 AM 02:00 A…" at bounding box center [413, 204] width 140 height 20
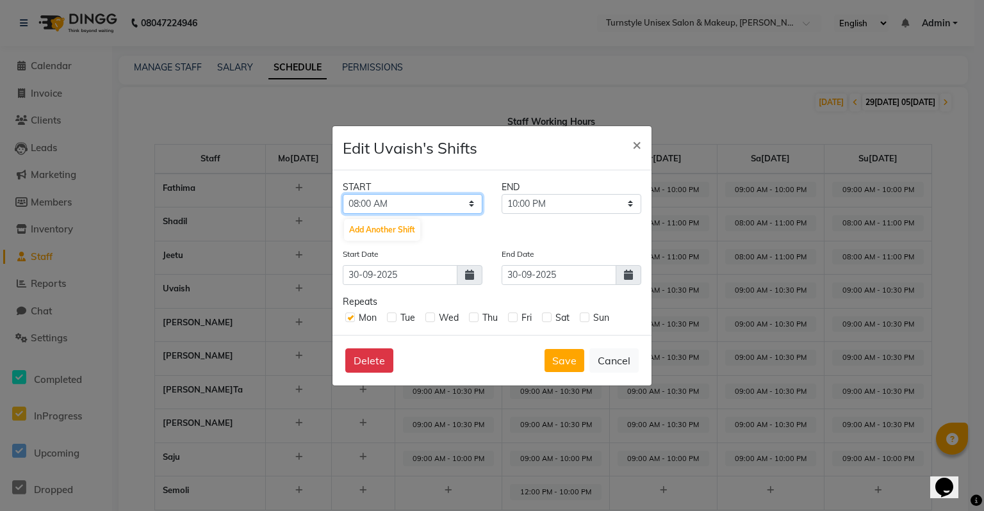
click at [343, 194] on select "12:00 AM 12:15 AM 12:30 AM 12:45 AM 01:00 AM 01:15 AM 01:30 AM 01:45 AM 02:00 A…" at bounding box center [413, 204] width 140 height 20
click at [584, 208] on select "08:15 AM 08:30 AM 08:45 AM 09:00 AM 09:15 AM 09:30 AM 09:45 AM 10:00 AM 10:15 A…" at bounding box center [572, 204] width 140 height 20
click at [502, 194] on select "08:15 AM 08:30 AM 08:45 AM 09:00 AM 09:15 AM 09:30 AM 09:45 AM 10:00 AM 10:15 A…" at bounding box center [572, 204] width 140 height 20
click at [389, 319] on label at bounding box center [392, 318] width 10 height 10
click at [389, 319] on input "checkbox" at bounding box center [391, 317] width 8 height 8
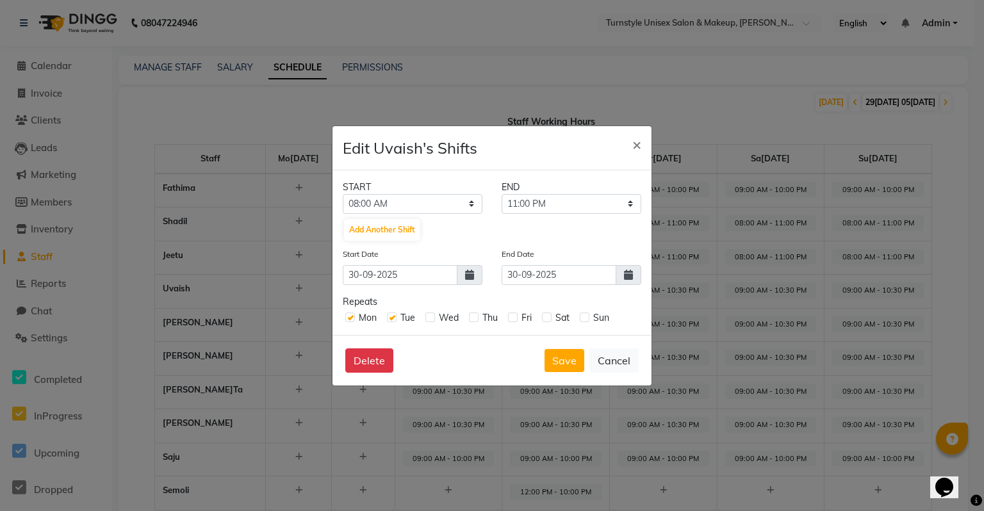
click at [430, 314] on label at bounding box center [430, 318] width 10 height 10
click at [430, 314] on input "checkbox" at bounding box center [429, 317] width 8 height 8
click at [473, 320] on label at bounding box center [474, 318] width 10 height 10
click at [473, 320] on input "checkbox" at bounding box center [473, 317] width 8 height 8
click at [514, 322] on label at bounding box center [513, 318] width 10 height 10
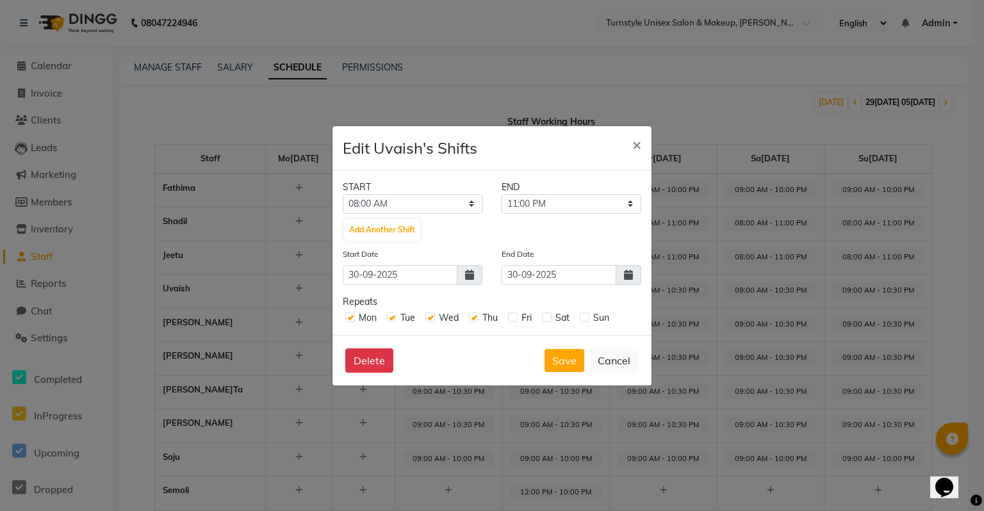
click at [514, 321] on input "checkbox" at bounding box center [512, 317] width 8 height 8
click at [543, 321] on label at bounding box center [547, 318] width 10 height 10
click at [543, 321] on input "checkbox" at bounding box center [546, 317] width 8 height 8
click at [580, 321] on label at bounding box center [585, 318] width 10 height 10
click at [580, 321] on input "checkbox" at bounding box center [584, 317] width 8 height 8
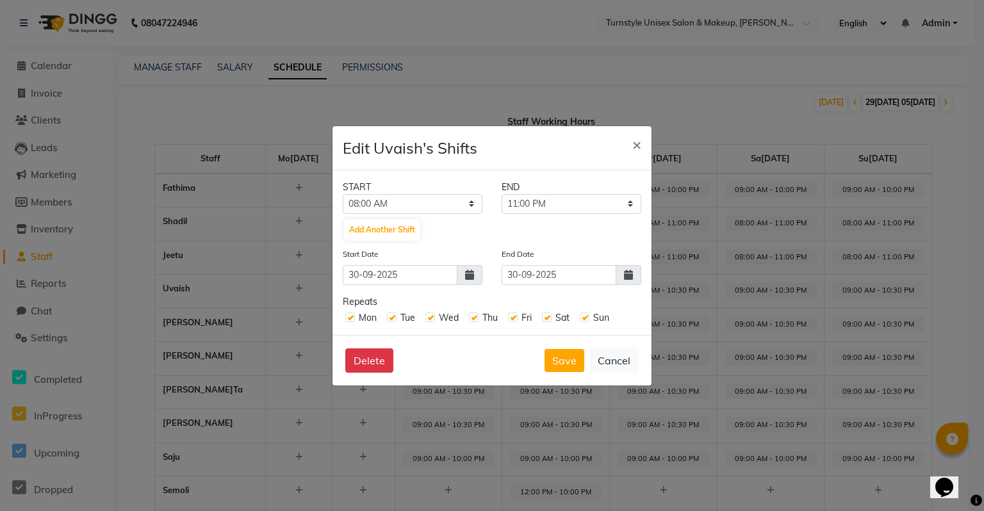
click at [469, 274] on icon at bounding box center [469, 275] width 9 height 10
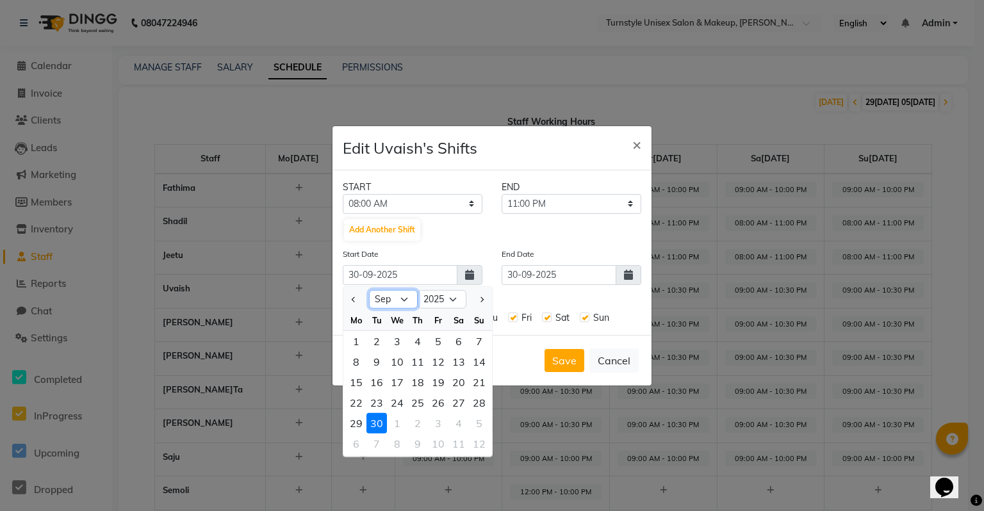
click at [407, 301] on select "Jan Feb Mar Apr May Jun [DATE] Aug Sep Oct Nov Dec" at bounding box center [393, 299] width 49 height 19
click at [369, 290] on select "Jan Feb Mar Apr May Jun [DATE] Aug Sep Oct Nov Dec" at bounding box center [393, 299] width 49 height 19
click at [393, 338] on div "1" at bounding box center [397, 341] width 20 height 20
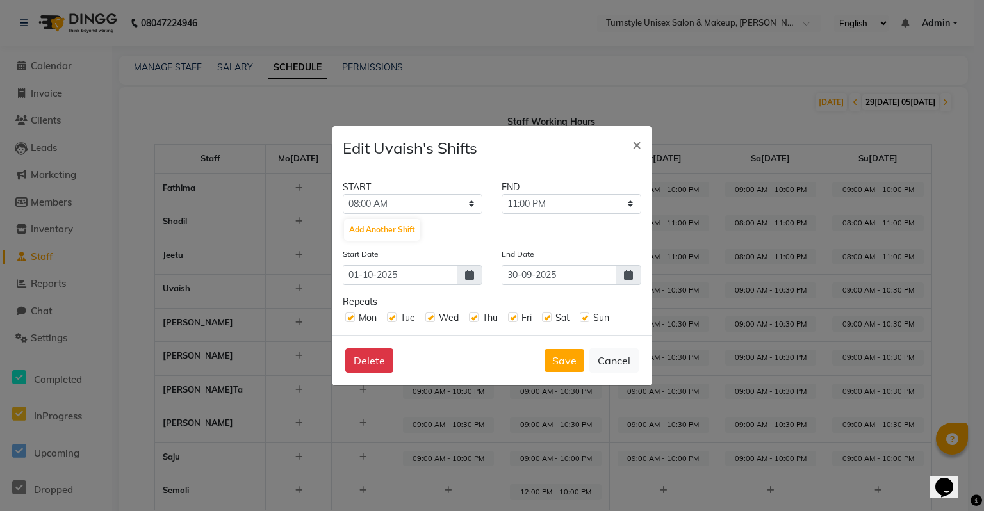
click at [626, 279] on icon at bounding box center [628, 275] width 9 height 10
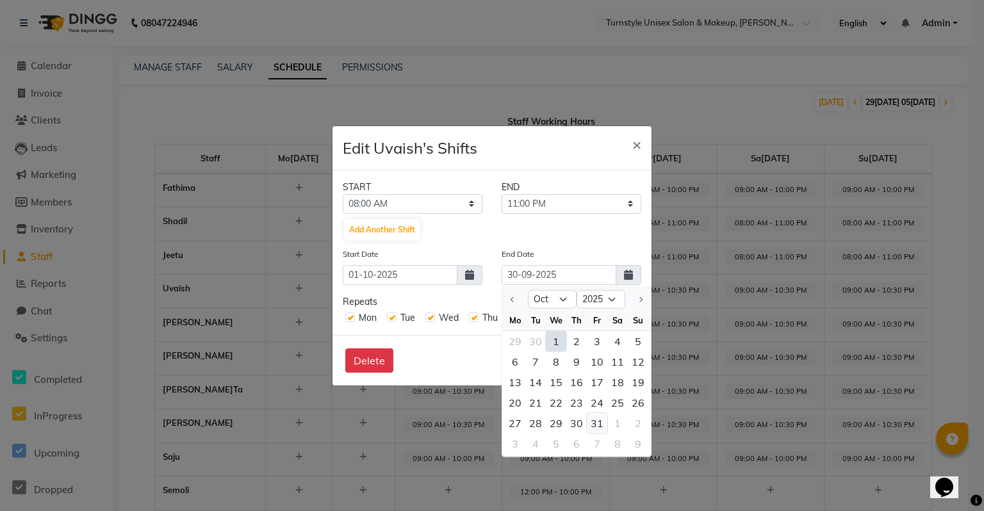
click at [599, 427] on div "31" at bounding box center [597, 423] width 20 height 20
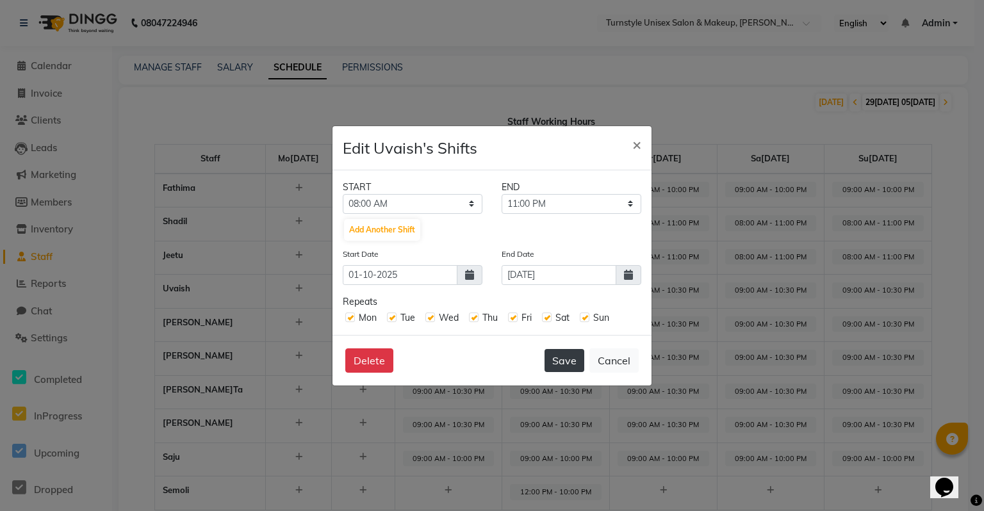
click at [574, 363] on button "Save" at bounding box center [564, 360] width 40 height 23
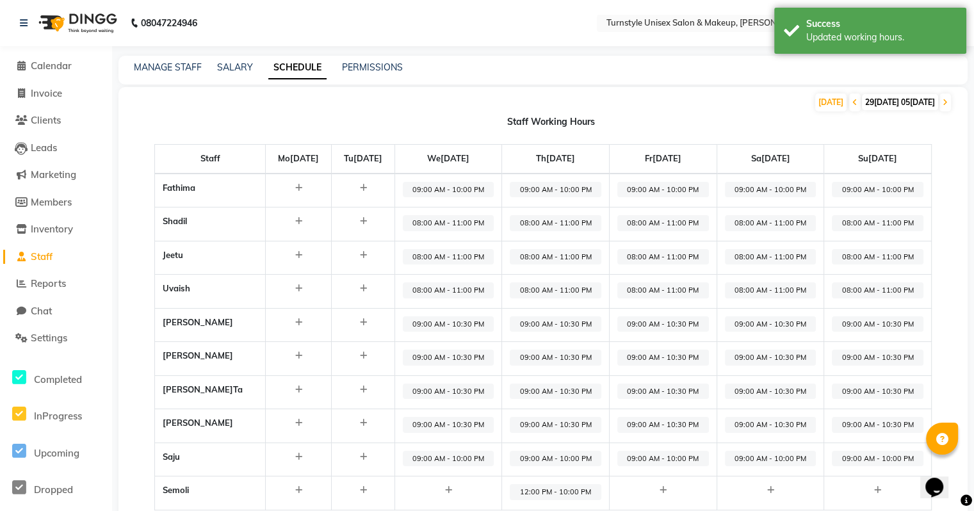
click at [453, 325] on span "09:00 AM - 10:30 PM" at bounding box center [449, 324] width 92 height 16
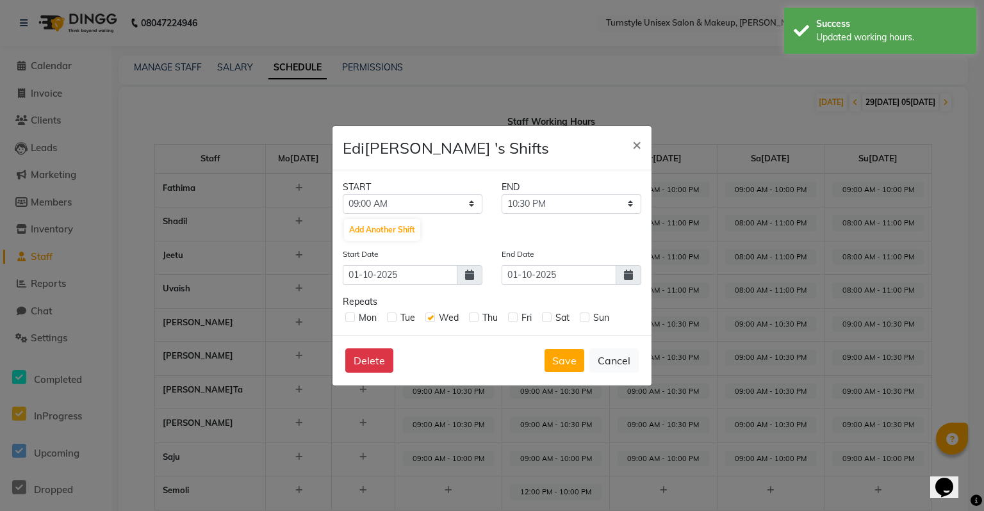
click at [625, 279] on icon at bounding box center [628, 275] width 9 height 10
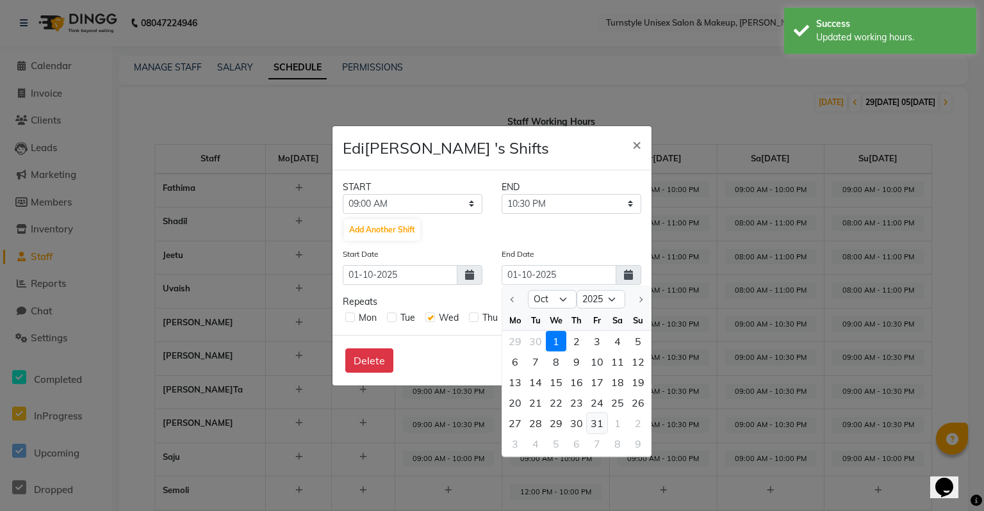
click at [592, 423] on div "31" at bounding box center [597, 423] width 20 height 20
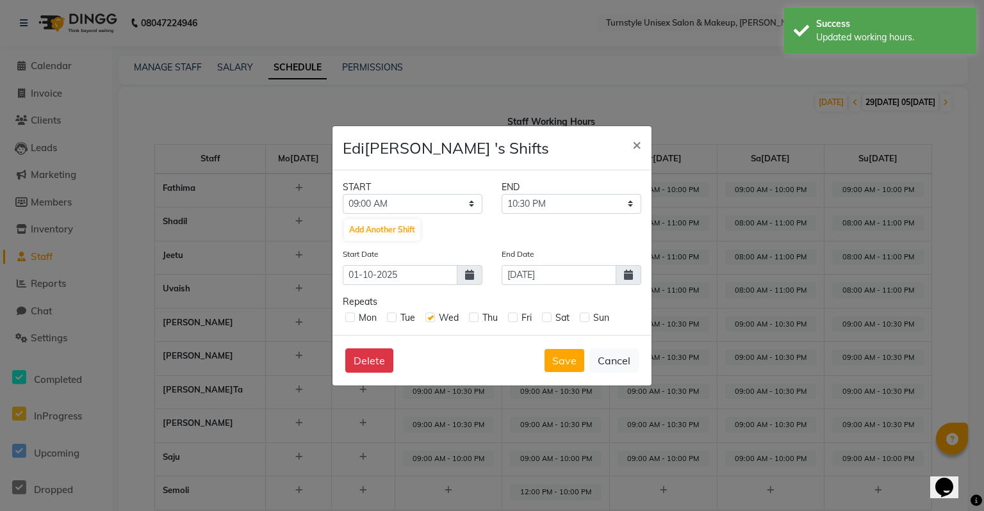
click at [469, 320] on label at bounding box center [474, 318] width 10 height 10
click at [469, 320] on input "checkbox" at bounding box center [473, 317] width 8 height 8
click at [514, 320] on label at bounding box center [513, 318] width 10 height 10
click at [514, 320] on input "checkbox" at bounding box center [512, 317] width 8 height 8
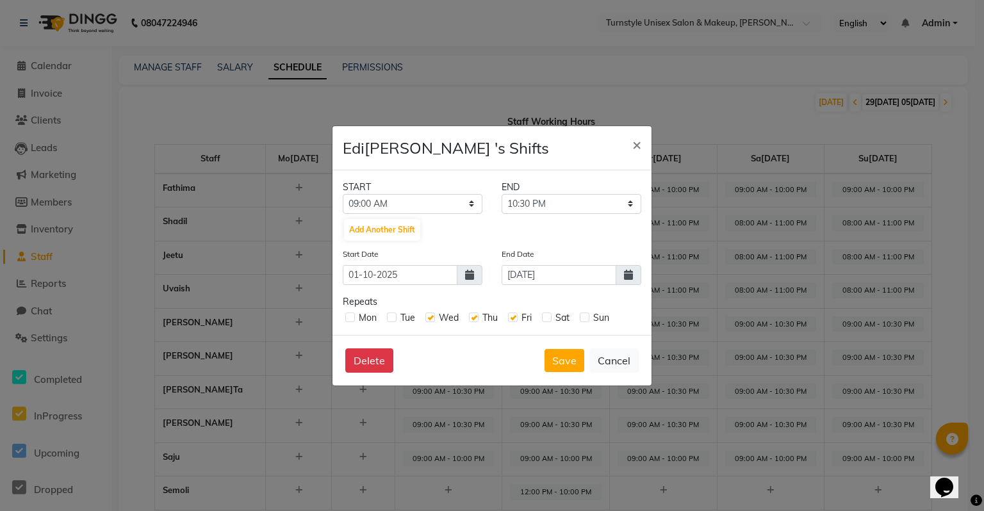
click at [551, 318] on label at bounding box center [547, 318] width 10 height 10
click at [550, 318] on input "checkbox" at bounding box center [546, 317] width 8 height 8
click at [587, 318] on label at bounding box center [585, 318] width 10 height 10
click at [587, 318] on input "checkbox" at bounding box center [584, 317] width 8 height 8
click at [388, 318] on label at bounding box center [392, 318] width 10 height 10
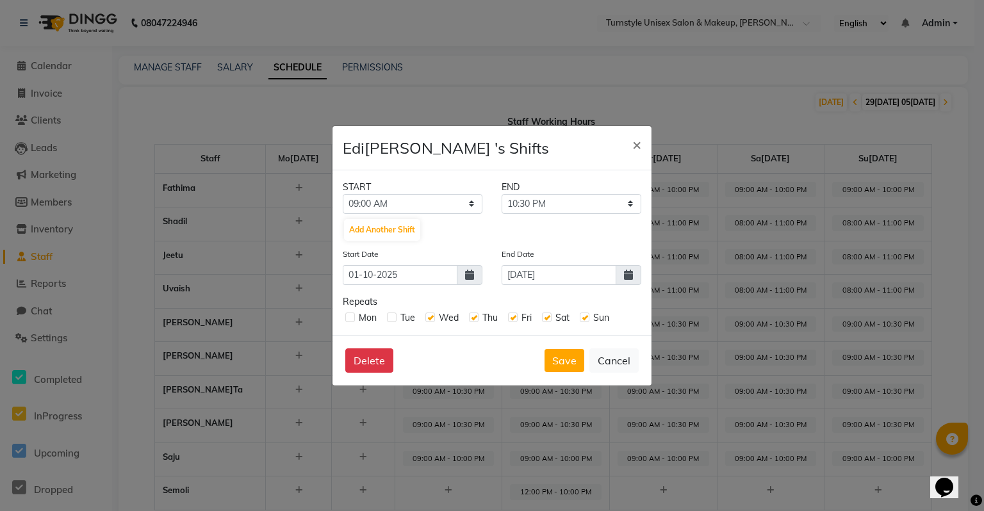
click at [388, 318] on input "checkbox" at bounding box center [391, 317] width 8 height 8
click at [353, 318] on label at bounding box center [350, 318] width 10 height 10
click at [353, 318] on input "checkbox" at bounding box center [349, 317] width 8 height 8
click at [459, 209] on select "12:00 AM 12:15 AM 12:30 AM 12:45 AM 01:00 AM 01:15 AM 01:30 AM 01:45 AM 02:00 A…" at bounding box center [413, 204] width 140 height 20
click at [343, 194] on select "12:00 AM 12:15 AM 12:30 AM 12:45 AM 01:00 AM 01:15 AM 01:30 AM 01:45 AM 02:00 A…" at bounding box center [413, 204] width 140 height 20
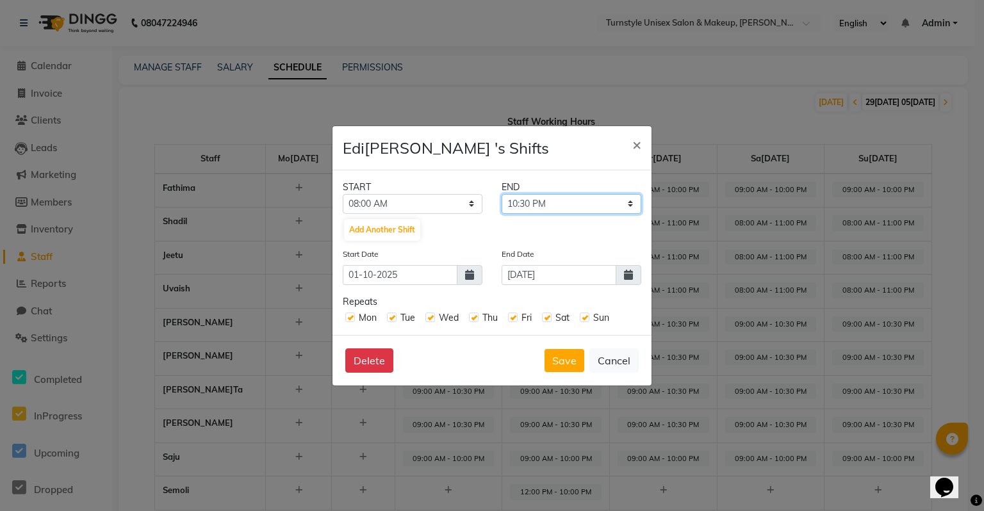
click at [528, 202] on select "08:15 AM 08:30 AM 08:45 AM 09:00 AM 09:15 AM 09:30 AM 09:45 AM 10:00 AM 10:15 A…" at bounding box center [572, 204] width 140 height 20
click at [502, 194] on select "08:15 AM 08:30 AM 08:45 AM 09:00 AM 09:15 AM 09:30 AM 09:45 AM 10:00 AM 10:15 A…" at bounding box center [572, 204] width 140 height 20
click at [565, 353] on button "Save" at bounding box center [564, 360] width 40 height 23
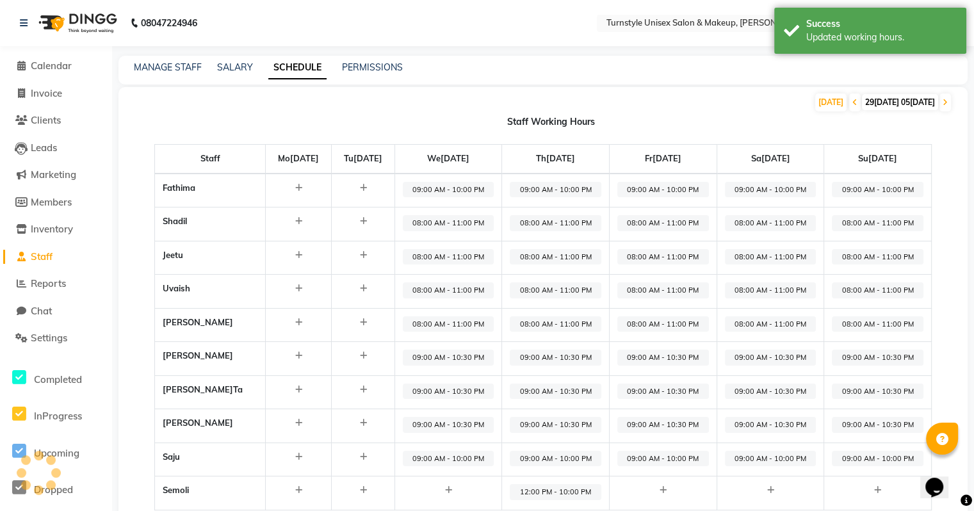
click at [471, 356] on span "09:00 AM - 10:30 PM" at bounding box center [449, 358] width 92 height 16
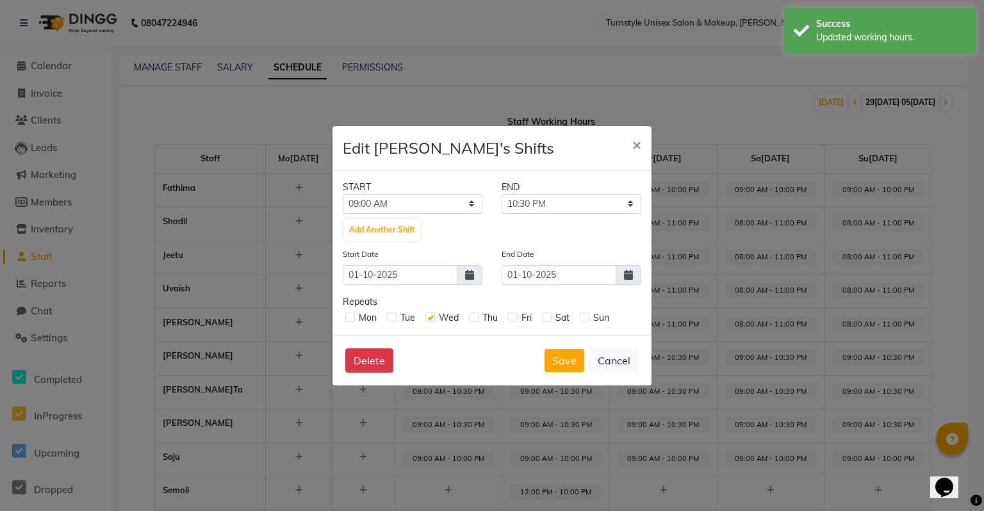
click at [389, 317] on label at bounding box center [392, 318] width 10 height 10
click at [389, 317] on input "checkbox" at bounding box center [391, 317] width 8 height 8
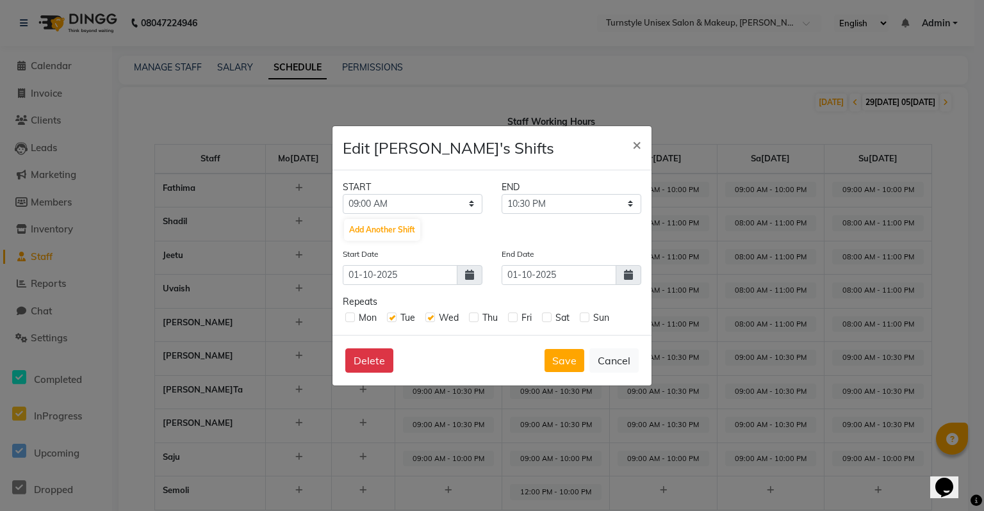
click at [347, 319] on label at bounding box center [350, 318] width 10 height 10
click at [347, 319] on input "checkbox" at bounding box center [349, 317] width 8 height 8
click at [509, 318] on label at bounding box center [513, 318] width 10 height 10
click at [509, 318] on input "checkbox" at bounding box center [512, 317] width 8 height 8
click at [476, 318] on label at bounding box center [474, 318] width 10 height 10
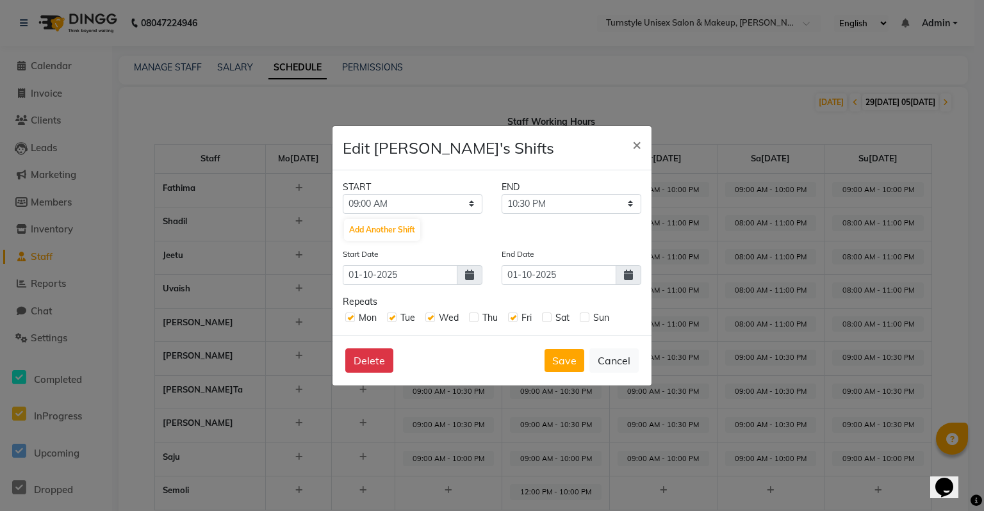
click at [476, 318] on input "checkbox" at bounding box center [473, 317] width 8 height 8
click at [552, 317] on div "Sat" at bounding box center [556, 317] width 28 height 13
click at [545, 318] on label at bounding box center [547, 318] width 10 height 10
click at [545, 318] on input "checkbox" at bounding box center [546, 317] width 8 height 8
click at [582, 322] on label at bounding box center [585, 318] width 10 height 10
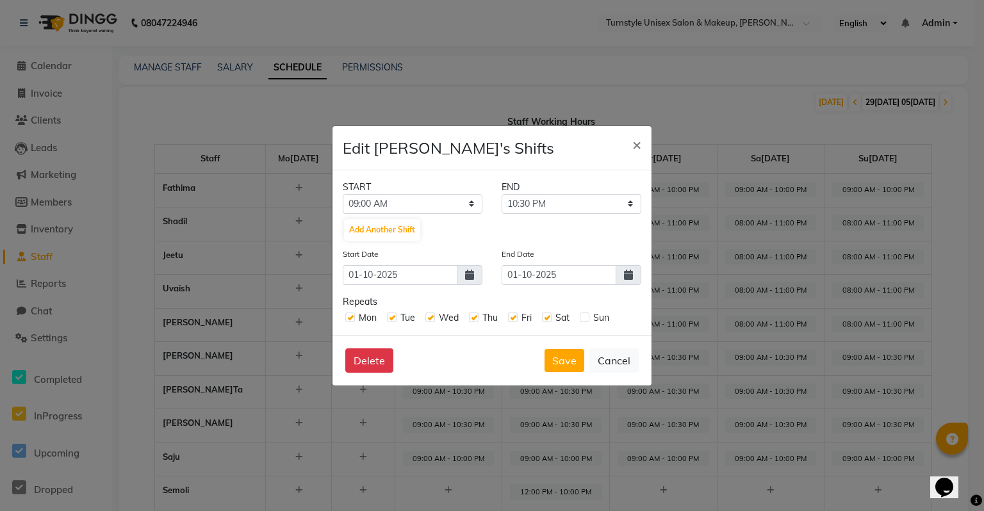
click at [582, 321] on input "checkbox" at bounding box center [584, 317] width 8 height 8
click at [625, 279] on icon at bounding box center [628, 275] width 9 height 10
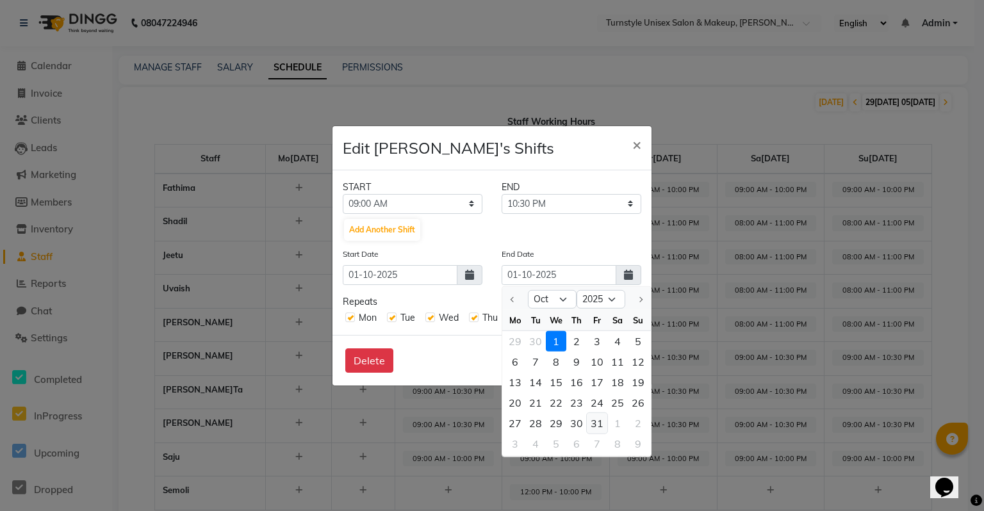
click at [591, 422] on div "31" at bounding box center [597, 423] width 20 height 20
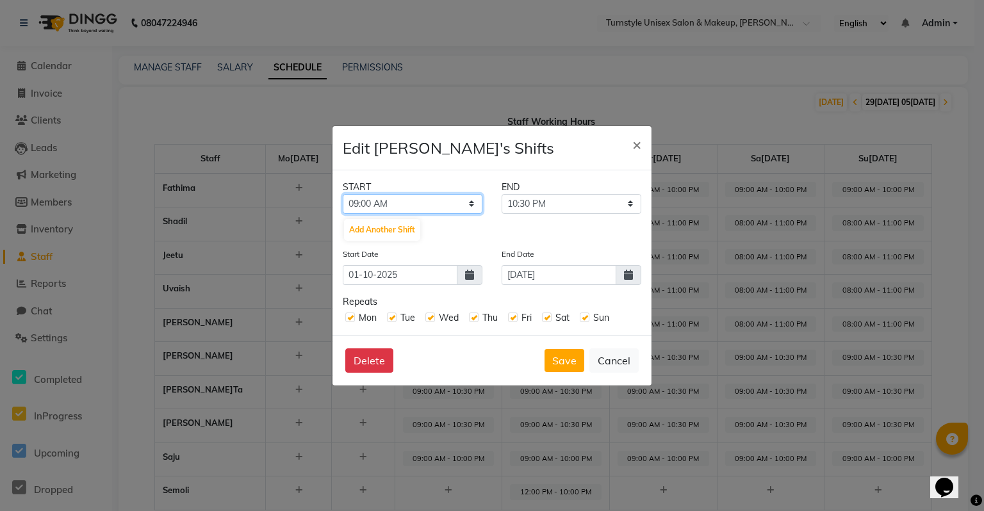
click at [474, 206] on select "12:00 AM 12:15 AM 12:30 AM 12:45 AM 01:00 AM 01:15 AM 01:30 AM 01:45 AM 02:00 A…" at bounding box center [413, 204] width 140 height 20
click at [343, 194] on select "12:00 AM 12:15 AM 12:30 AM 12:45 AM 01:00 AM 01:15 AM 01:30 AM 01:45 AM 02:00 A…" at bounding box center [413, 204] width 140 height 20
click at [523, 204] on select "08:15 AM 08:30 AM 08:45 AM 09:00 AM 09:15 AM 09:30 AM 09:45 AM 10:00 AM 10:15 A…" at bounding box center [572, 204] width 140 height 20
click at [502, 194] on select "08:15 AM 08:30 AM 08:45 AM 09:00 AM 09:15 AM 09:30 AM 09:45 AM 10:00 AM 10:15 A…" at bounding box center [572, 204] width 140 height 20
click at [573, 359] on button "Save" at bounding box center [564, 360] width 40 height 23
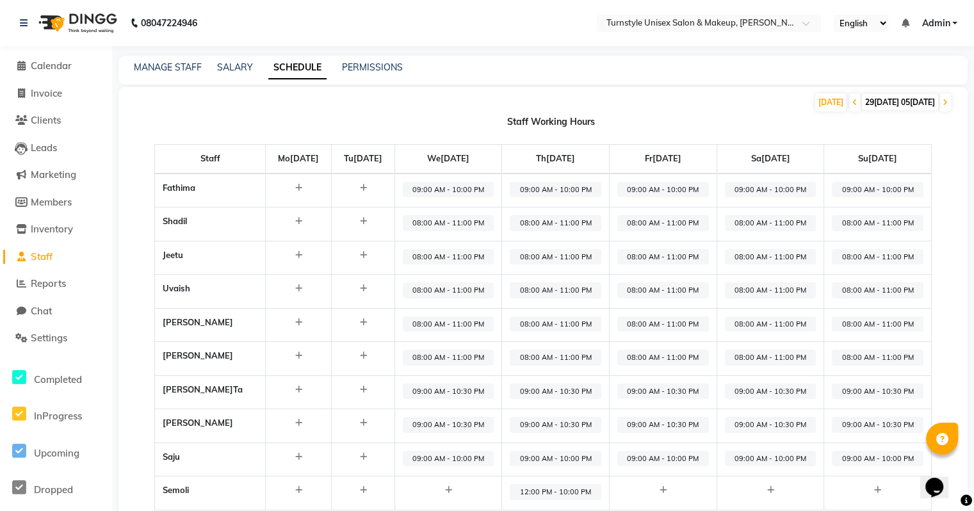
click at [461, 352] on span "08:00 AM - 11:00 PM" at bounding box center [449, 358] width 92 height 16
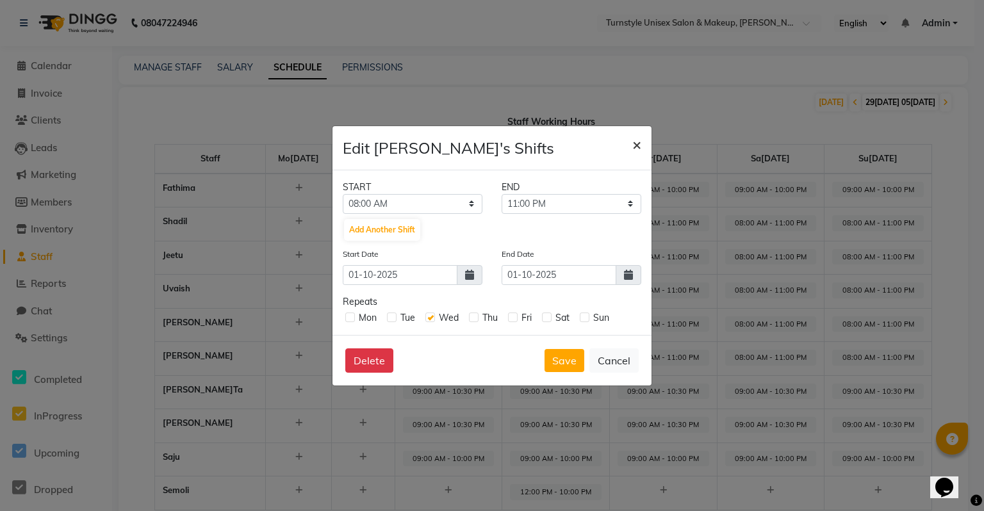
click at [630, 145] on button "×" at bounding box center [636, 144] width 29 height 36
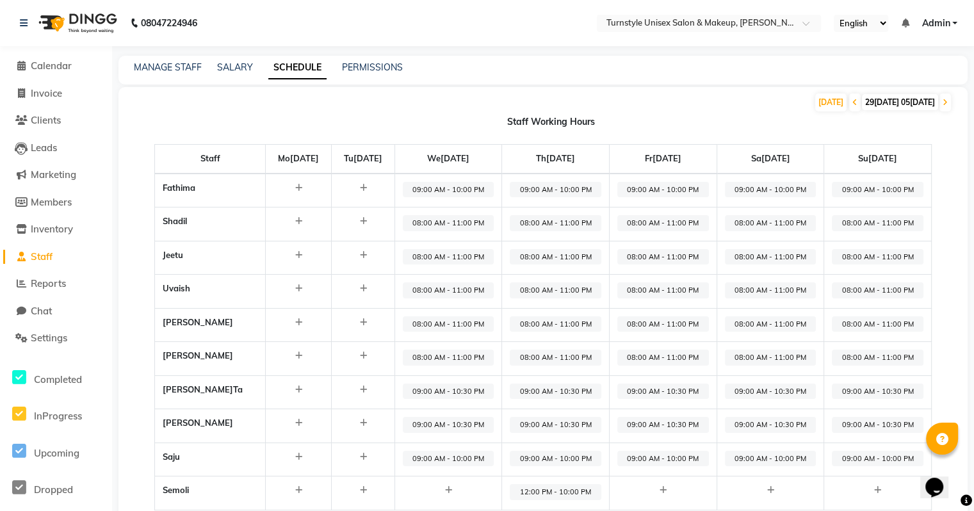
click at [470, 392] on span "09:00 AM - 10:30 PM" at bounding box center [449, 392] width 92 height 16
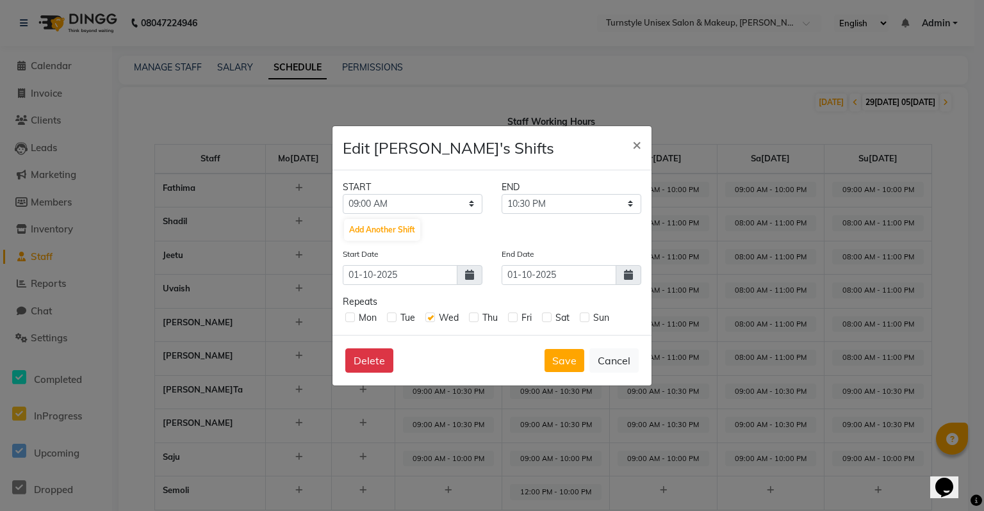
click at [388, 318] on label at bounding box center [392, 318] width 10 height 10
click at [388, 318] on input "checkbox" at bounding box center [391, 317] width 8 height 8
click at [346, 316] on label at bounding box center [350, 318] width 10 height 10
click at [346, 316] on input "checkbox" at bounding box center [349, 317] width 8 height 8
click at [472, 319] on label at bounding box center [474, 318] width 10 height 10
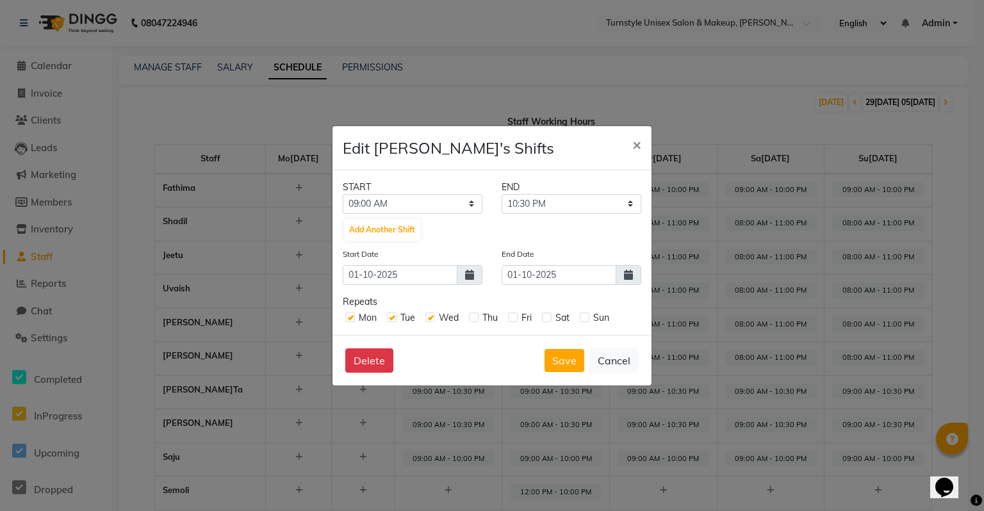
click at [472, 319] on input "checkbox" at bounding box center [473, 317] width 8 height 8
click at [516, 318] on label at bounding box center [513, 318] width 10 height 10
click at [516, 318] on input "checkbox" at bounding box center [512, 317] width 8 height 8
click at [543, 319] on label at bounding box center [547, 318] width 10 height 10
click at [543, 319] on input "checkbox" at bounding box center [546, 317] width 8 height 8
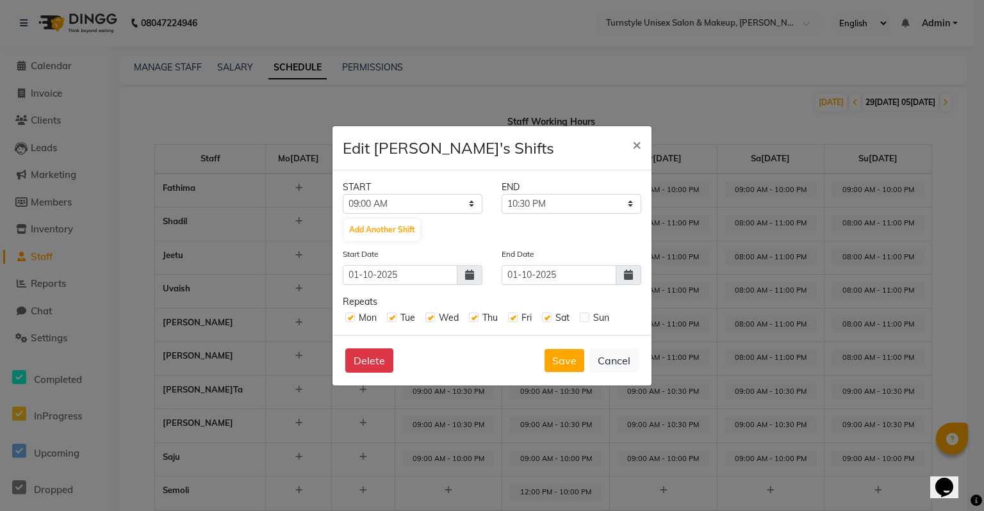
click at [584, 317] on label at bounding box center [585, 318] width 10 height 10
click at [584, 317] on input "checkbox" at bounding box center [584, 317] width 8 height 8
click at [623, 278] on span at bounding box center [629, 275] width 26 height 20
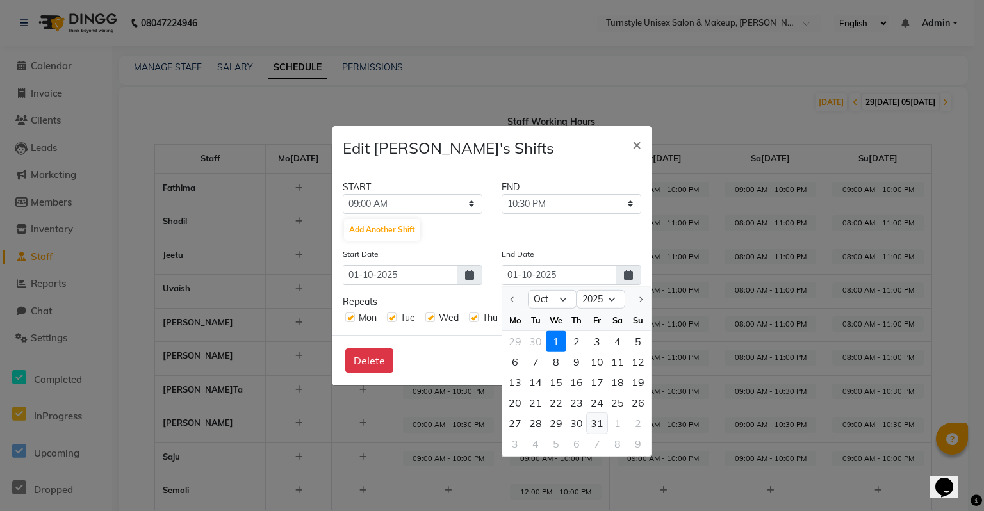
click at [597, 420] on div "31" at bounding box center [597, 423] width 20 height 20
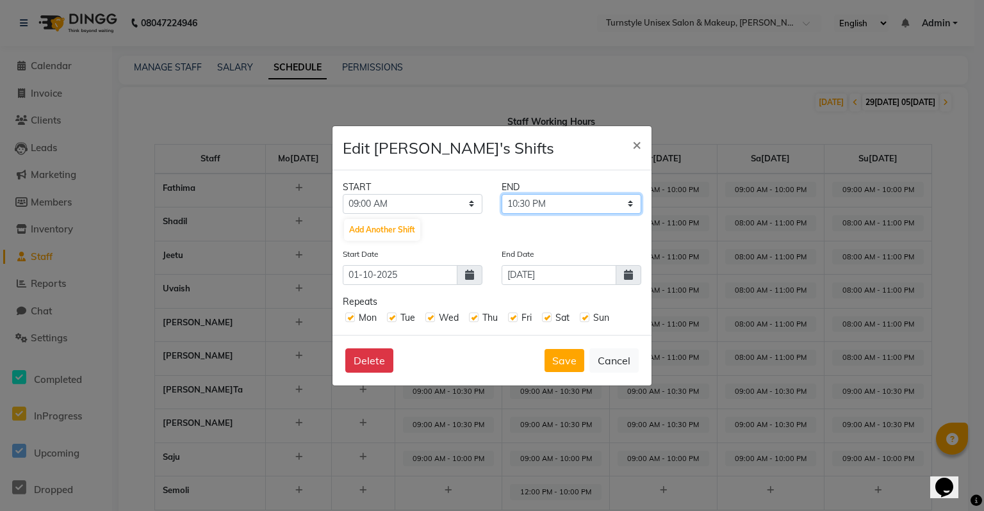
click at [537, 206] on select "09:15 AM 09:30 AM 09:45 AM 10:00 AM 10:15 AM 10:30 AM 10:45 AM 11:00 AM 11:15 A…" at bounding box center [572, 204] width 140 height 20
click at [502, 194] on select "09:15 AM 09:30 AM 09:45 AM 10:00 AM 10:15 AM 10:30 AM 10:45 AM 11:00 AM 11:15 A…" at bounding box center [572, 204] width 140 height 20
click at [425, 204] on select "12:00 AM 12:15 AM 12:30 AM 12:45 AM 01:00 AM 01:15 AM 01:30 AM 01:45 AM 02:00 A…" at bounding box center [413, 204] width 140 height 20
click at [343, 194] on select "12:00 AM 12:15 AM 12:30 AM 12:45 AM 01:00 AM 01:15 AM 01:30 AM 01:45 AM 02:00 A…" at bounding box center [413, 204] width 140 height 20
click at [563, 361] on button "Save" at bounding box center [564, 360] width 40 height 23
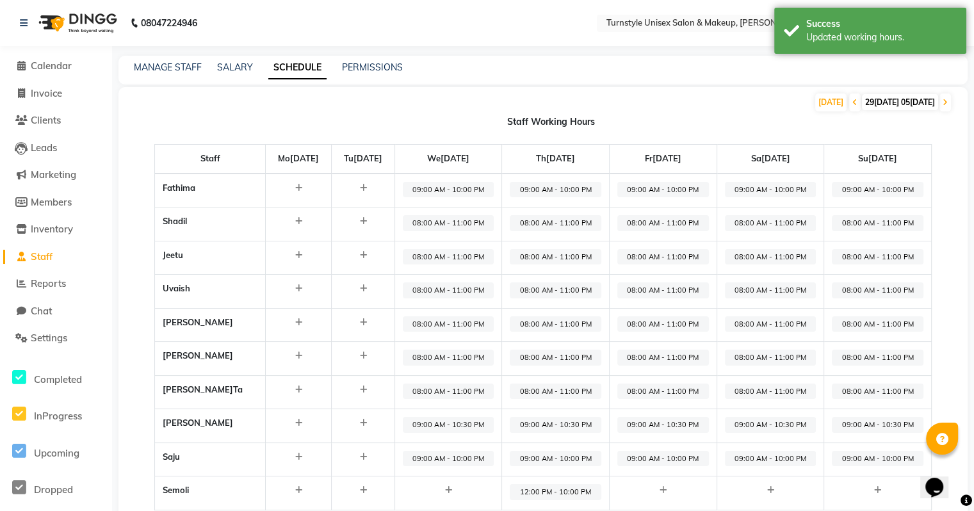
click at [476, 424] on span "09:00 AM - 10:30 PM" at bounding box center [449, 425] width 92 height 16
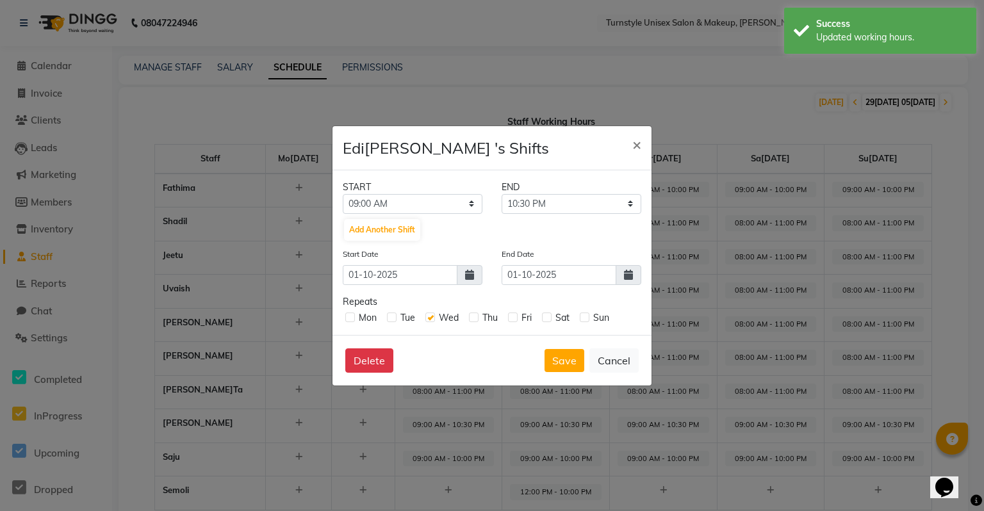
click at [393, 316] on label at bounding box center [392, 318] width 10 height 10
click at [393, 316] on input "checkbox" at bounding box center [391, 317] width 8 height 8
click at [352, 318] on label at bounding box center [350, 318] width 10 height 10
click at [352, 318] on input "checkbox" at bounding box center [349, 317] width 8 height 8
click at [471, 319] on label at bounding box center [474, 318] width 10 height 10
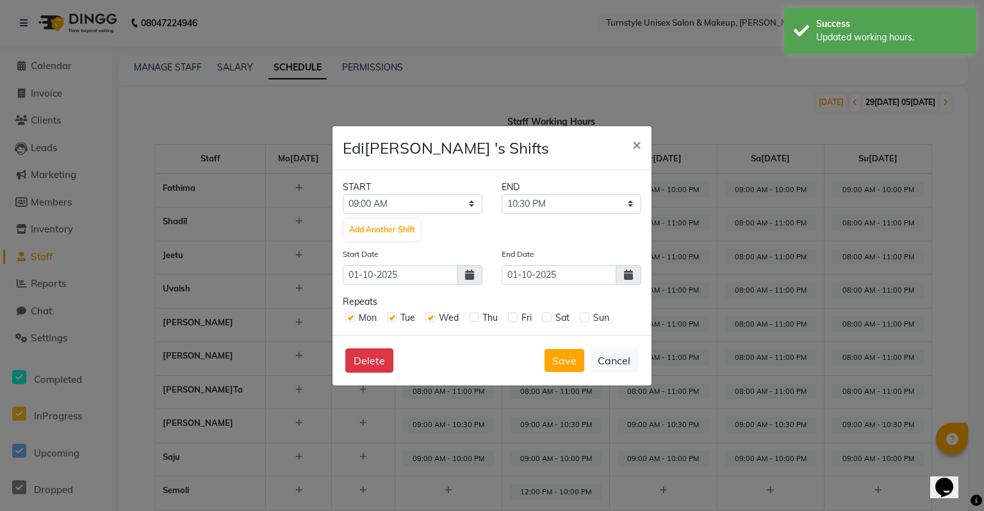
click at [471, 319] on input "checkbox" at bounding box center [473, 317] width 8 height 8
click at [512, 315] on label at bounding box center [513, 318] width 10 height 10
click at [512, 315] on input "checkbox" at bounding box center [512, 317] width 8 height 8
click at [547, 318] on label at bounding box center [547, 318] width 10 height 10
click at [547, 318] on input "checkbox" at bounding box center [546, 317] width 8 height 8
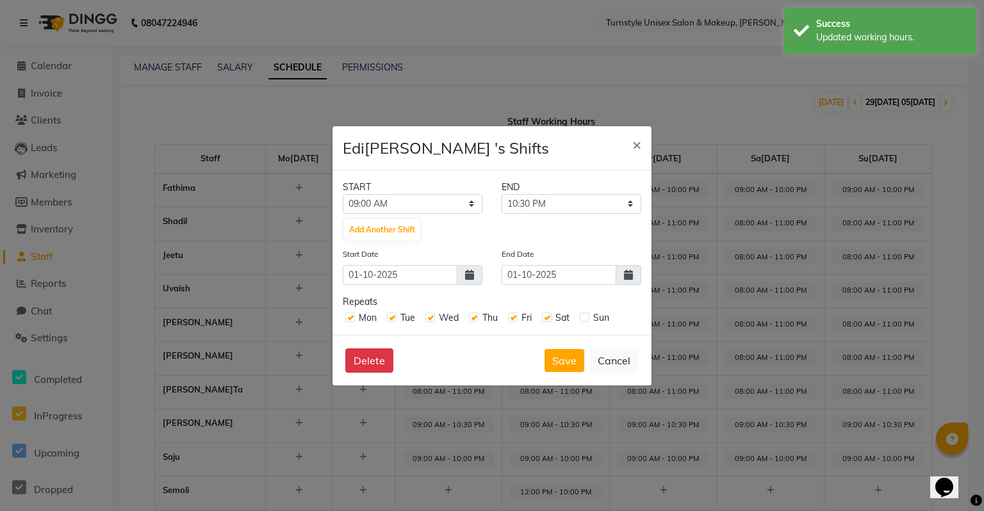
click at [582, 322] on label at bounding box center [585, 318] width 10 height 10
click at [582, 321] on input "checkbox" at bounding box center [584, 317] width 8 height 8
click at [625, 275] on icon at bounding box center [628, 275] width 9 height 10
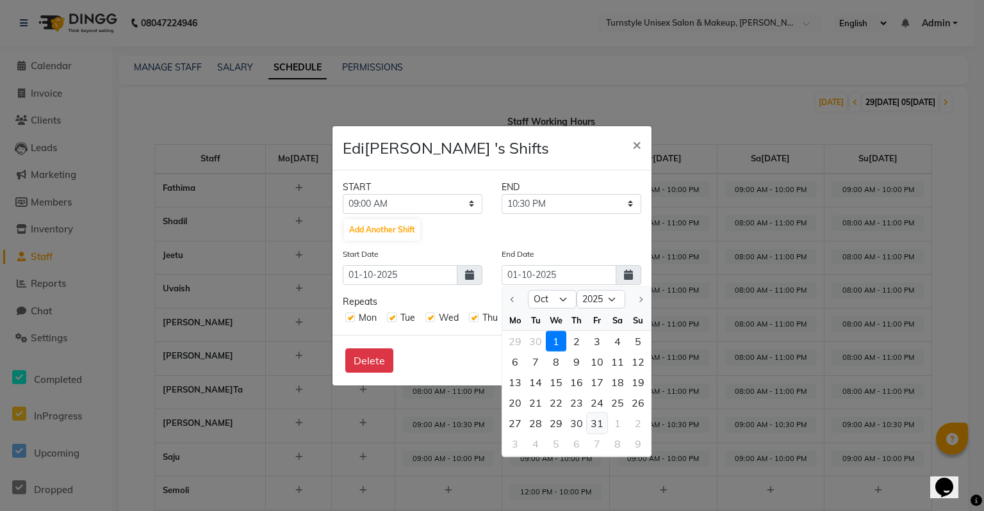
click at [592, 419] on div "31" at bounding box center [597, 423] width 20 height 20
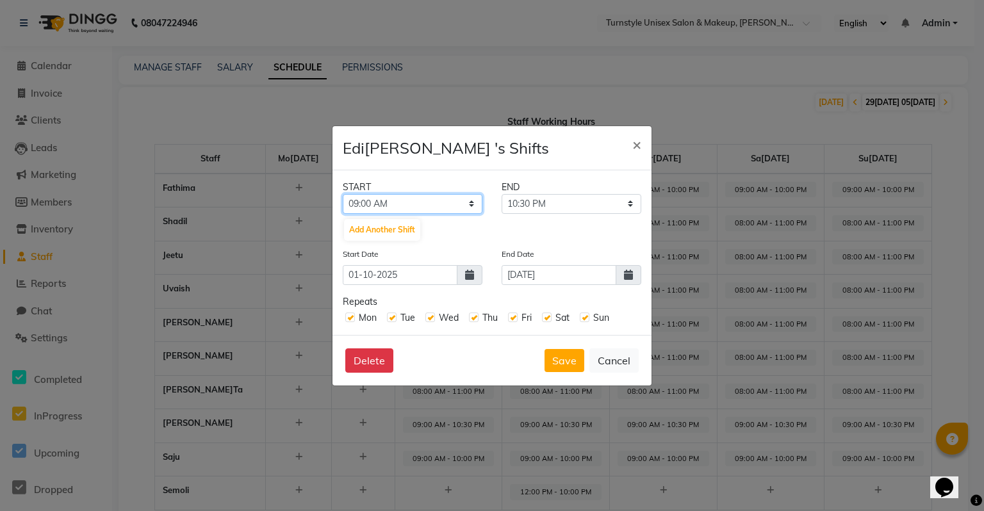
click at [468, 200] on select "12:00 AM 12:15 AM 12:30 AM 12:45 AM 01:00 AM 01:15 AM 01:30 AM 01:45 AM 02:00 A…" at bounding box center [413, 204] width 140 height 20
click at [343, 194] on select "12:00 AM 12:15 AM 12:30 AM 12:45 AM 01:00 AM 01:15 AM 01:30 AM 01:45 AM 02:00 A…" at bounding box center [413, 204] width 140 height 20
click at [559, 203] on select "08:15 AM 08:30 AM 08:45 AM 09:00 AM 09:15 AM 09:30 AM 09:45 AM 10:00 AM 10:15 A…" at bounding box center [572, 204] width 140 height 20
click at [502, 194] on select "08:15 AM 08:30 AM 08:45 AM 09:00 AM 09:15 AM 09:30 AM 09:45 AM 10:00 AM 10:15 A…" at bounding box center [572, 204] width 140 height 20
click at [557, 356] on button "Save" at bounding box center [564, 360] width 40 height 23
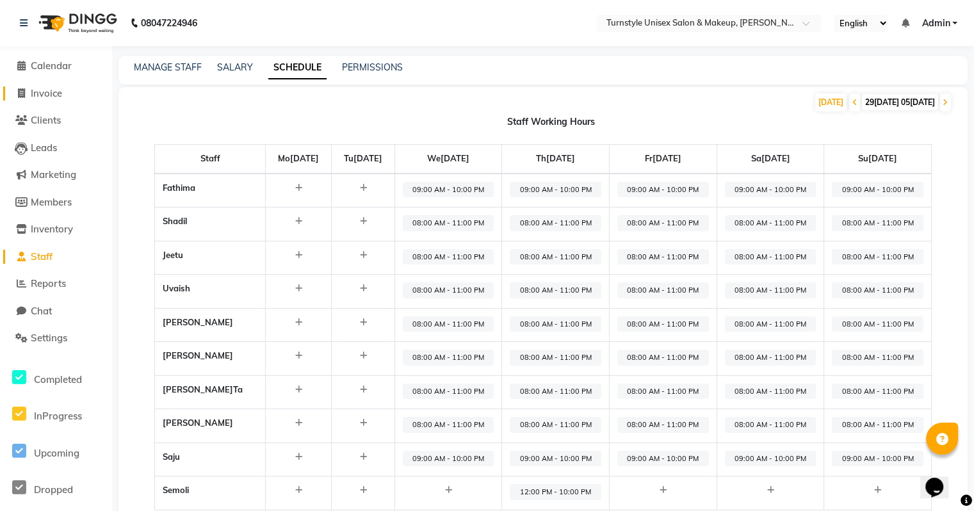
click at [44, 99] on span "Invoice" at bounding box center [46, 93] width 31 height 12
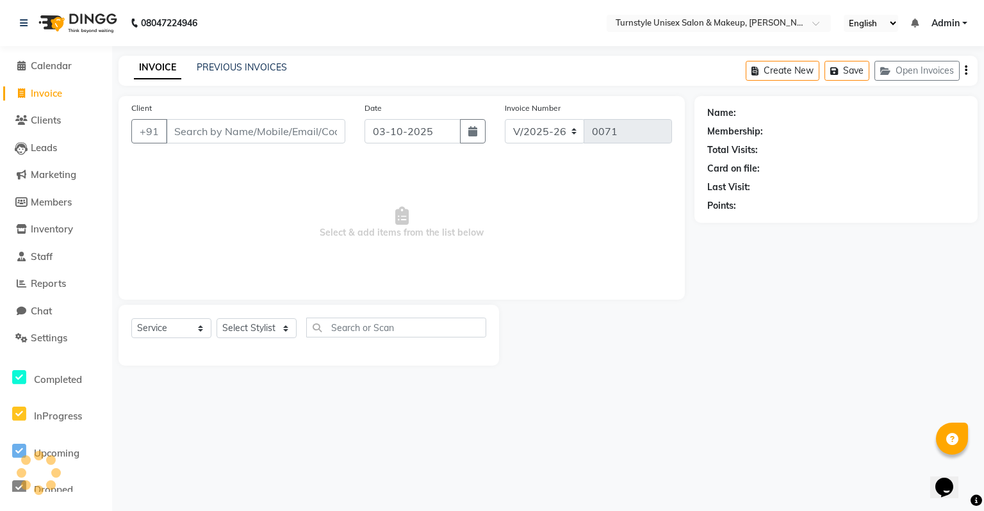
click at [261, 135] on input "Client" at bounding box center [255, 131] width 179 height 24
click at [320, 129] on span "Add Client" at bounding box center [312, 131] width 51 height 13
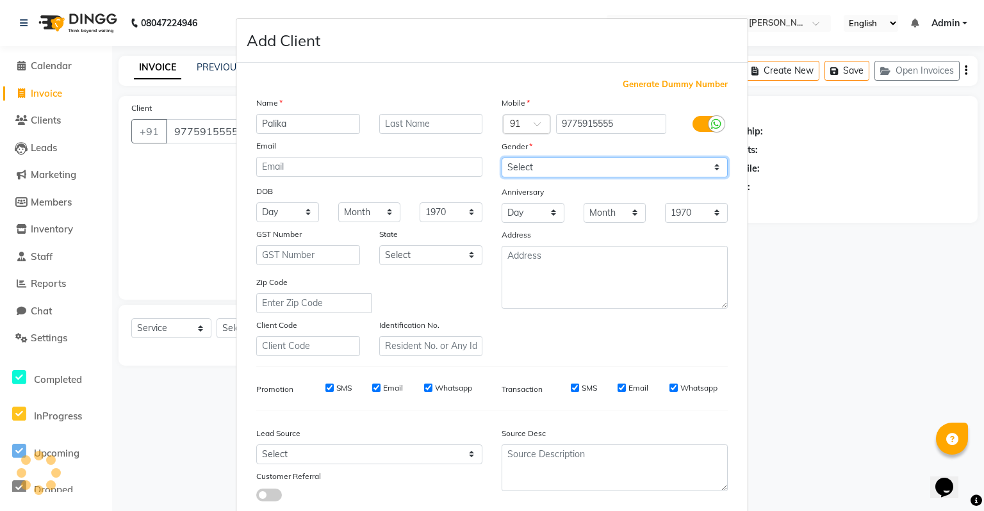
click at [552, 163] on select "Select [DEMOGRAPHIC_DATA] [DEMOGRAPHIC_DATA] Other Prefer Not To Say" at bounding box center [615, 168] width 226 height 20
click at [502, 158] on select "Select [DEMOGRAPHIC_DATA] [DEMOGRAPHIC_DATA] Other Prefer Not To Say" at bounding box center [615, 168] width 226 height 20
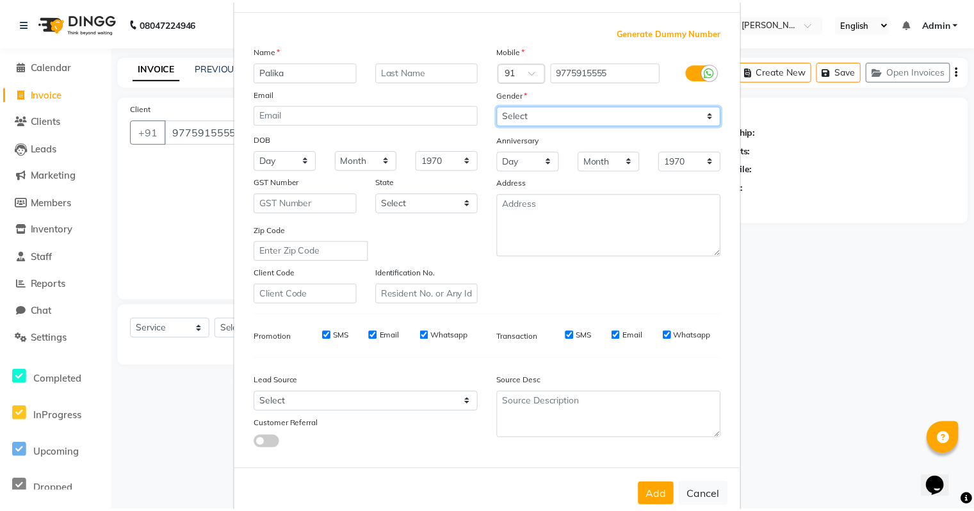
scroll to position [86, 0]
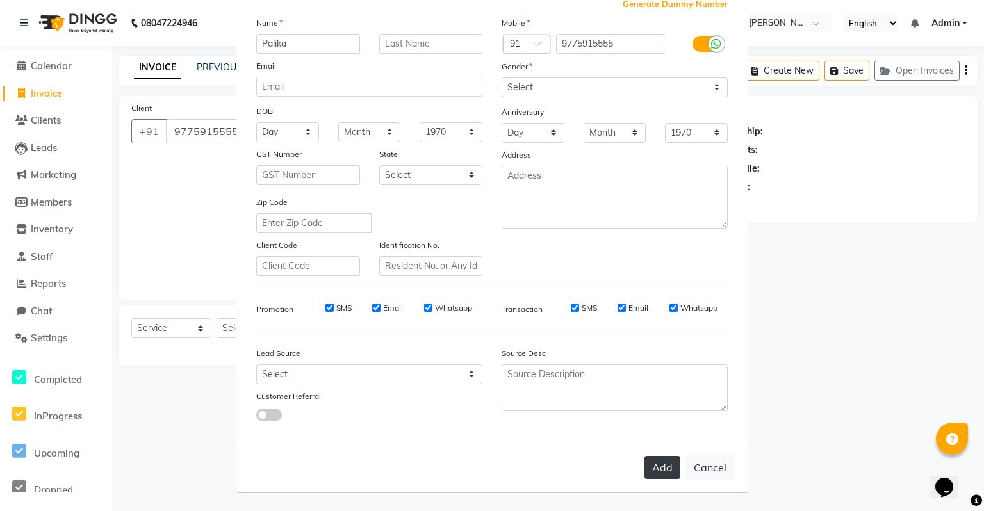
click at [653, 471] on button "Add" at bounding box center [662, 467] width 36 height 23
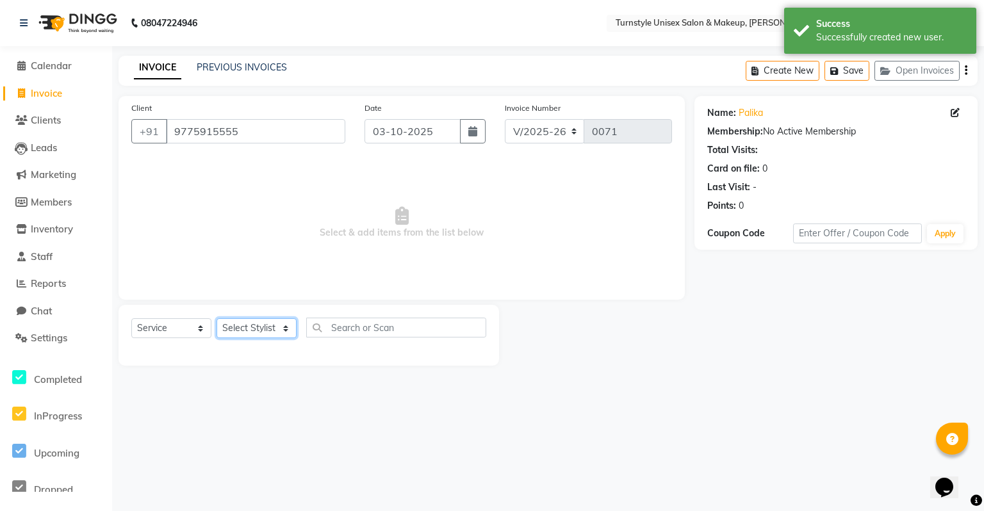
click at [240, 326] on select "Select Stylis[PERSON_NAME]t[PERSON_NAME]ta [PERSON_NAME]ra Semol[PERSON_NAME][P…" at bounding box center [257, 328] width 80 height 20
click at [217, 319] on select "Select Stylis[PERSON_NAME]t[PERSON_NAME]ta [PERSON_NAME]ra Semol[PERSON_NAME][P…" at bounding box center [257, 328] width 80 height 20
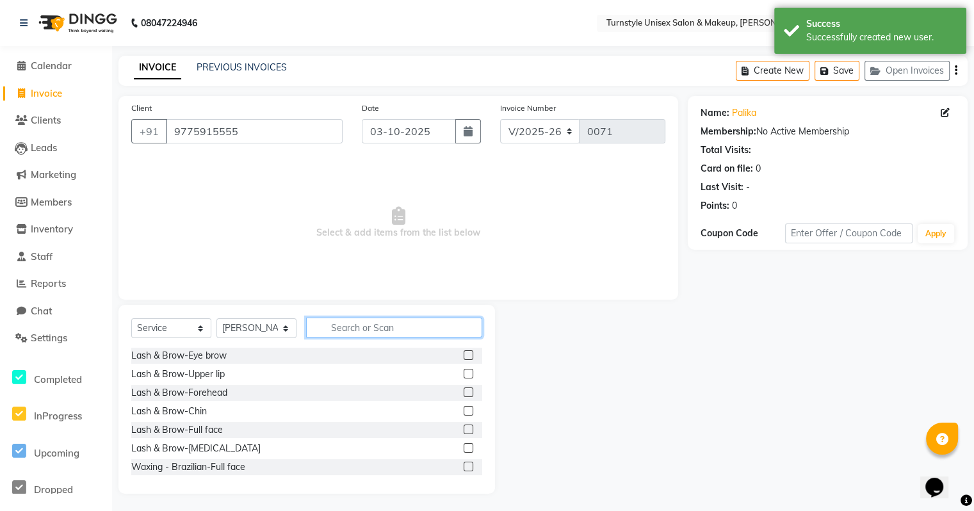
click at [367, 336] on input "text" at bounding box center [394, 328] width 176 height 20
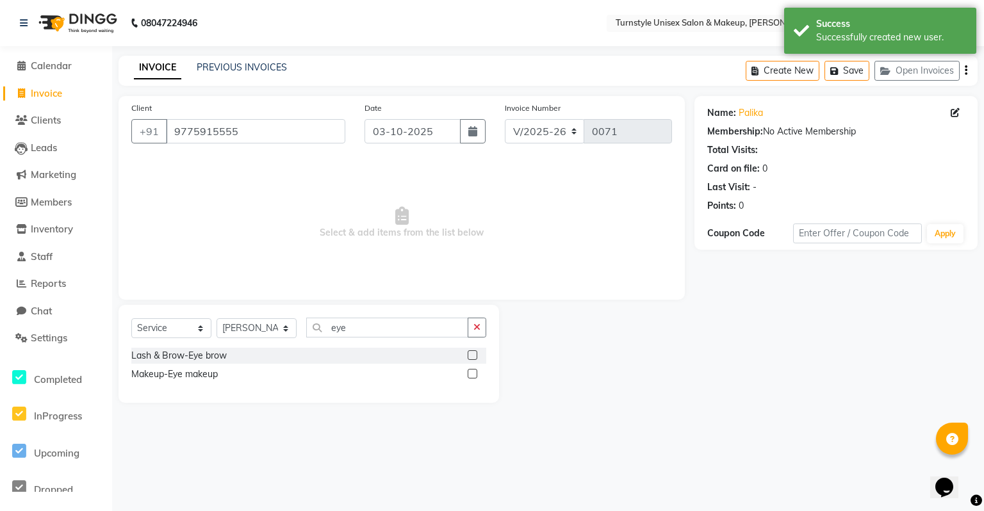
click at [474, 356] on label at bounding box center [473, 355] width 10 height 10
click at [474, 356] on input "checkbox" at bounding box center [472, 356] width 8 height 8
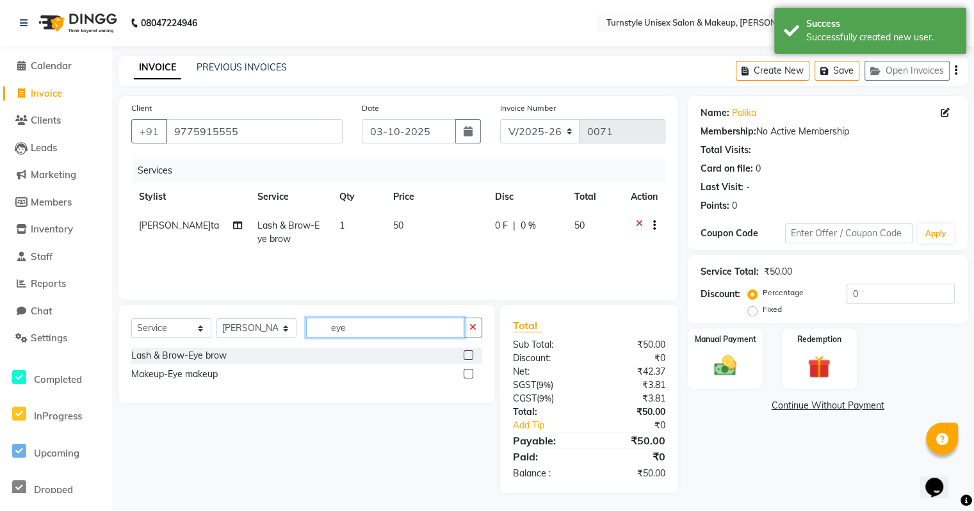
click at [427, 334] on input "eye" at bounding box center [385, 328] width 158 height 20
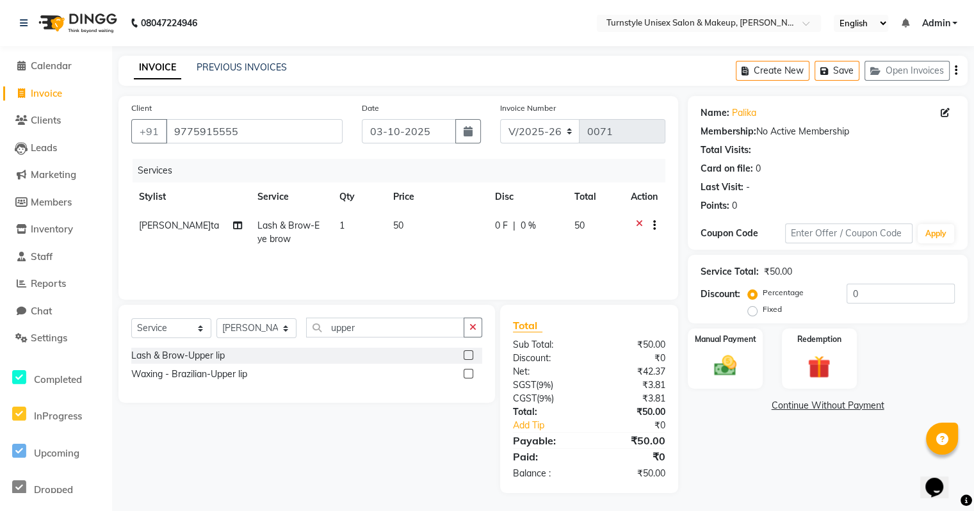
click at [471, 355] on label at bounding box center [469, 355] width 10 height 10
click at [471, 355] on input "checkbox" at bounding box center [468, 356] width 8 height 8
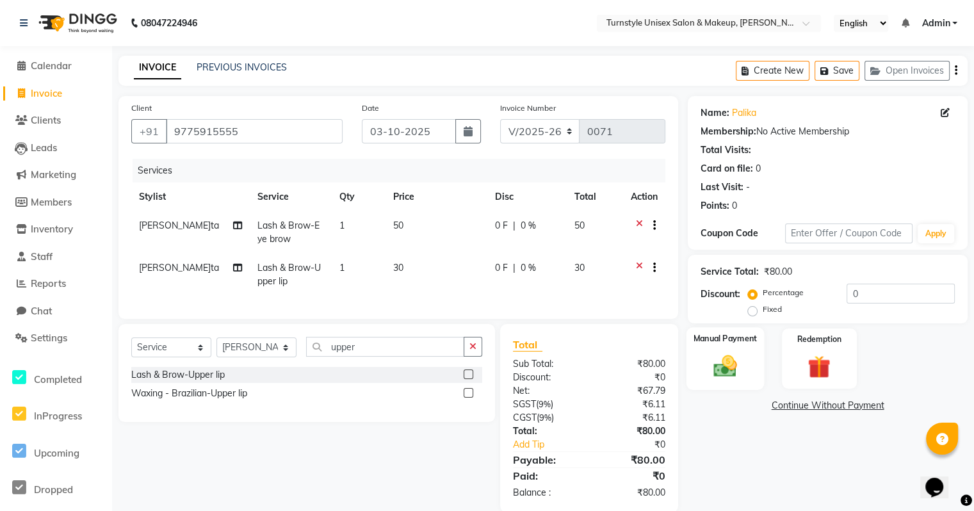
click at [741, 364] on img at bounding box center [725, 365] width 38 height 27
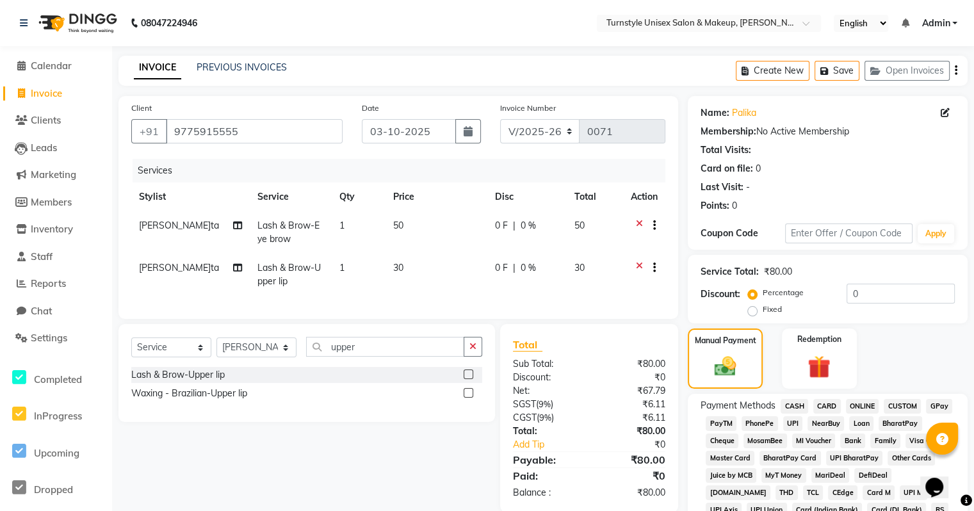
click at [794, 427] on span "UPI" at bounding box center [793, 423] width 20 height 15
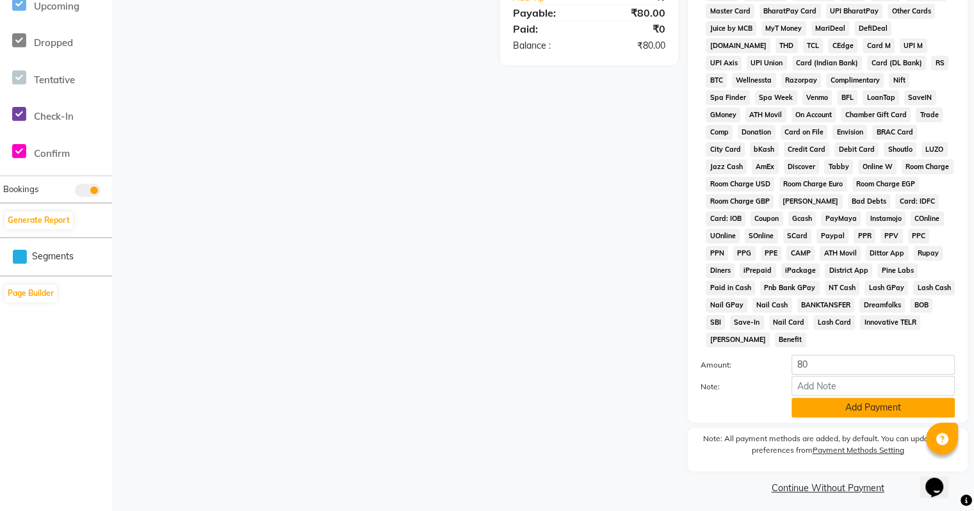
click at [820, 405] on button "Add Payment" at bounding box center [873, 408] width 163 height 20
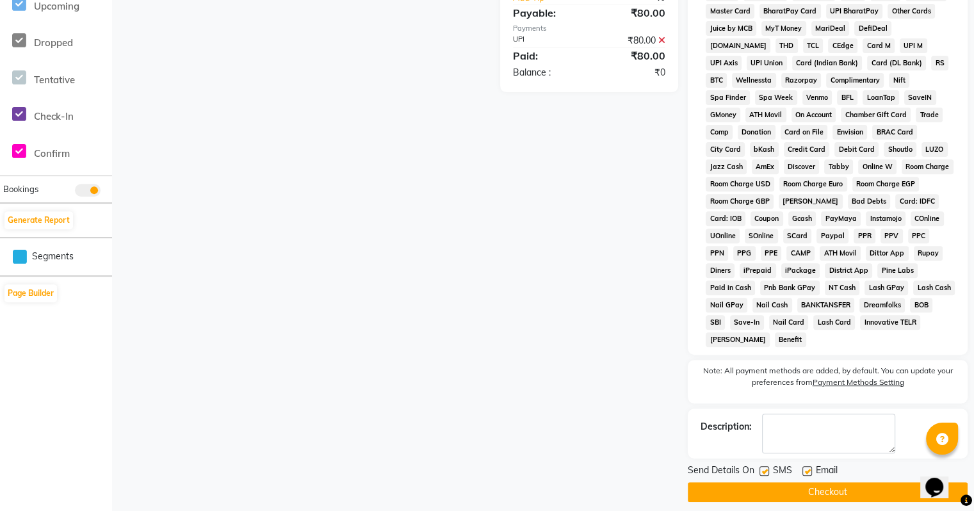
click at [806, 466] on label at bounding box center [808, 471] width 10 height 10
click at [806, 468] on input "checkbox" at bounding box center [807, 472] width 8 height 8
click at [815, 493] on button "Checkout" at bounding box center [828, 492] width 280 height 20
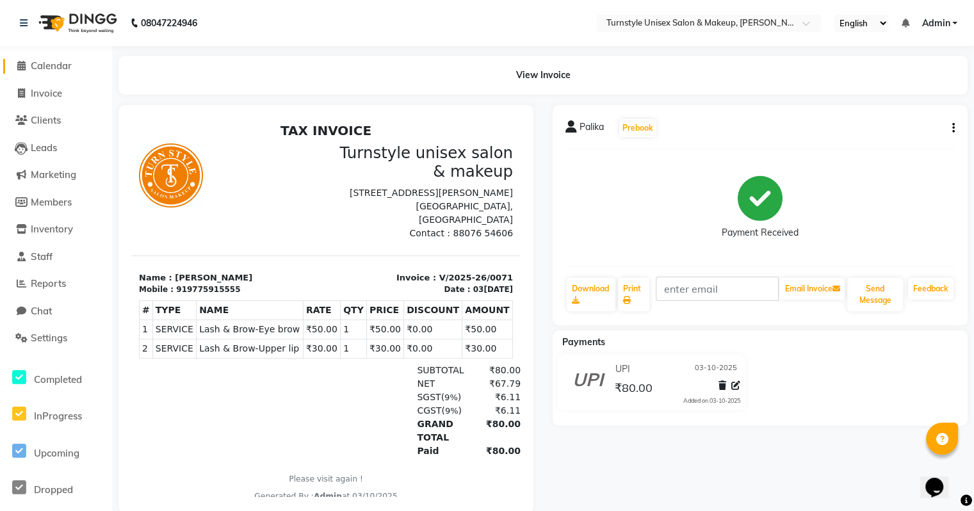
click at [33, 61] on span "Calendar" at bounding box center [51, 66] width 41 height 12
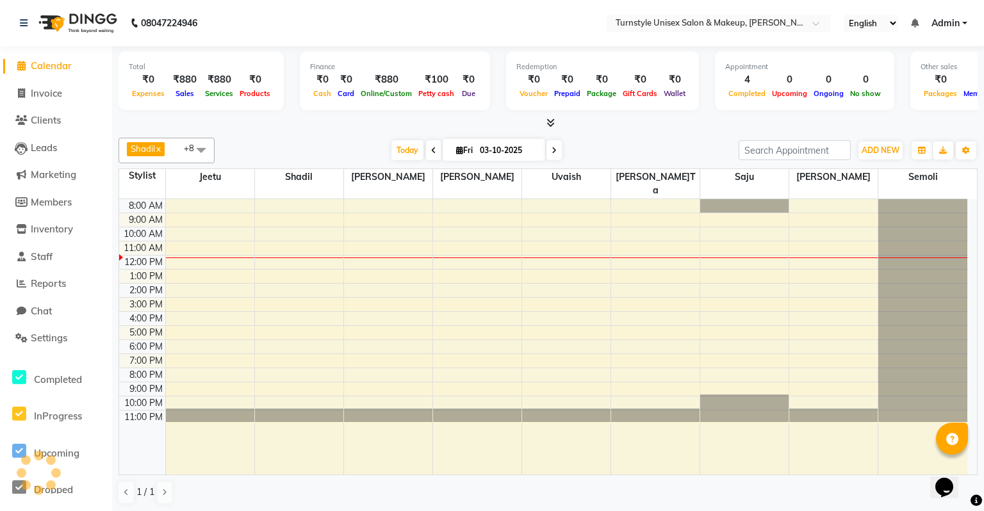
click at [31, 85] on li "Invoice" at bounding box center [56, 94] width 112 height 28
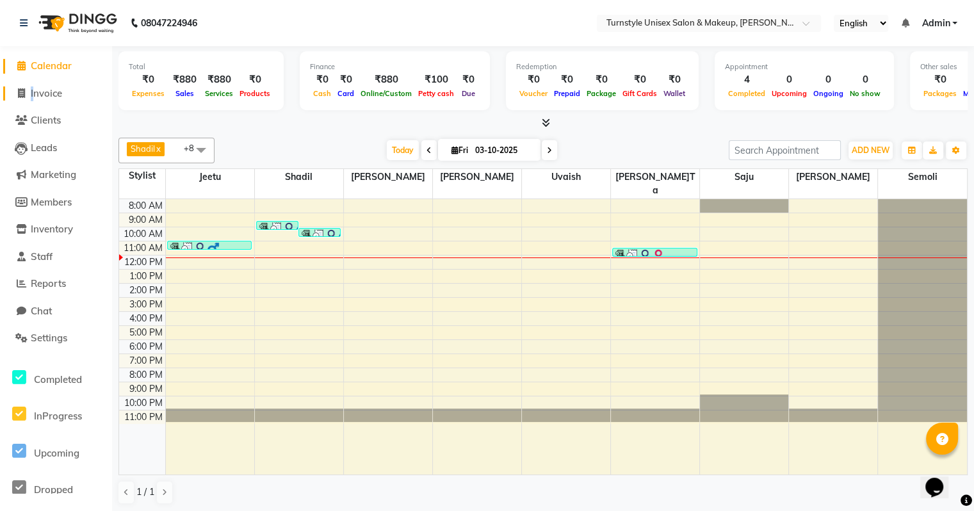
click at [58, 91] on span "Invoice" at bounding box center [46, 93] width 31 height 12
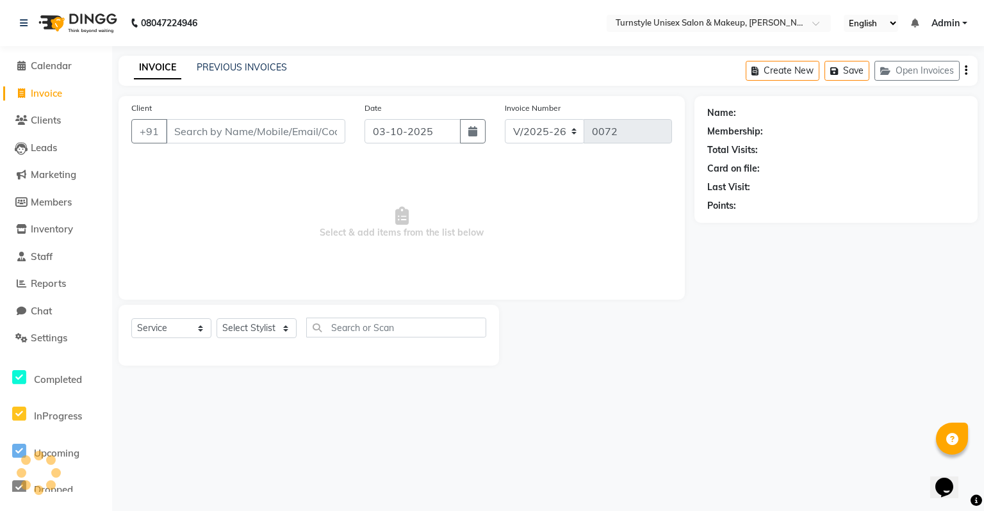
click at [200, 122] on input "Client" at bounding box center [255, 131] width 179 height 24
click at [315, 122] on button "Add Client" at bounding box center [312, 131] width 66 height 24
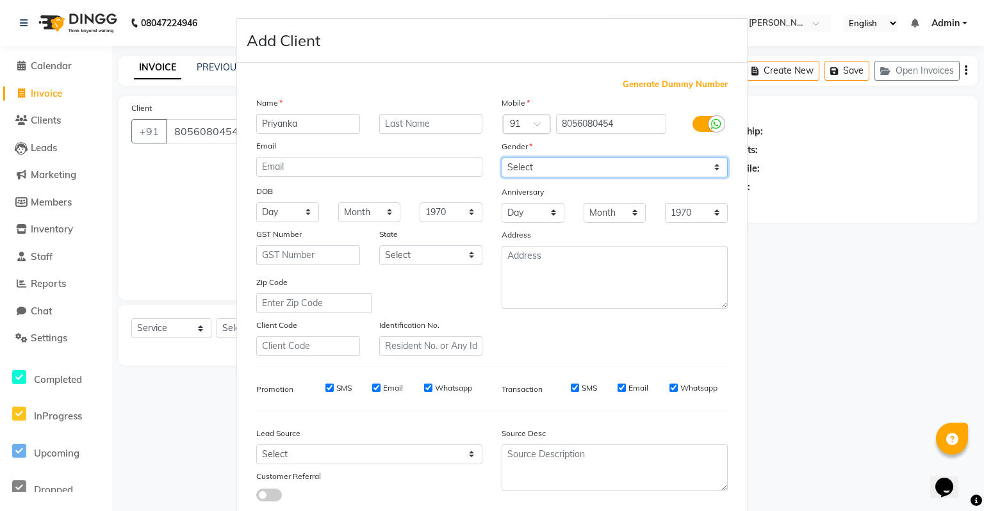
click at [539, 172] on select "Select [DEMOGRAPHIC_DATA] [DEMOGRAPHIC_DATA] Other Prefer Not To Say" at bounding box center [615, 168] width 226 height 20
click at [502, 158] on select "Select [DEMOGRAPHIC_DATA] [DEMOGRAPHIC_DATA] Other Prefer Not To Say" at bounding box center [615, 168] width 226 height 20
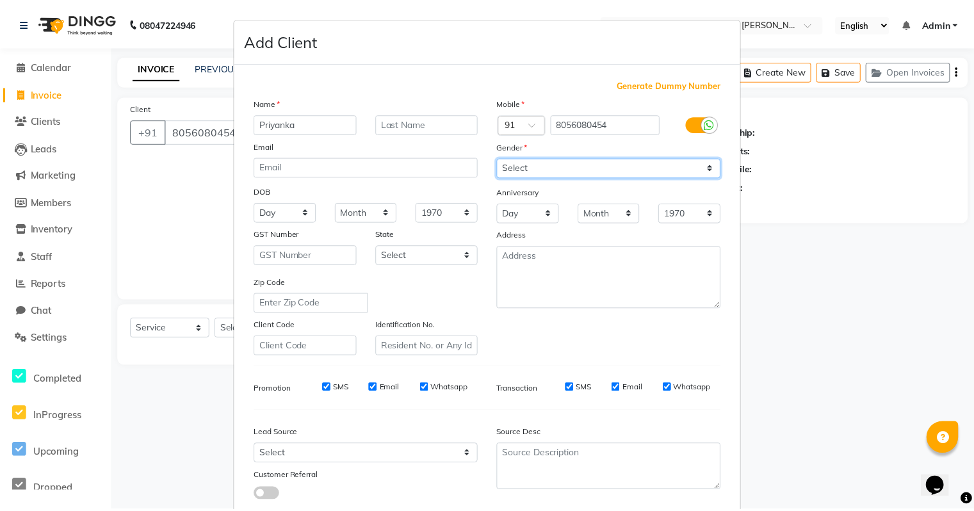
scroll to position [86, 0]
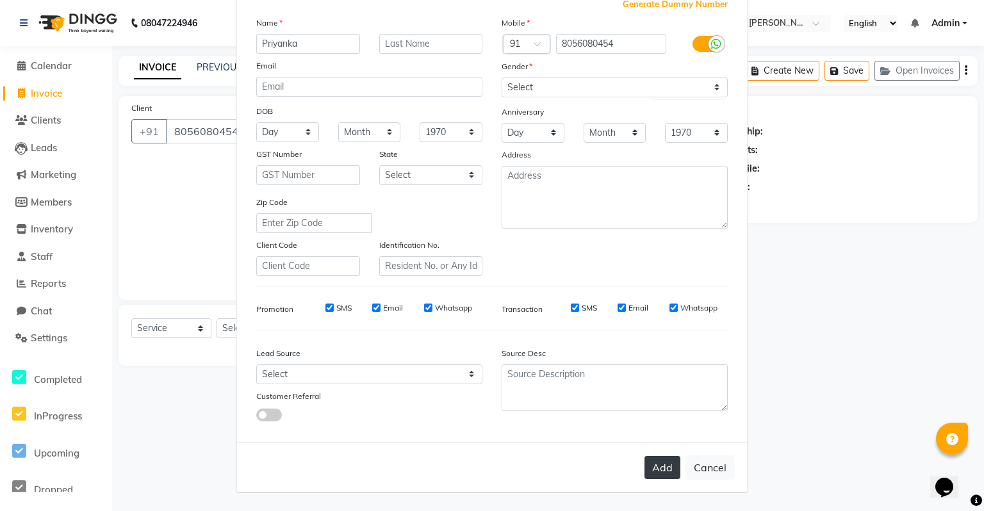
click at [644, 459] on button "Add" at bounding box center [662, 467] width 36 height 23
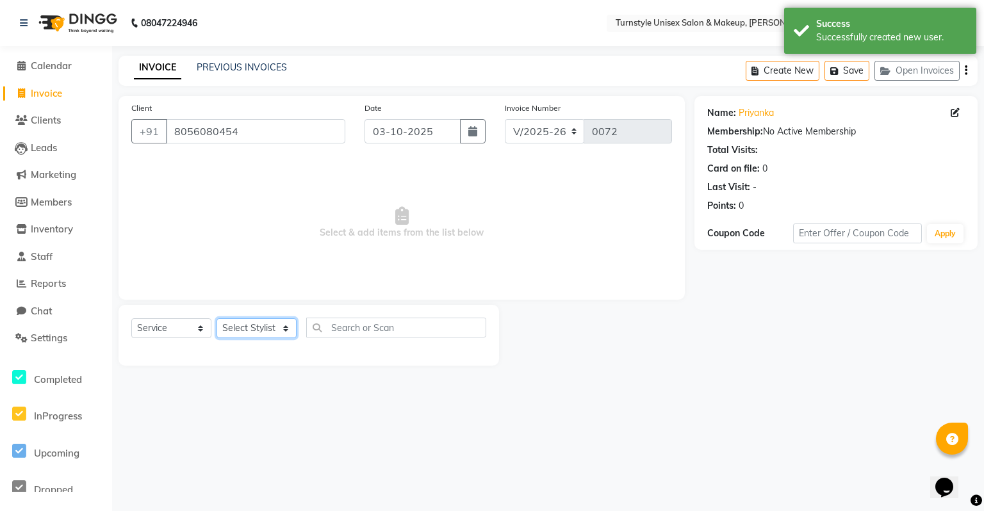
click at [282, 327] on select "Select Stylis[PERSON_NAME]t[PERSON_NAME]ta [PERSON_NAME]ra Semol[PERSON_NAME][P…" at bounding box center [257, 328] width 80 height 20
click at [217, 319] on select "Select Stylis[PERSON_NAME]t[PERSON_NAME]ta [PERSON_NAME]ra Semol[PERSON_NAME][P…" at bounding box center [257, 328] width 80 height 20
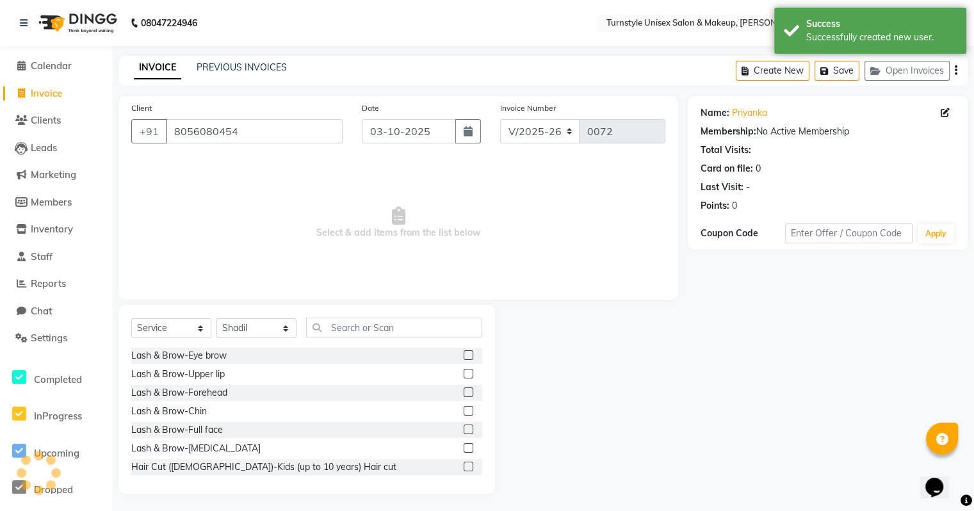
click at [370, 340] on div "Select Service Product Membership Package Voucher Prepaid Gift Card Select Styl…" at bounding box center [306, 333] width 351 height 30
click at [372, 330] on input "text" at bounding box center [394, 328] width 176 height 20
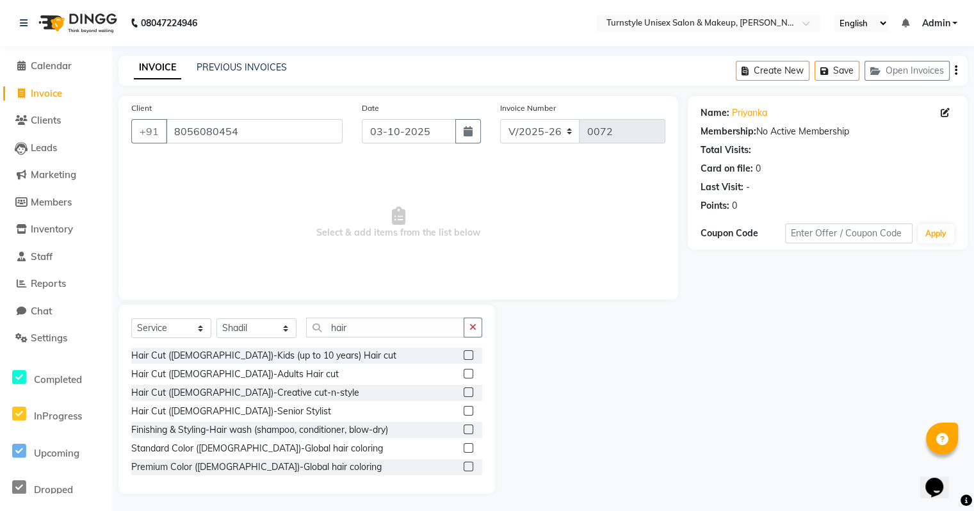
click at [464, 413] on label at bounding box center [469, 411] width 10 height 10
click at [464, 413] on input "checkbox" at bounding box center [468, 411] width 8 height 8
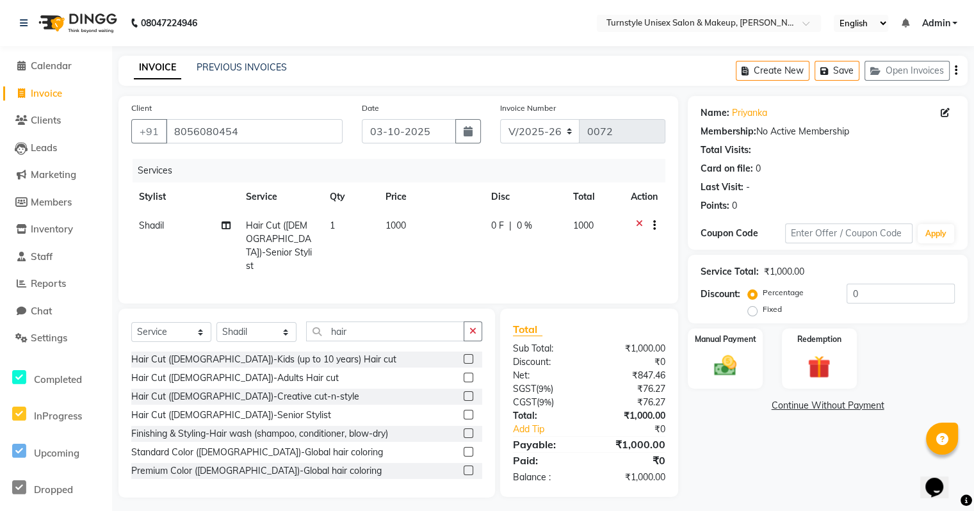
click at [422, 222] on td "1000" at bounding box center [431, 245] width 106 height 69
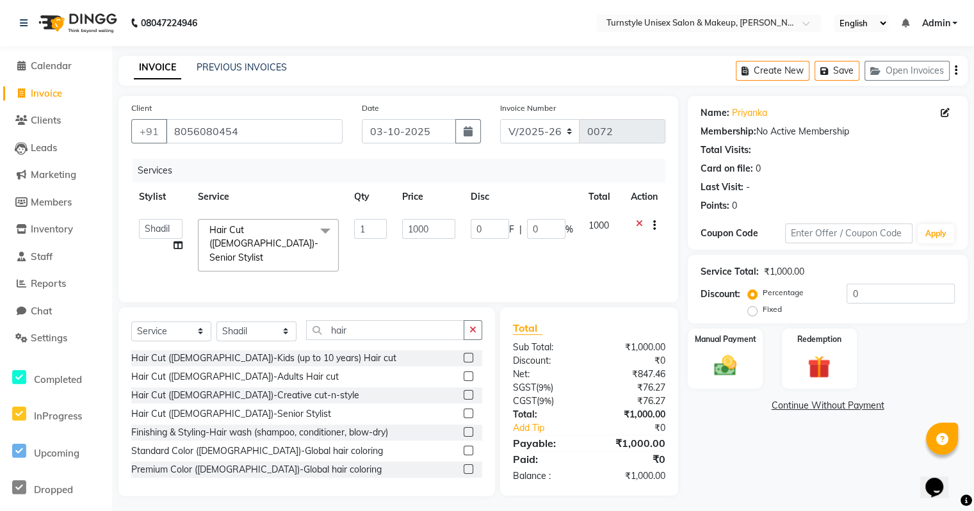
click at [461, 234] on td "1000" at bounding box center [429, 245] width 69 height 68
click at [454, 224] on input "1000" at bounding box center [428, 229] width 53 height 20
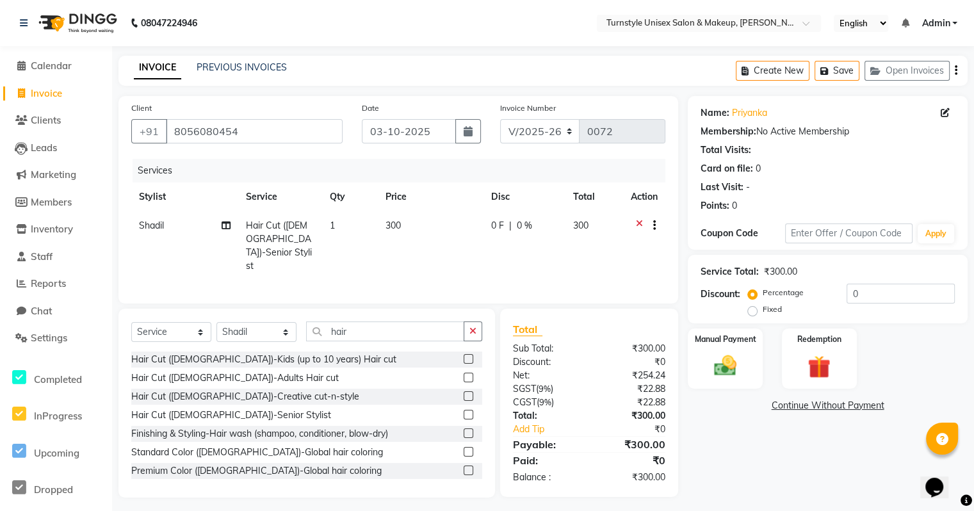
click at [482, 252] on tr "[PERSON_NAME]il Hair Cut ([DEMOGRAPHIC_DATA])-Senior Stylist 1 300 0 F | 0 % 300" at bounding box center [398, 245] width 534 height 69
click at [717, 354] on img at bounding box center [725, 365] width 38 height 27
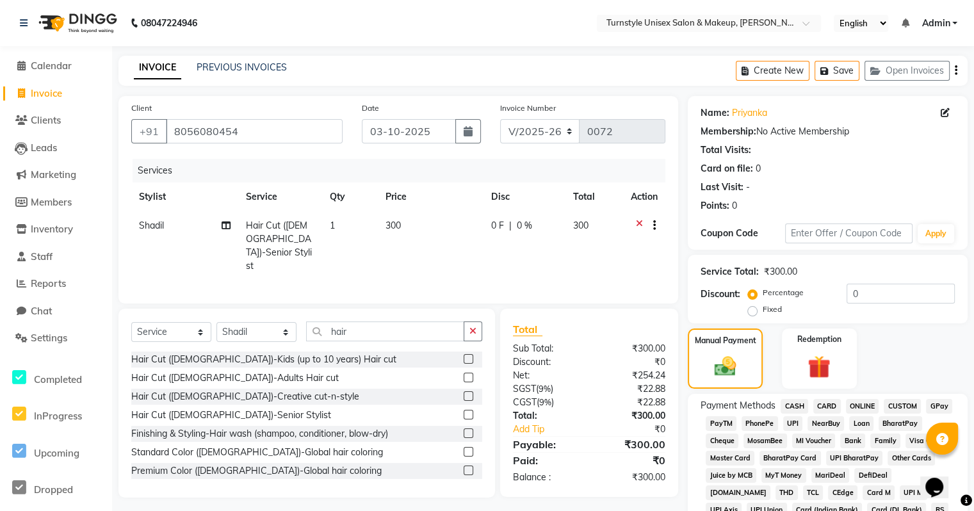
click at [797, 423] on span "UPI" at bounding box center [793, 423] width 20 height 15
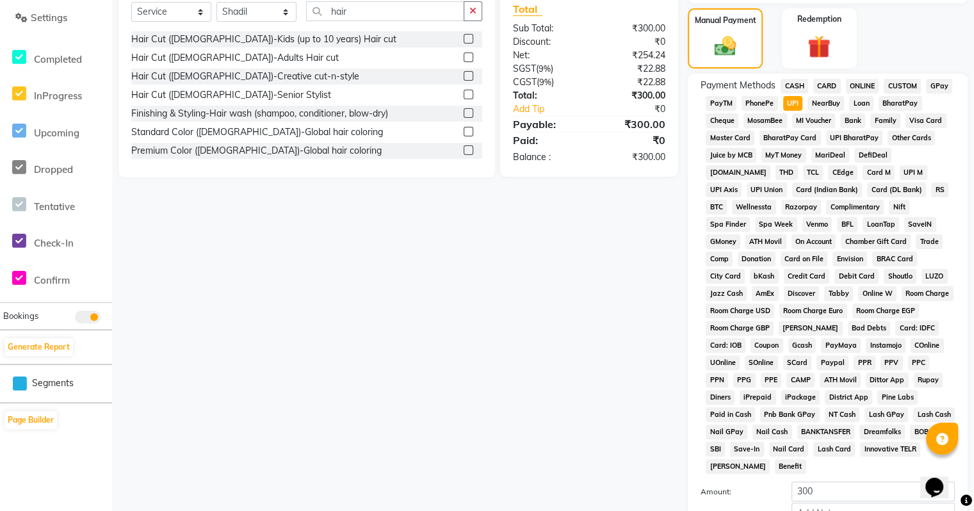
scroll to position [447, 0]
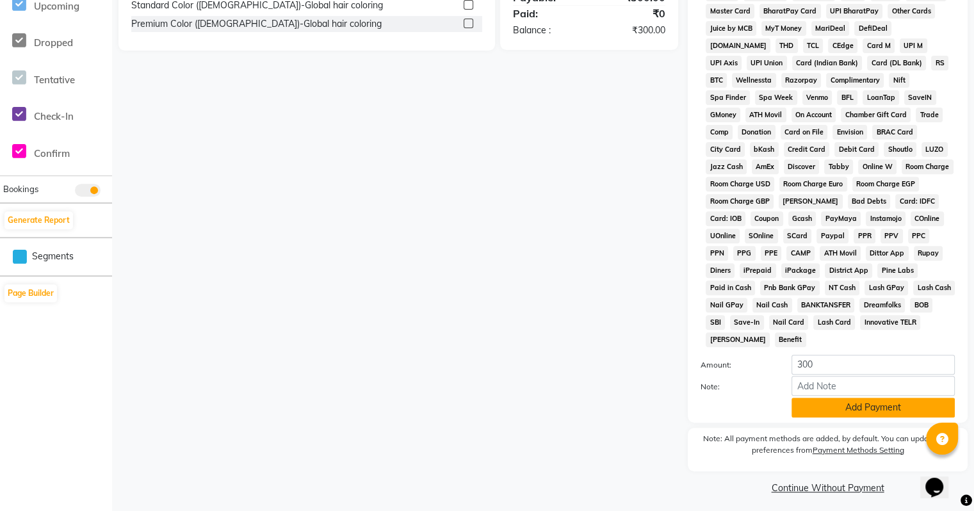
click at [828, 411] on button "Add Payment" at bounding box center [873, 408] width 163 height 20
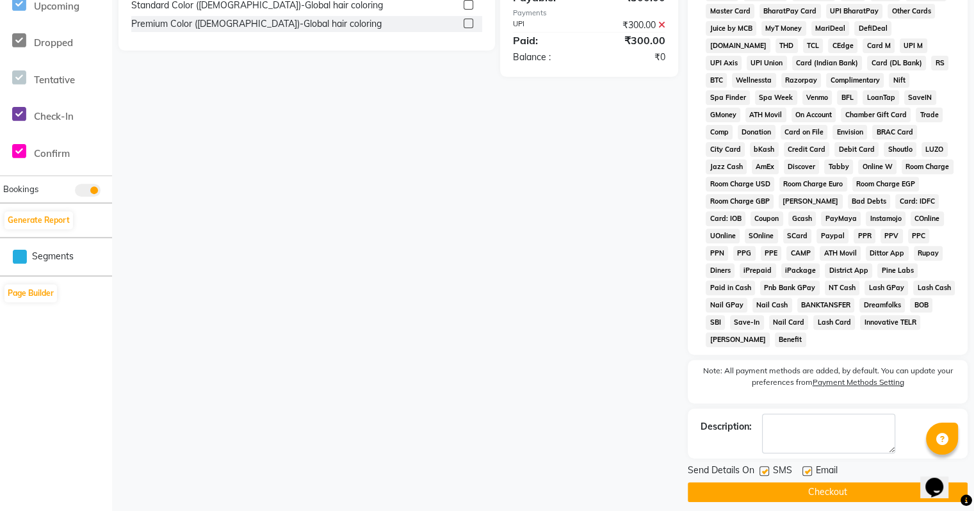
click at [805, 466] on label at bounding box center [808, 471] width 10 height 10
click at [805, 468] on input "checkbox" at bounding box center [807, 472] width 8 height 8
click at [810, 482] on button "Checkout" at bounding box center [828, 492] width 280 height 20
